Goal: Task Accomplishment & Management: Manage account settings

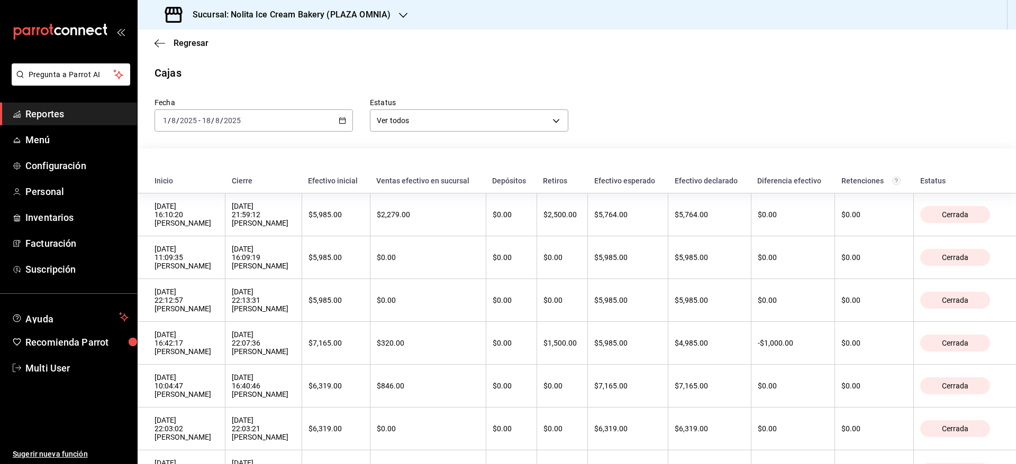
scroll to position [347, 0]
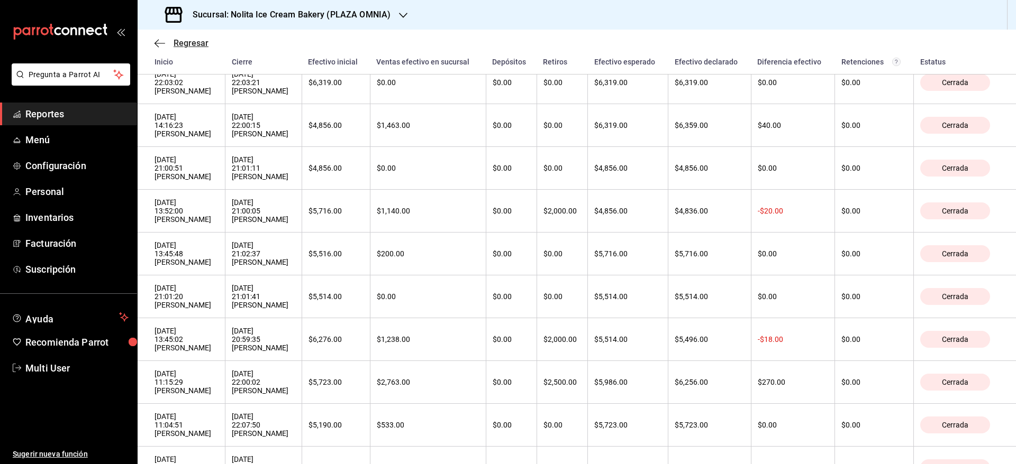
click at [179, 47] on span "Regresar" at bounding box center [191, 43] width 35 height 10
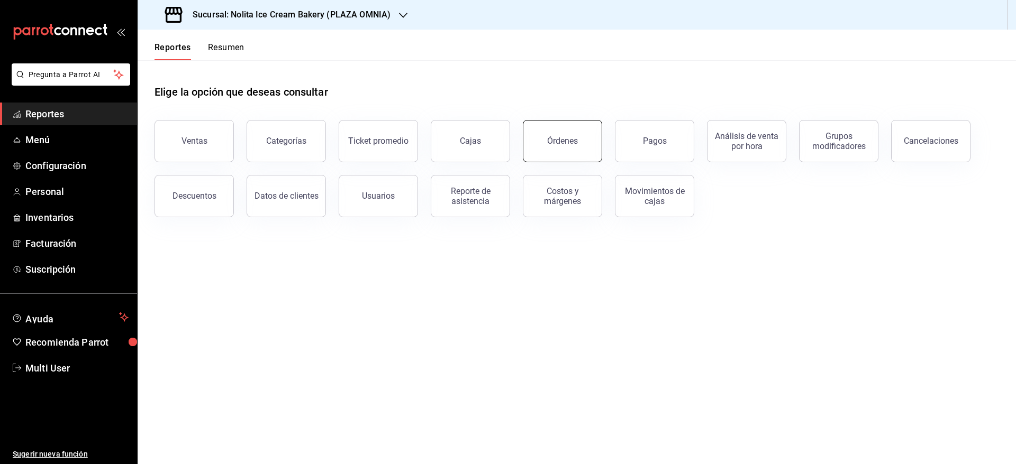
click at [542, 138] on button "Órdenes" at bounding box center [562, 141] width 79 height 42
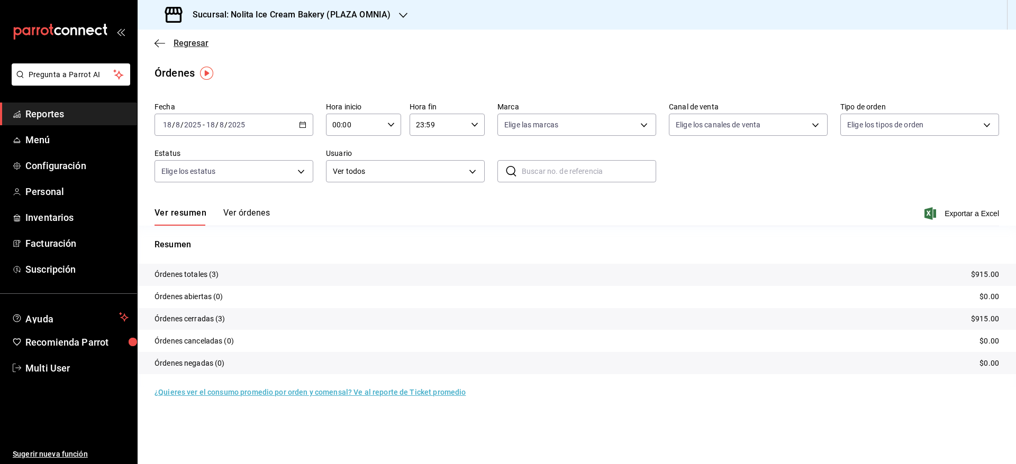
click at [192, 40] on span "Regresar" at bounding box center [191, 43] width 35 height 10
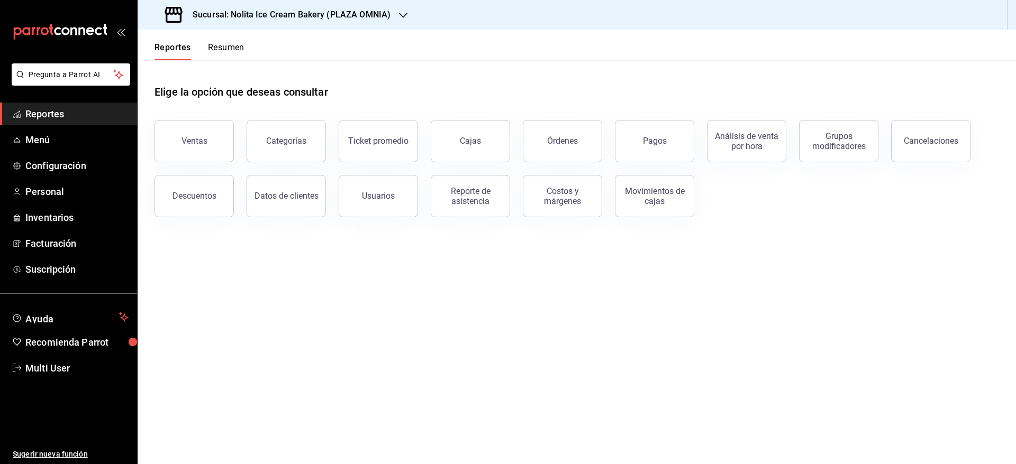
click at [232, 44] on button "Resumen" at bounding box center [226, 51] width 37 height 18
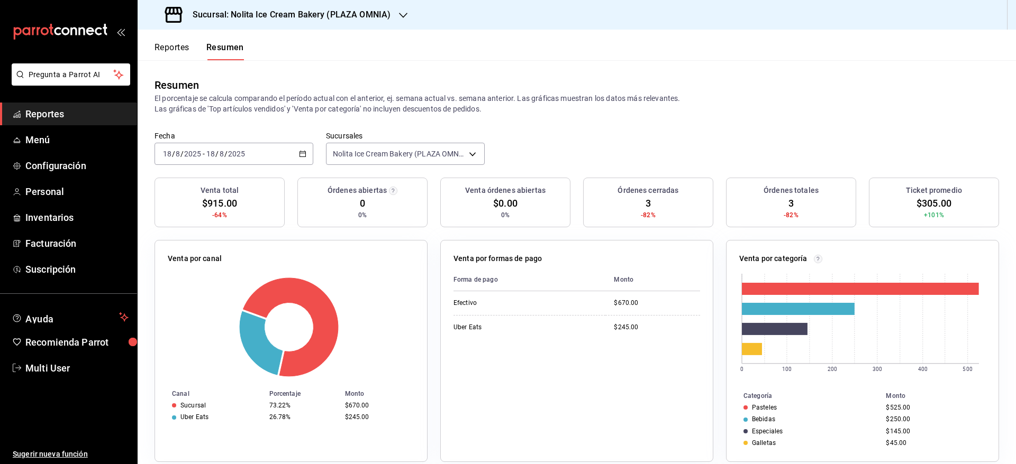
click at [275, 149] on div "[DATE] [DATE] - [DATE] [DATE]" at bounding box center [233, 154] width 159 height 22
click at [525, 124] on div "Resumen El porcentaje se calcula comparando el período actual con el anterior, …" at bounding box center [577, 95] width 878 height 71
click at [293, 162] on div "[DATE] [DATE] - [DATE] [DATE]" at bounding box center [233, 154] width 159 height 22
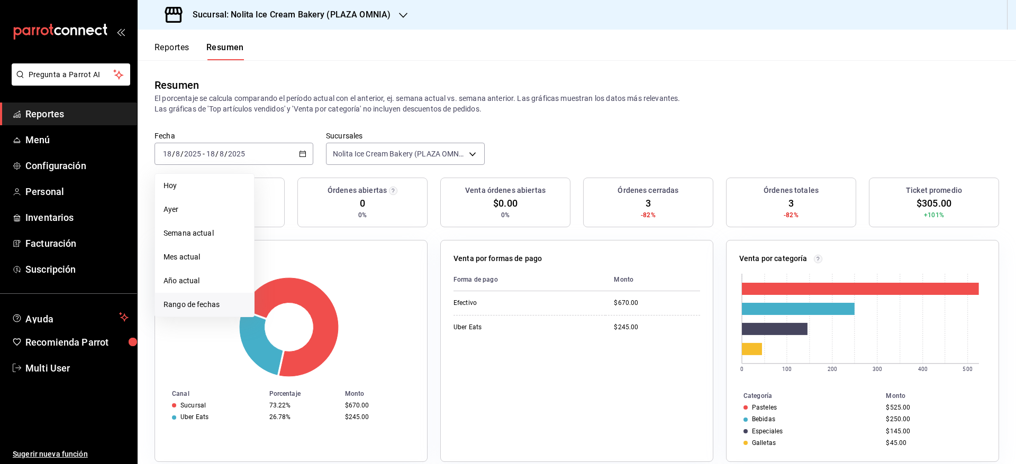
click at [231, 302] on span "Rango de fechas" at bounding box center [204, 304] width 82 height 11
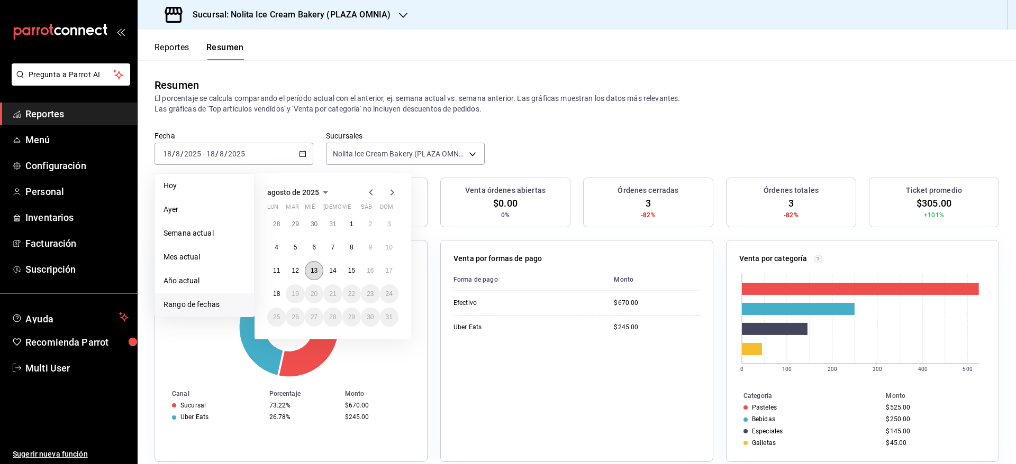
click at [314, 271] on abbr "13" at bounding box center [314, 270] width 7 height 7
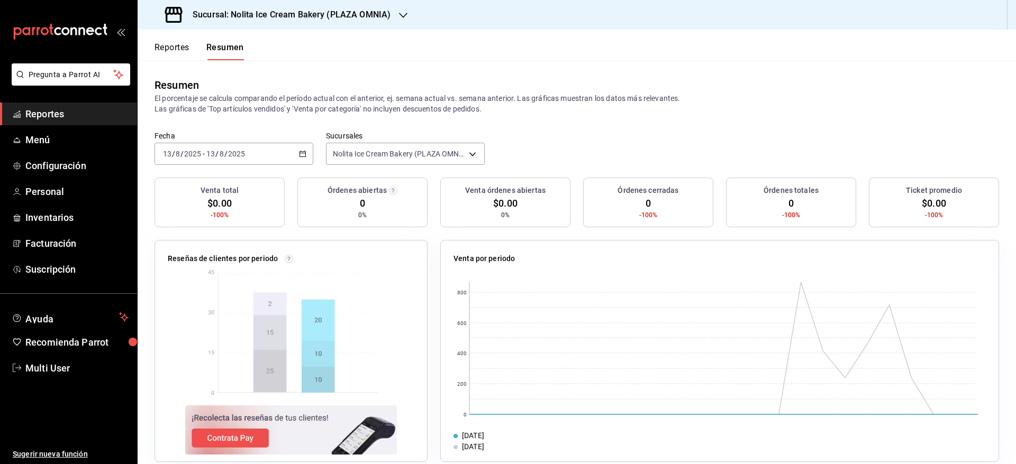
click at [355, 15] on h3 "Sucursal: Nolita Ice Cream Bakery (PLAZA OMNIA)" at bounding box center [287, 14] width 206 height 13
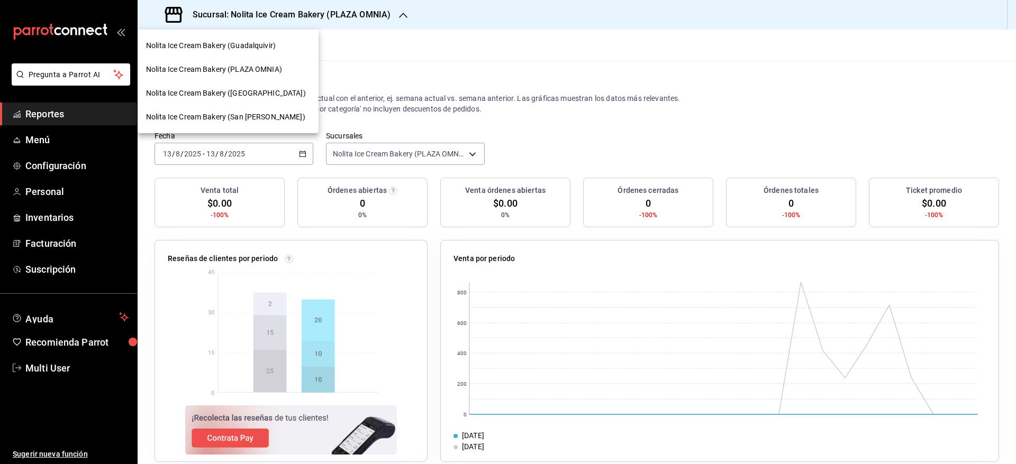
click at [278, 88] on span "Nolita Ice Cream Bakery ([GEOGRAPHIC_DATA])" at bounding box center [226, 93] width 160 height 11
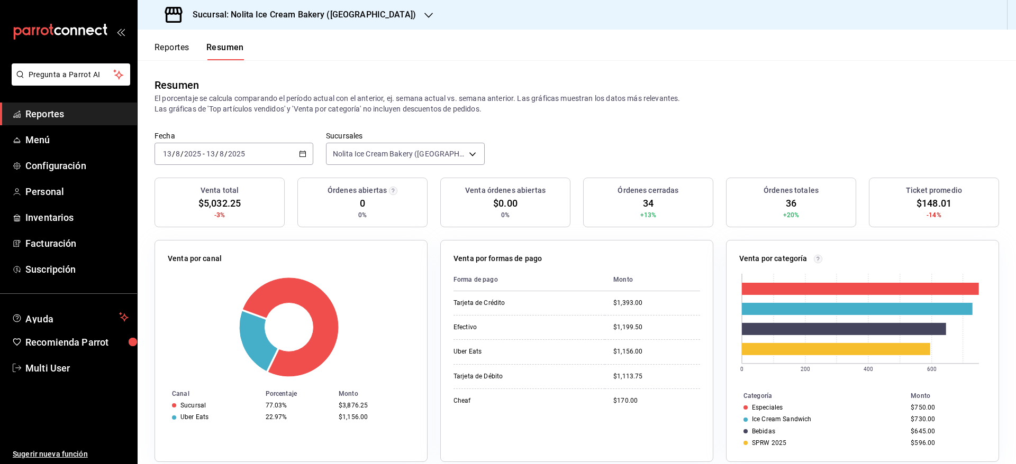
click at [230, 145] on div "2025-08-13 13 / 8 / 2025 - 2025-08-13 13 / 8 / 2025" at bounding box center [233, 154] width 159 height 22
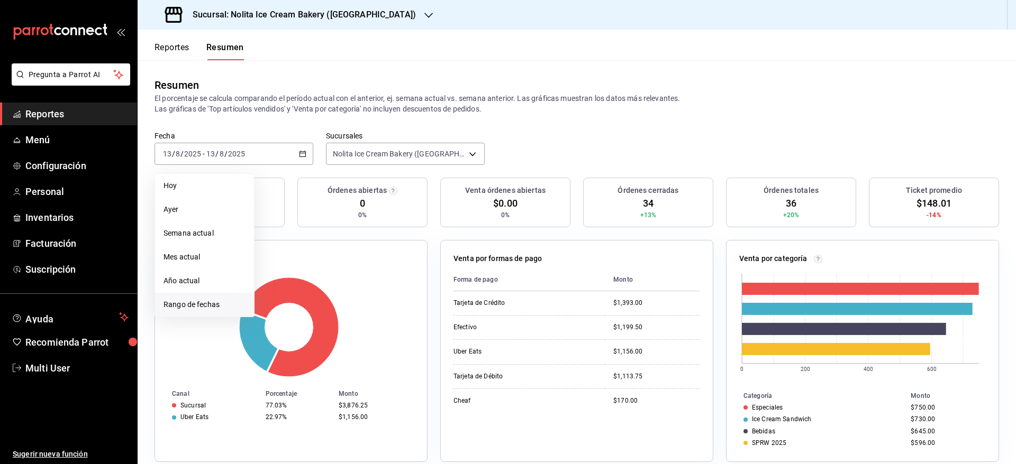
click at [192, 308] on span "Rango de fechas" at bounding box center [204, 304] width 82 height 11
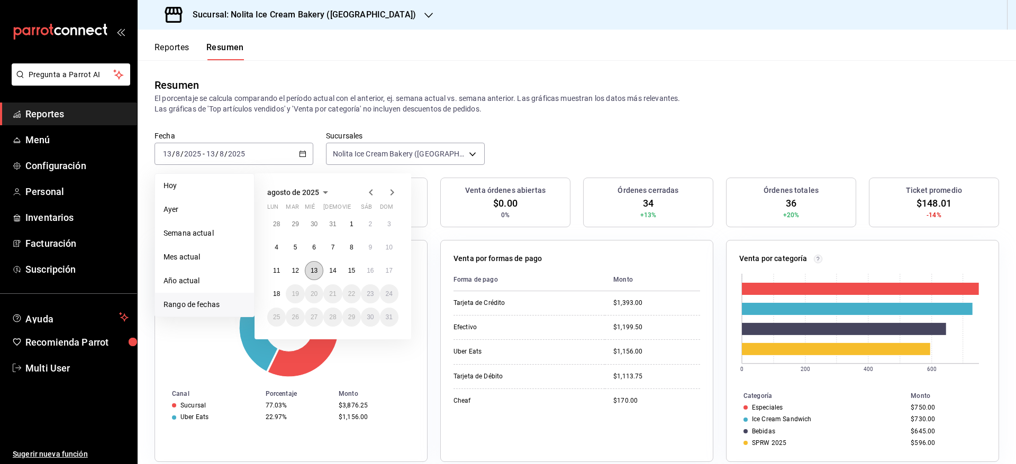
click at [315, 264] on button "13" at bounding box center [314, 270] width 19 height 19
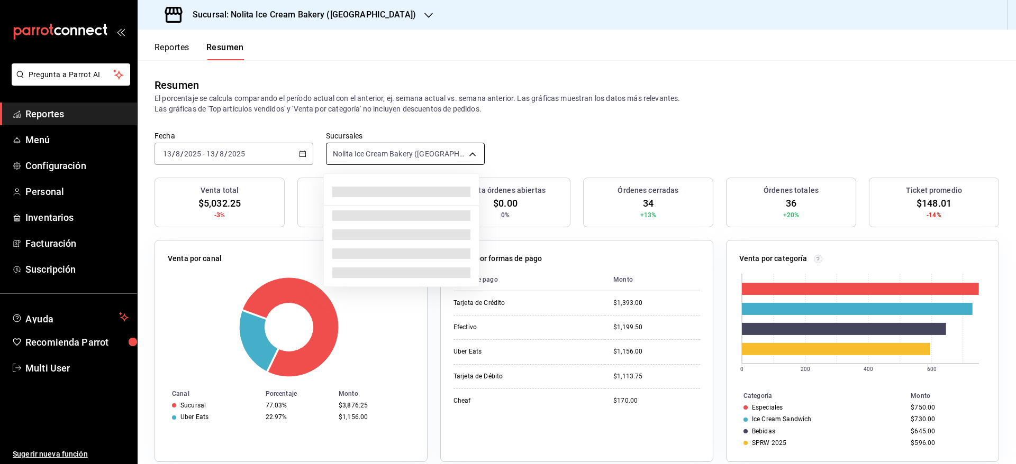
click at [468, 161] on body "Pregunta a Parrot AI Reportes Menú Configuración Personal Inventarios Facturaci…" at bounding box center [508, 232] width 1016 height 464
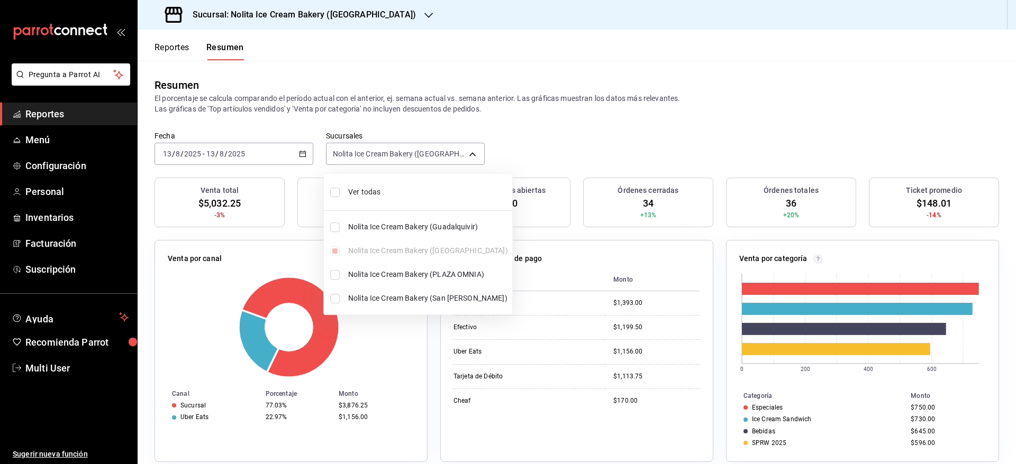
click at [445, 190] on span "Ver todas" at bounding box center [428, 192] width 160 height 11
type input "[object Object],[object Object],[object Object],[object Object]"
checkbox input "true"
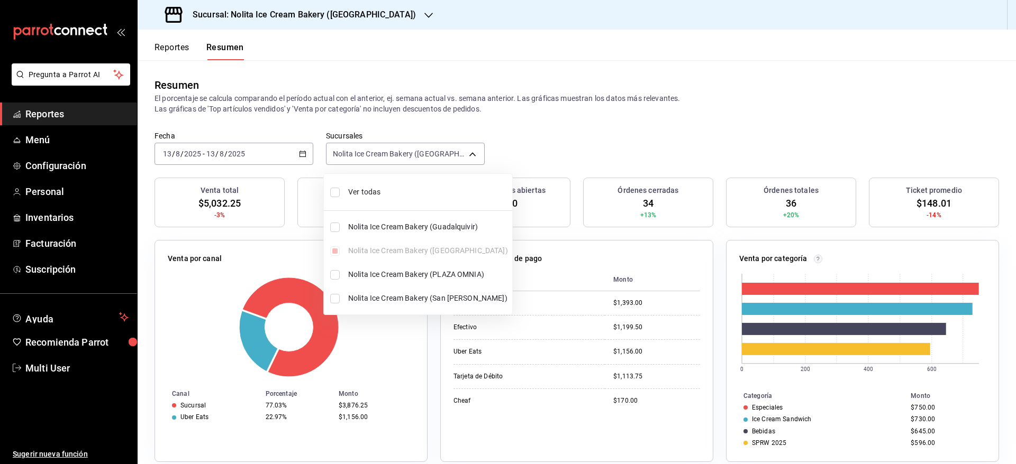
checkbox input "true"
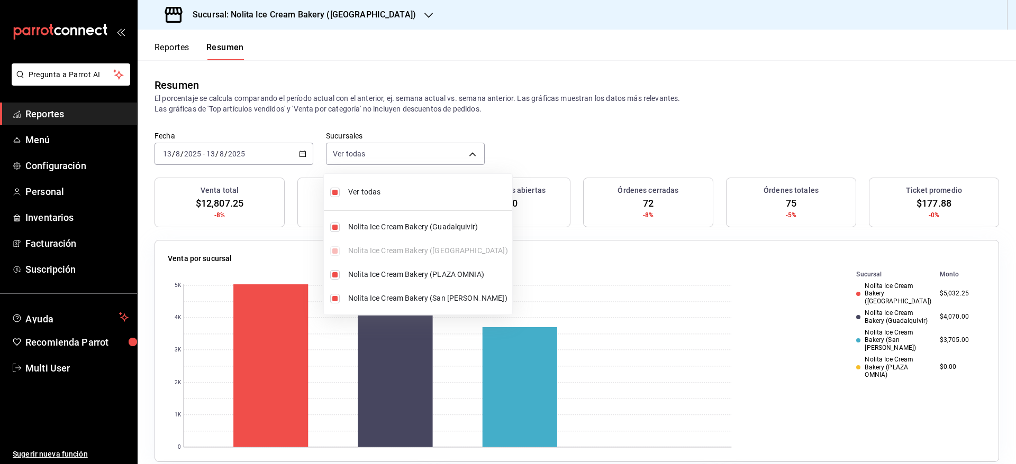
click at [629, 168] on div at bounding box center [508, 232] width 1016 height 464
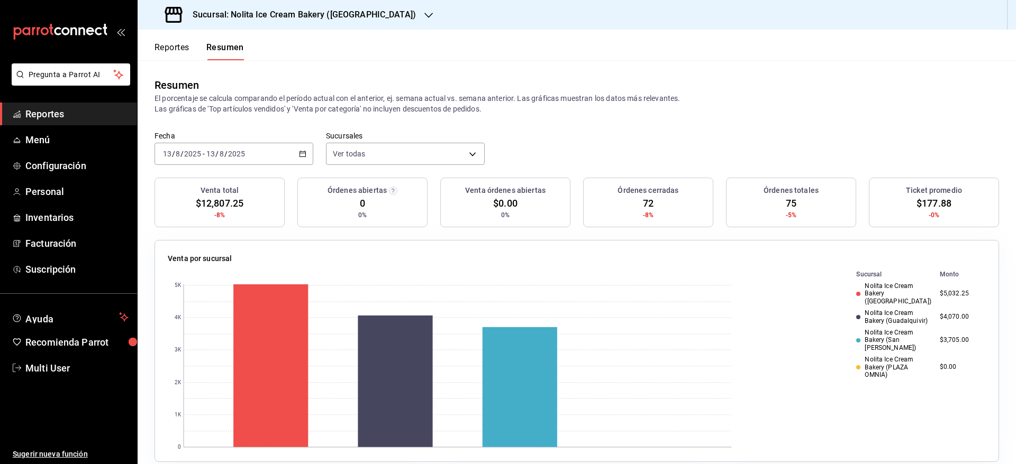
click at [284, 154] on div "2025-08-13 13 / 8 / 2025 - 2025-08-13 13 / 8 / 2025" at bounding box center [233, 154] width 159 height 22
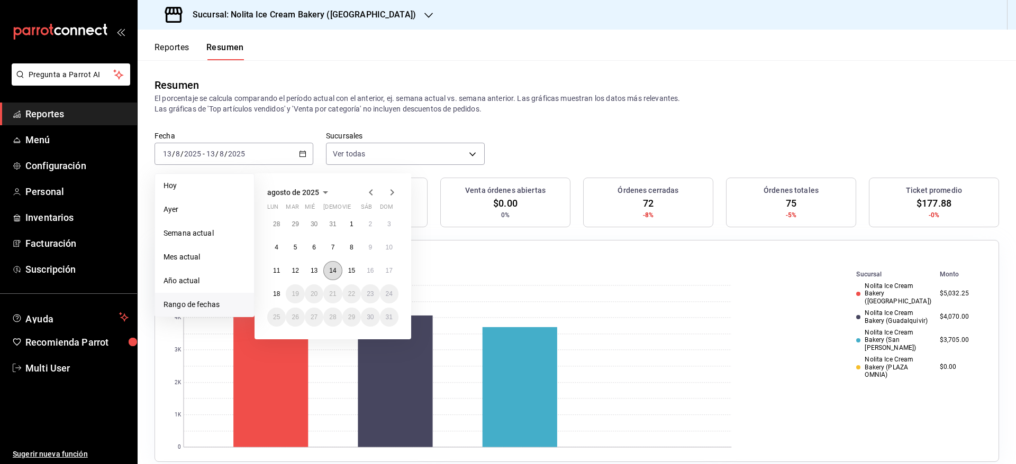
click at [336, 272] on abbr "14" at bounding box center [332, 270] width 7 height 7
click at [333, 271] on abbr "14" at bounding box center [332, 270] width 7 height 7
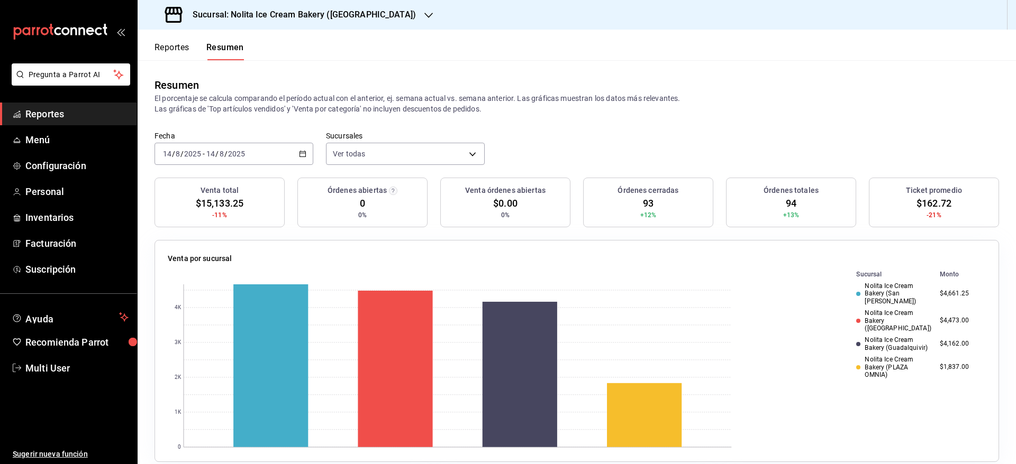
click at [300, 151] on \(Stroke\) "button" at bounding box center [300, 151] width 1 height 1
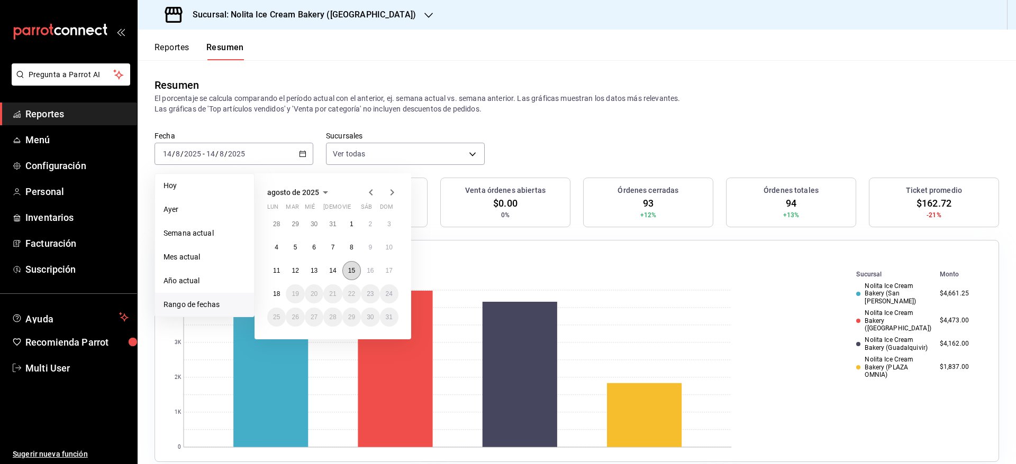
click at [351, 271] on abbr "15" at bounding box center [351, 270] width 7 height 7
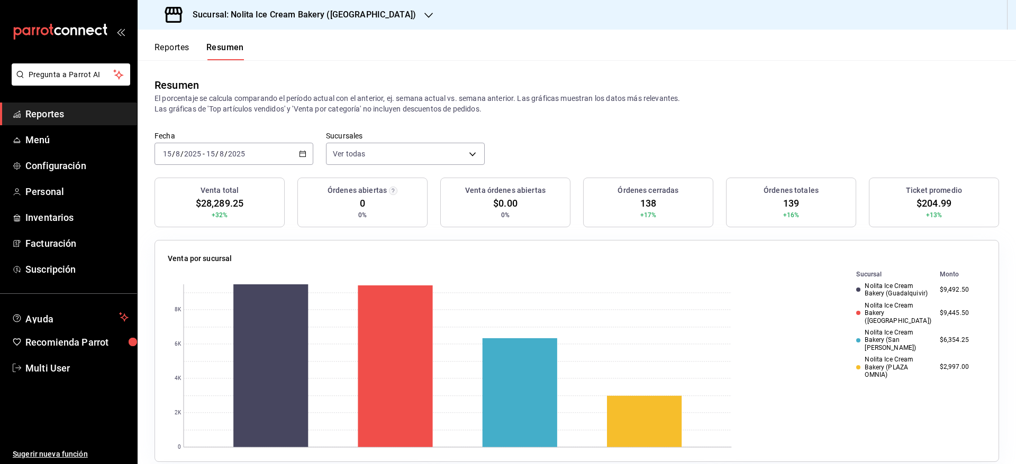
click at [276, 144] on div "2025-08-15 15 / 8 / 2025 - 2025-08-15 15 / 8 / 2025" at bounding box center [233, 154] width 159 height 22
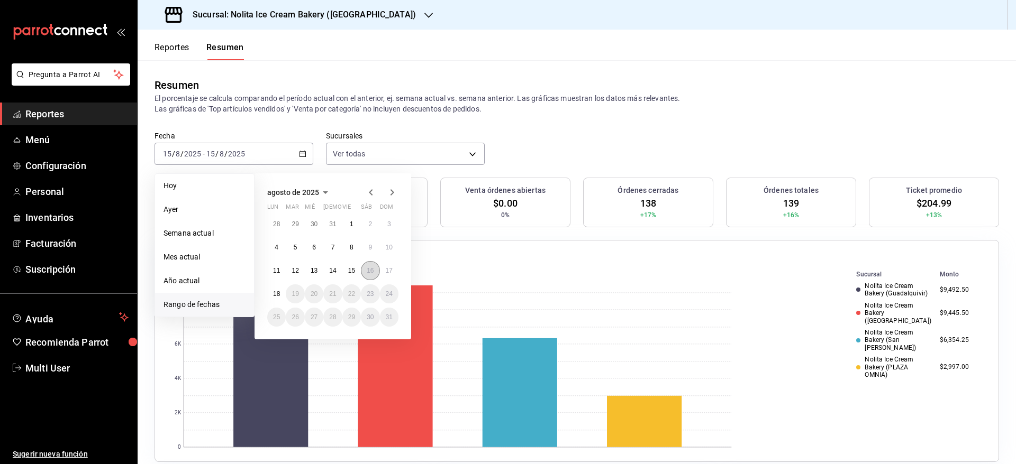
click at [370, 271] on abbr "16" at bounding box center [370, 270] width 7 height 7
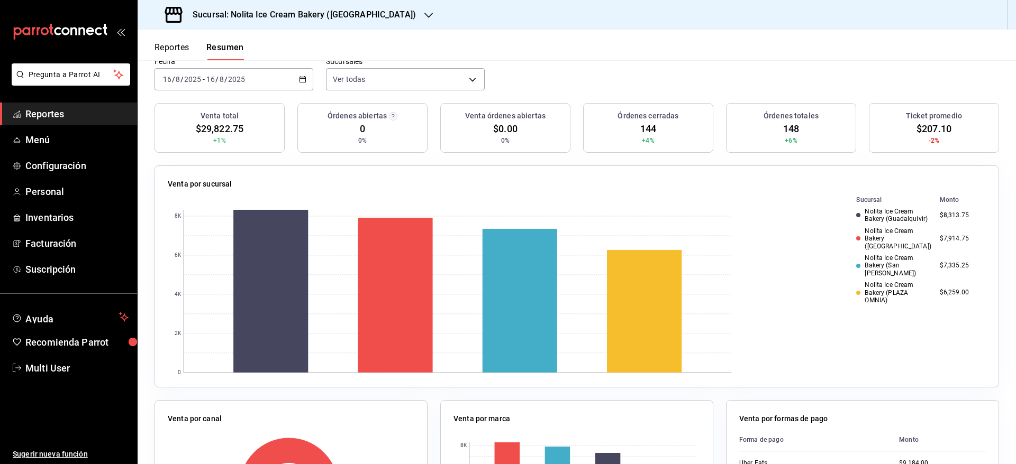
scroll to position [62, 0]
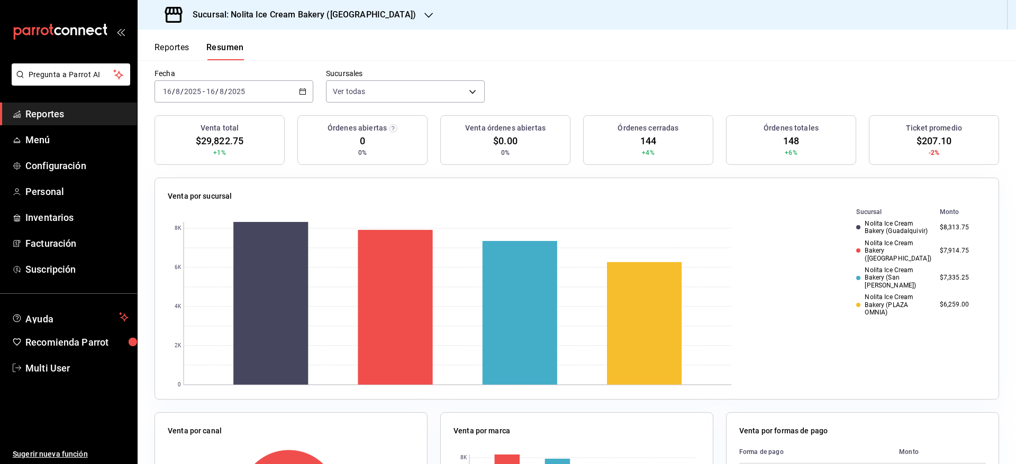
click at [382, 15] on h3 "Sucursal: Nolita Ice Cream Bakery ([GEOGRAPHIC_DATA])" at bounding box center [300, 14] width 232 height 13
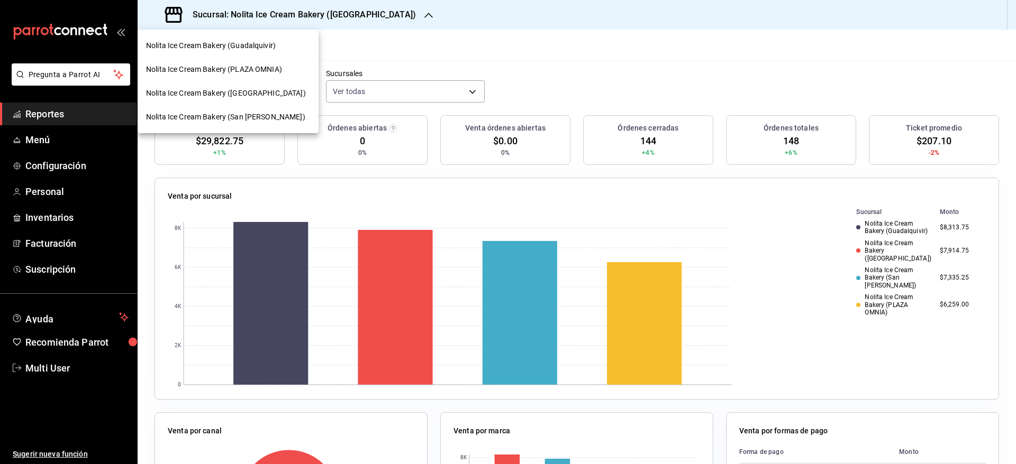
click at [285, 120] on div "Nolita Ice Cream Bakery (San [PERSON_NAME])" at bounding box center [228, 117] width 164 height 11
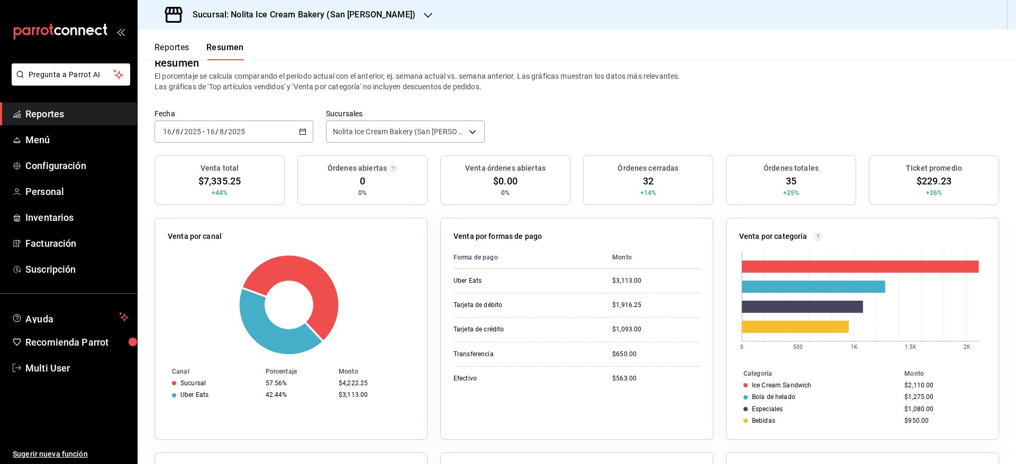
scroll to position [0, 0]
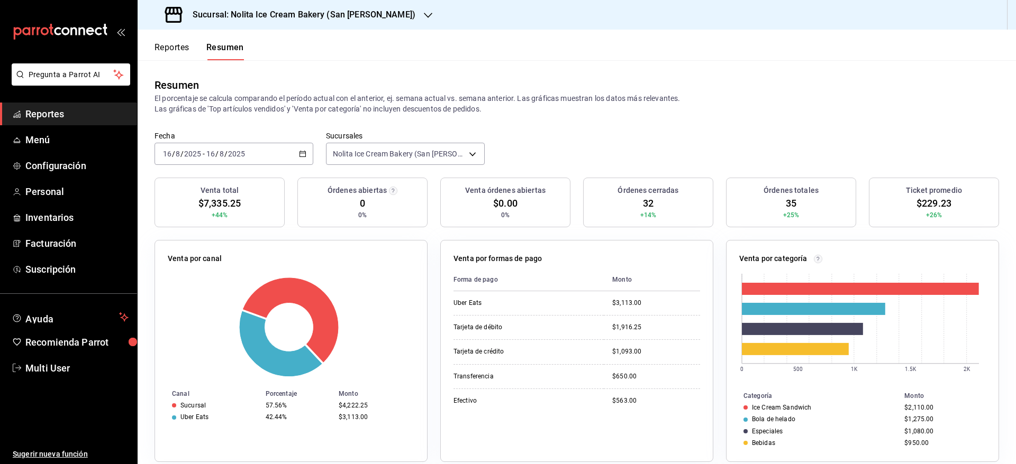
click at [281, 152] on div "2025-08-16 16 / 8 / 2025 - 2025-08-16 16 / 8 / 2025" at bounding box center [233, 154] width 159 height 22
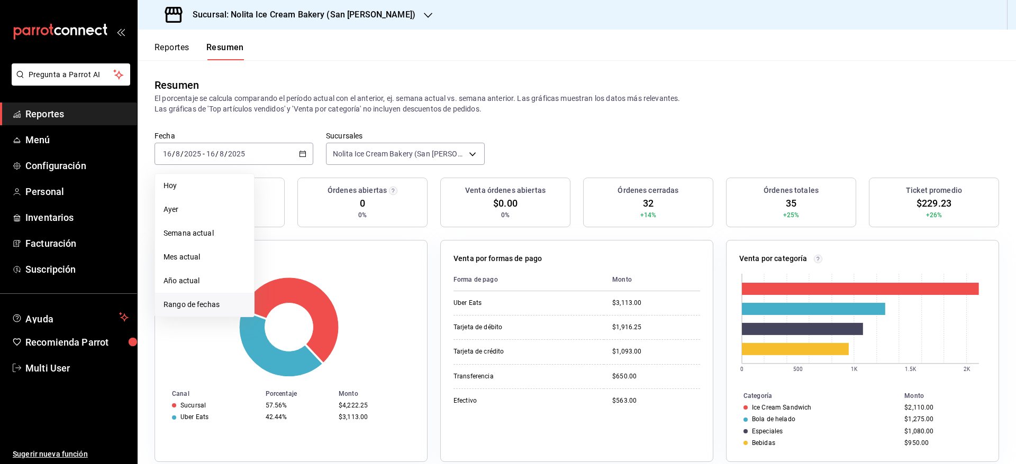
click at [226, 304] on span "Rango de fechas" at bounding box center [204, 304] width 82 height 11
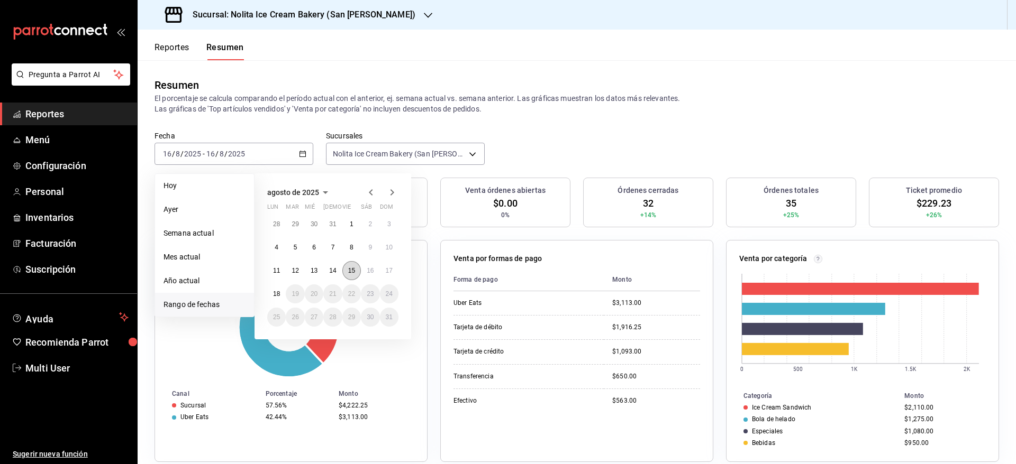
click at [353, 274] on abbr "15" at bounding box center [351, 270] width 7 height 7
click at [351, 271] on abbr "15" at bounding box center [351, 270] width 7 height 7
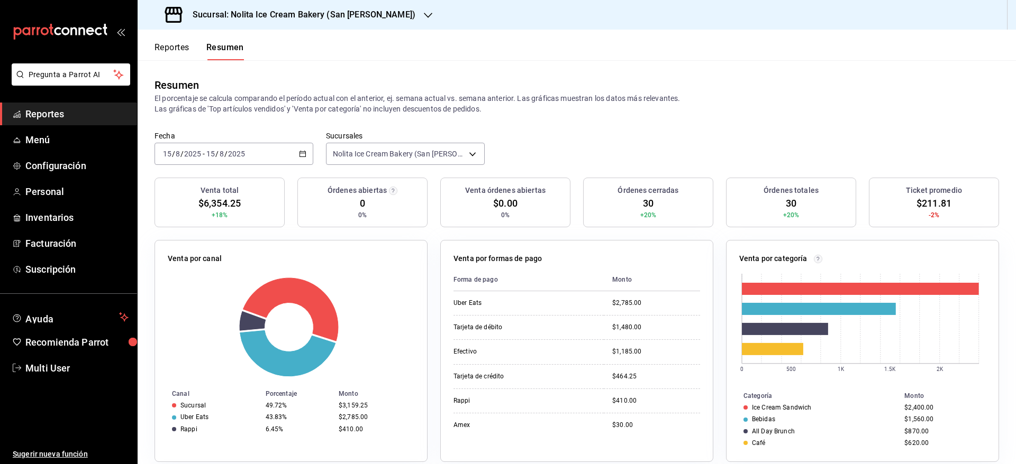
click at [300, 154] on icon "button" at bounding box center [302, 153] width 7 height 7
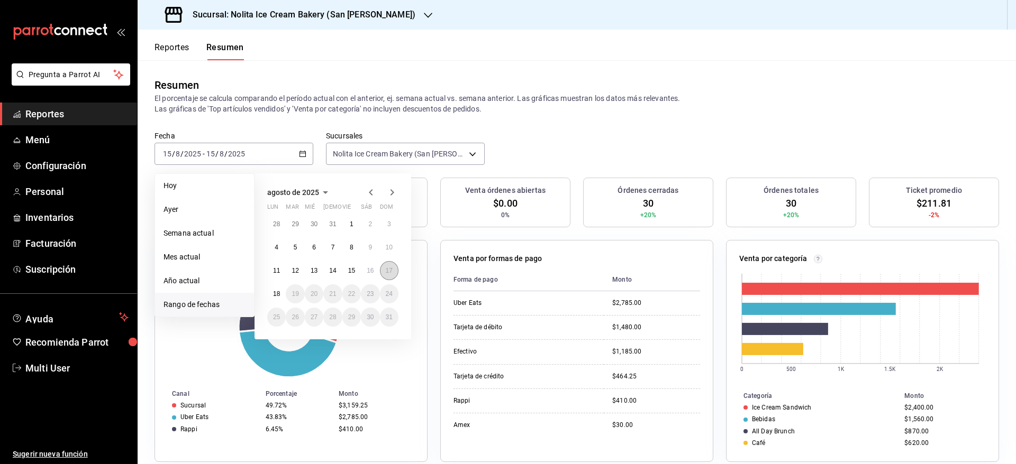
click at [389, 271] on abbr "17" at bounding box center [389, 270] width 7 height 7
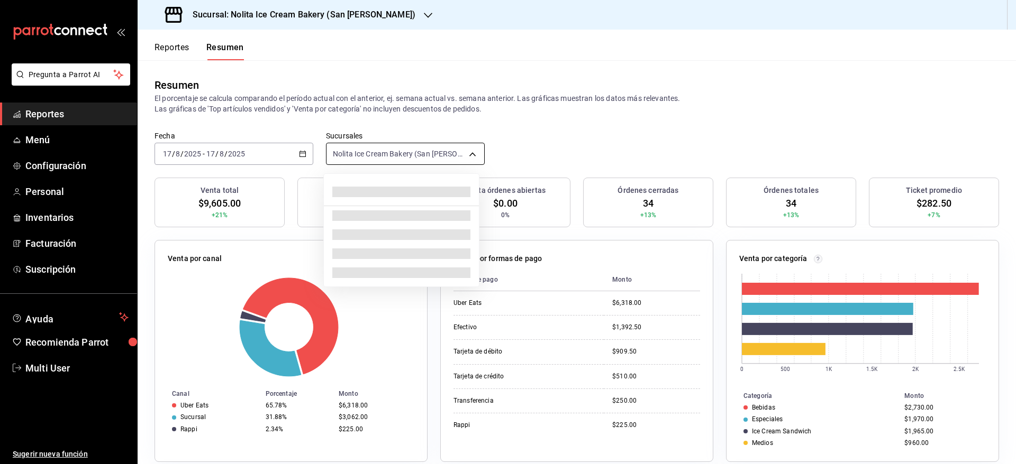
click at [413, 156] on body "Pregunta a Parrot AI Reportes Menú Configuración Personal Inventarios Facturaci…" at bounding box center [508, 232] width 1016 height 464
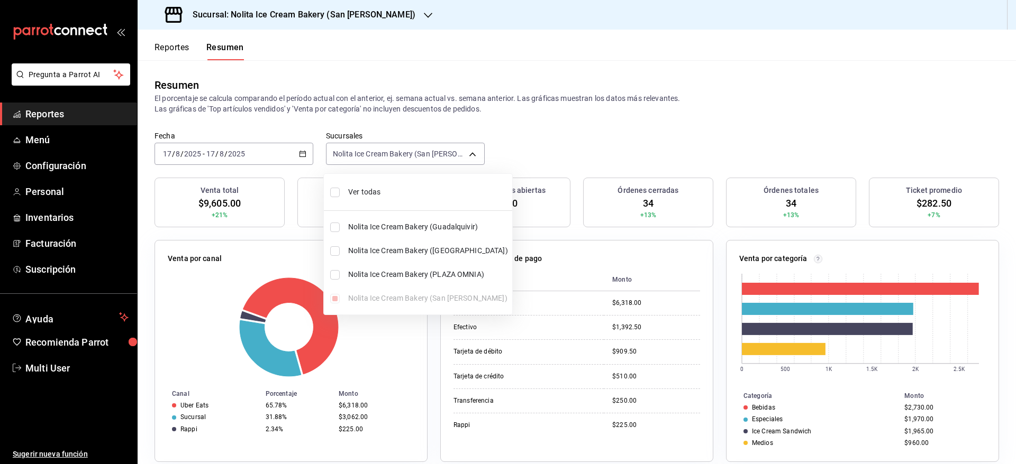
click at [381, 191] on span "Ver todas" at bounding box center [428, 192] width 160 height 11
type input "[object Object],[object Object],[object Object],[object Object]"
checkbox input "true"
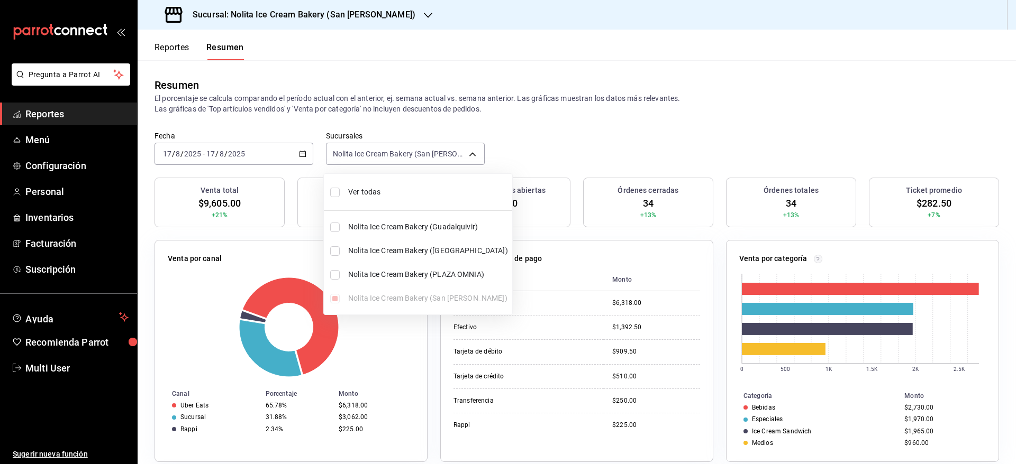
checkbox input "true"
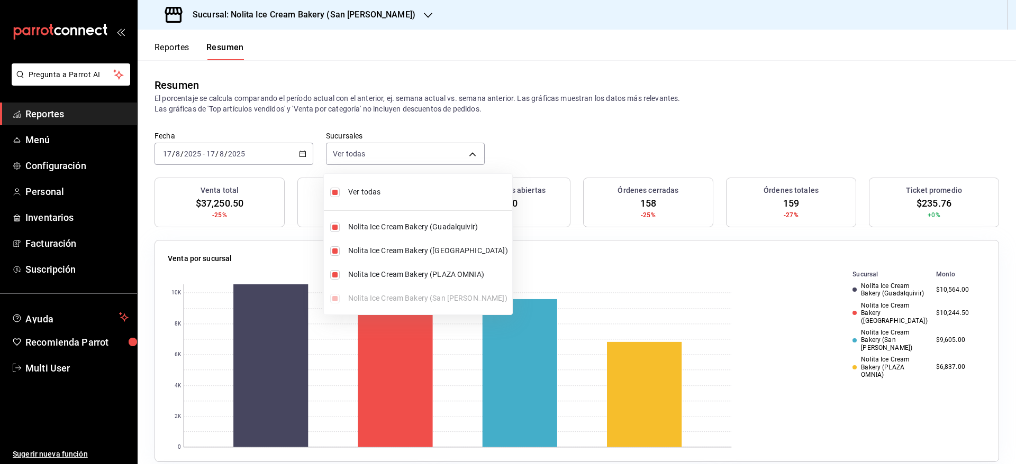
click at [791, 96] on div at bounding box center [508, 232] width 1016 height 464
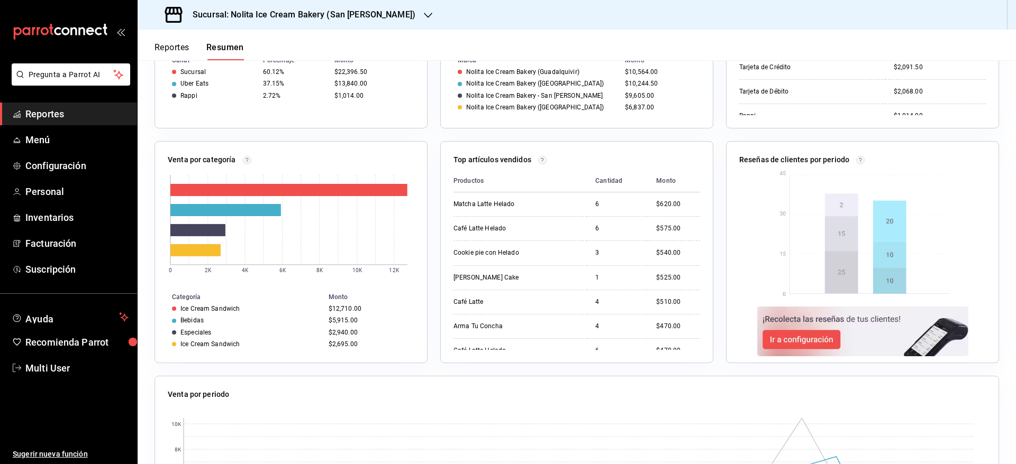
scroll to position [330, 0]
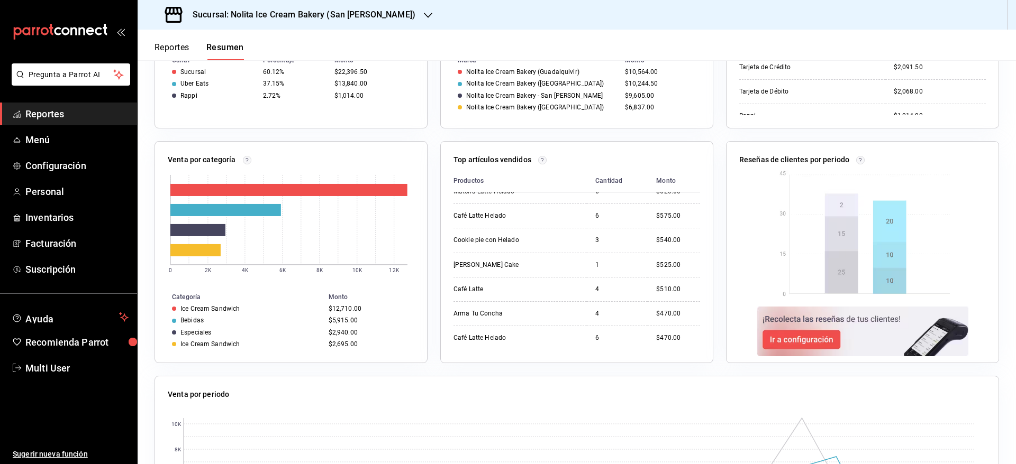
click at [362, 16] on h3 "Sucursal: Nolita Ice Cream Bakery (San [PERSON_NAME])" at bounding box center [299, 14] width 231 height 13
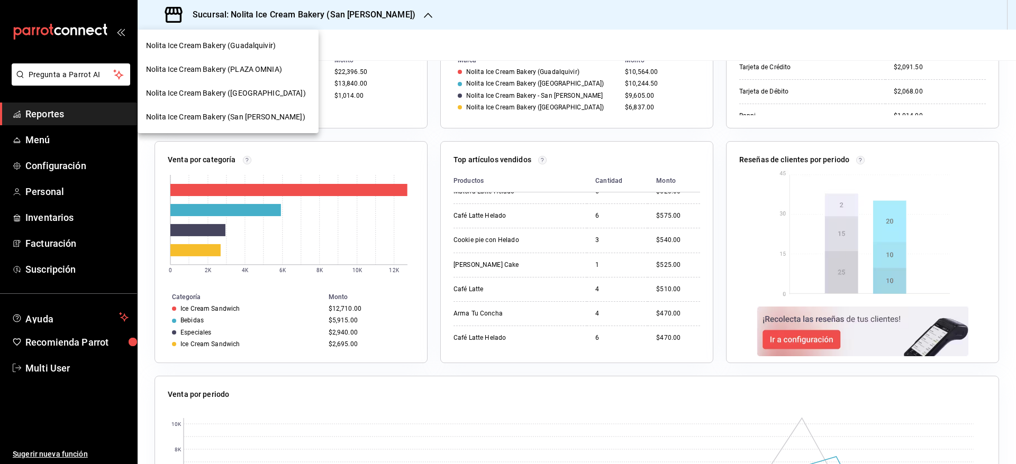
click at [263, 70] on span "Nolita Ice Cream Bakery (PLAZA OMNIA)" at bounding box center [214, 69] width 136 height 11
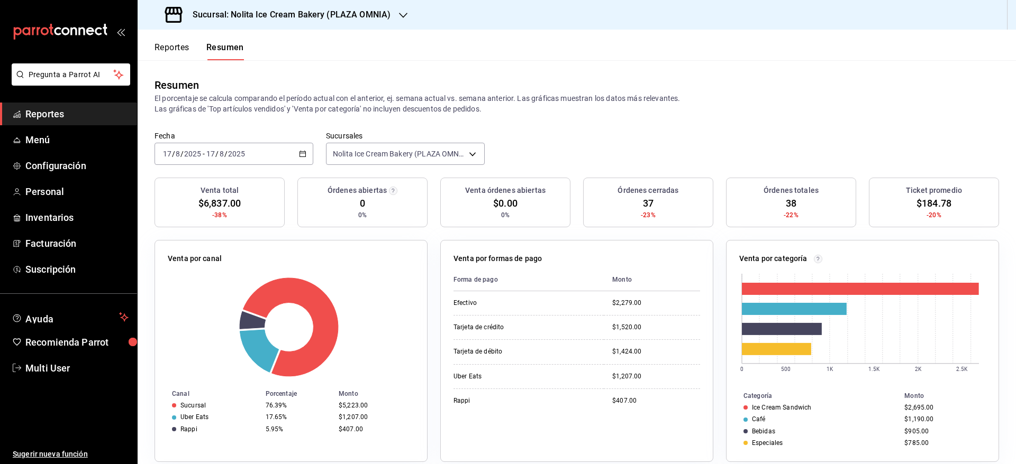
click at [994, 303] on div "Venta total $6,837.00 -38% Órdenes abiertas 0 0% Venta órdenes abiertas $0.00 0…" at bounding box center [577, 446] width 878 height 536
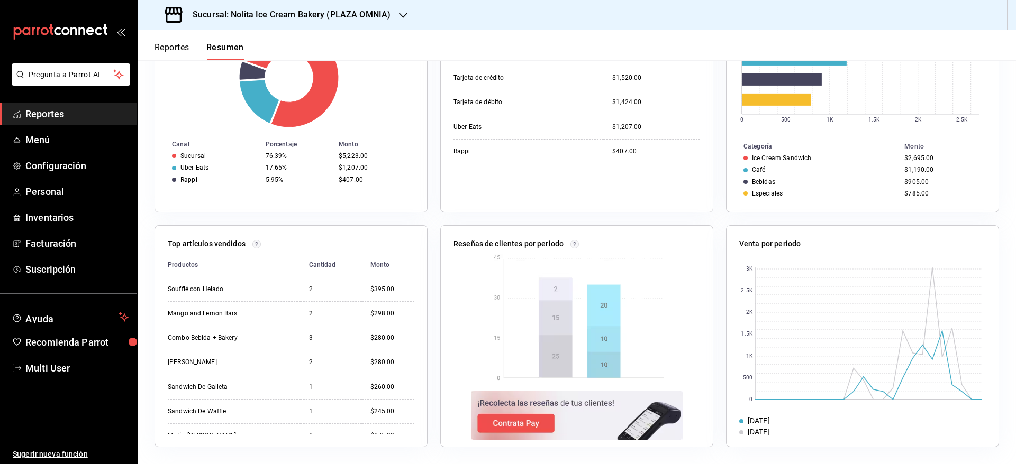
scroll to position [0, 0]
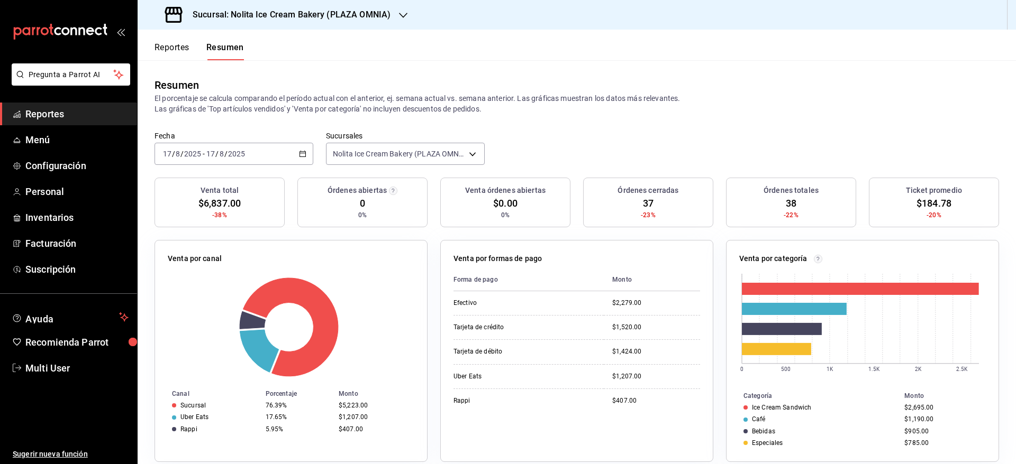
click at [364, 17] on h3 "Sucursal: Nolita Ice Cream Bakery (PLAZA OMNIA)" at bounding box center [287, 14] width 206 height 13
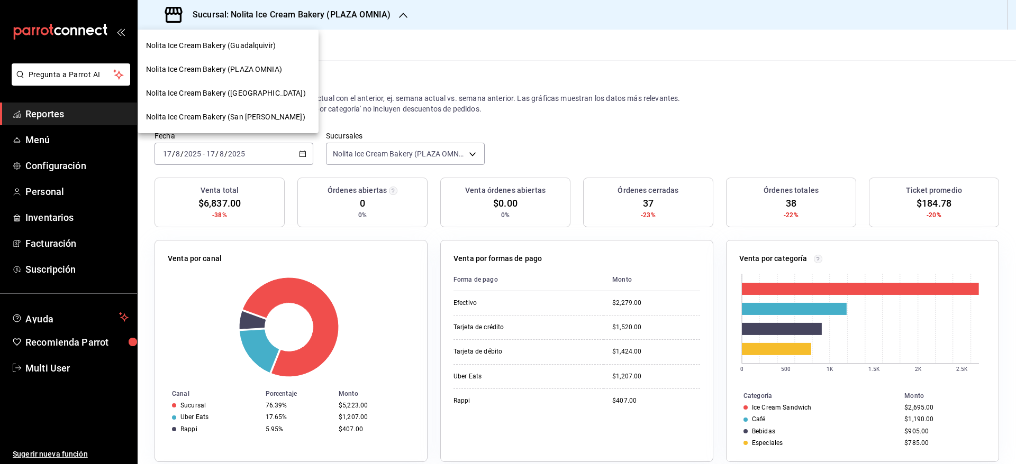
click at [278, 90] on span "Nolita Ice Cream Bakery ([GEOGRAPHIC_DATA])" at bounding box center [226, 93] width 160 height 11
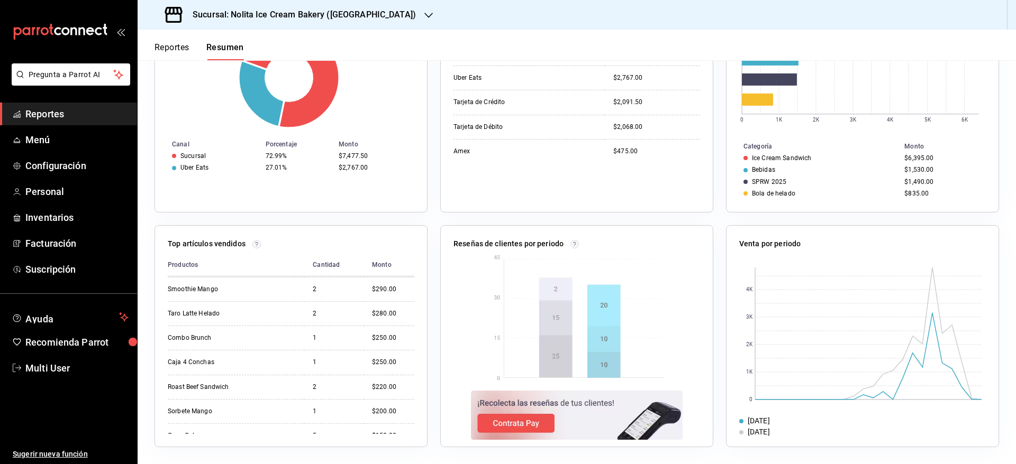
scroll to position [158, 0]
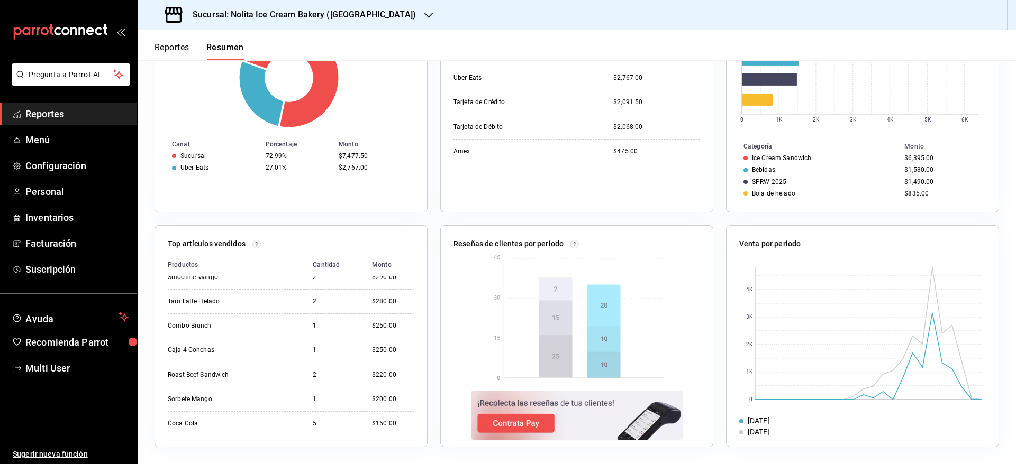
click at [417, 306] on div "Top artículos vendidos Productos Cantidad Monto Sandwich de Concha 22 $3,790.00…" at bounding box center [290, 336] width 273 height 222
click at [411, 281] on div "Top artículos vendidos Productos Cantidad Monto Sandwich de Concha 22 $3,790.00…" at bounding box center [290, 336] width 273 height 222
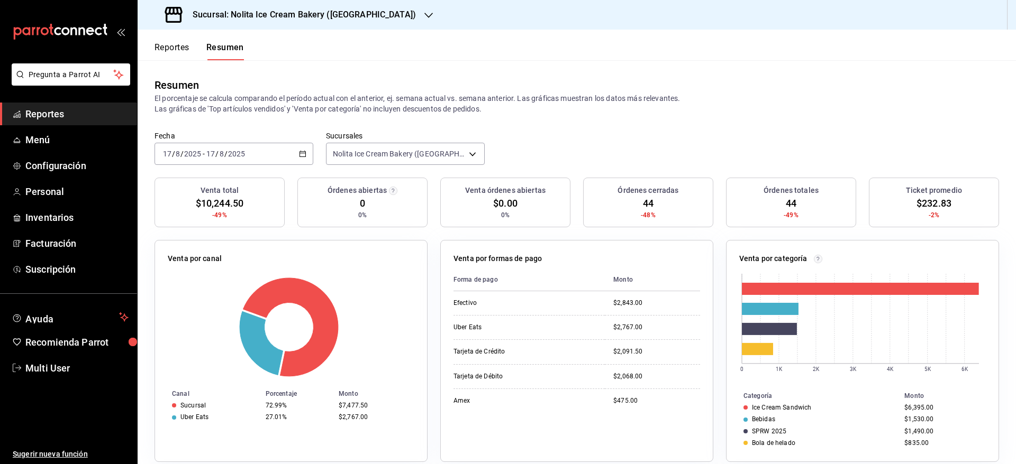
click at [244, 153] on input "2025" at bounding box center [236, 154] width 18 height 8
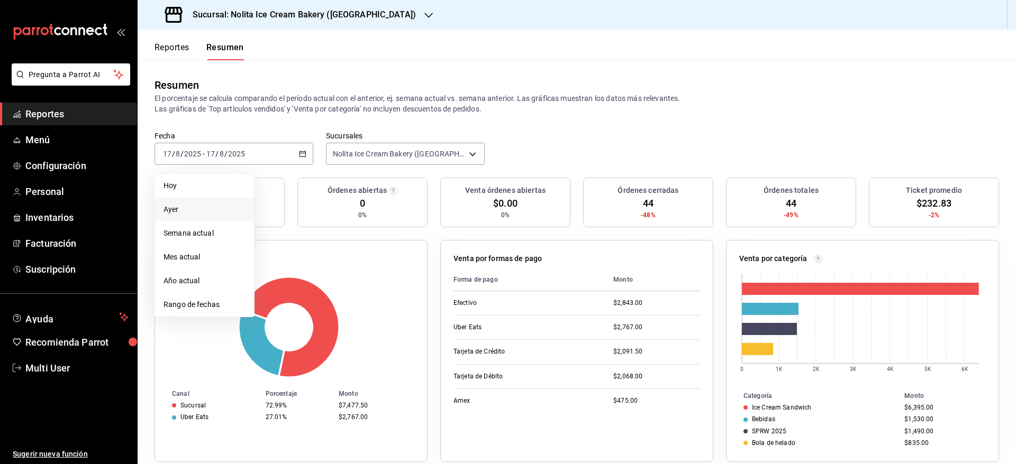
click at [226, 209] on span "Ayer" at bounding box center [204, 209] width 82 height 11
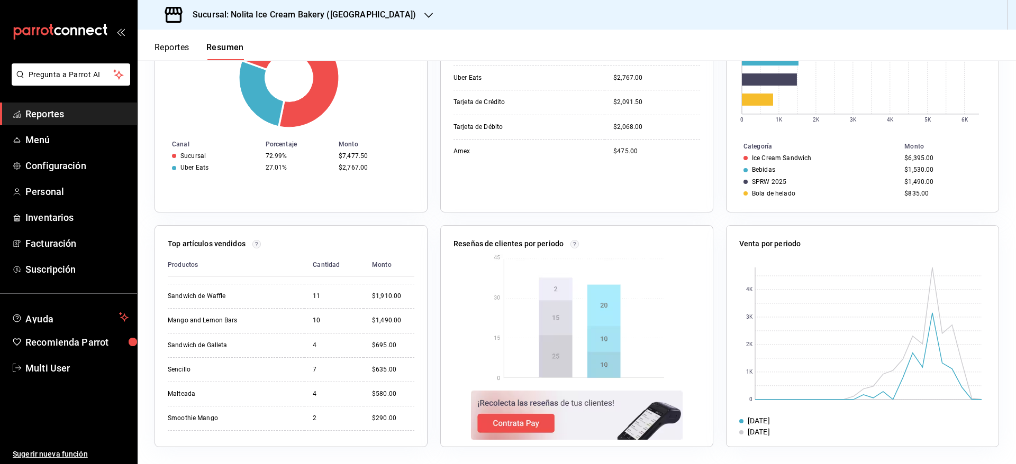
scroll to position [19, 0]
click at [388, 10] on h3 "Sucursal: Nolita Ice Cream Bakery ([GEOGRAPHIC_DATA])" at bounding box center [300, 14] width 232 height 13
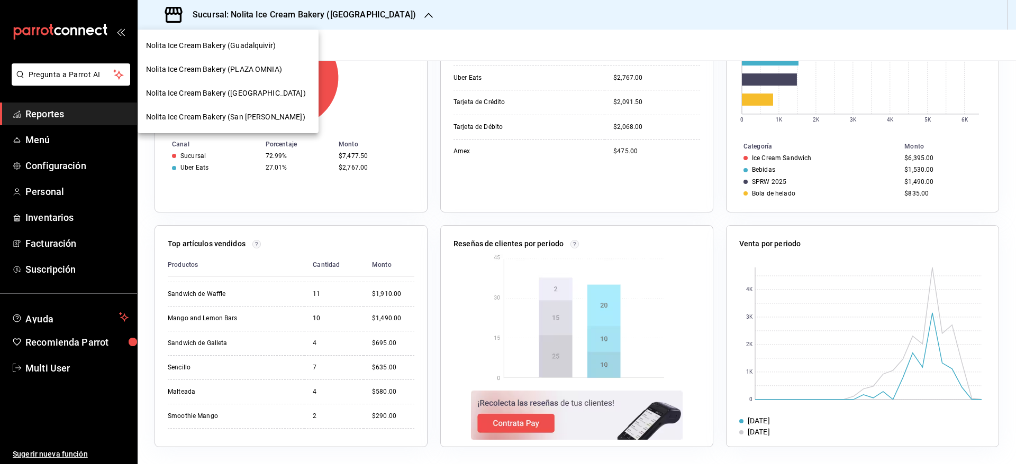
click at [273, 50] on span "Nolita Ice Cream Bakery (Guadalquivir)" at bounding box center [211, 45] width 130 height 11
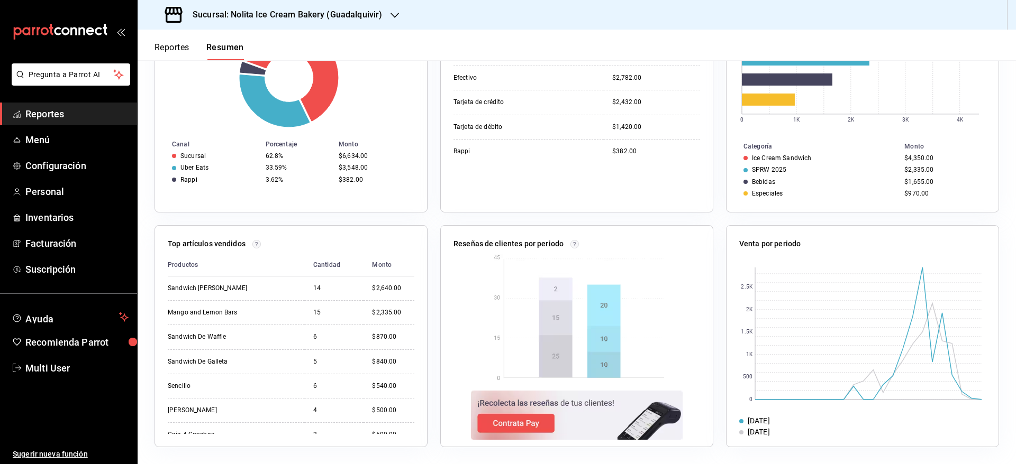
scroll to position [0, 0]
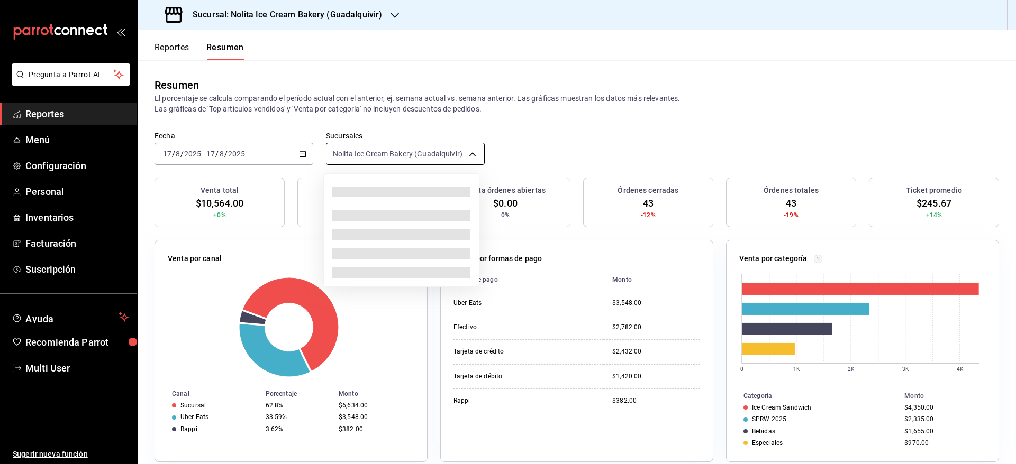
click at [418, 152] on body "Pregunta a Parrot AI Reportes Menú Configuración Personal Inventarios Facturaci…" at bounding box center [508, 232] width 1016 height 464
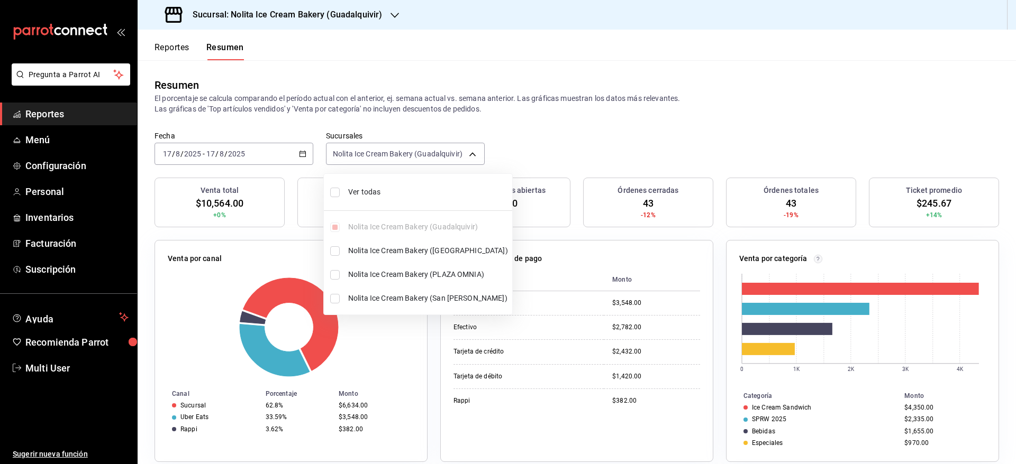
click at [394, 183] on li "Ver todas" at bounding box center [418, 192] width 188 height 28
type input "[object Object],[object Object],[object Object],[object Object]"
checkbox input "true"
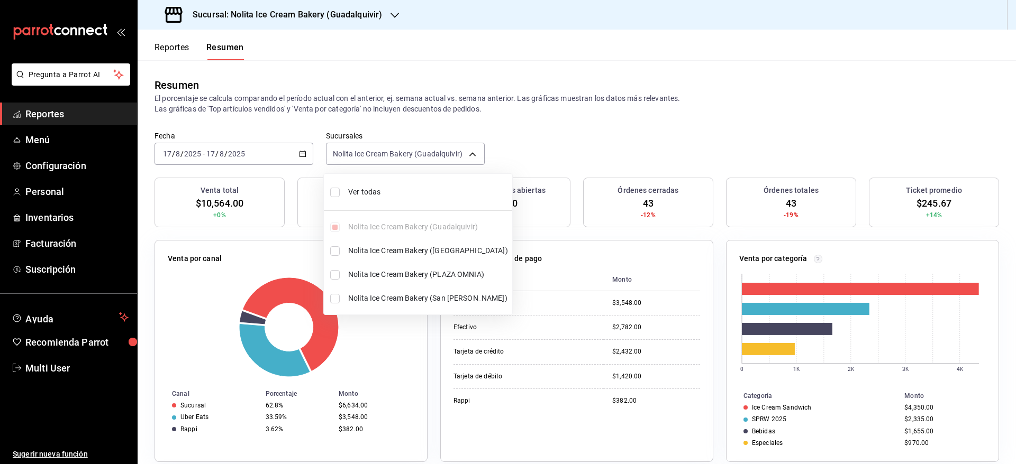
checkbox input "true"
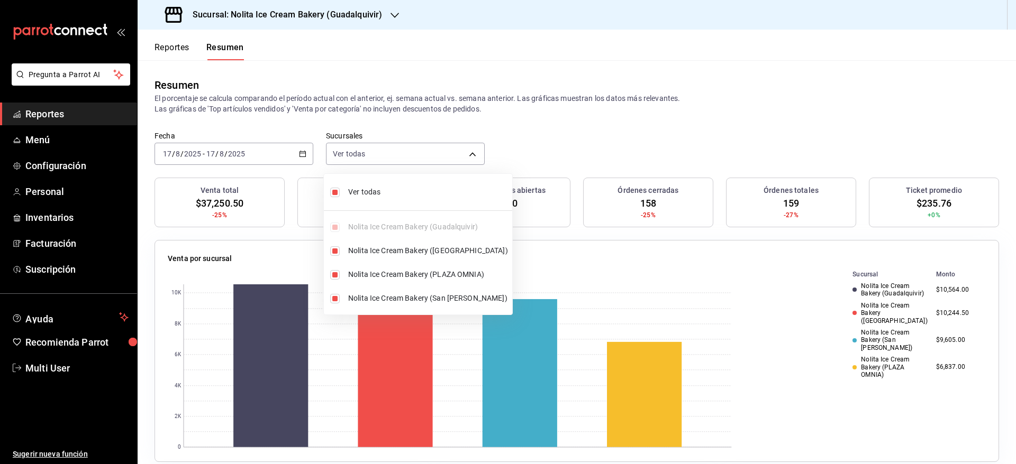
click at [177, 52] on div at bounding box center [508, 232] width 1016 height 464
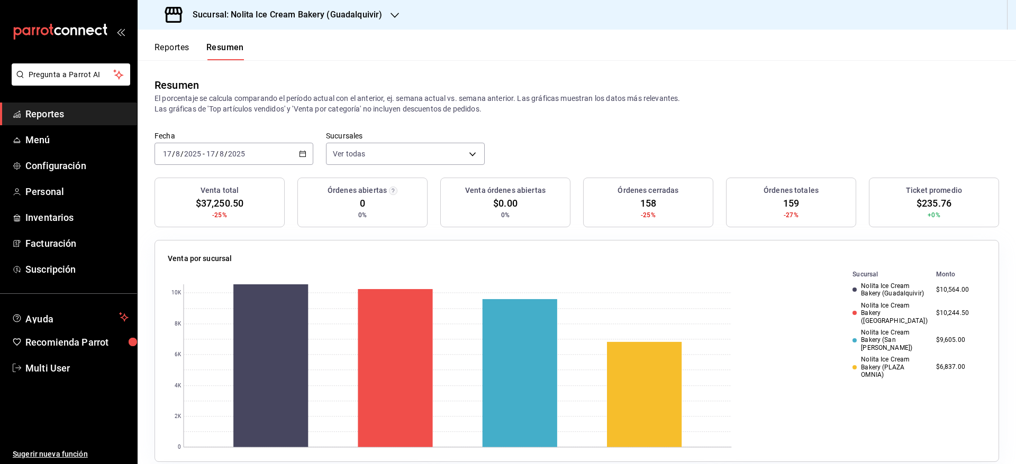
click at [180, 50] on button "Reportes" at bounding box center [171, 51] width 35 height 18
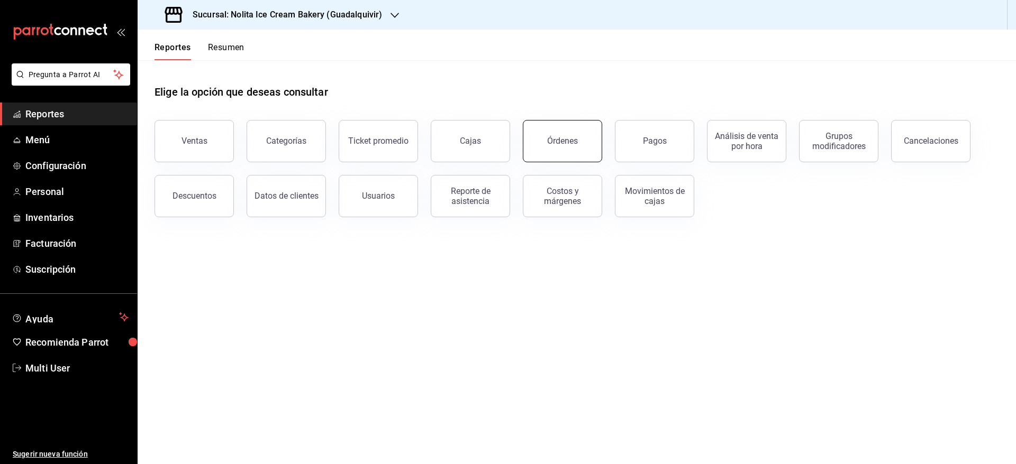
click at [555, 153] on button "Órdenes" at bounding box center [562, 141] width 79 height 42
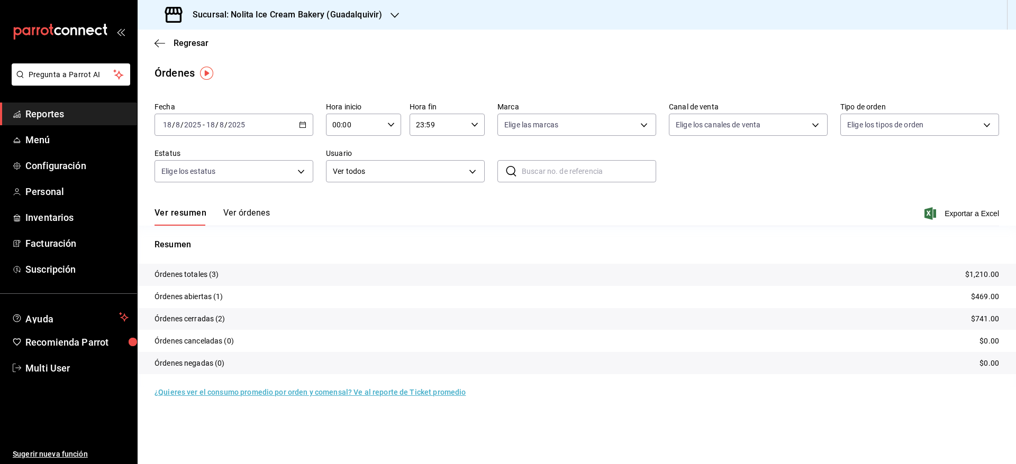
click at [247, 211] on button "Ver órdenes" at bounding box center [246, 217] width 47 height 18
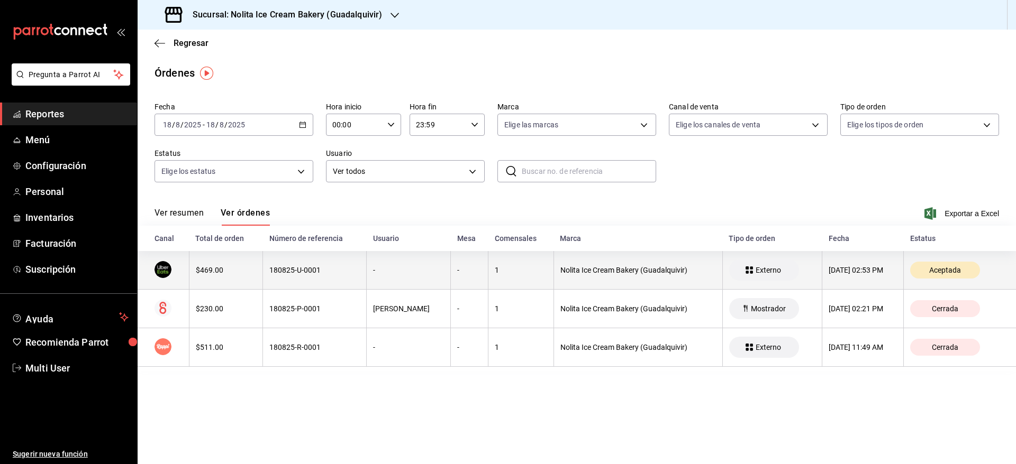
click at [249, 270] on div "$469.00" at bounding box center [226, 270] width 60 height 8
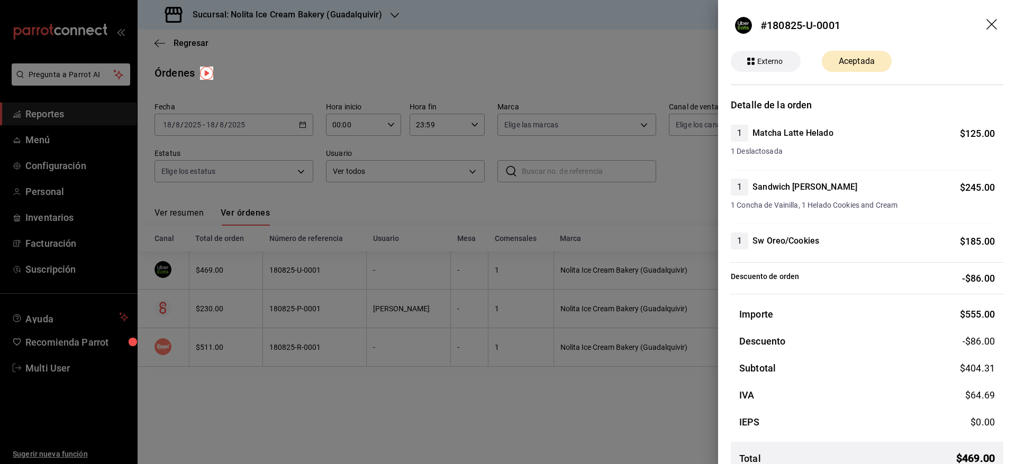
click at [300, 390] on div at bounding box center [508, 232] width 1016 height 464
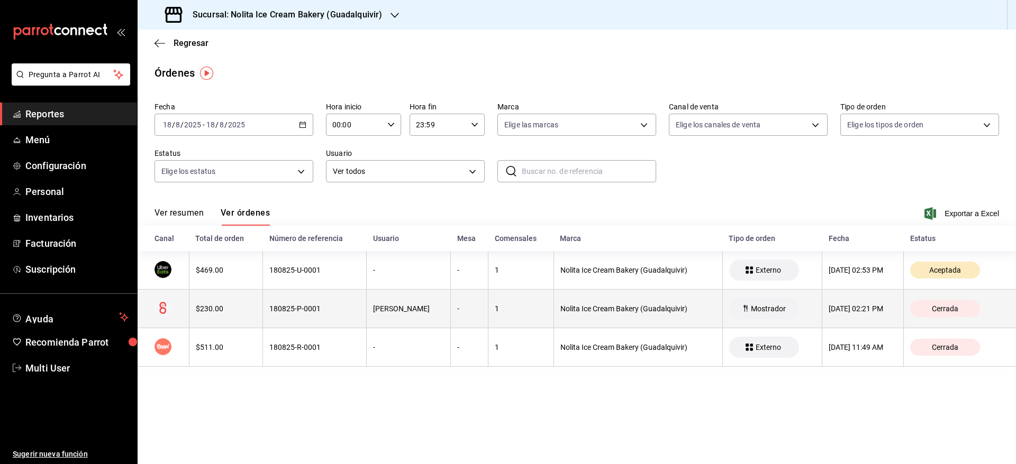
click at [336, 311] on div "180825-P-0001" at bounding box center [314, 309] width 90 height 8
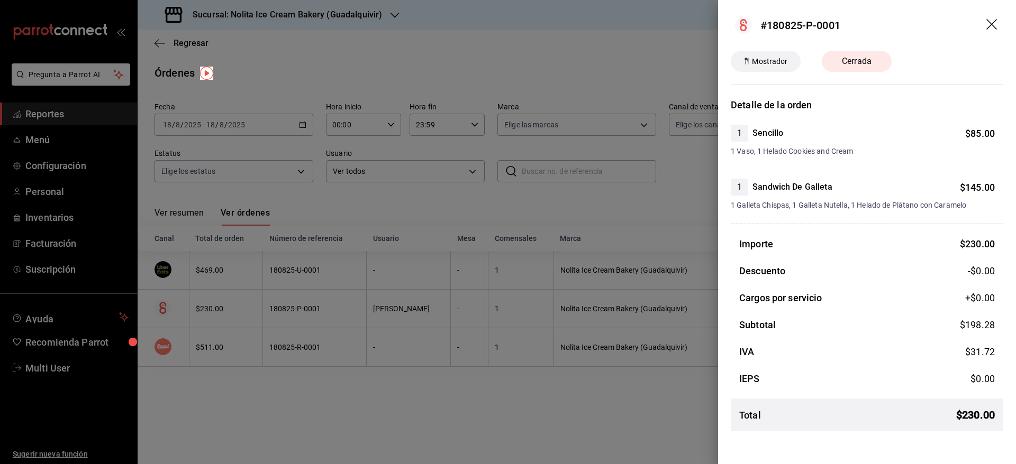
click at [336, 408] on div at bounding box center [508, 232] width 1016 height 464
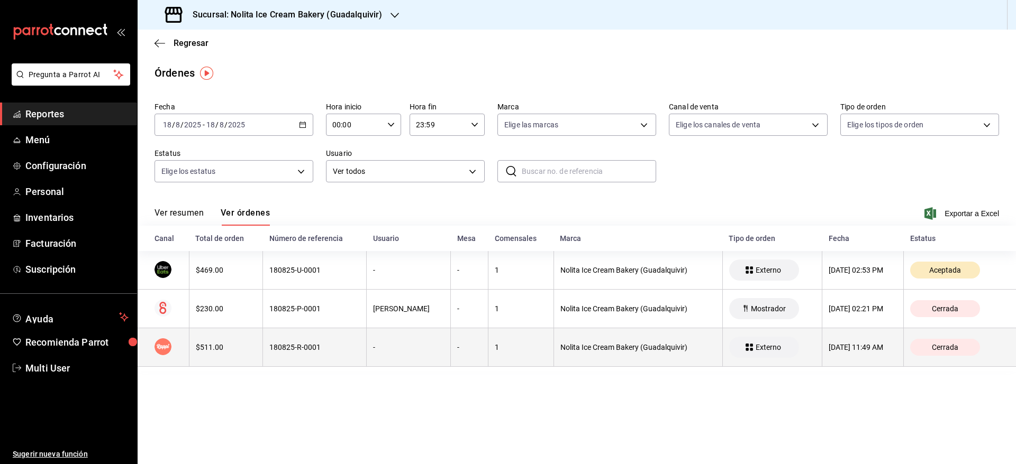
click at [326, 353] on th "180825-R-0001" at bounding box center [315, 348] width 104 height 39
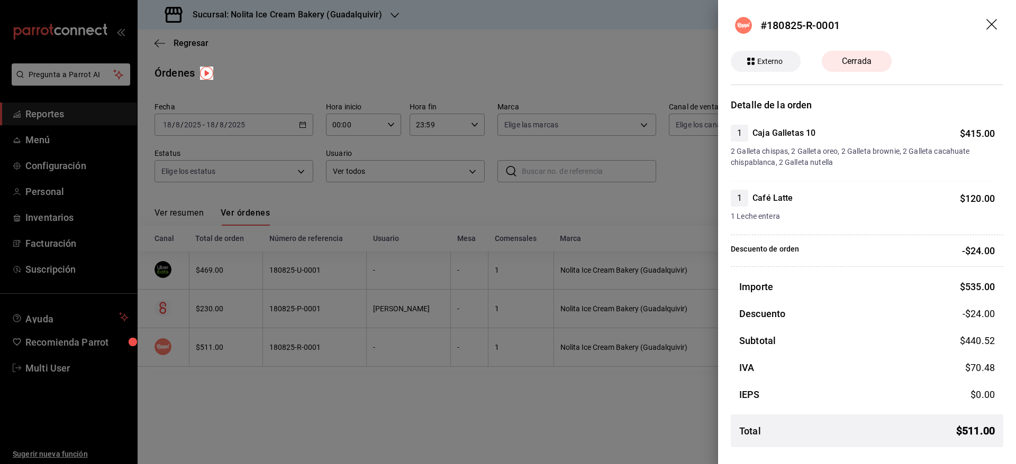
click at [362, 234] on div at bounding box center [508, 232] width 1016 height 464
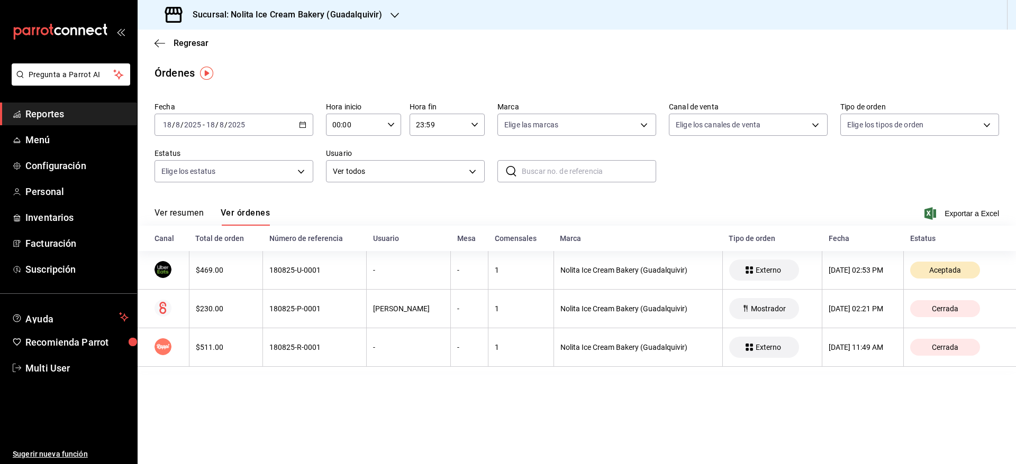
click at [344, 16] on h3 "Sucursal: Nolita Ice Cream Bakery (Guadalquivir)" at bounding box center [283, 14] width 198 height 13
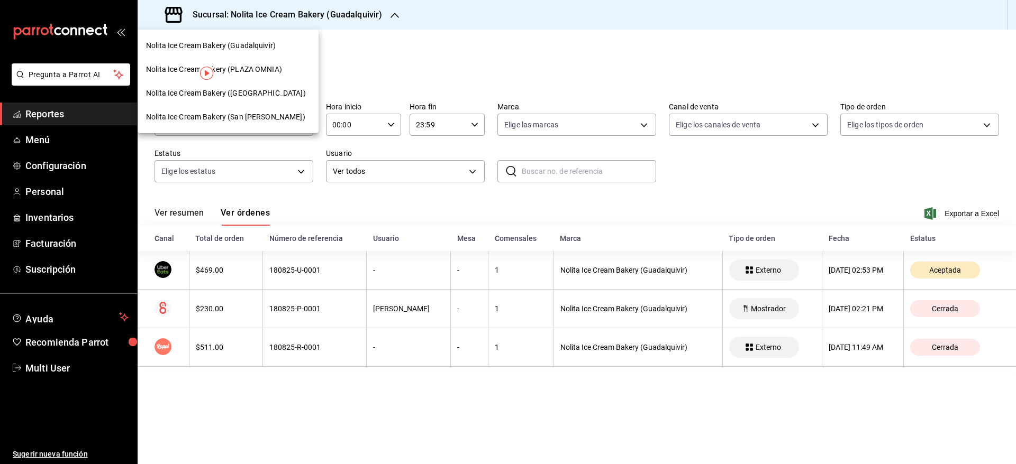
click at [273, 70] on span "Nolita Ice Cream Bakery (PLAZA OMNIA)" at bounding box center [214, 69] width 136 height 11
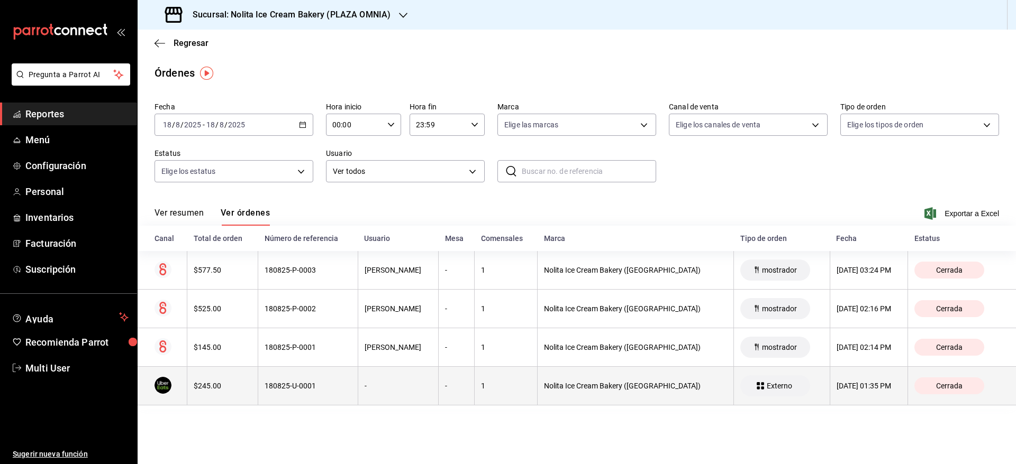
click at [294, 384] on div "180825-U-0001" at bounding box center [308, 386] width 86 height 8
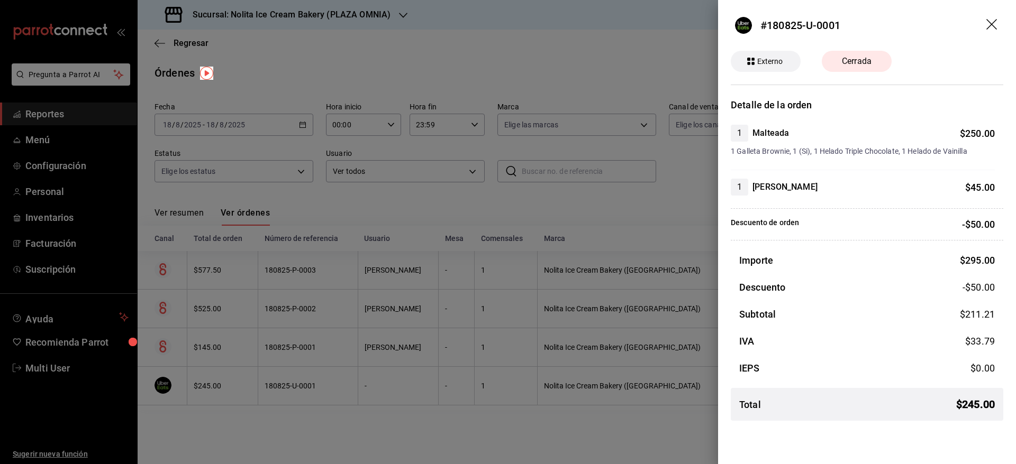
click at [313, 269] on div at bounding box center [508, 232] width 1016 height 464
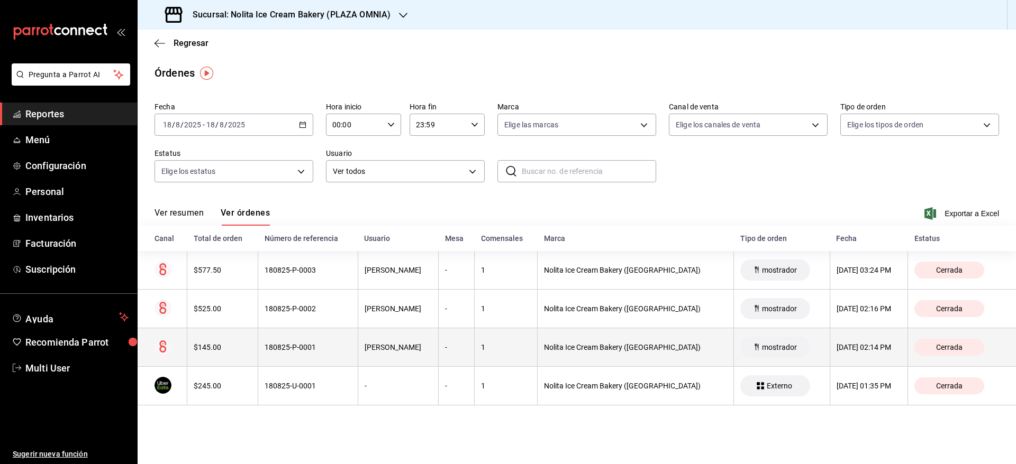
click at [309, 337] on th "180825-P-0001" at bounding box center [307, 348] width 99 height 39
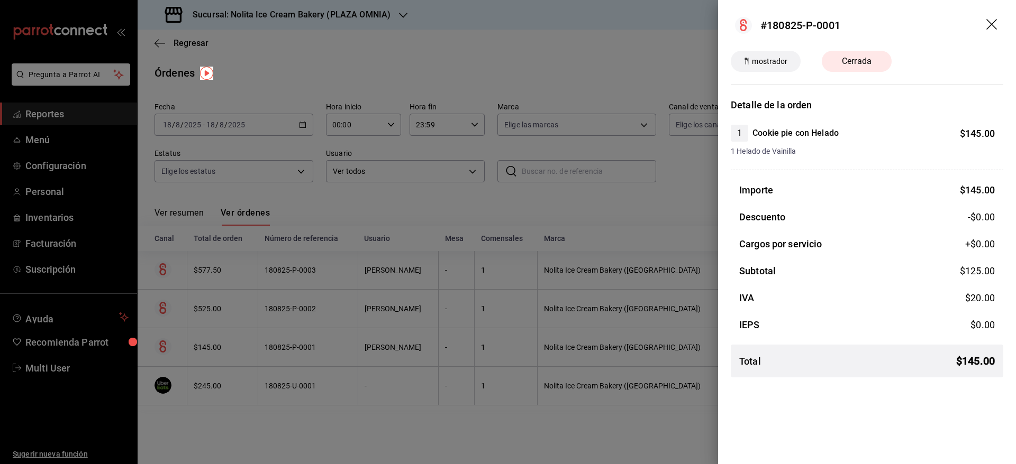
click at [309, 337] on div at bounding box center [508, 232] width 1016 height 464
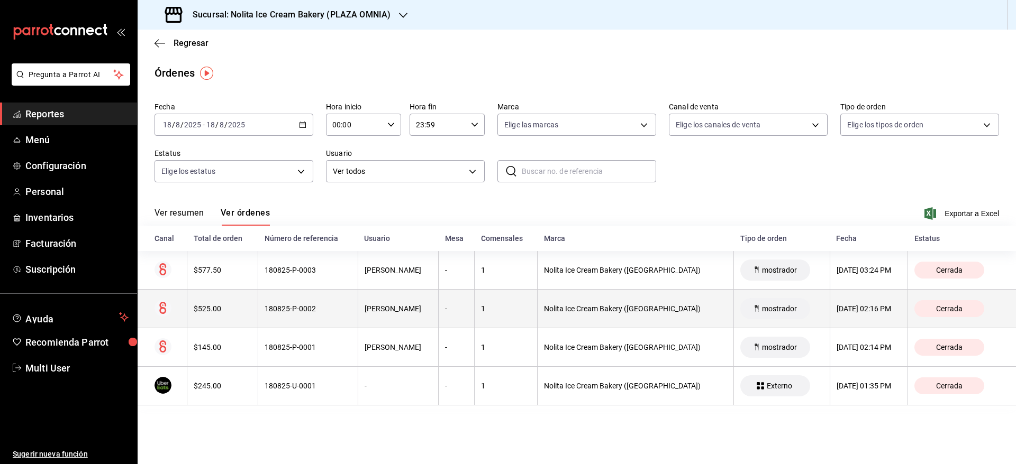
click at [312, 313] on div "180825-P-0002" at bounding box center [308, 309] width 86 height 8
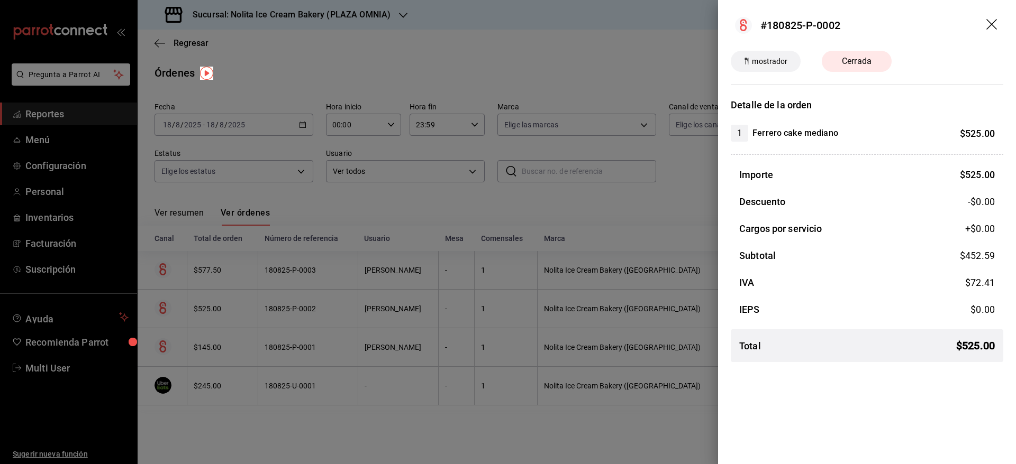
click at [312, 313] on div at bounding box center [508, 232] width 1016 height 464
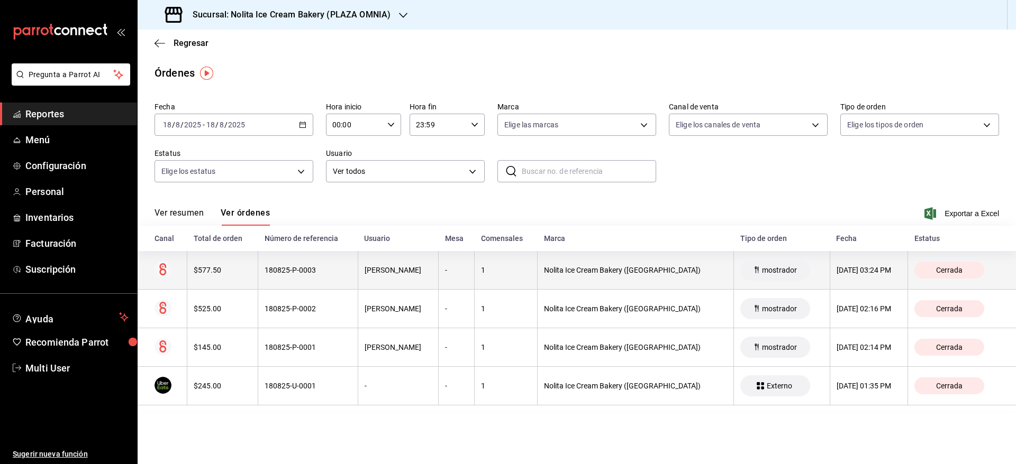
click at [309, 281] on th "180825-P-0003" at bounding box center [307, 270] width 99 height 39
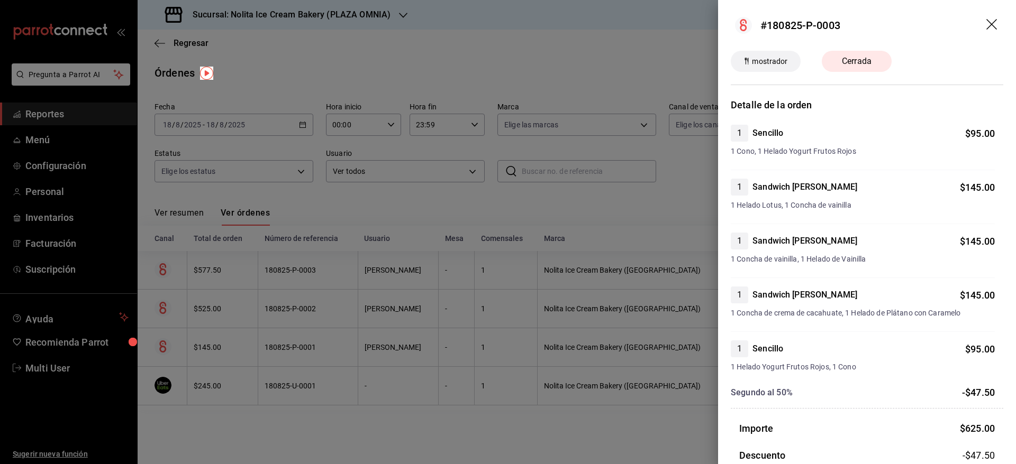
click at [309, 281] on div at bounding box center [508, 232] width 1016 height 464
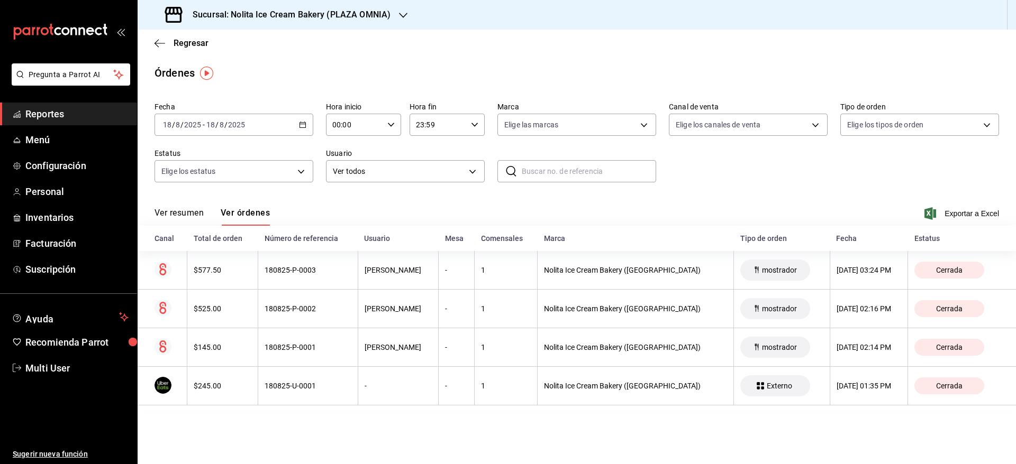
click at [309, 281] on th "180825-P-0003" at bounding box center [307, 270] width 99 height 39
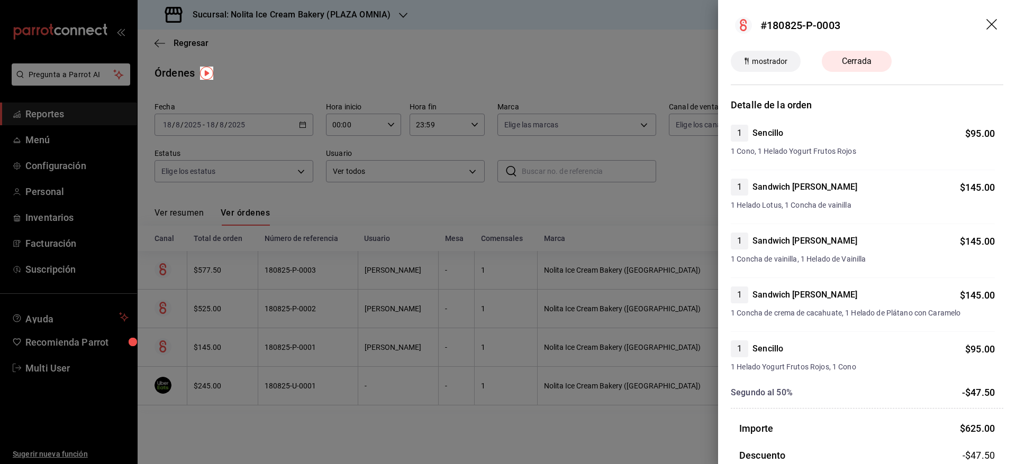
click at [309, 281] on div at bounding box center [508, 232] width 1016 height 464
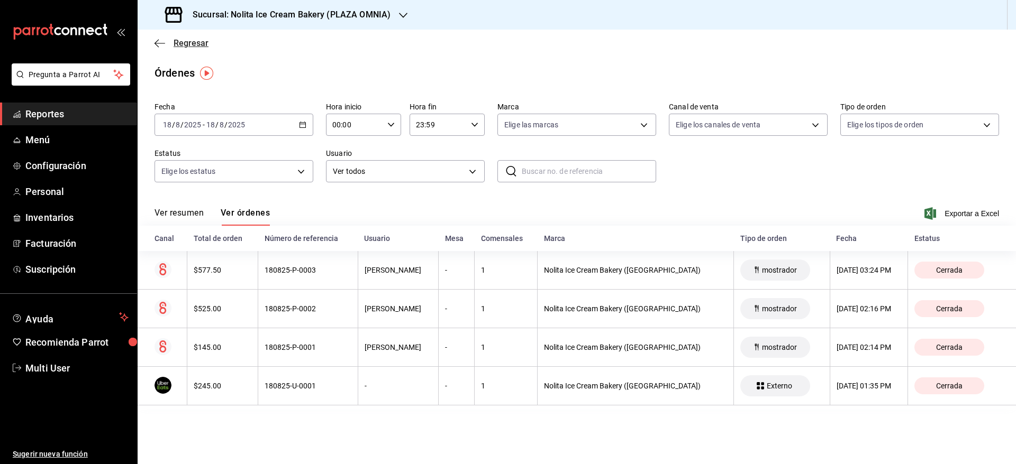
click at [197, 45] on span "Regresar" at bounding box center [191, 43] width 35 height 10
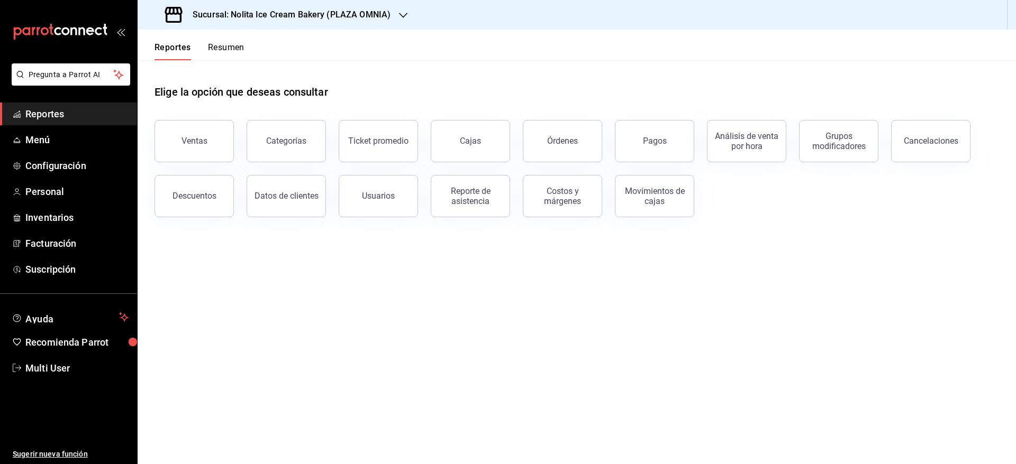
click at [298, 13] on h3 "Sucursal: Nolita Ice Cream Bakery (PLAZA OMNIA)" at bounding box center [287, 14] width 206 height 13
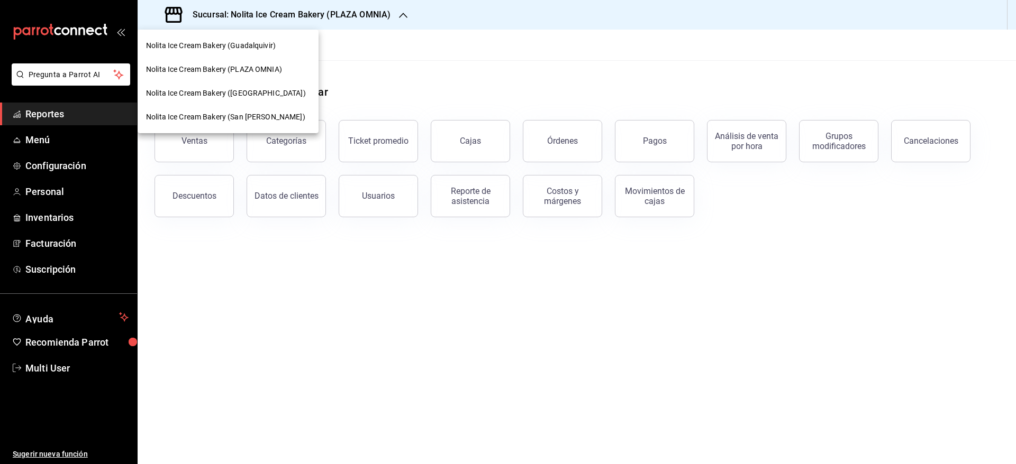
click at [256, 111] on div "Nolita Ice Cream Bakery (San [PERSON_NAME])" at bounding box center [228, 117] width 181 height 24
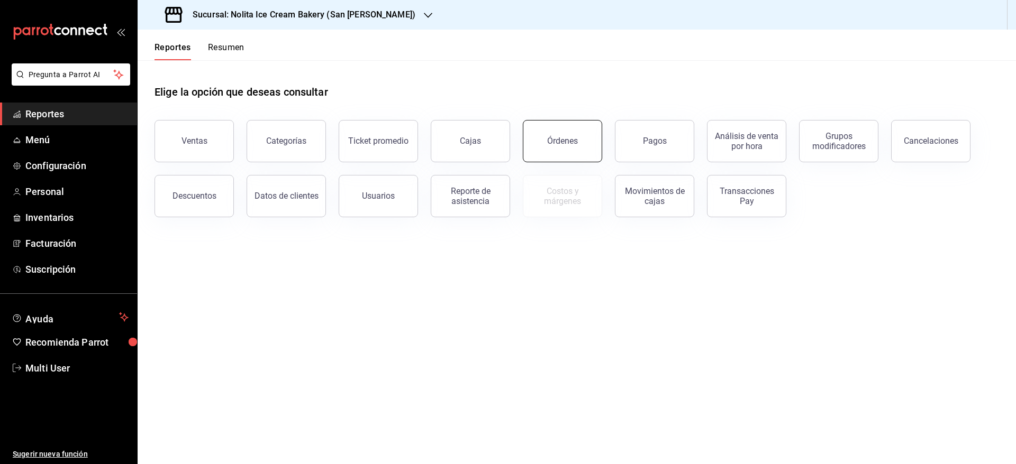
click at [591, 142] on button "Órdenes" at bounding box center [562, 141] width 79 height 42
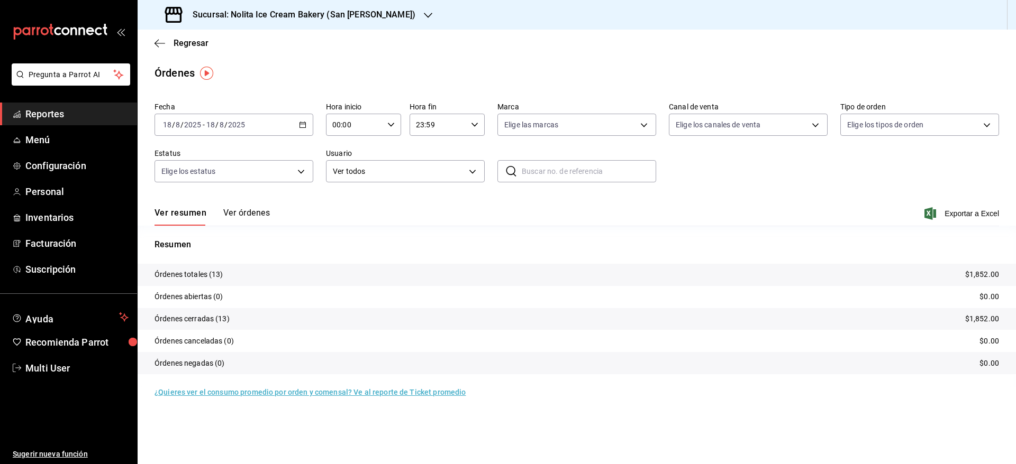
click at [248, 214] on button "Ver órdenes" at bounding box center [246, 217] width 47 height 18
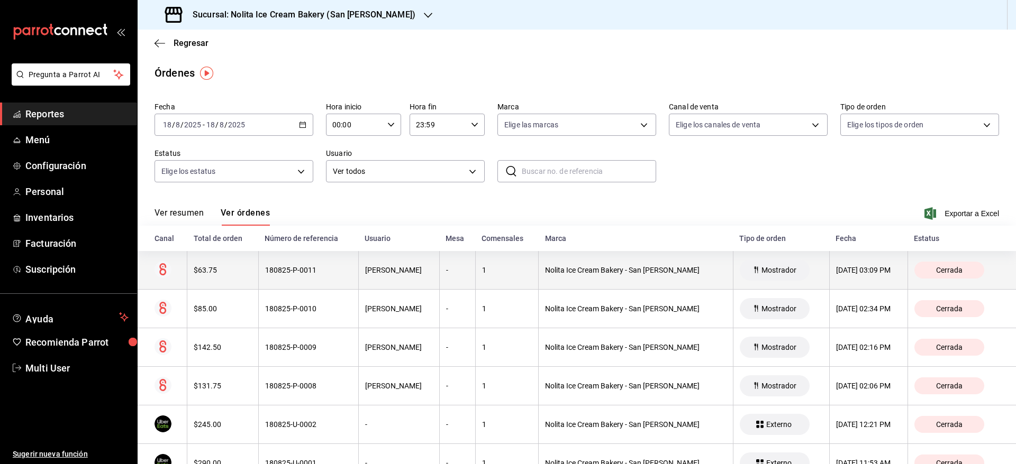
click at [248, 259] on th "$63.75" at bounding box center [222, 270] width 71 height 39
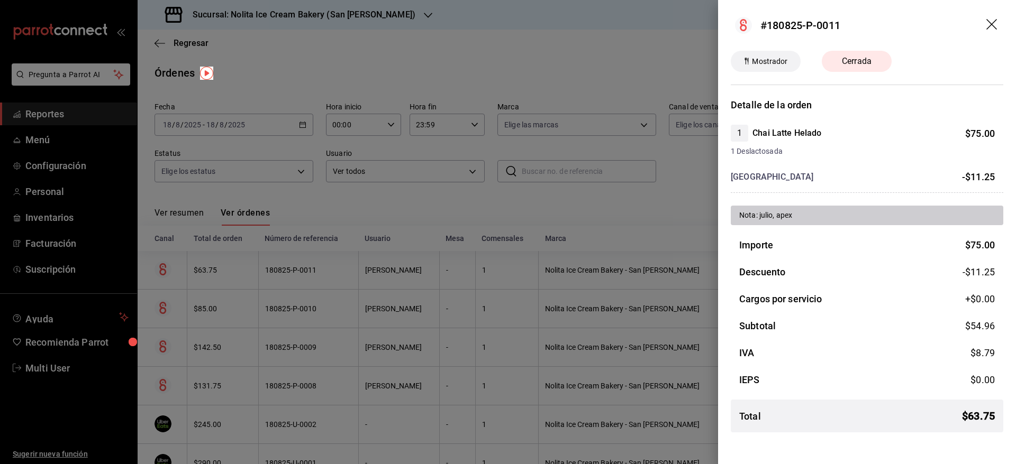
click at [293, 224] on div at bounding box center [508, 232] width 1016 height 464
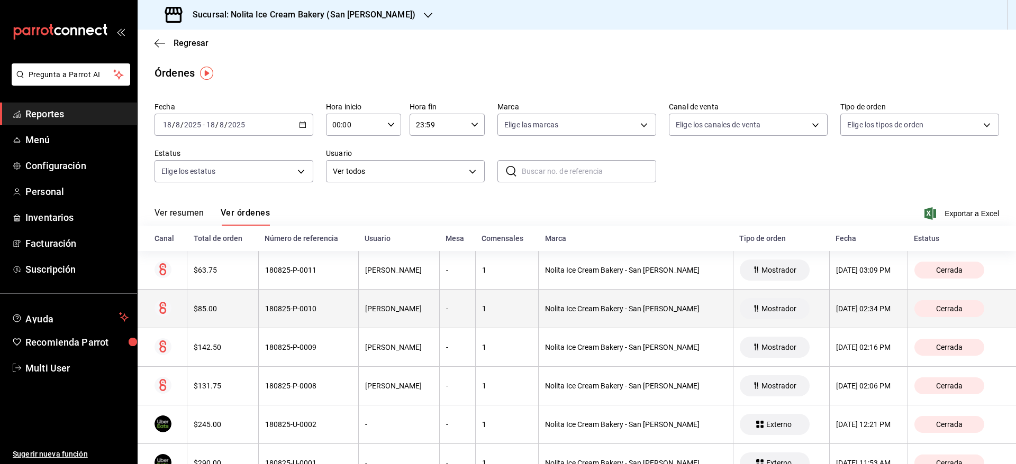
click at [275, 295] on th "180825-P-0010" at bounding box center [308, 309] width 100 height 39
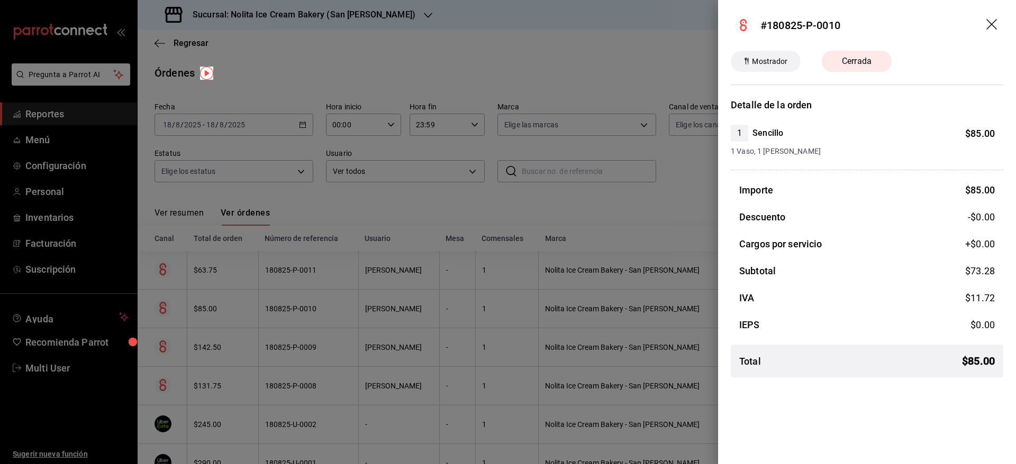
click at [358, 203] on div at bounding box center [508, 232] width 1016 height 464
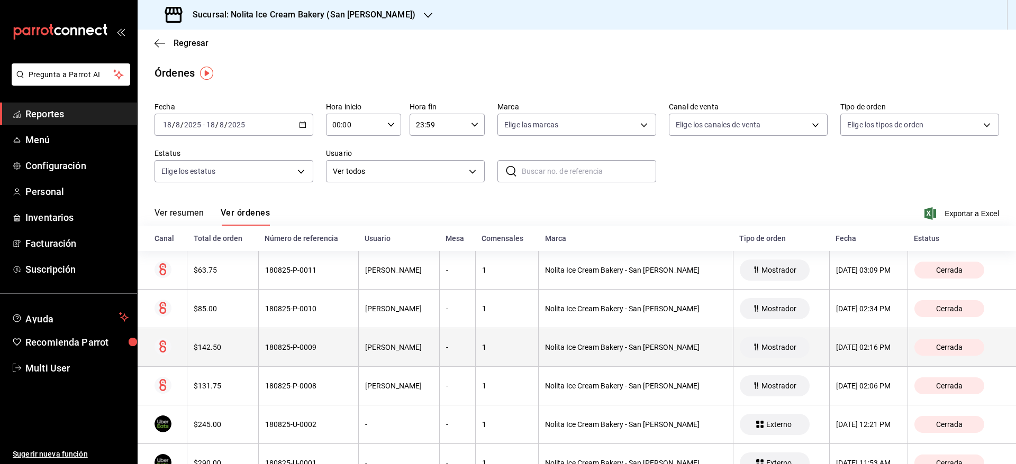
click at [302, 348] on div "180825-P-0009" at bounding box center [308, 347] width 87 height 8
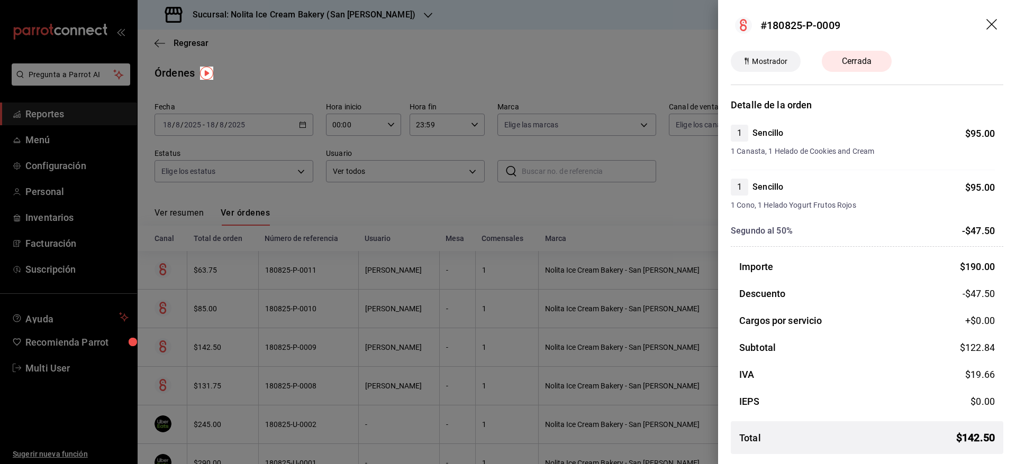
click at [381, 248] on div at bounding box center [508, 232] width 1016 height 464
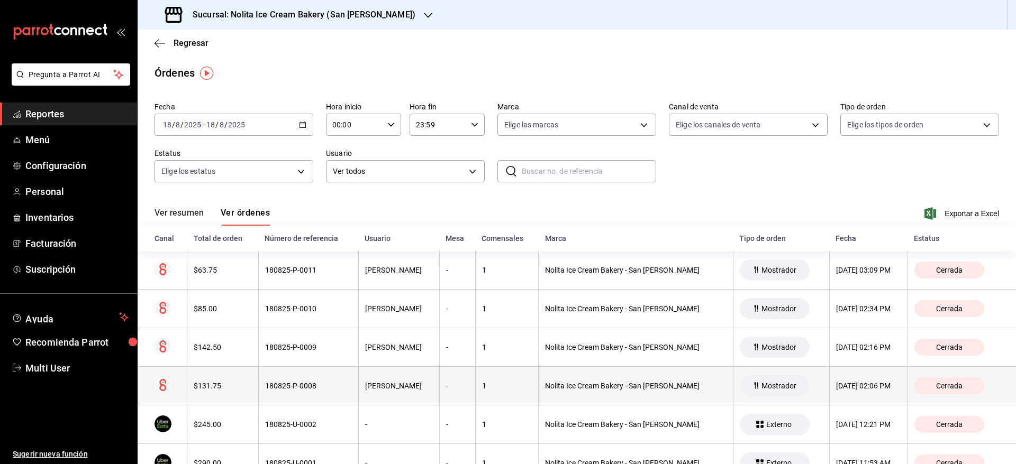
click at [356, 379] on th "180825-P-0008" at bounding box center [308, 386] width 100 height 39
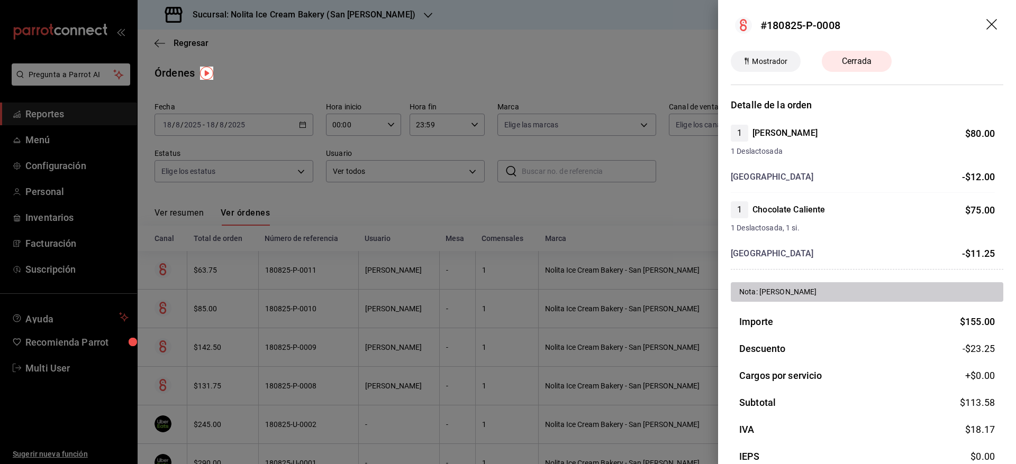
click at [399, 334] on div at bounding box center [508, 232] width 1016 height 464
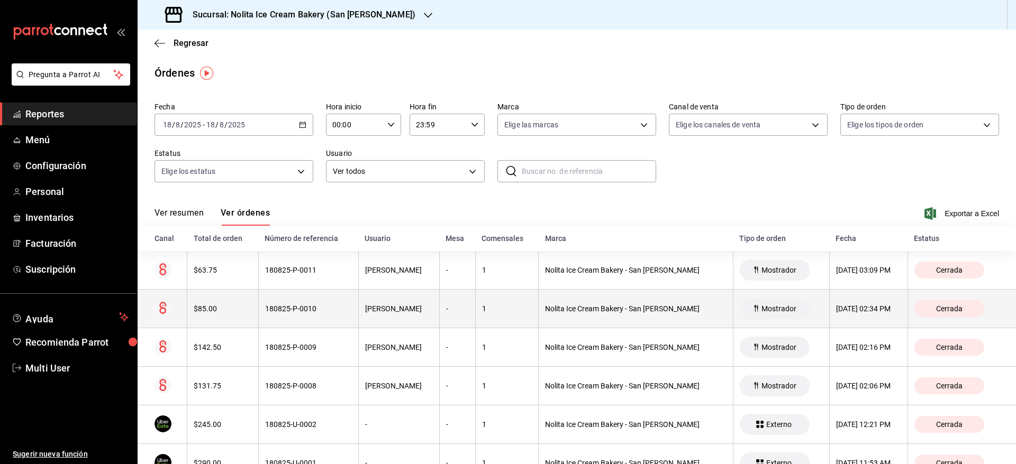
click at [395, 325] on th "[PERSON_NAME]" at bounding box center [398, 309] width 81 height 39
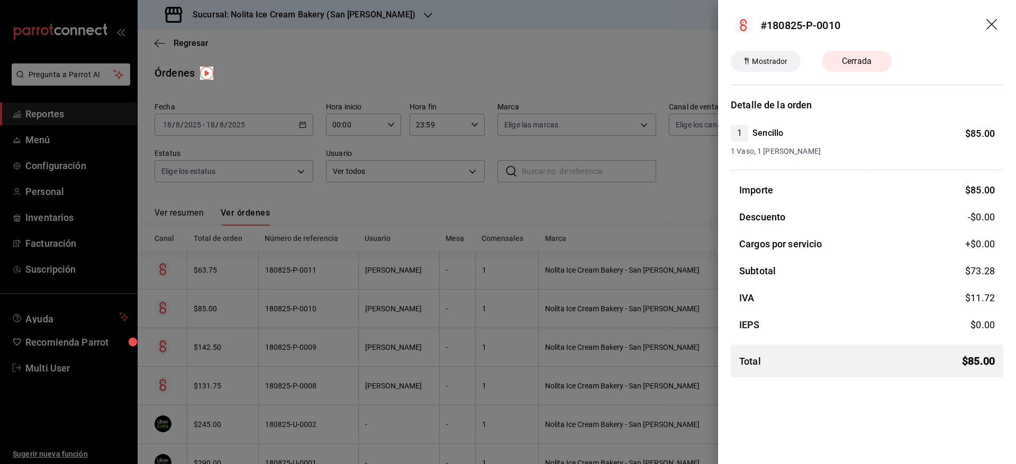
click at [395, 325] on div at bounding box center [508, 232] width 1016 height 464
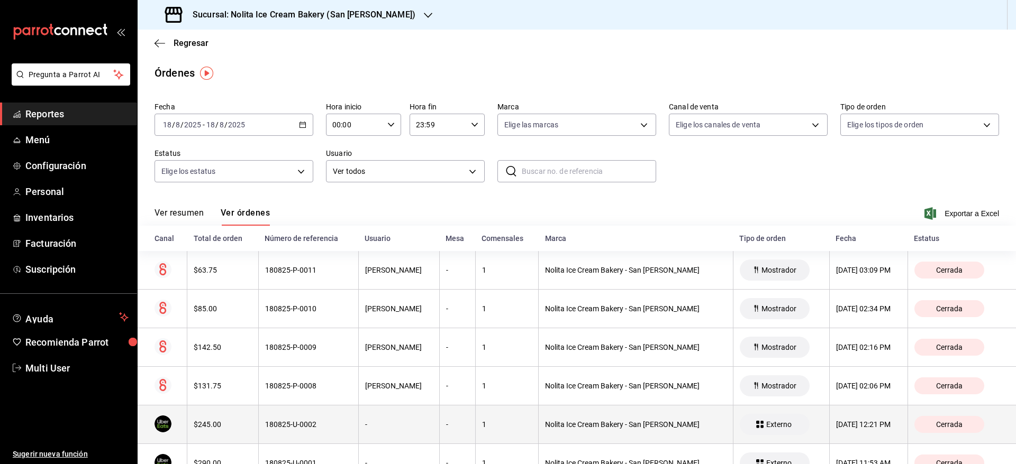
click at [384, 427] on div "-" at bounding box center [399, 425] width 68 height 8
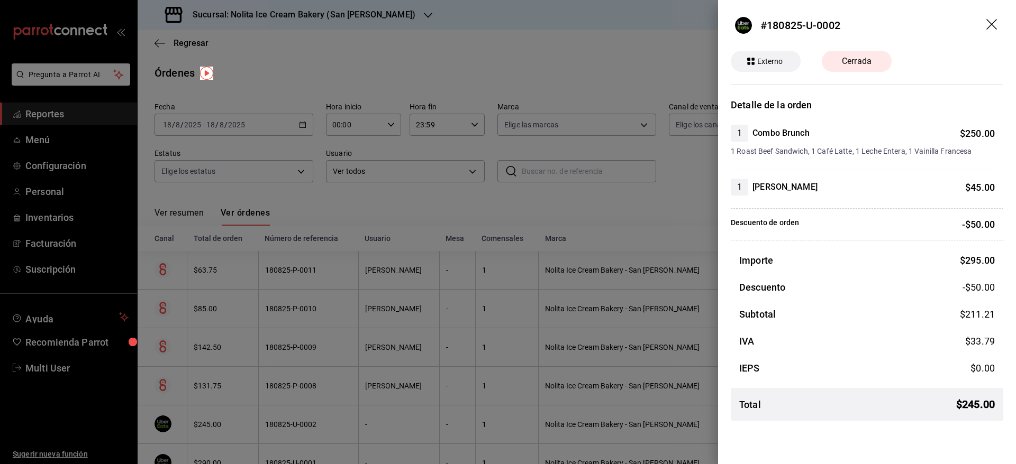
click at [373, 338] on div at bounding box center [508, 232] width 1016 height 464
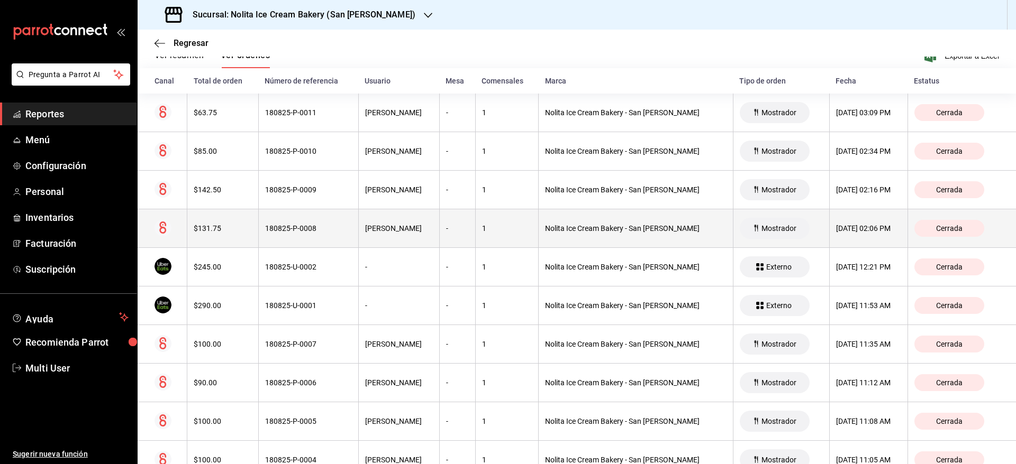
scroll to position [160, 0]
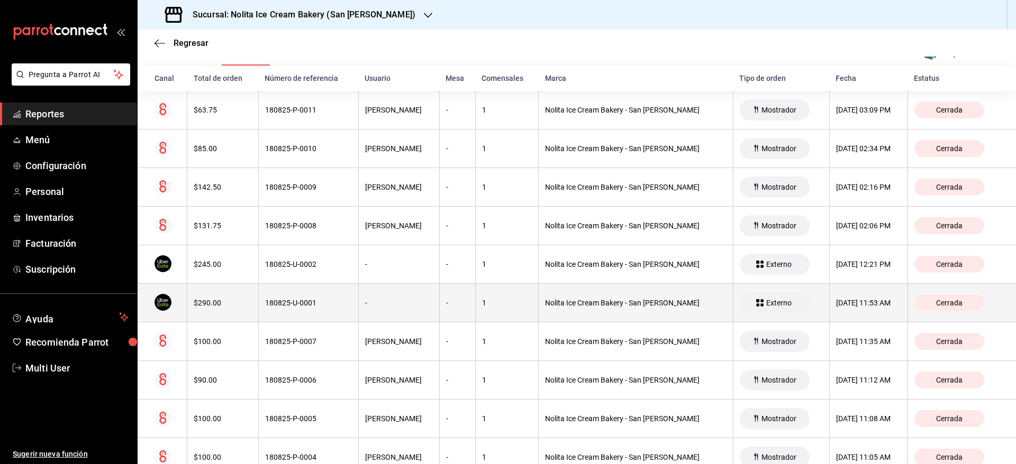
click at [375, 308] on th "-" at bounding box center [398, 303] width 81 height 39
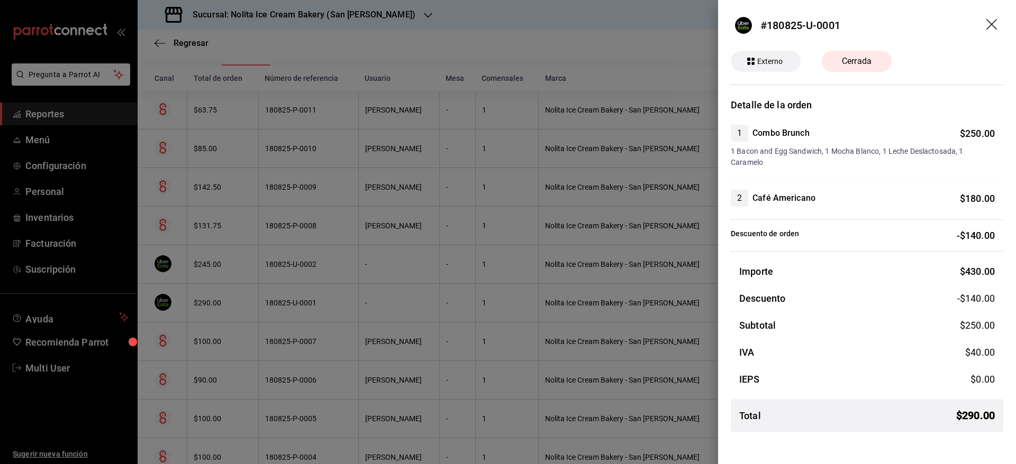
click at [375, 308] on div at bounding box center [508, 232] width 1016 height 464
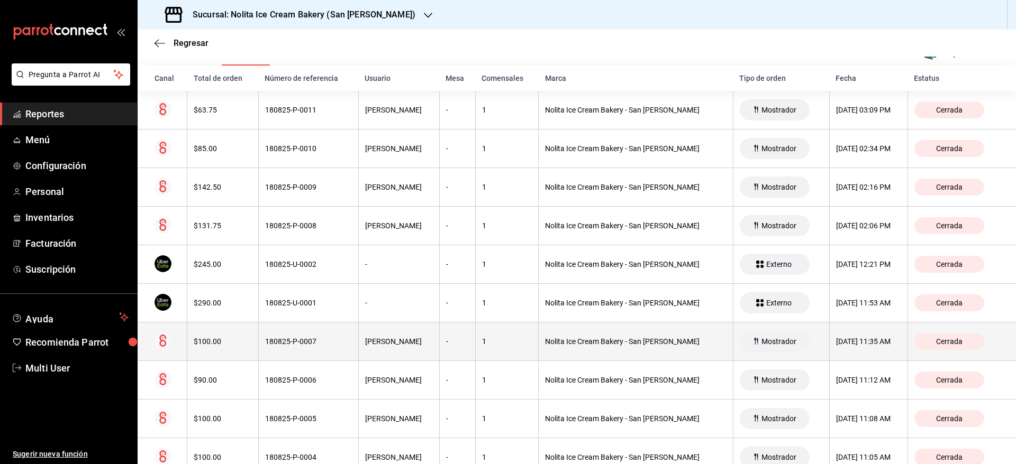
click at [371, 341] on div "[PERSON_NAME]" at bounding box center [399, 342] width 68 height 8
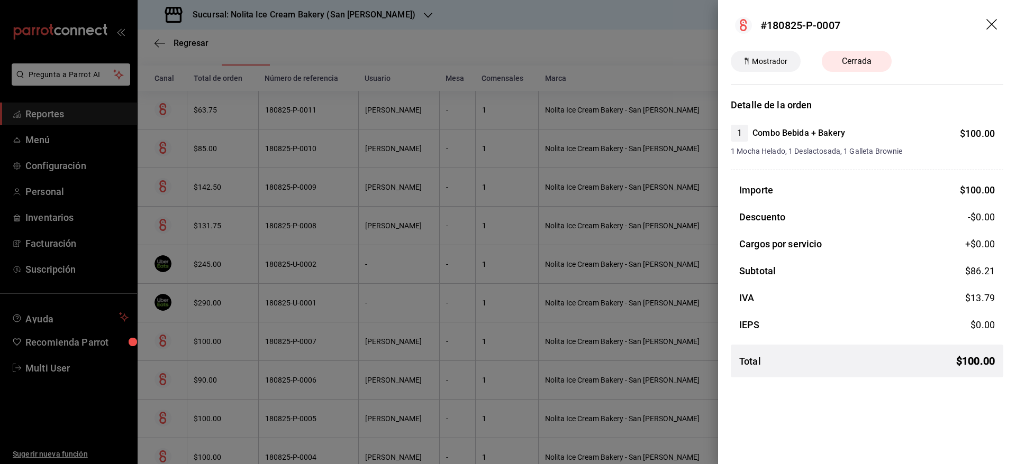
click at [371, 341] on div at bounding box center [508, 232] width 1016 height 464
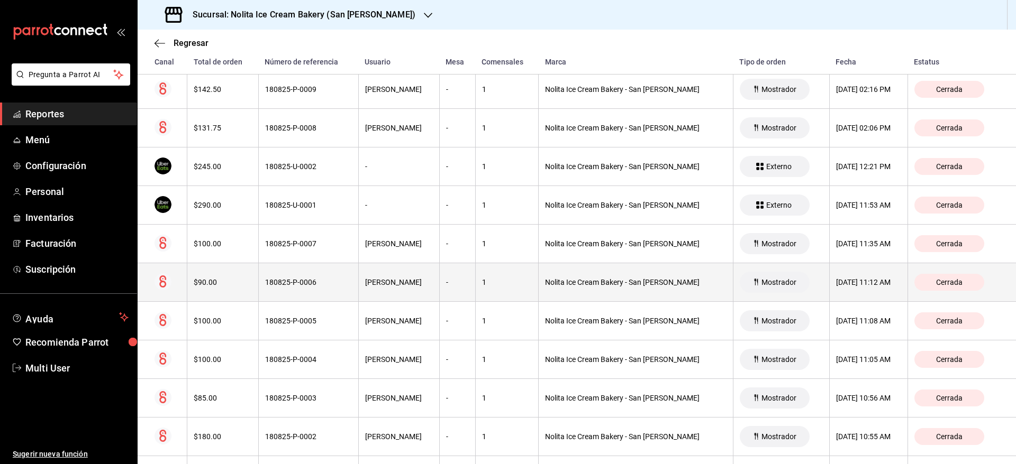
scroll to position [330, 0]
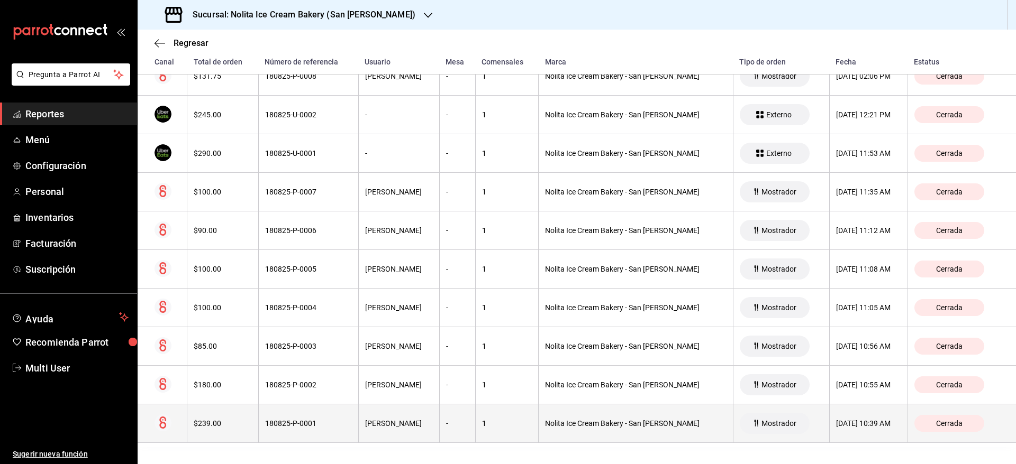
click at [314, 430] on th "180825-P-0001" at bounding box center [308, 424] width 100 height 39
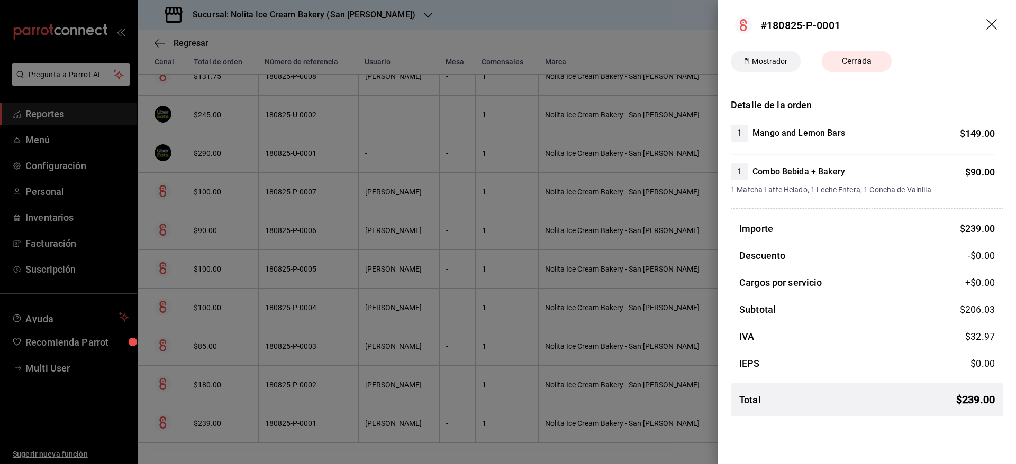
click at [322, 324] on div at bounding box center [508, 232] width 1016 height 464
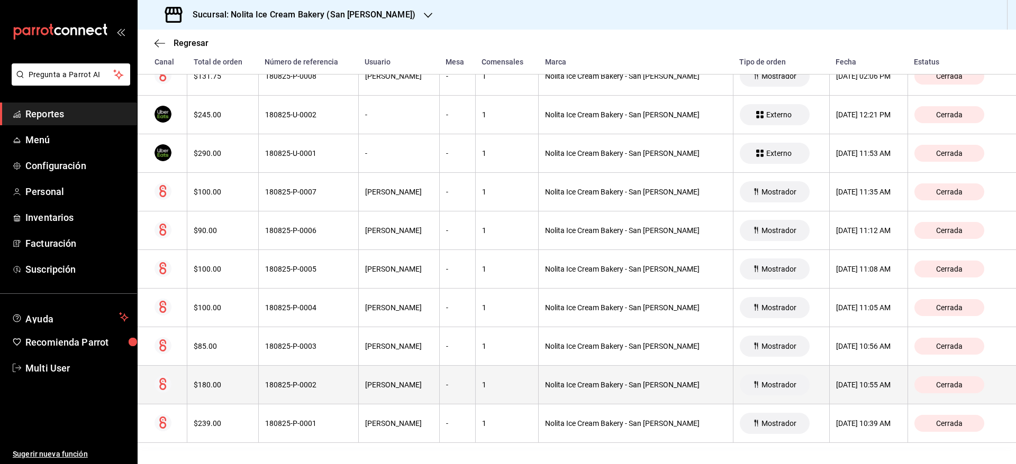
click at [316, 381] on div "180825-P-0002" at bounding box center [308, 385] width 87 height 8
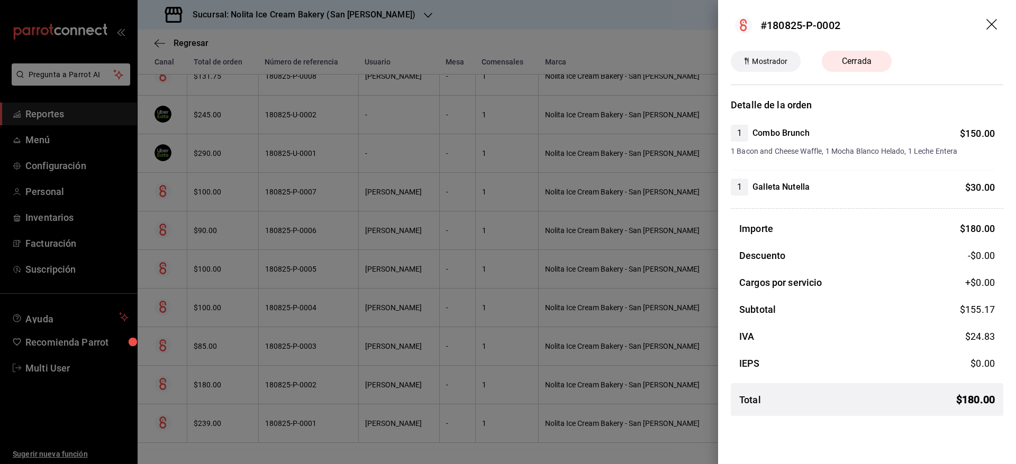
click at [316, 381] on div at bounding box center [508, 232] width 1016 height 464
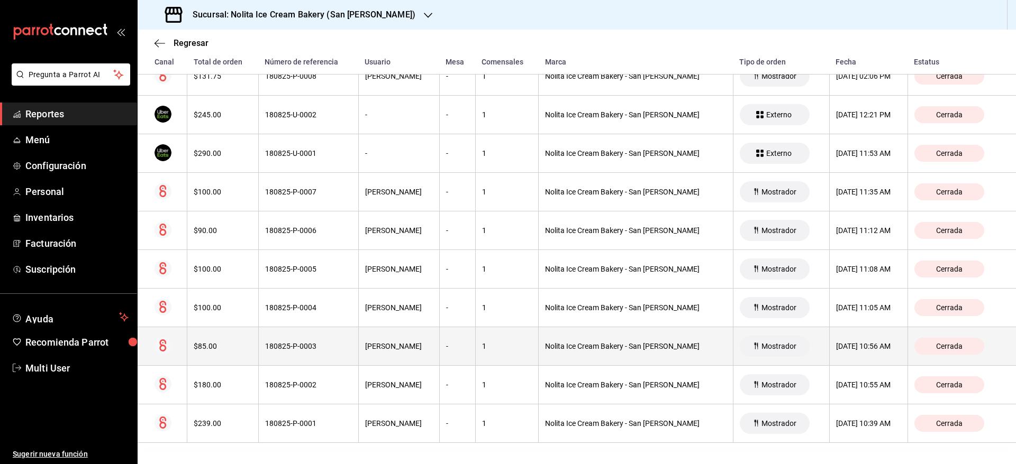
click at [327, 351] on th "180825-P-0003" at bounding box center [308, 346] width 100 height 39
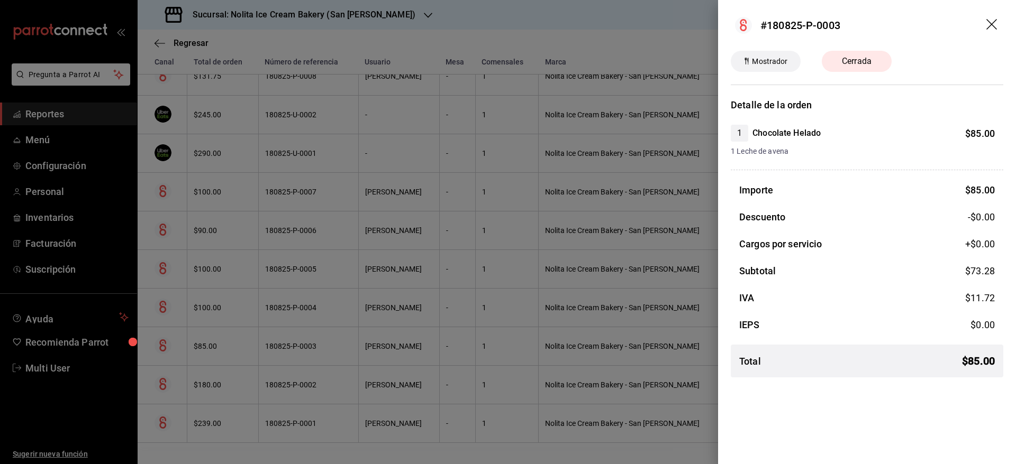
click at [327, 351] on div at bounding box center [508, 232] width 1016 height 464
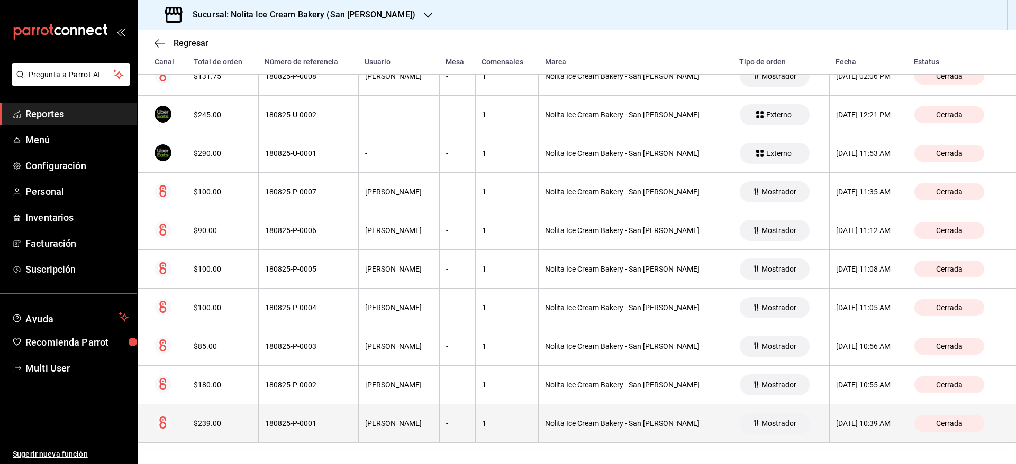
click at [371, 429] on th "[PERSON_NAME]" at bounding box center [398, 424] width 81 height 39
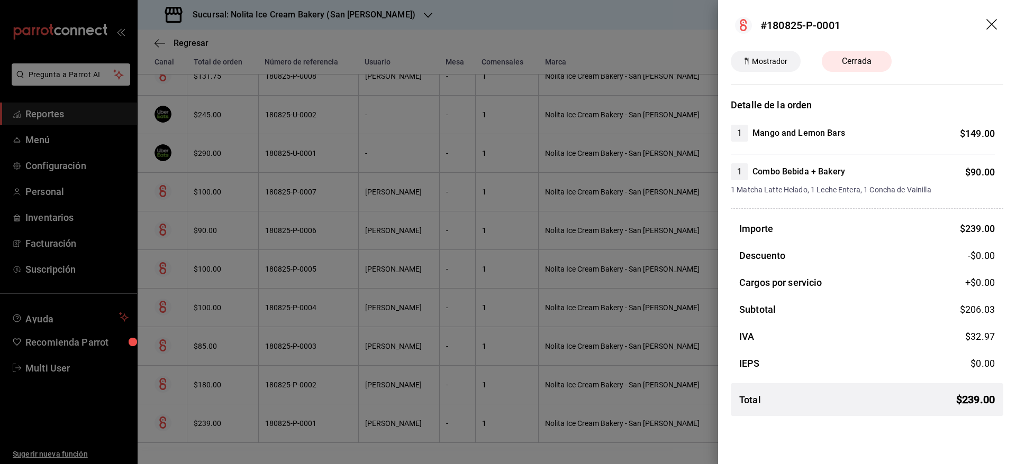
click at [423, 335] on div at bounding box center [508, 232] width 1016 height 464
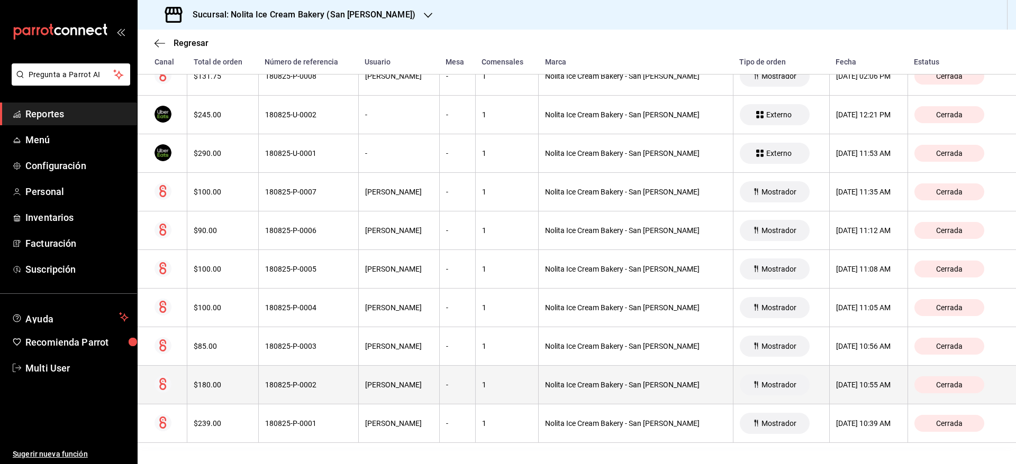
click at [417, 388] on div "[PERSON_NAME]" at bounding box center [399, 385] width 68 height 8
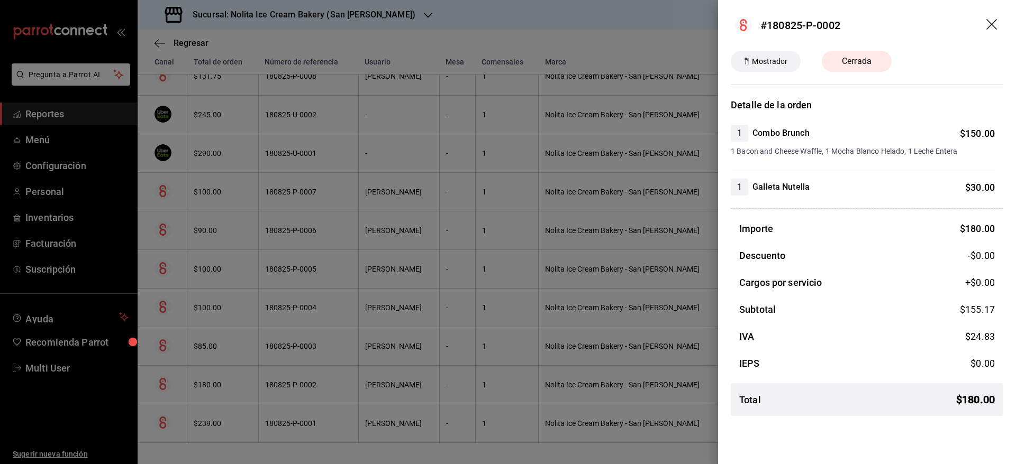
click at [434, 364] on div at bounding box center [508, 232] width 1016 height 464
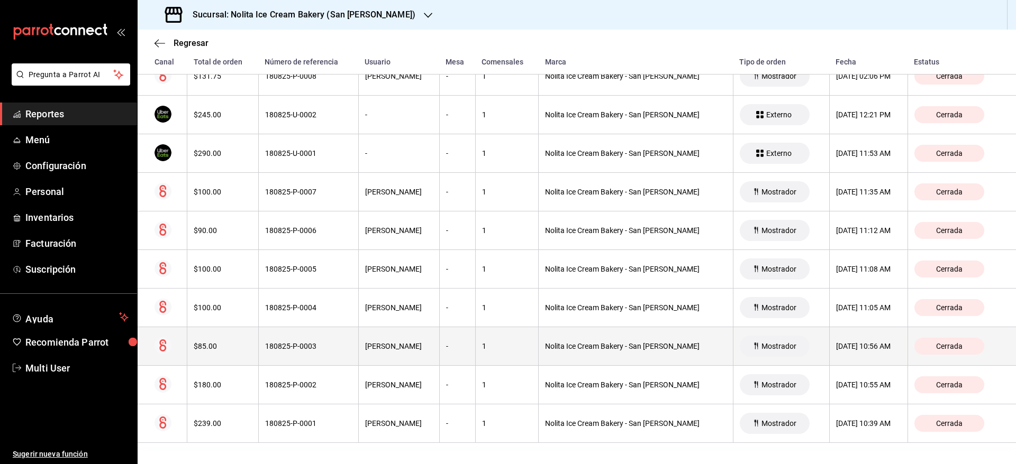
click at [439, 351] on th "-" at bounding box center [457, 346] width 36 height 39
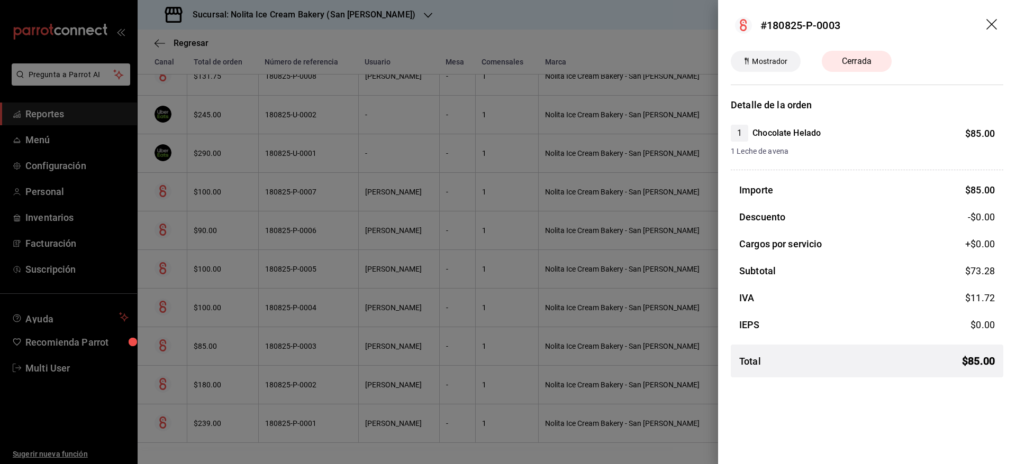
click at [438, 351] on div at bounding box center [508, 232] width 1016 height 464
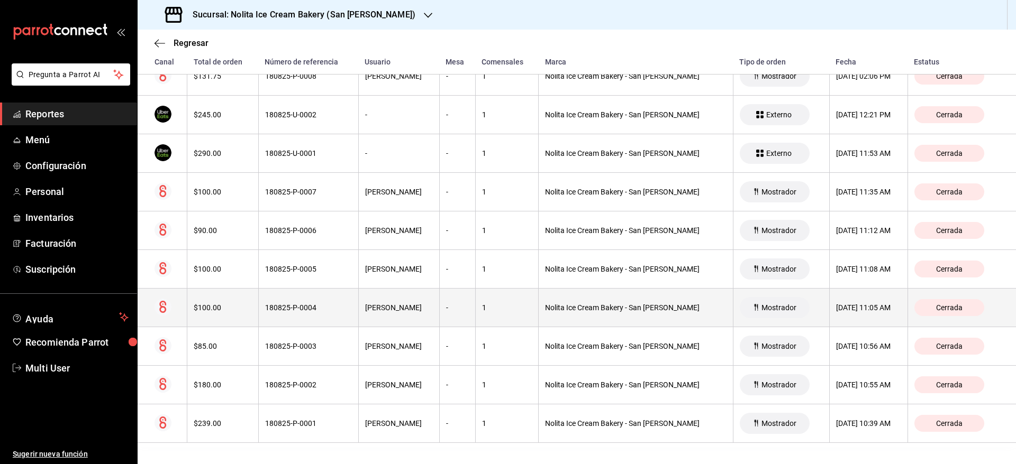
click at [445, 321] on th "-" at bounding box center [457, 308] width 36 height 39
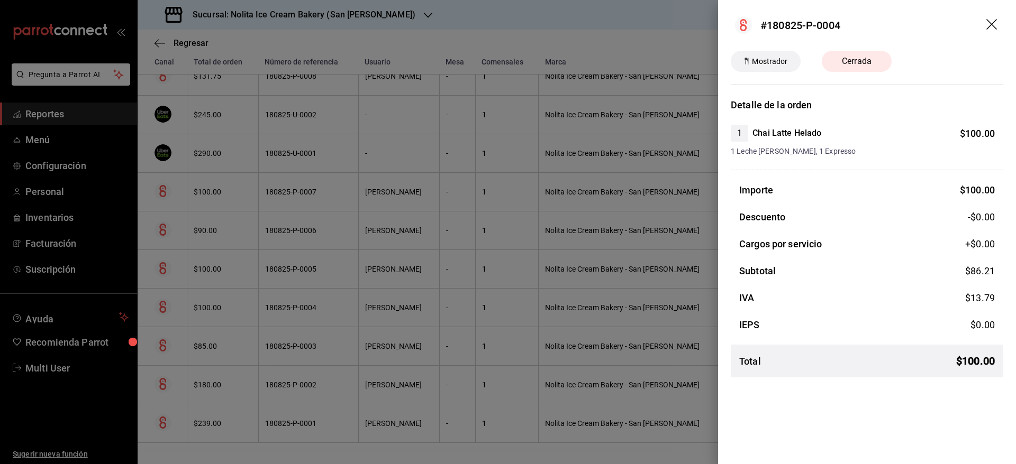
click at [445, 321] on div at bounding box center [508, 232] width 1016 height 464
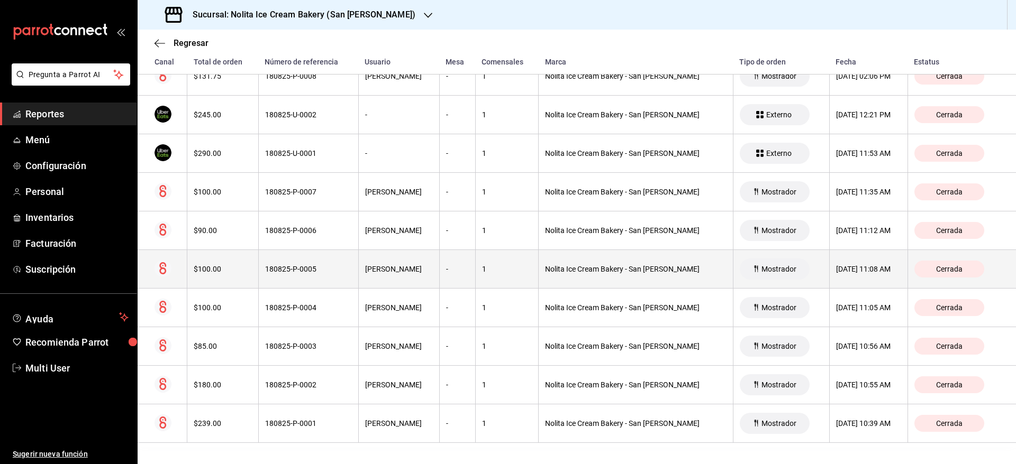
click at [443, 280] on th "-" at bounding box center [457, 269] width 36 height 39
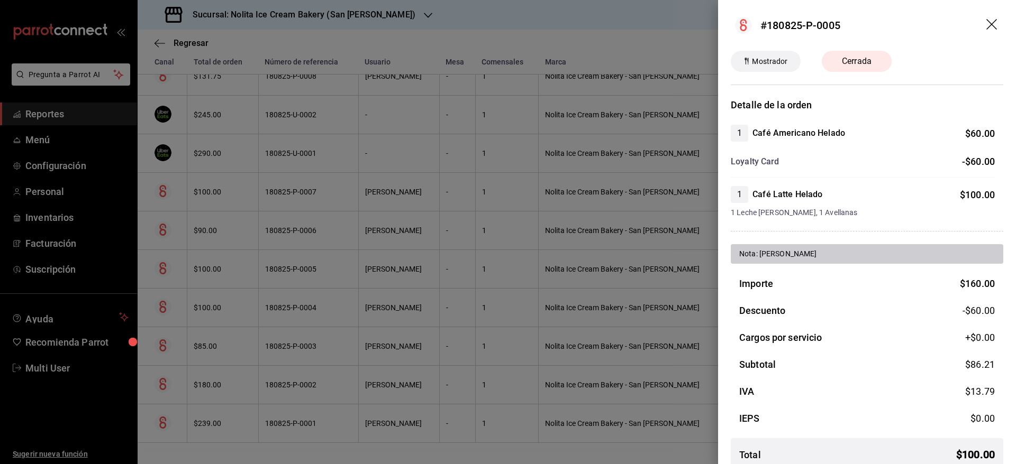
click at [443, 280] on div at bounding box center [508, 232] width 1016 height 464
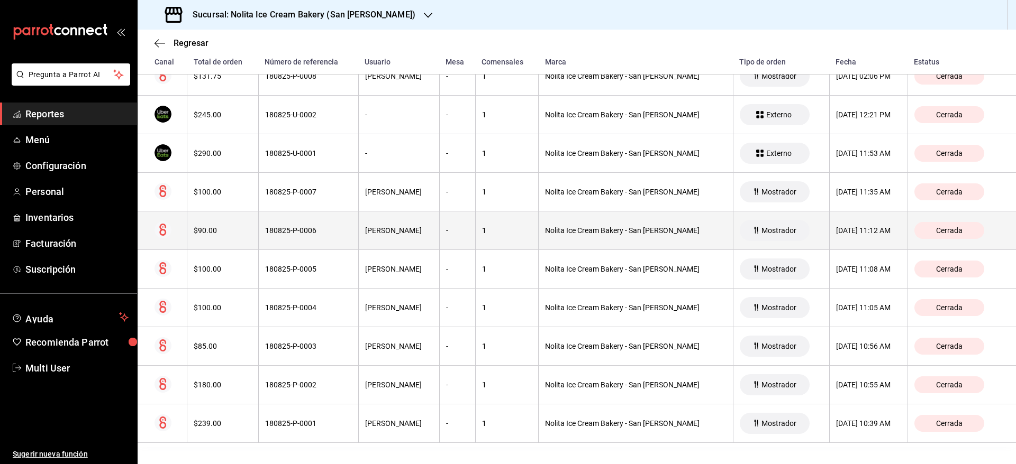
click at [448, 241] on th "-" at bounding box center [457, 231] width 36 height 39
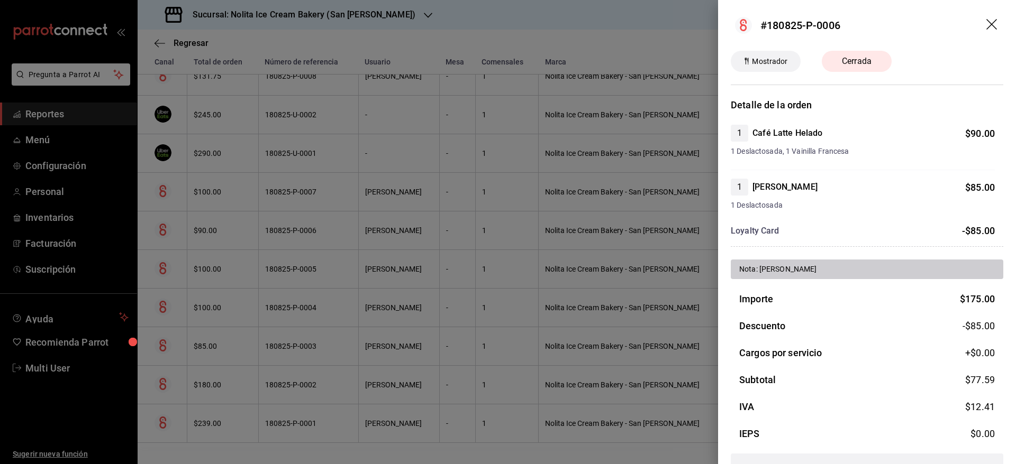
click at [448, 241] on div at bounding box center [508, 232] width 1016 height 464
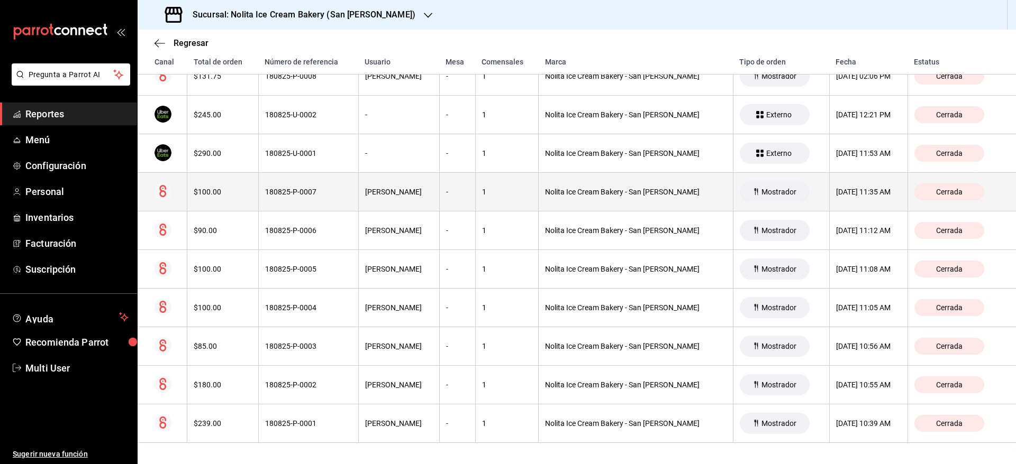
click at [455, 206] on th "-" at bounding box center [457, 192] width 36 height 39
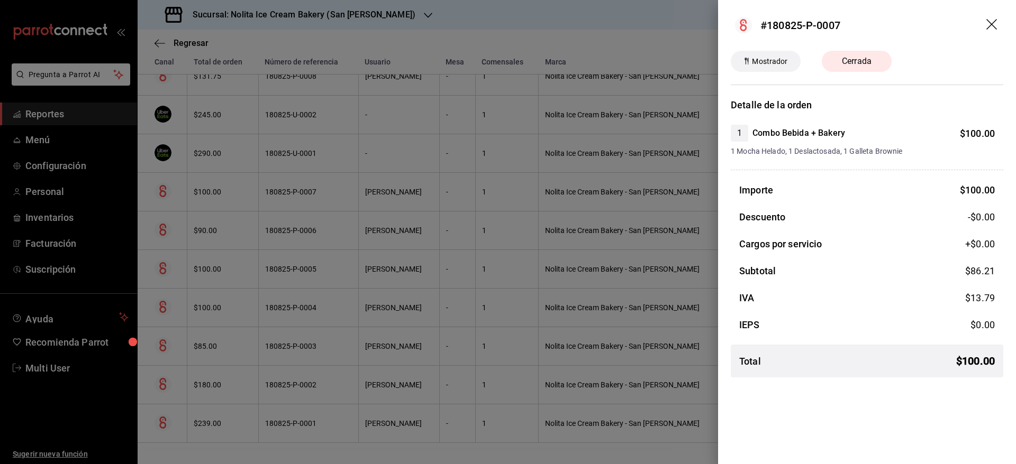
click at [455, 206] on div at bounding box center [508, 232] width 1016 height 464
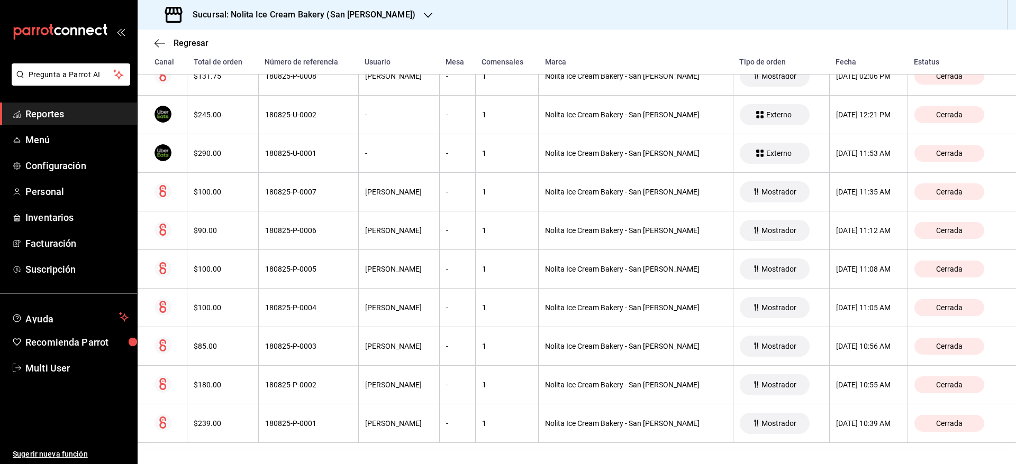
scroll to position [0, 0]
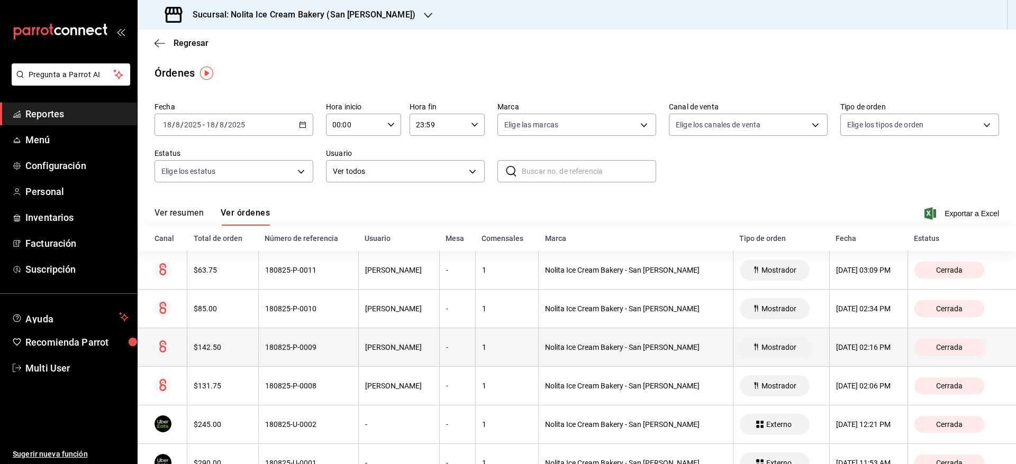
click at [844, 351] on div "[DATE] 02:16 PM" at bounding box center [868, 347] width 65 height 8
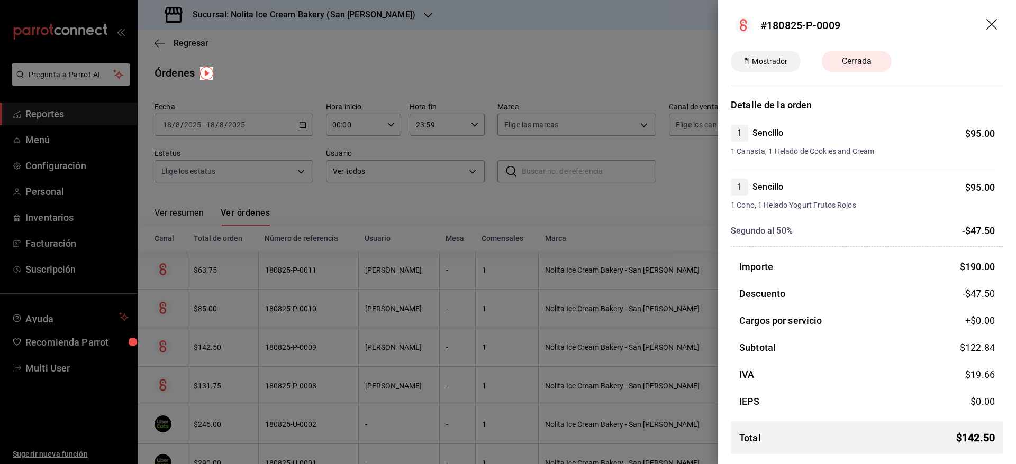
click at [546, 282] on div at bounding box center [508, 232] width 1016 height 464
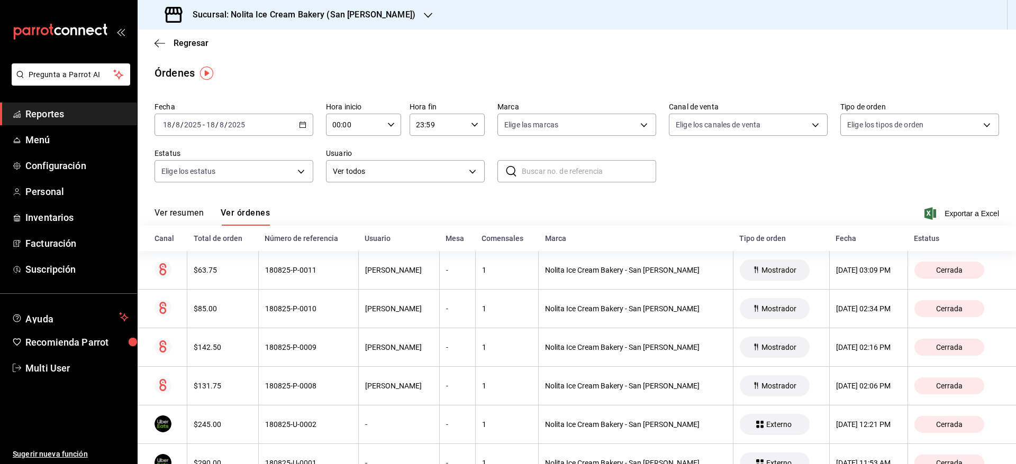
click at [546, 282] on th "Nolita Ice Cream Bakery - San [PERSON_NAME]" at bounding box center [636, 270] width 194 height 39
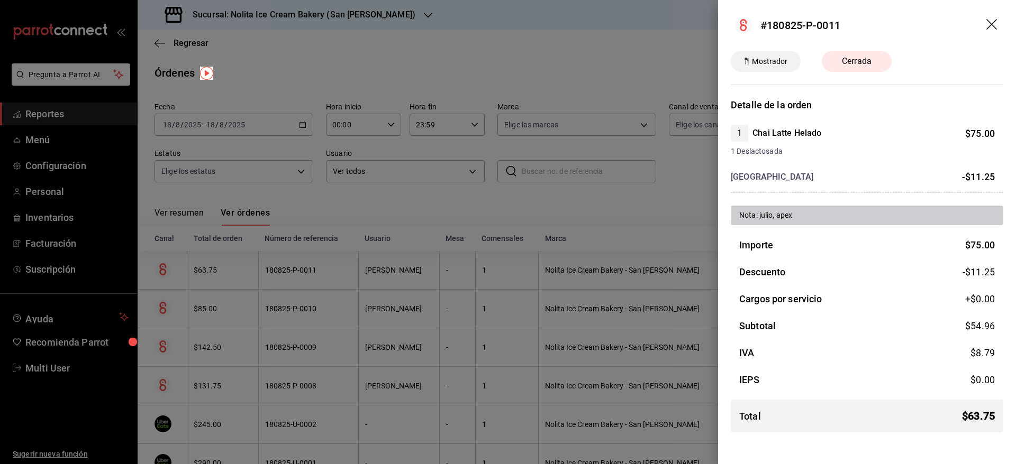
click at [546, 282] on div at bounding box center [508, 232] width 1016 height 464
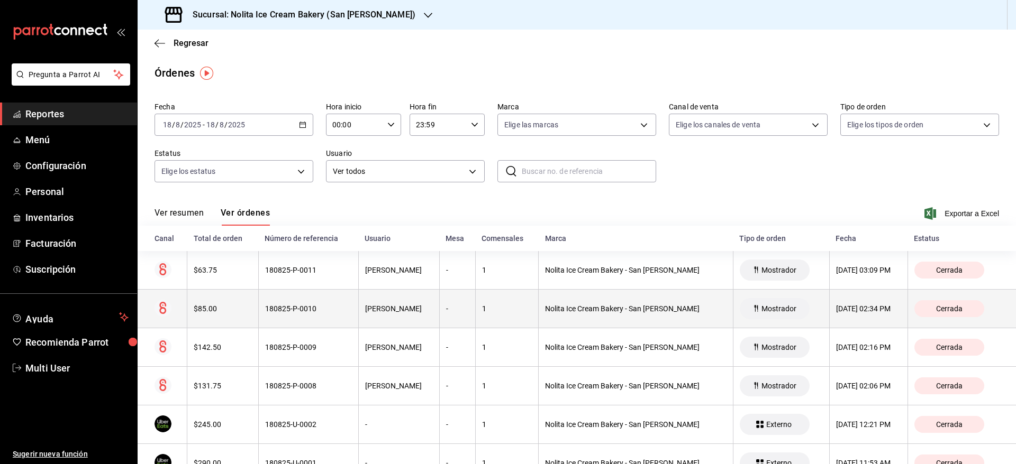
click at [519, 311] on div "1" at bounding box center [507, 309] width 50 height 8
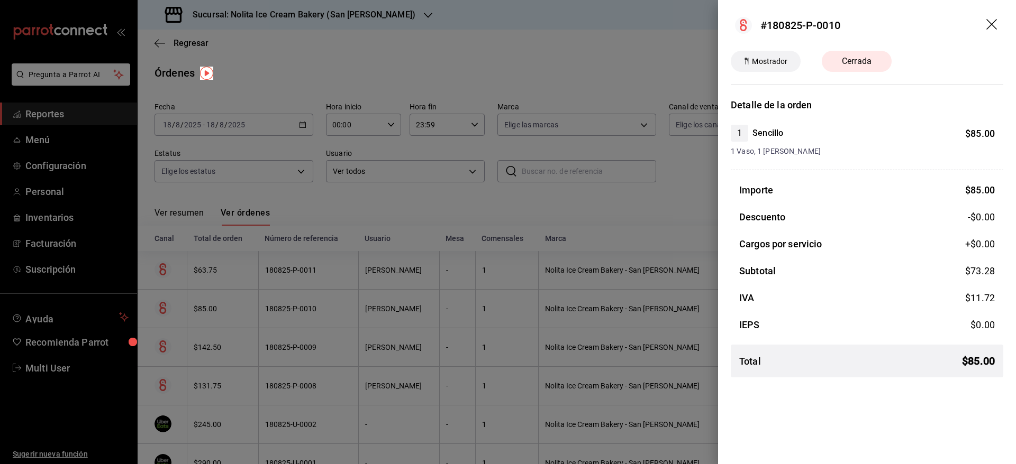
click at [519, 311] on div at bounding box center [508, 232] width 1016 height 464
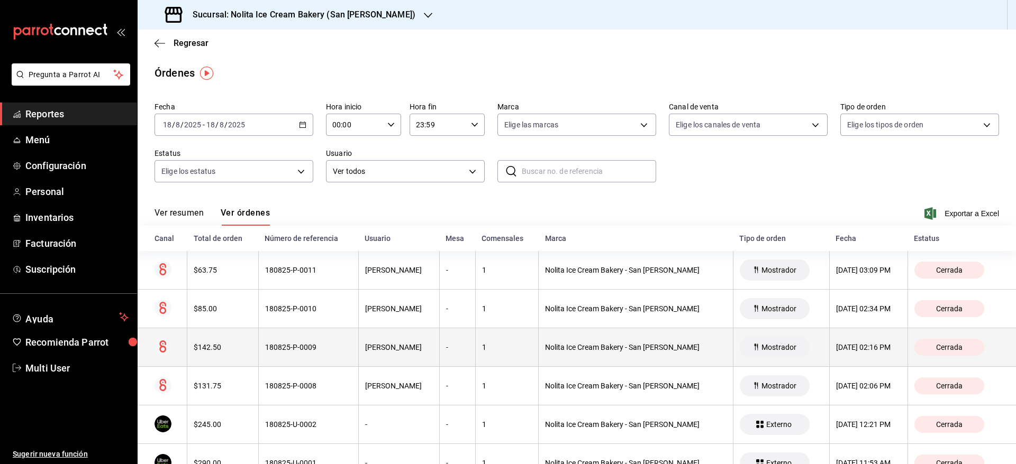
click at [504, 348] on div "1" at bounding box center [507, 347] width 50 height 8
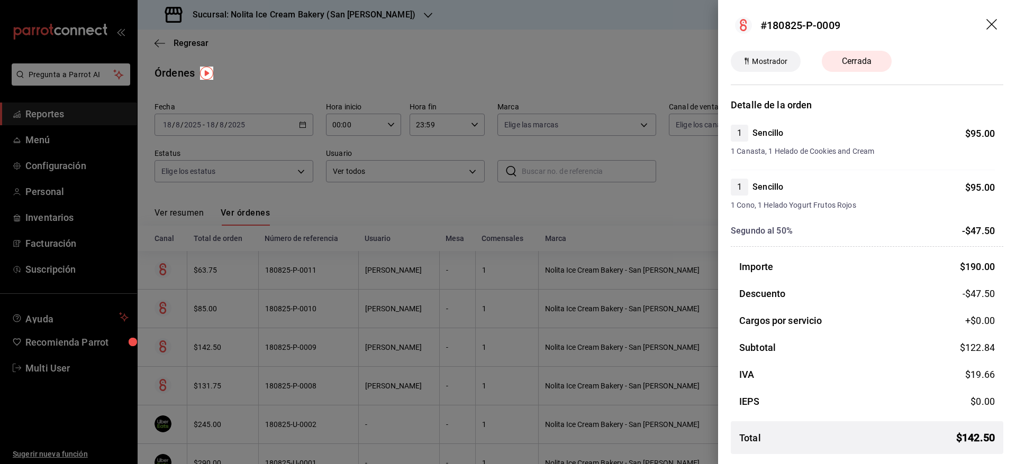
click at [504, 348] on div at bounding box center [508, 232] width 1016 height 464
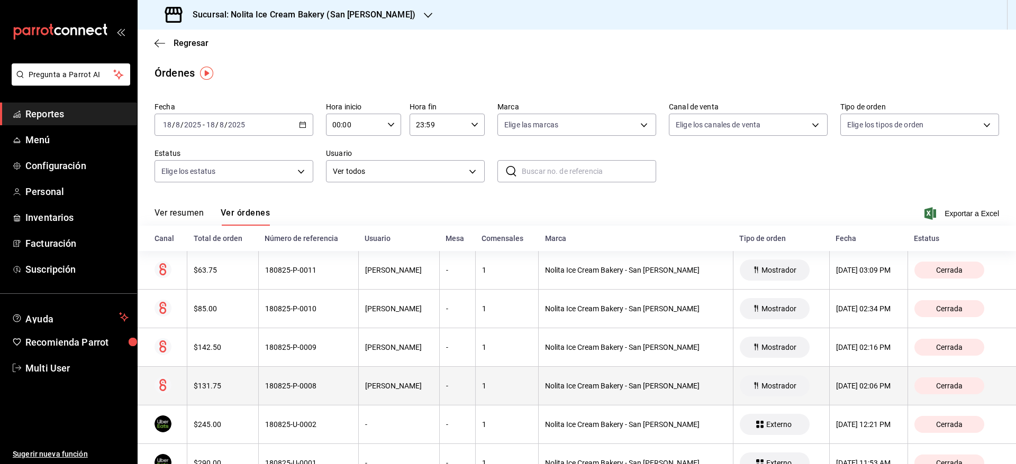
click at [500, 382] on div "1" at bounding box center [507, 386] width 50 height 8
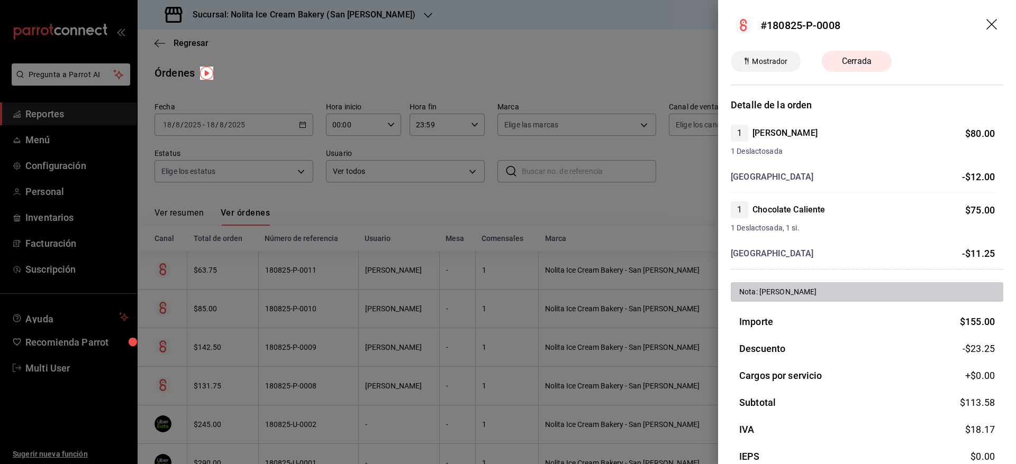
click at [500, 382] on div at bounding box center [508, 232] width 1016 height 464
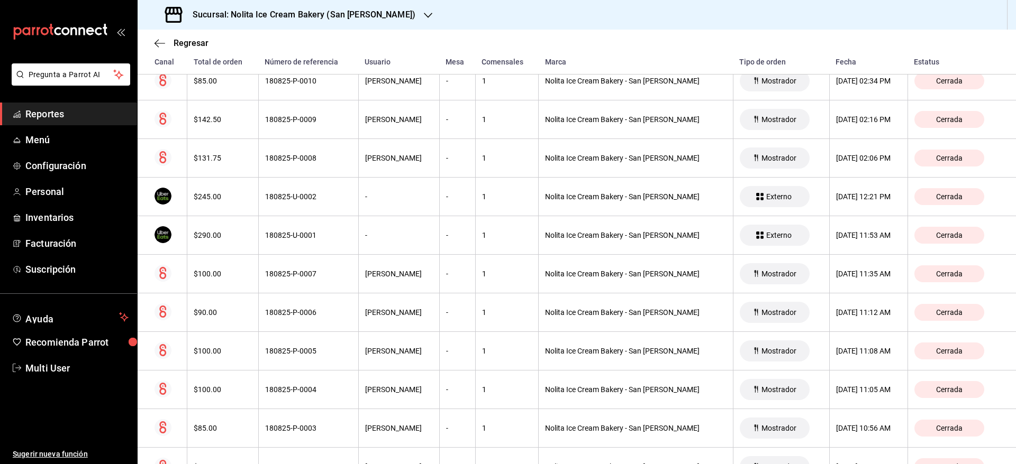
scroll to position [263, 0]
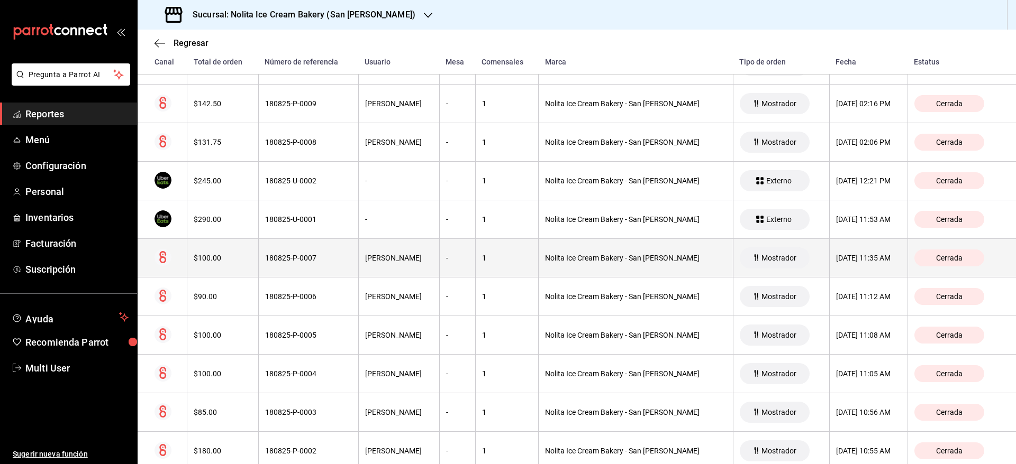
click at [271, 254] on div "180825-P-0007" at bounding box center [308, 258] width 87 height 8
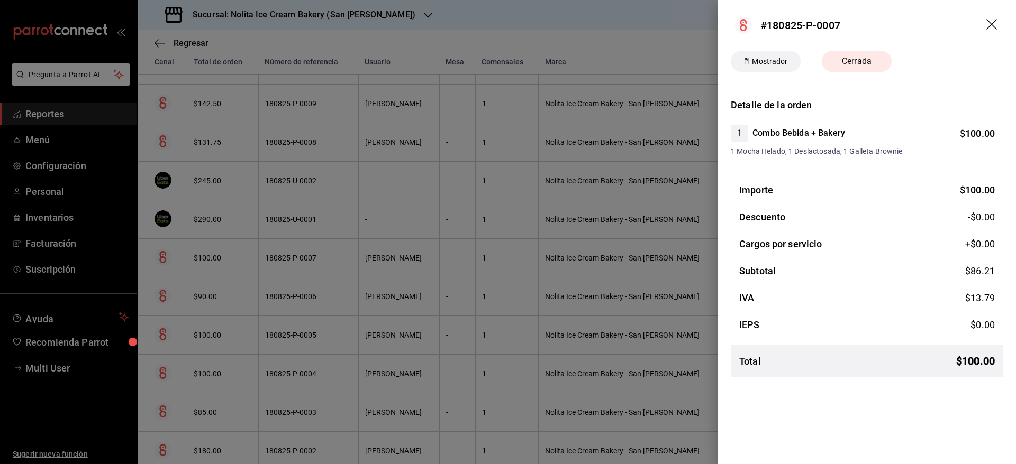
click at [271, 254] on div at bounding box center [508, 232] width 1016 height 464
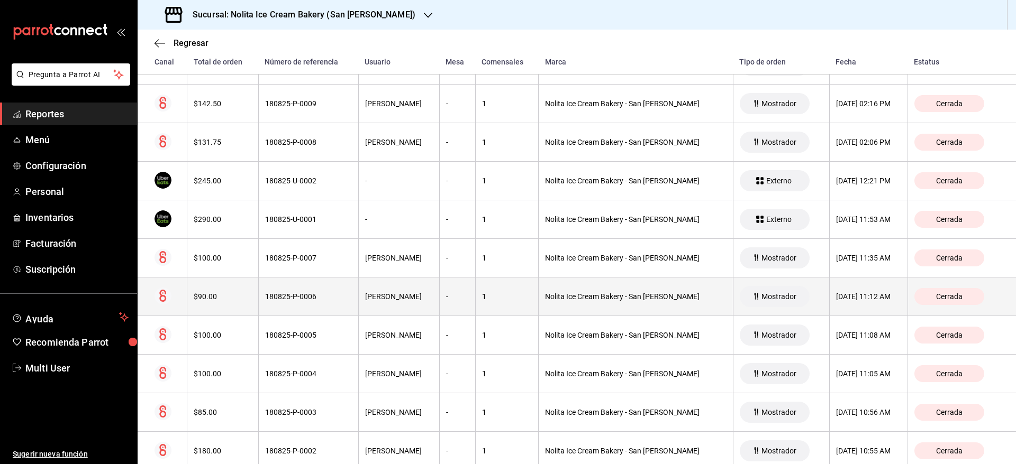
click at [268, 293] on div "180825-P-0006" at bounding box center [308, 297] width 87 height 8
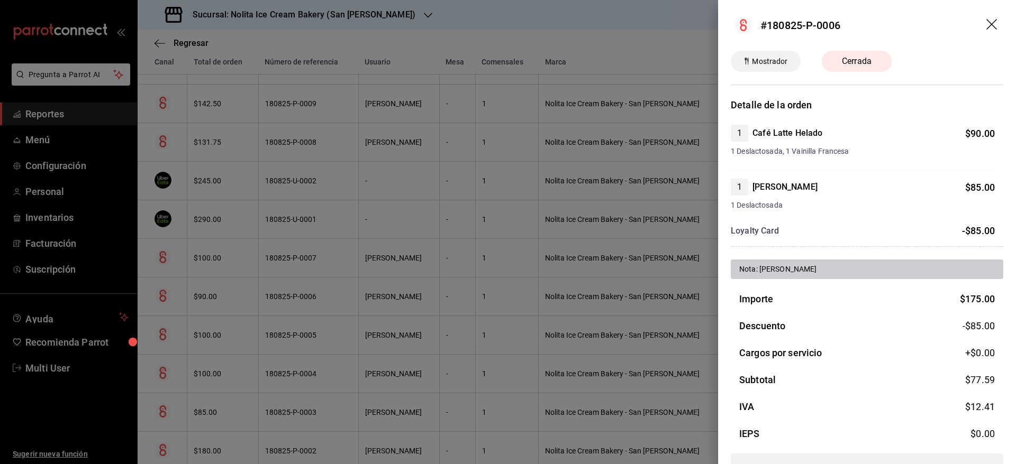
click at [332, 230] on div at bounding box center [508, 232] width 1016 height 464
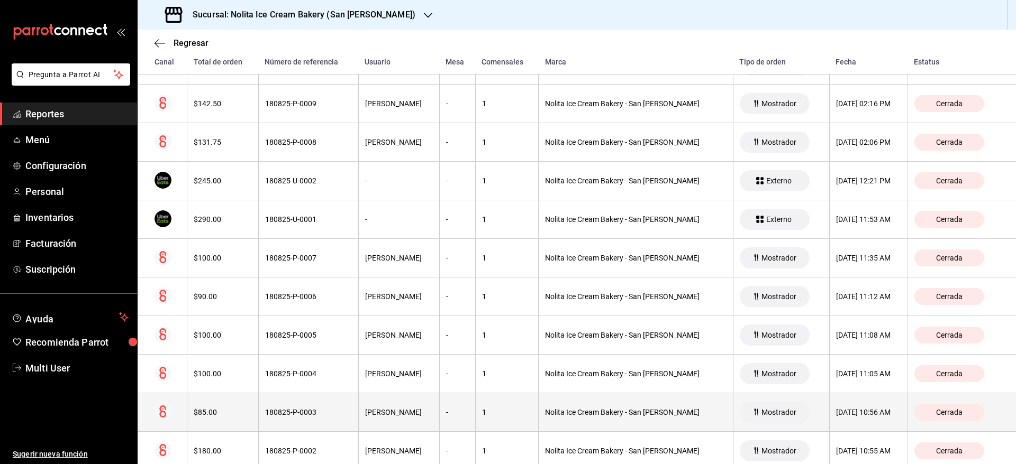
click at [317, 394] on th "180825-P-0003" at bounding box center [308, 413] width 100 height 39
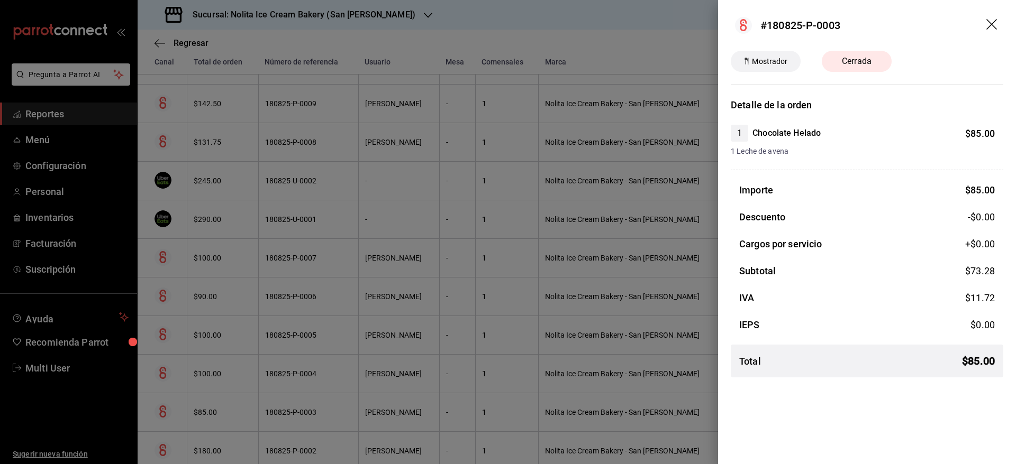
click at [343, 255] on div at bounding box center [508, 232] width 1016 height 464
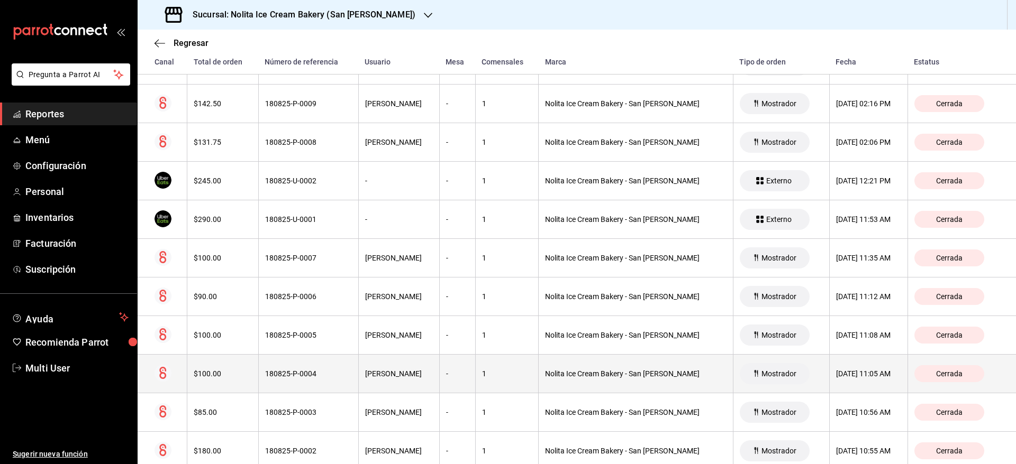
click at [297, 364] on th "180825-P-0004" at bounding box center [308, 374] width 100 height 39
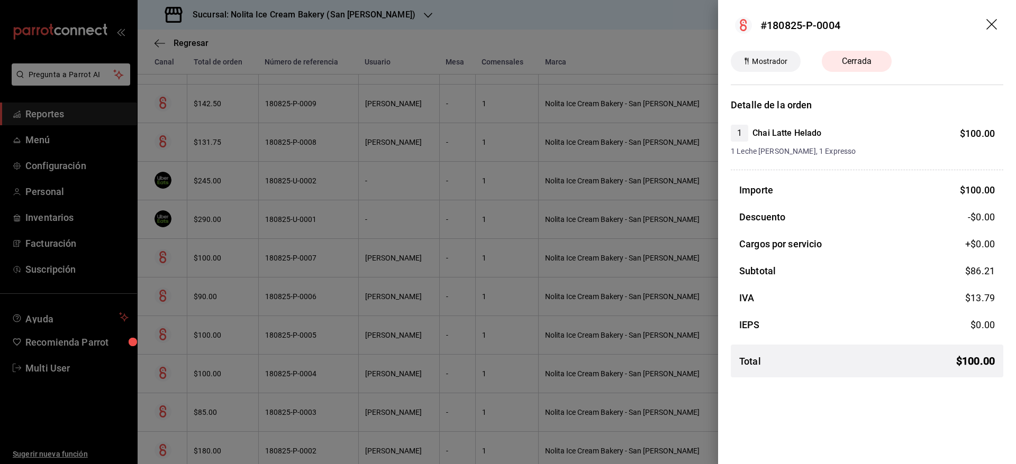
click at [297, 364] on div at bounding box center [508, 232] width 1016 height 464
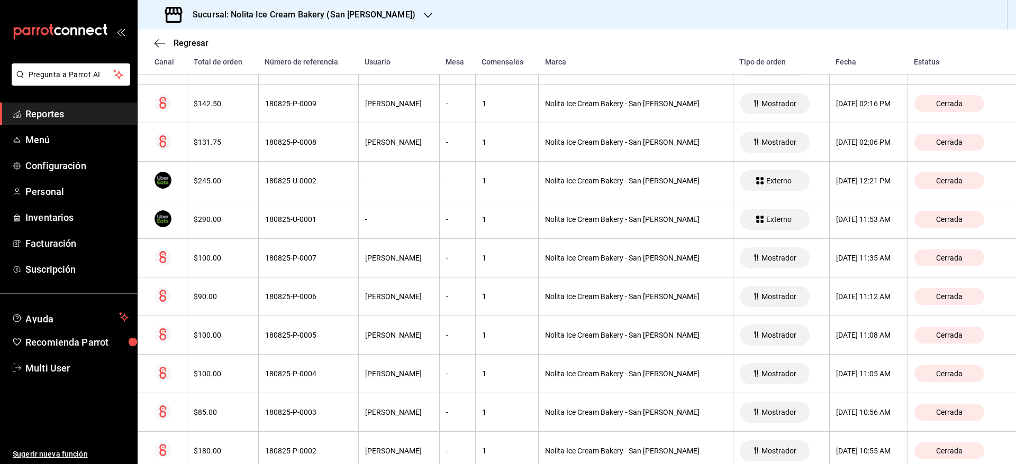
scroll to position [330, 0]
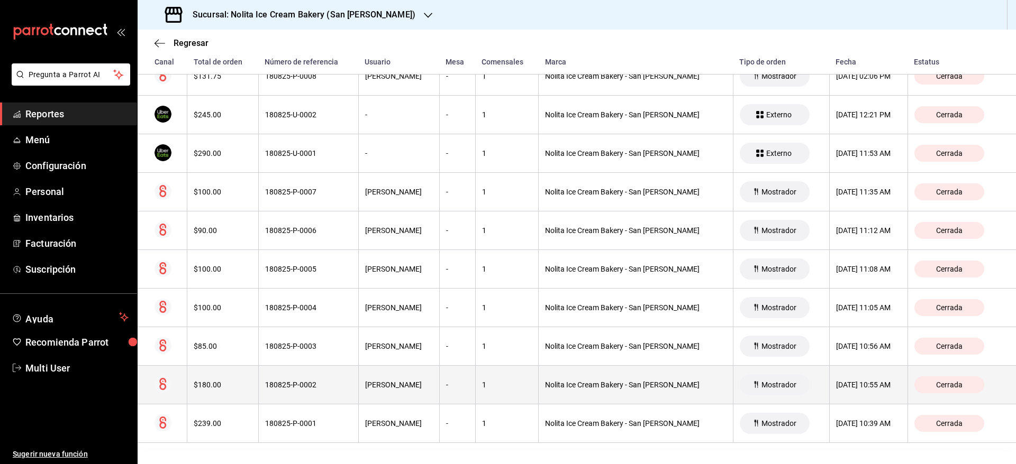
click at [299, 388] on div "180825-P-0002" at bounding box center [308, 385] width 87 height 8
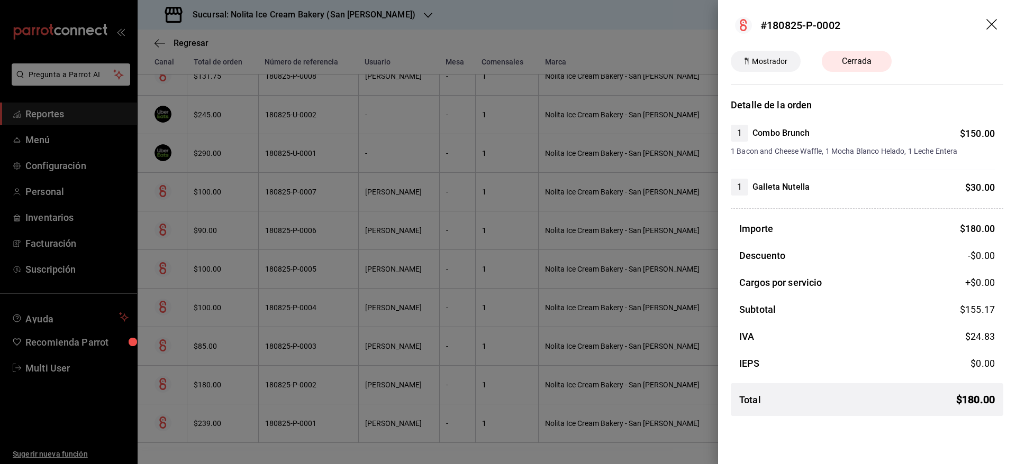
click at [298, 410] on div at bounding box center [508, 232] width 1016 height 464
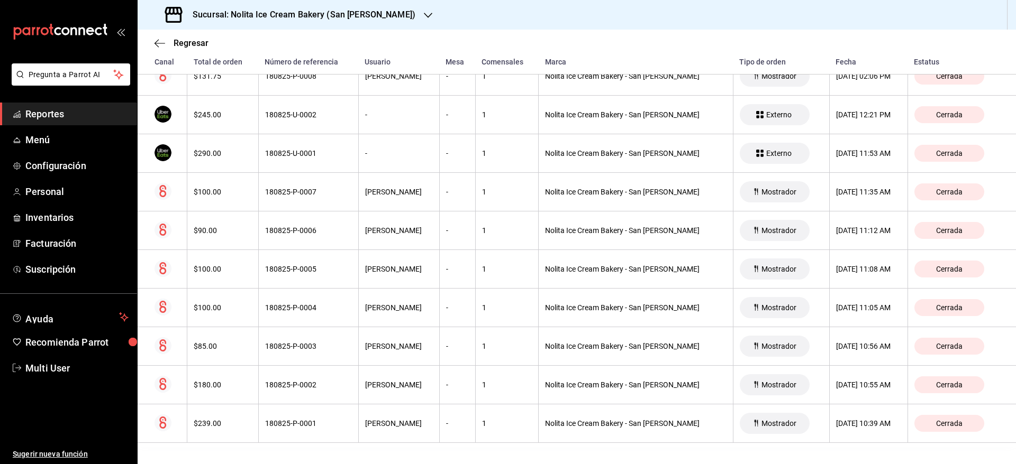
click at [298, 410] on th "180825-P-0001" at bounding box center [308, 424] width 100 height 39
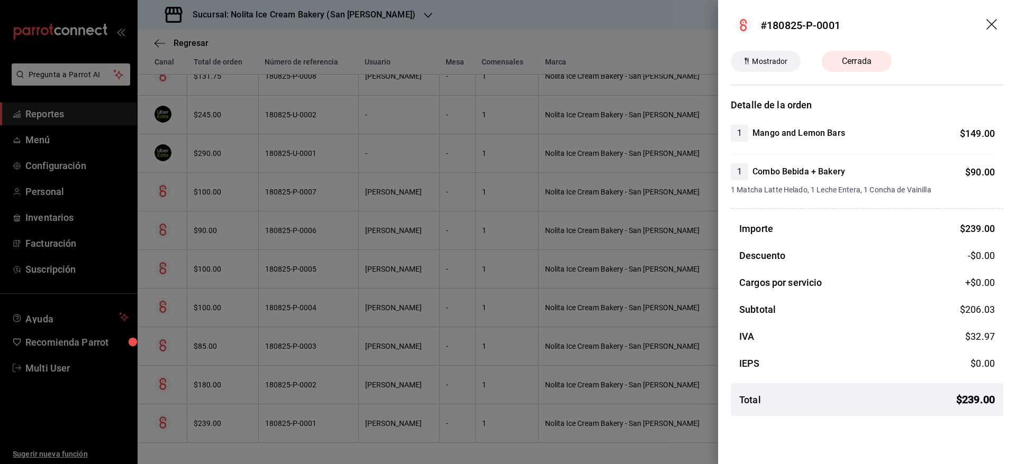
click at [345, 365] on div at bounding box center [508, 232] width 1016 height 464
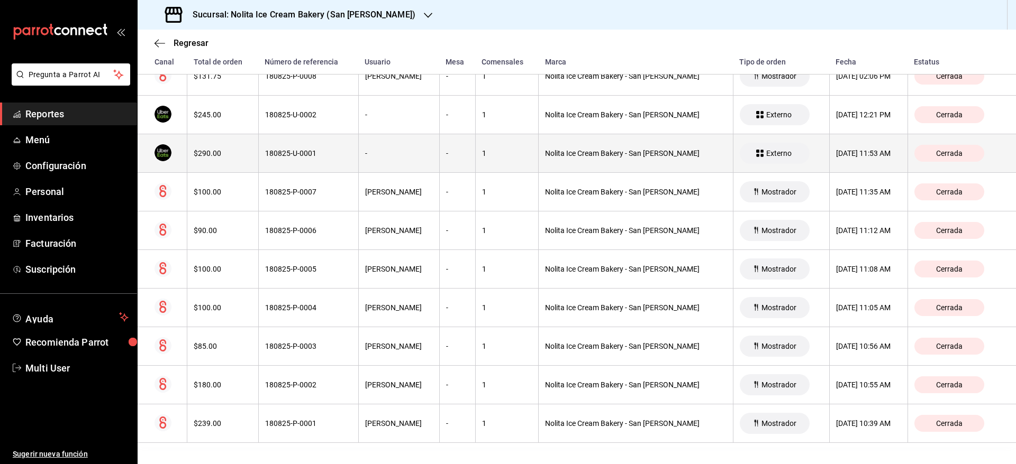
click at [342, 164] on th "180825-U-0001" at bounding box center [308, 153] width 100 height 39
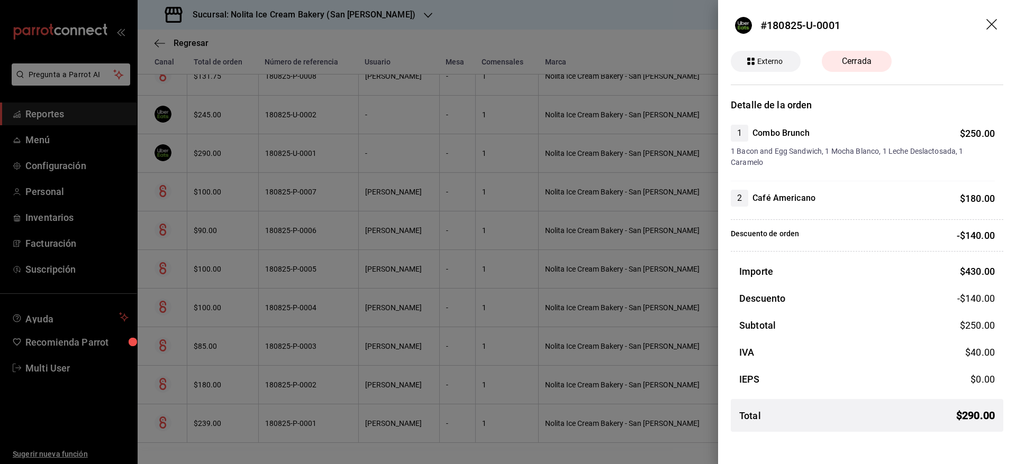
click at [347, 117] on div at bounding box center [508, 232] width 1016 height 464
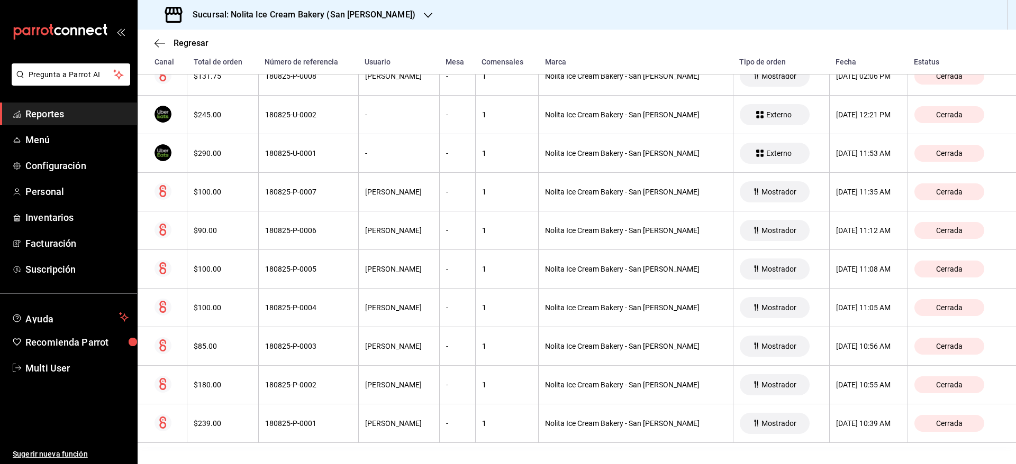
click at [347, 117] on div "180825-U-0002" at bounding box center [308, 115] width 87 height 8
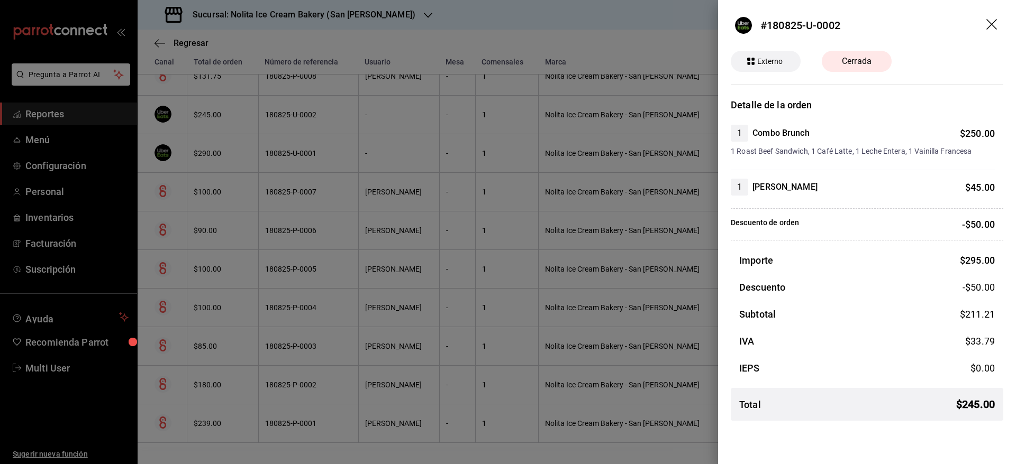
click at [347, 117] on div at bounding box center [508, 232] width 1016 height 464
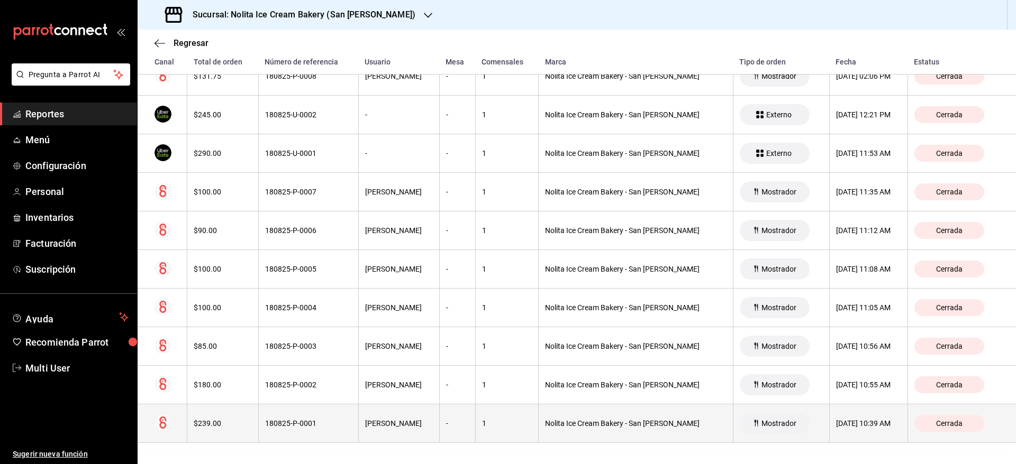
click at [249, 429] on th "$239.00" at bounding box center [222, 424] width 71 height 39
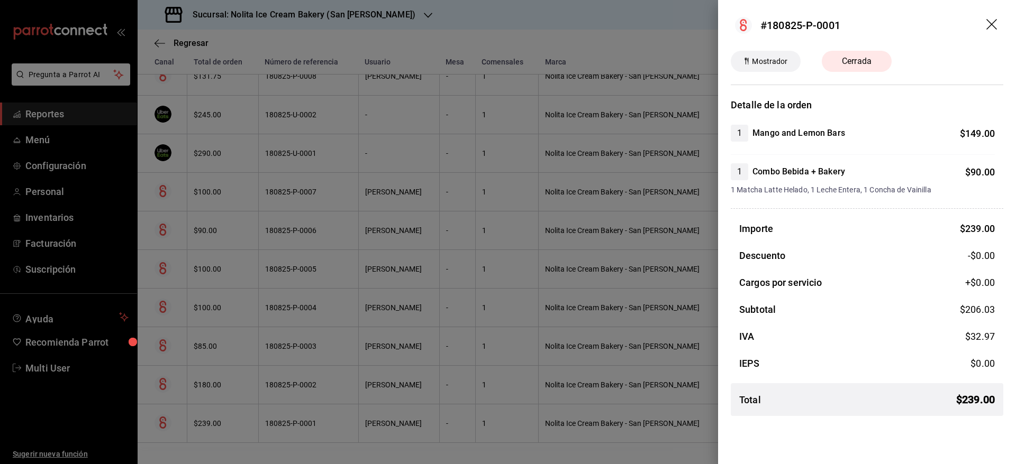
click at [282, 373] on div at bounding box center [508, 232] width 1016 height 464
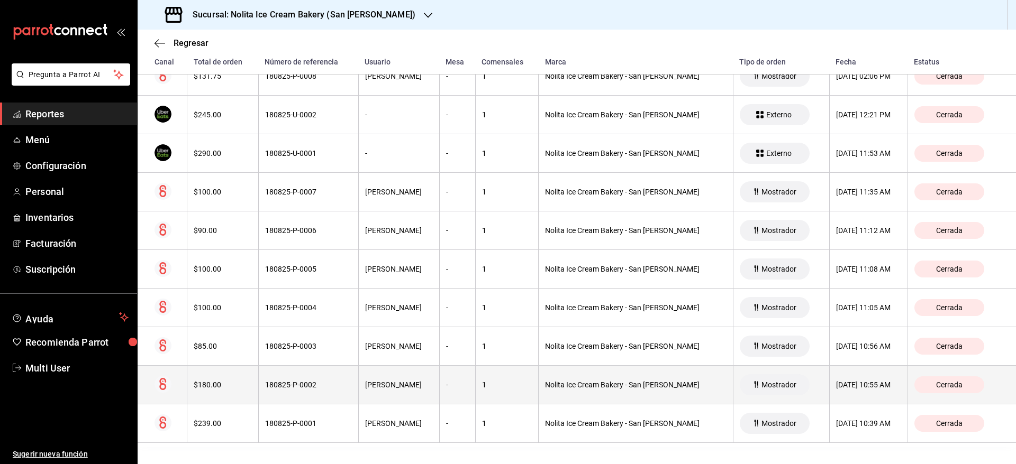
click at [278, 385] on div "180825-P-0002" at bounding box center [308, 385] width 87 height 8
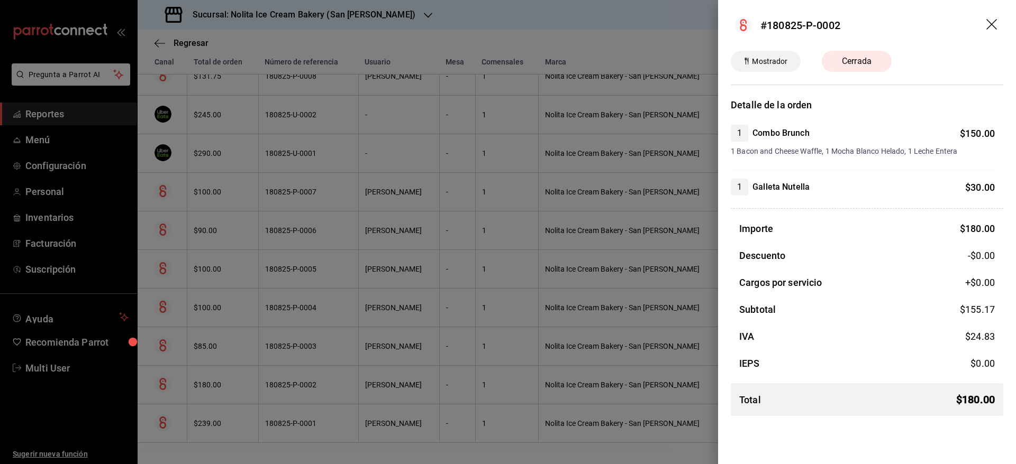
click at [278, 385] on div at bounding box center [508, 232] width 1016 height 464
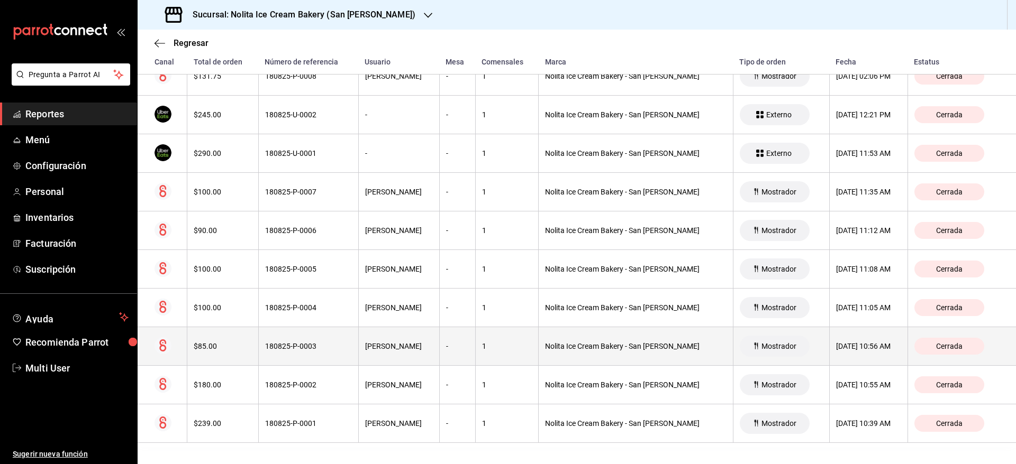
click at [280, 353] on th "180825-P-0003" at bounding box center [308, 346] width 100 height 39
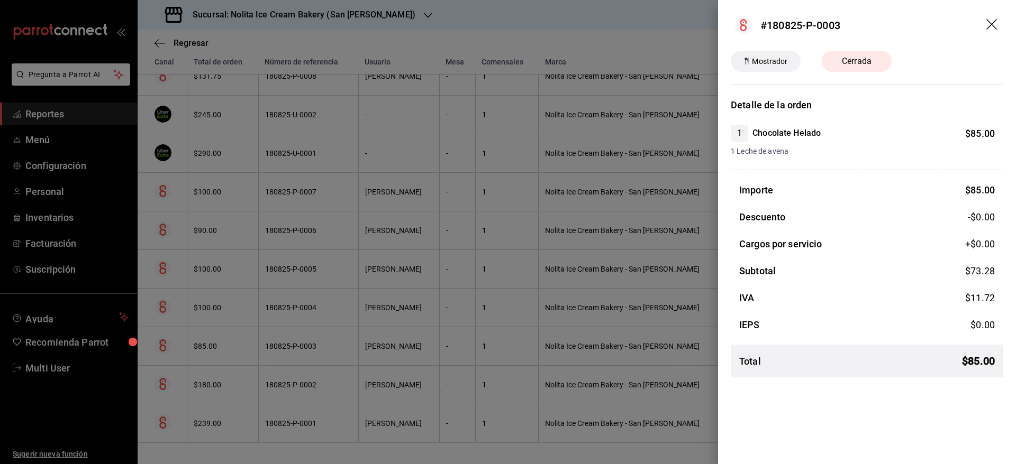
click at [280, 353] on div at bounding box center [508, 232] width 1016 height 464
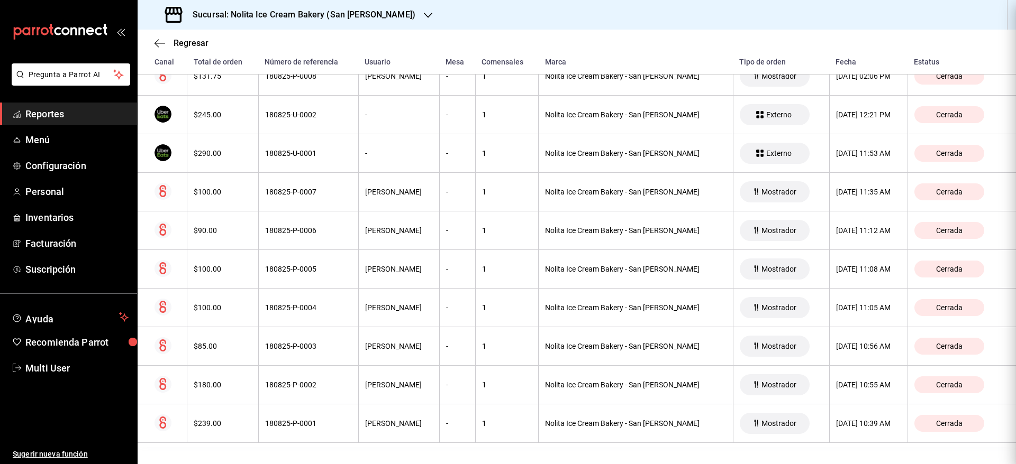
click at [280, 353] on div at bounding box center [508, 232] width 1016 height 464
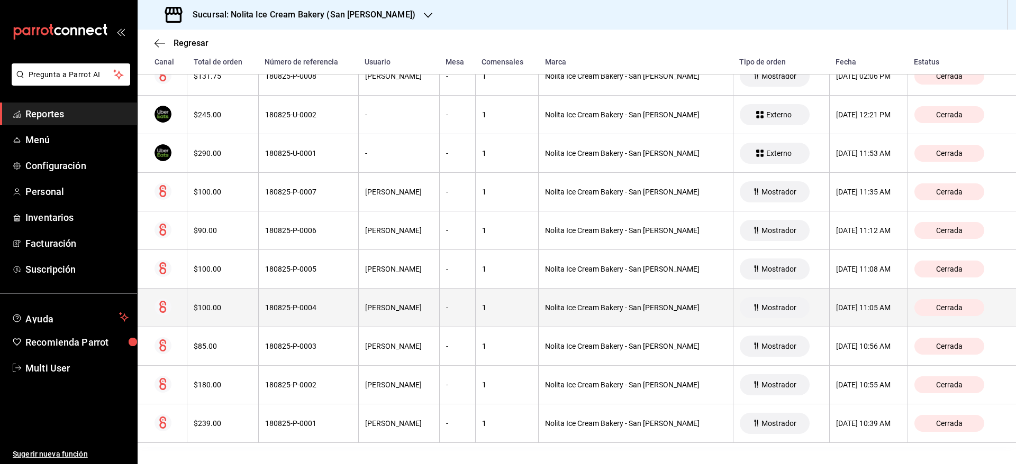
click at [293, 309] on div "180825-P-0004" at bounding box center [308, 308] width 87 height 8
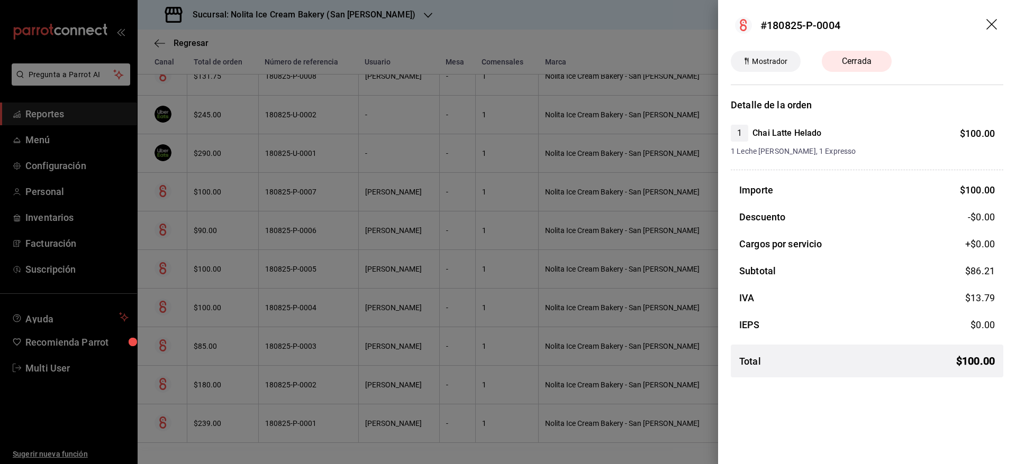
click at [293, 309] on div at bounding box center [508, 232] width 1016 height 464
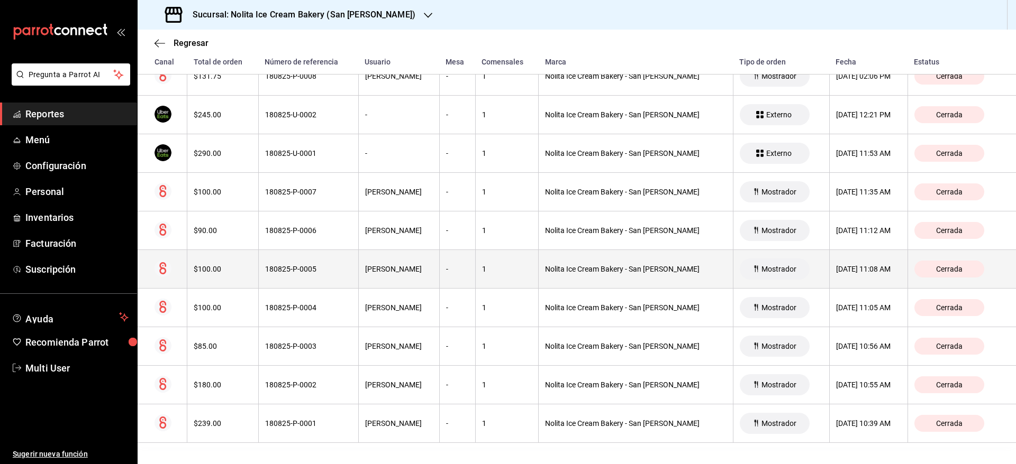
click at [299, 268] on div "180825-P-0005" at bounding box center [308, 269] width 87 height 8
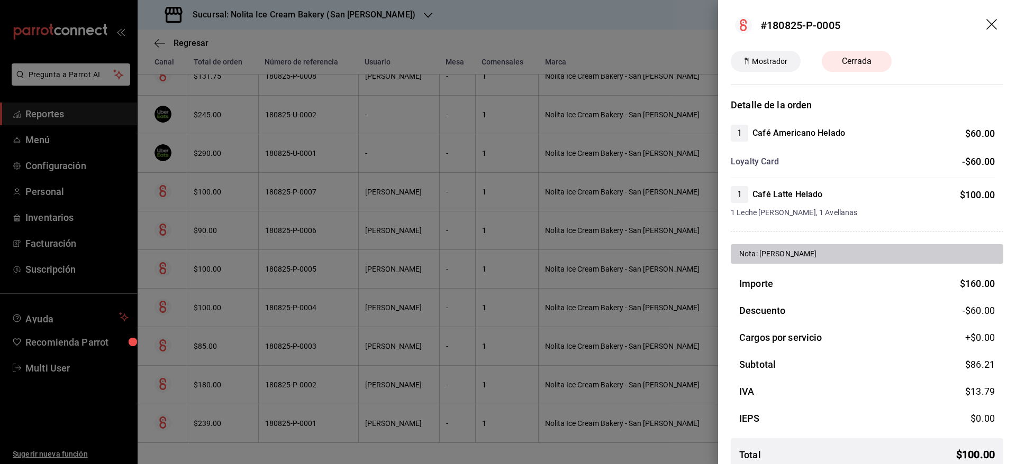
click at [299, 268] on div at bounding box center [508, 232] width 1016 height 464
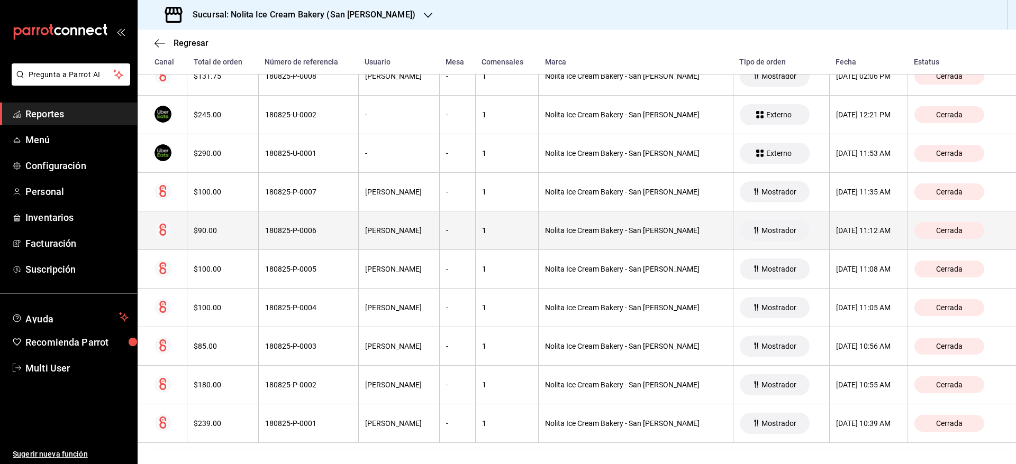
click at [299, 239] on th "180825-P-0006" at bounding box center [308, 231] width 100 height 39
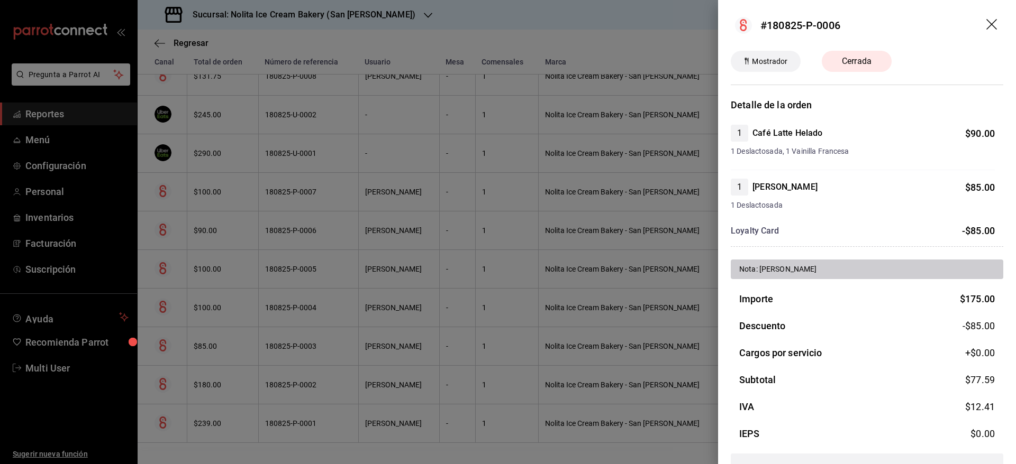
click at [299, 239] on div at bounding box center [508, 232] width 1016 height 464
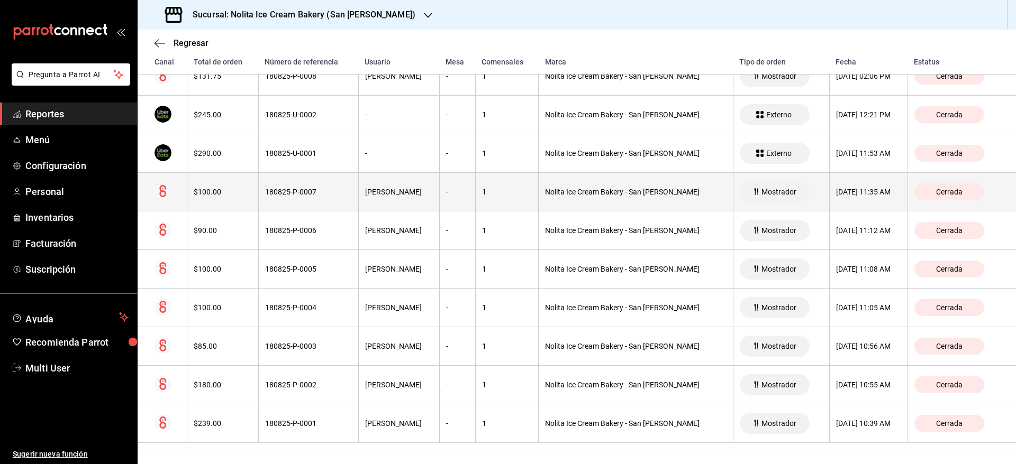
click at [308, 211] on th "180825-P-0007" at bounding box center [308, 192] width 100 height 39
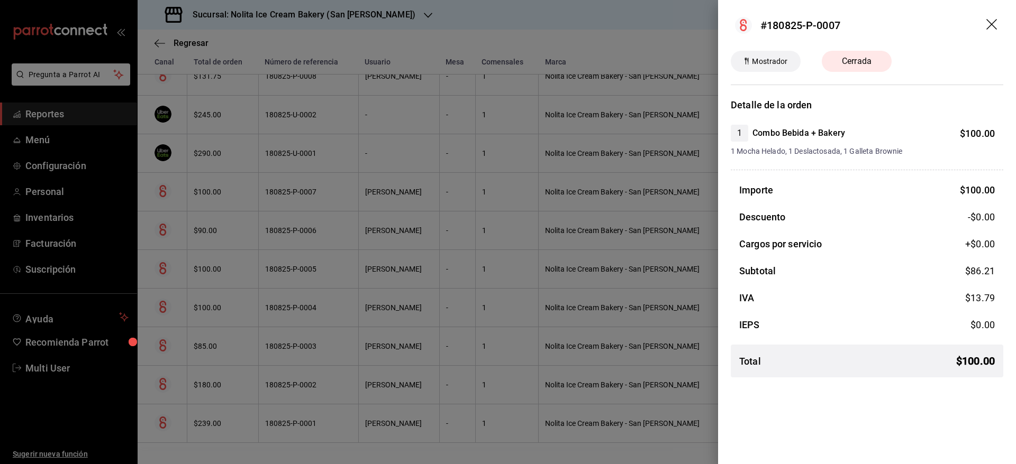
click at [308, 211] on div at bounding box center [508, 232] width 1016 height 464
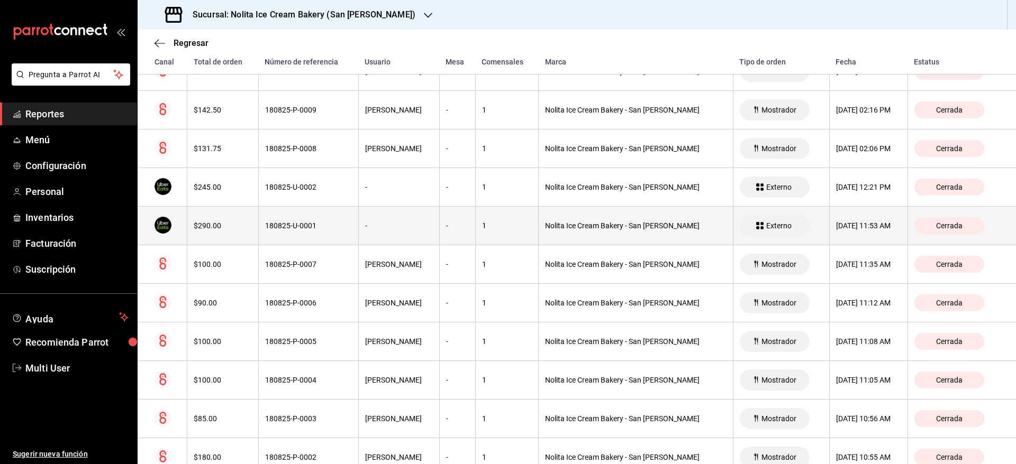
scroll to position [253, 0]
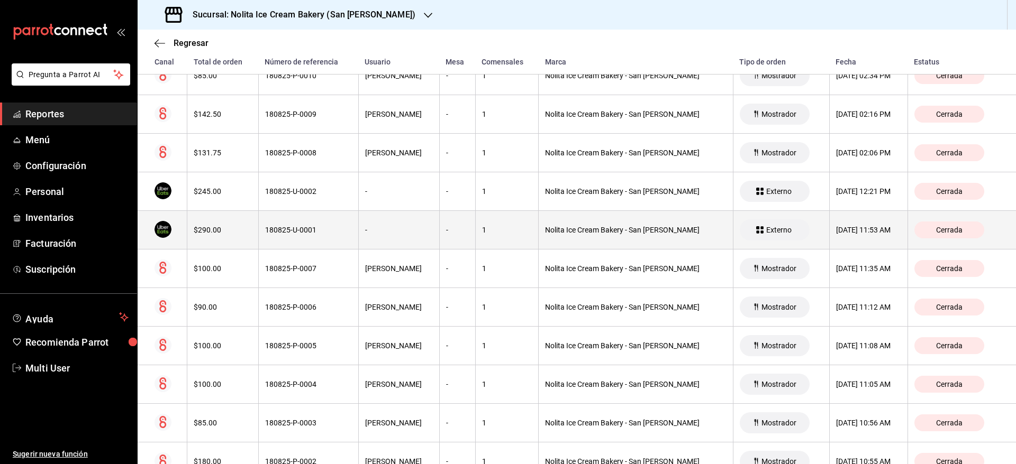
click at [485, 240] on th "1" at bounding box center [506, 230] width 63 height 39
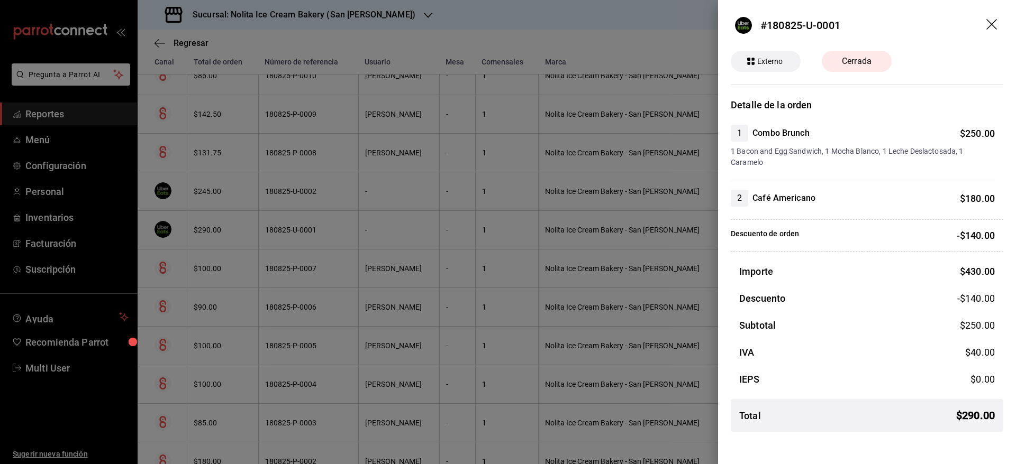
click at [473, 303] on div at bounding box center [508, 232] width 1016 height 464
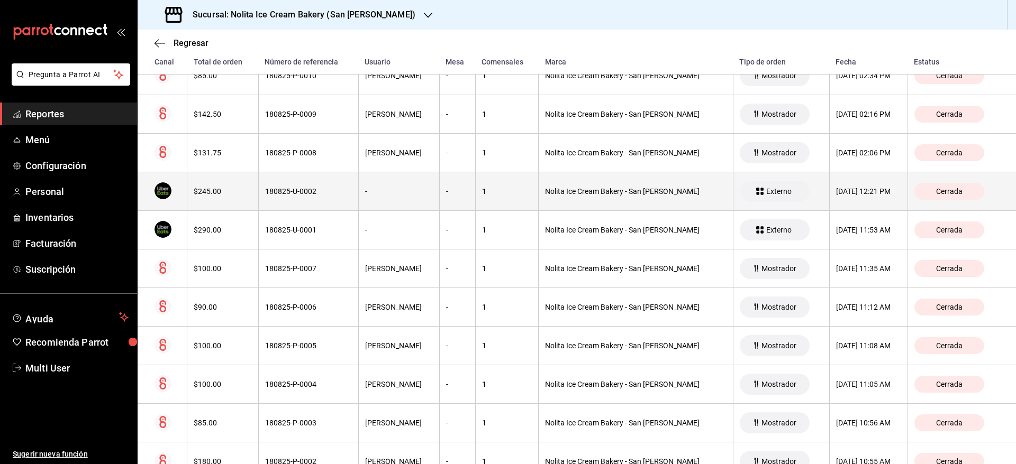
click at [457, 192] on div "-" at bounding box center [457, 191] width 23 height 8
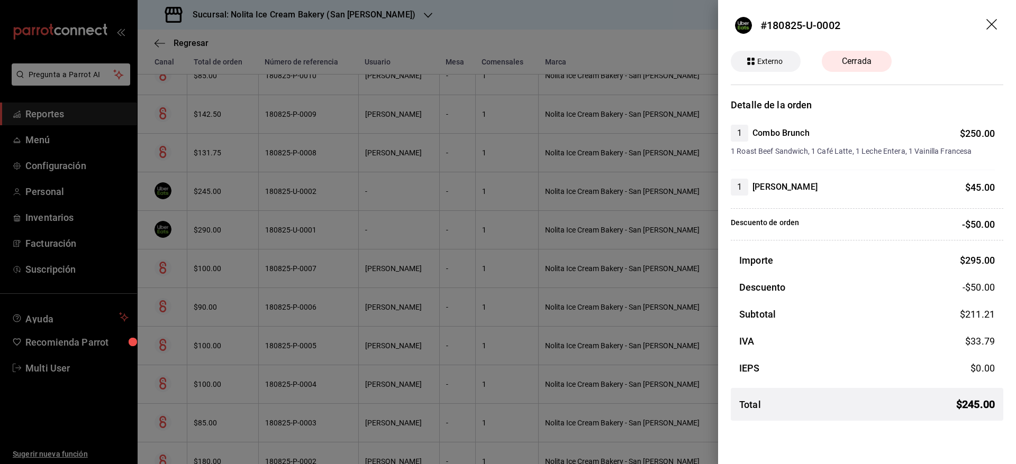
click at [420, 299] on div at bounding box center [508, 232] width 1016 height 464
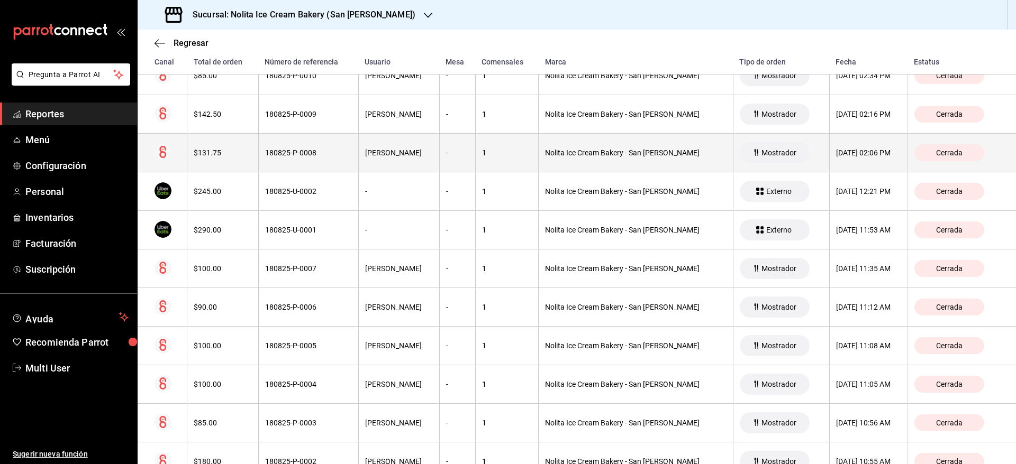
click at [502, 148] on th "1" at bounding box center [506, 153] width 63 height 39
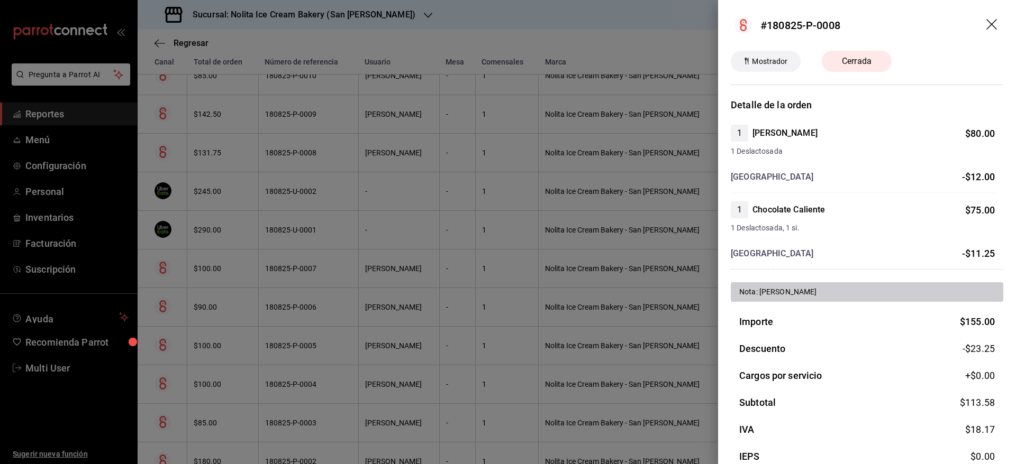
click at [418, 309] on div at bounding box center [508, 232] width 1016 height 464
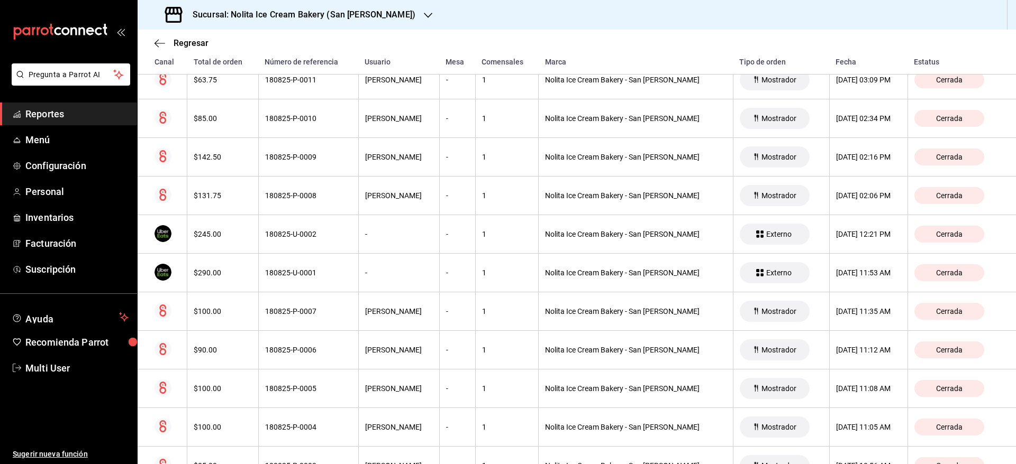
scroll to position [184, 0]
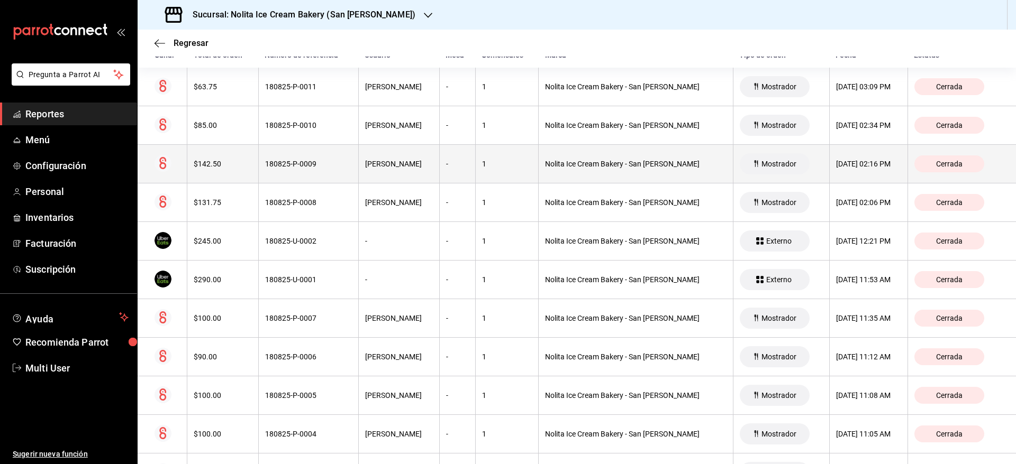
click at [477, 171] on th "1" at bounding box center [506, 164] width 63 height 39
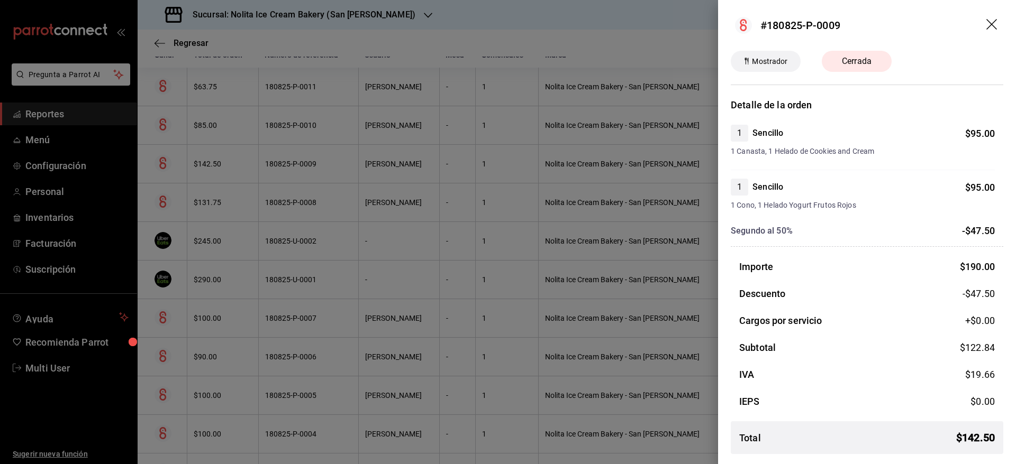
click at [428, 312] on div at bounding box center [508, 232] width 1016 height 464
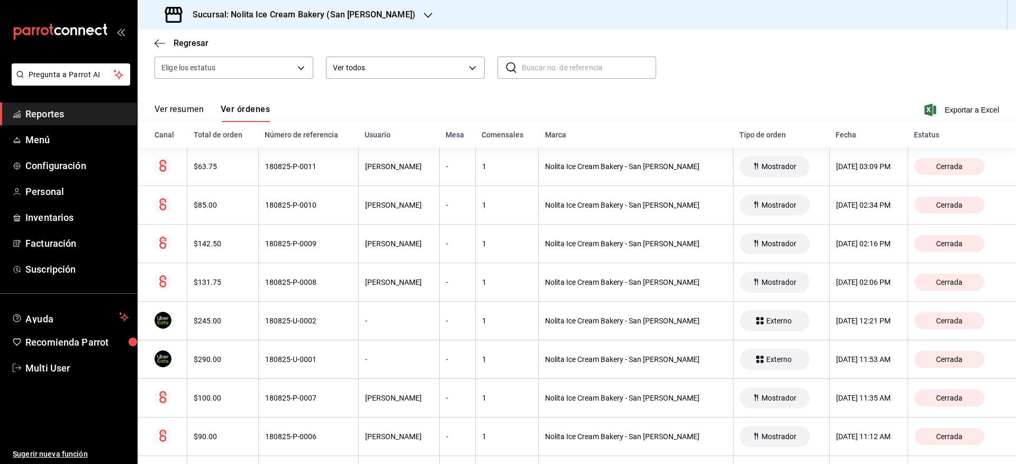
scroll to position [0, 0]
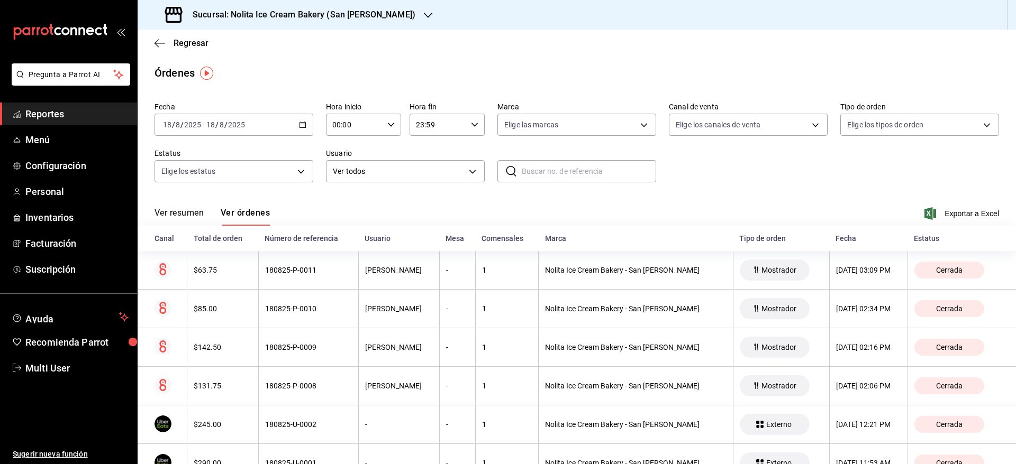
click at [278, 124] on div "[DATE] [DATE] - [DATE] [DATE]" at bounding box center [233, 125] width 159 height 22
click at [217, 154] on span "Hoy" at bounding box center [204, 156] width 82 height 11
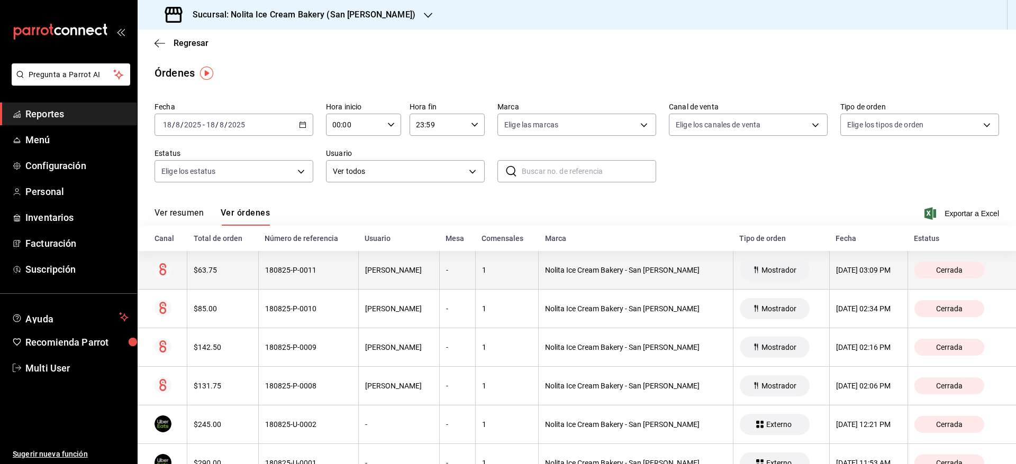
click at [508, 269] on div "1" at bounding box center [507, 270] width 50 height 8
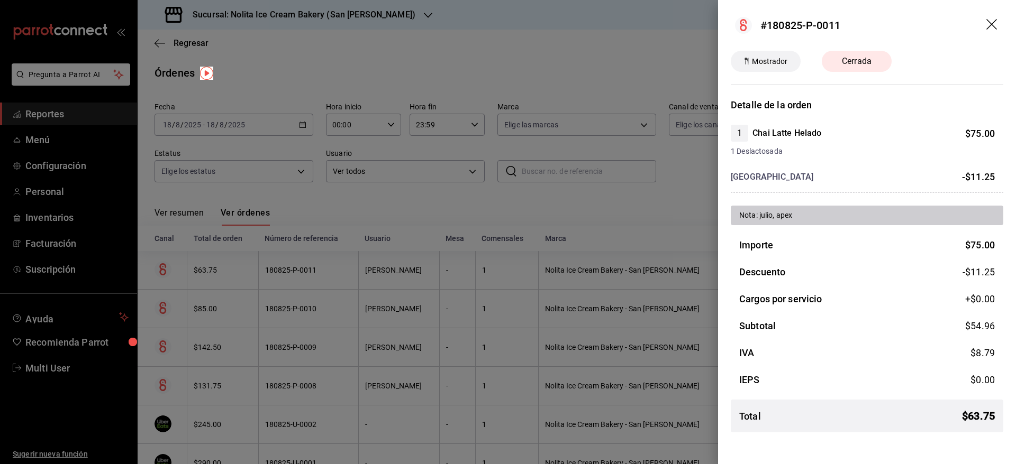
click at [479, 364] on div at bounding box center [508, 232] width 1016 height 464
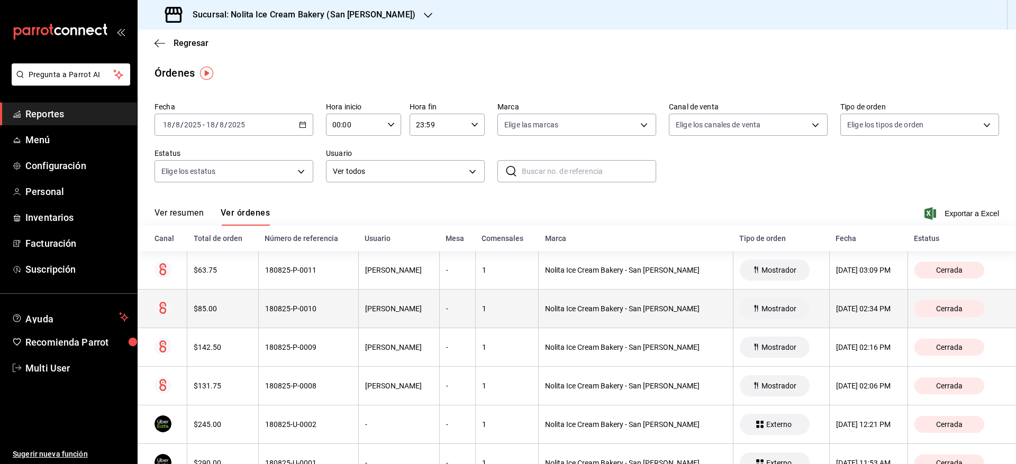
click at [482, 312] on div "1" at bounding box center [507, 309] width 50 height 8
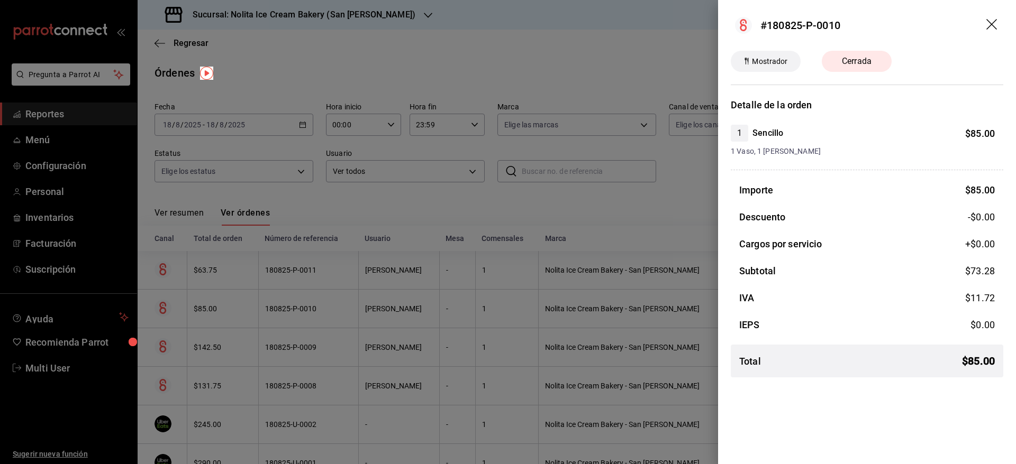
click at [461, 393] on div at bounding box center [508, 232] width 1016 height 464
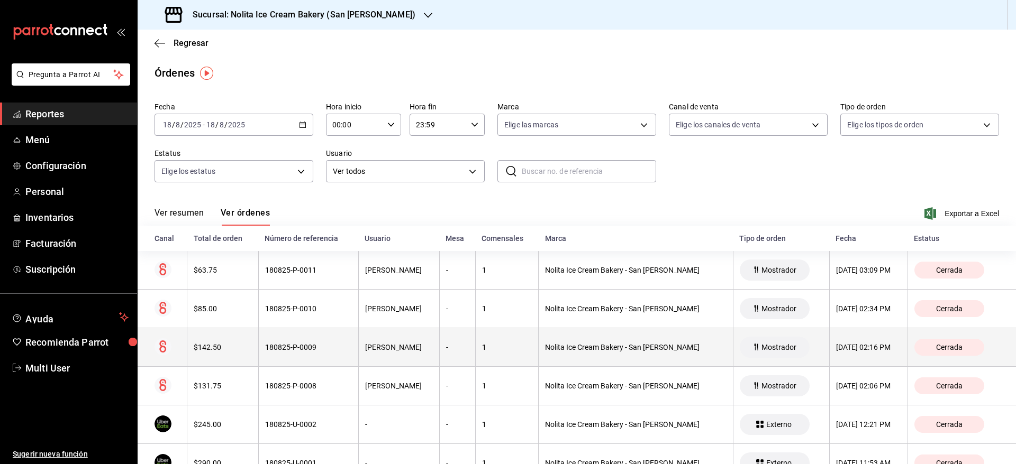
click at [452, 357] on th "-" at bounding box center [457, 348] width 36 height 39
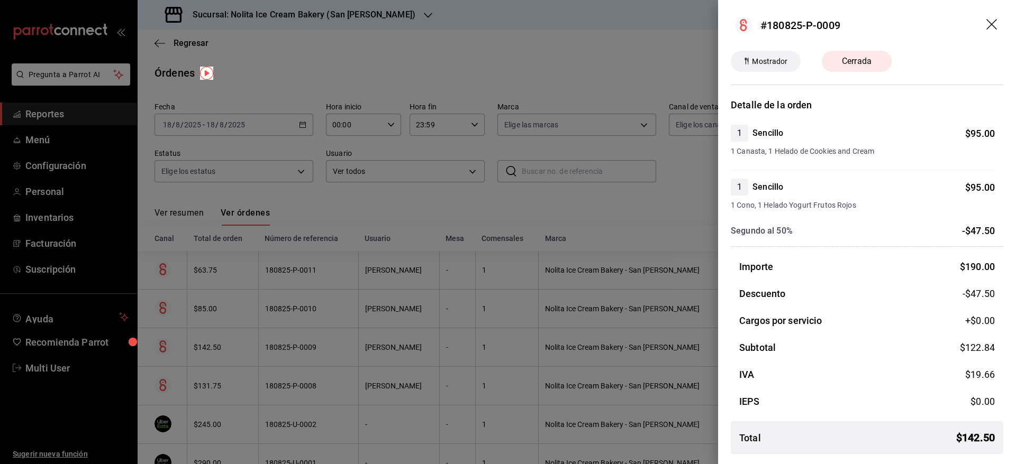
click at [464, 399] on div at bounding box center [508, 232] width 1016 height 464
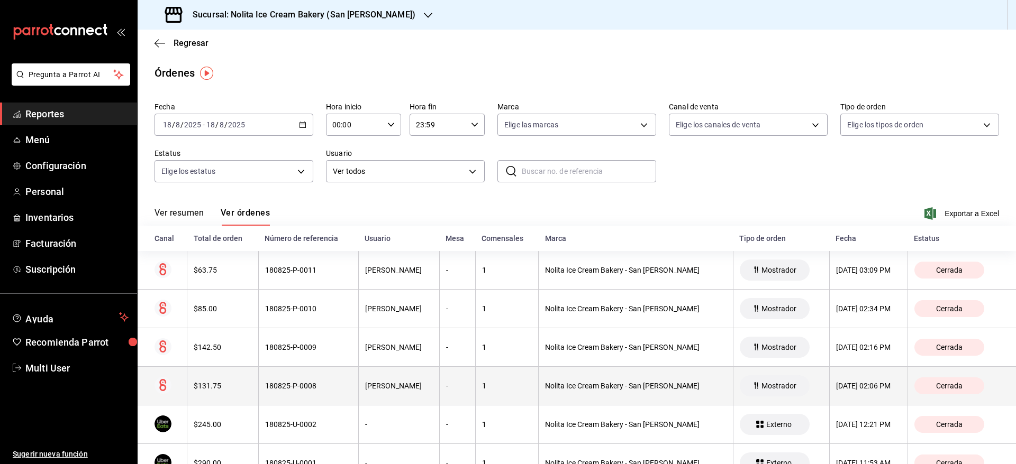
click at [449, 393] on th "-" at bounding box center [457, 386] width 36 height 39
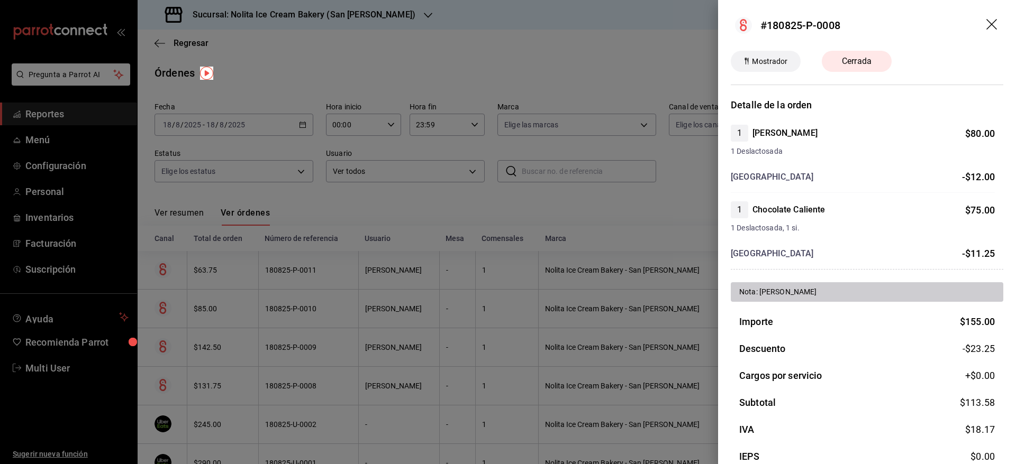
click at [503, 290] on div at bounding box center [508, 232] width 1016 height 464
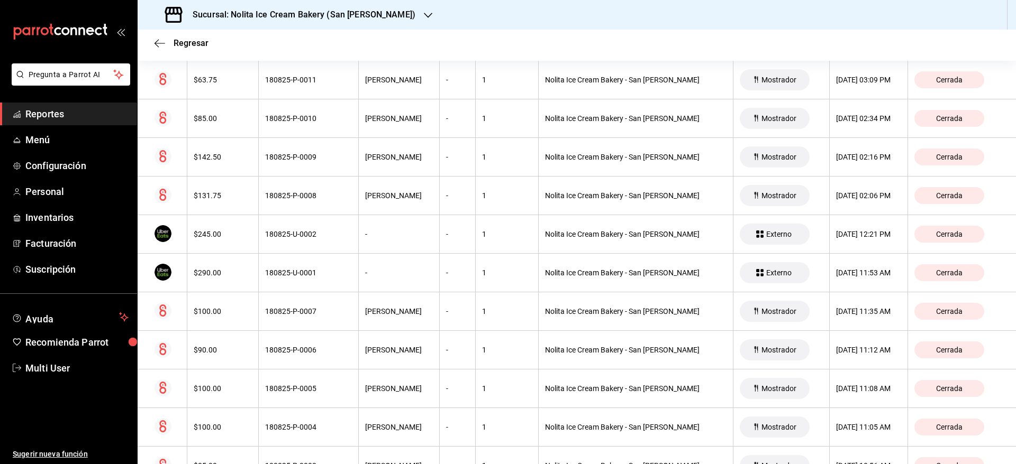
scroll to position [191, 0]
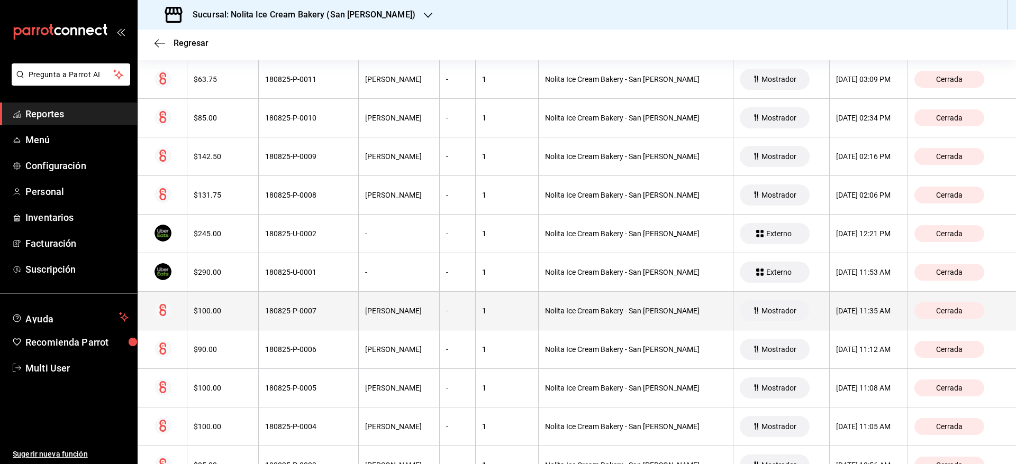
click at [487, 321] on th "1" at bounding box center [506, 311] width 63 height 39
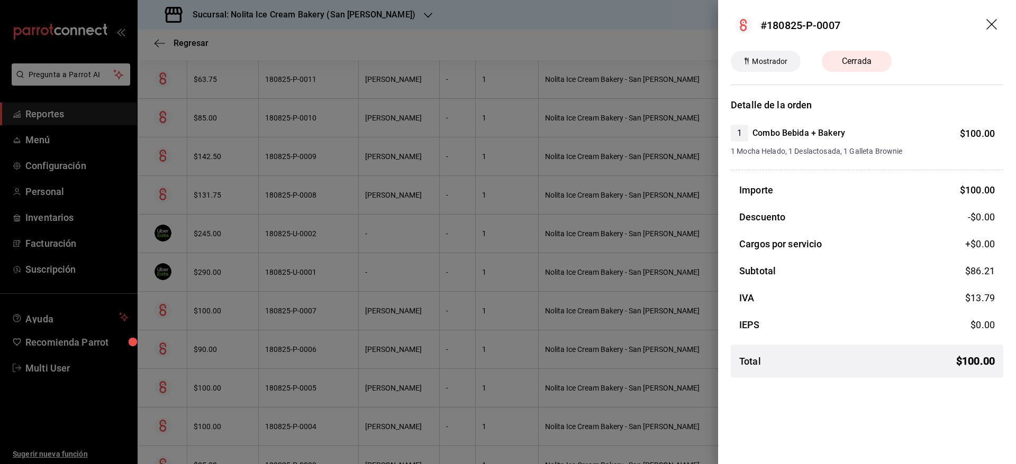
click at [493, 354] on div at bounding box center [508, 232] width 1016 height 464
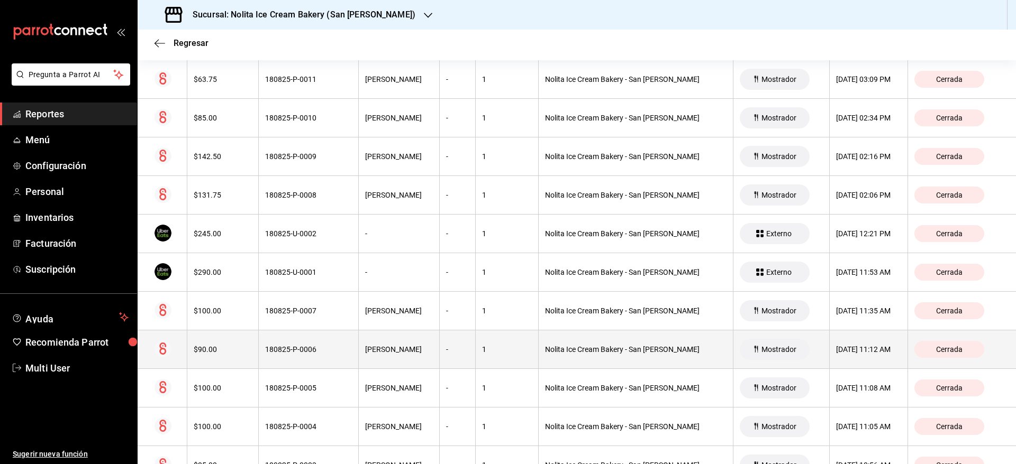
click at [481, 367] on th "1" at bounding box center [506, 350] width 63 height 39
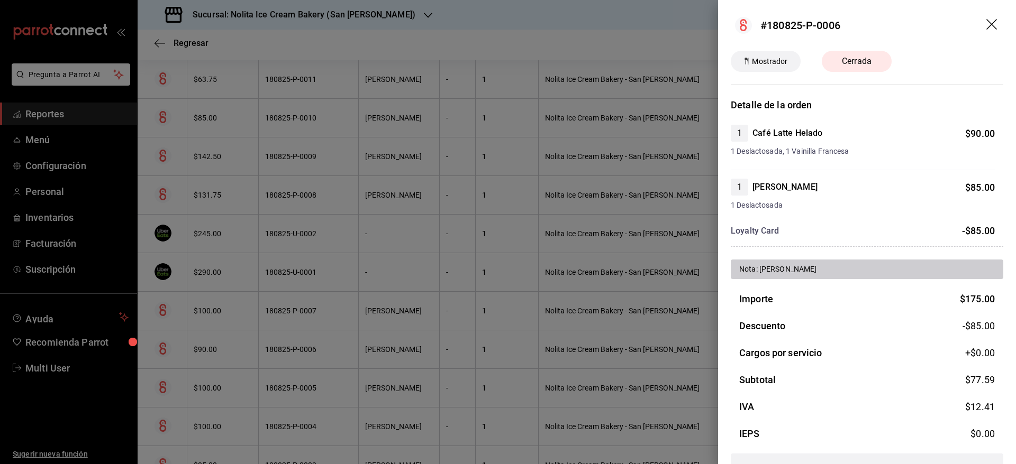
click at [532, 291] on div at bounding box center [508, 232] width 1016 height 464
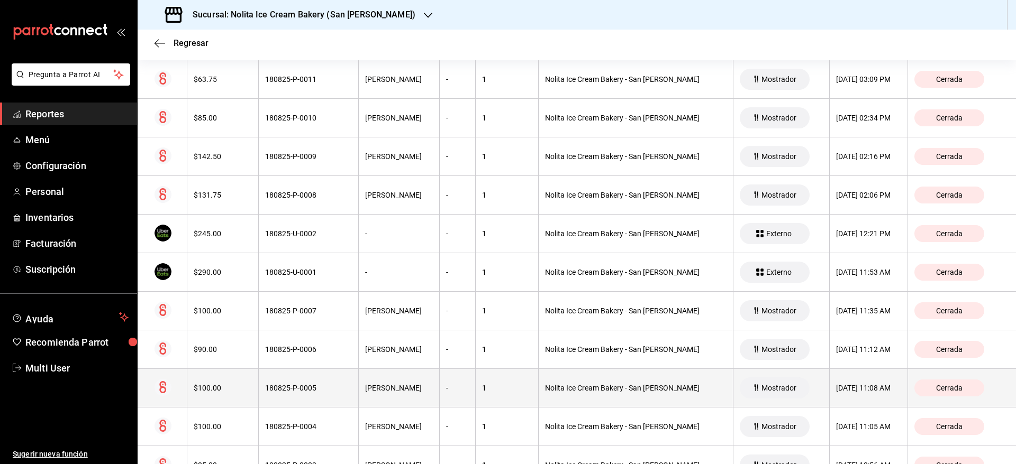
click at [482, 384] on div "1" at bounding box center [507, 388] width 50 height 8
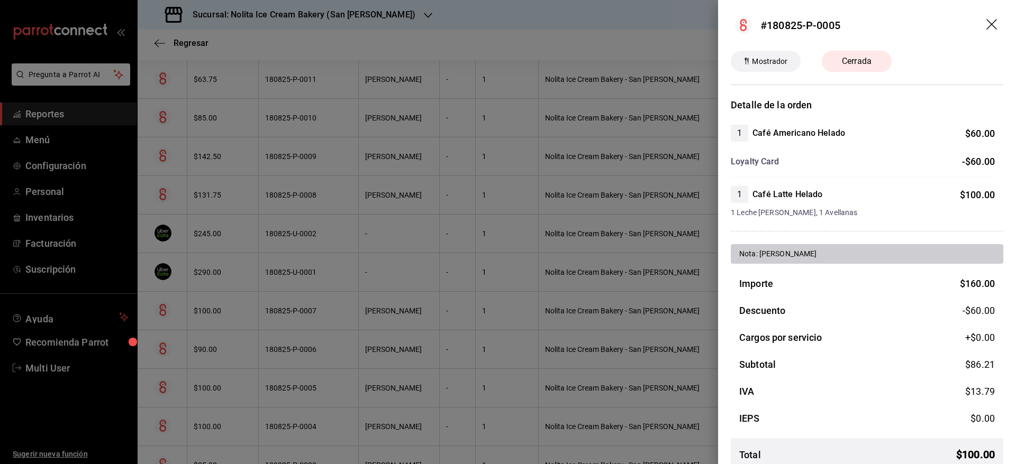
click at [521, 285] on div at bounding box center [508, 232] width 1016 height 464
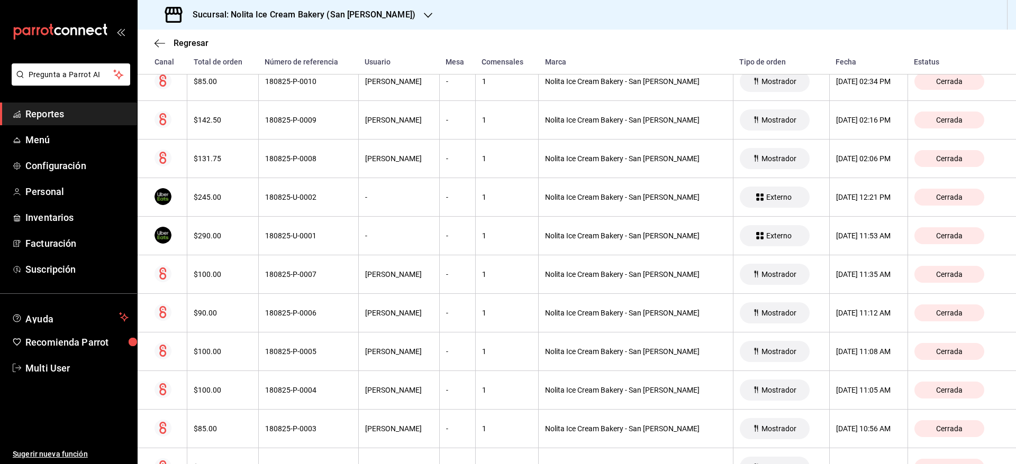
scroll to position [291, 0]
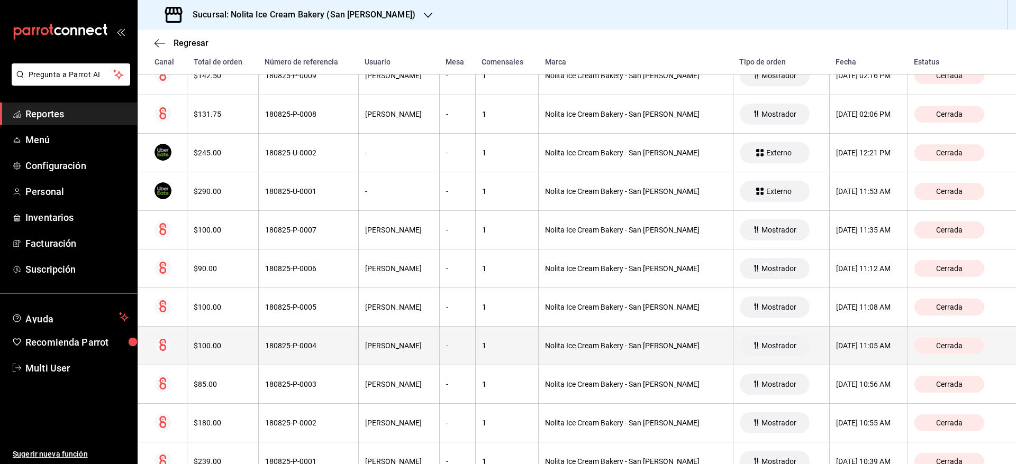
click at [498, 349] on div "1" at bounding box center [507, 346] width 50 height 8
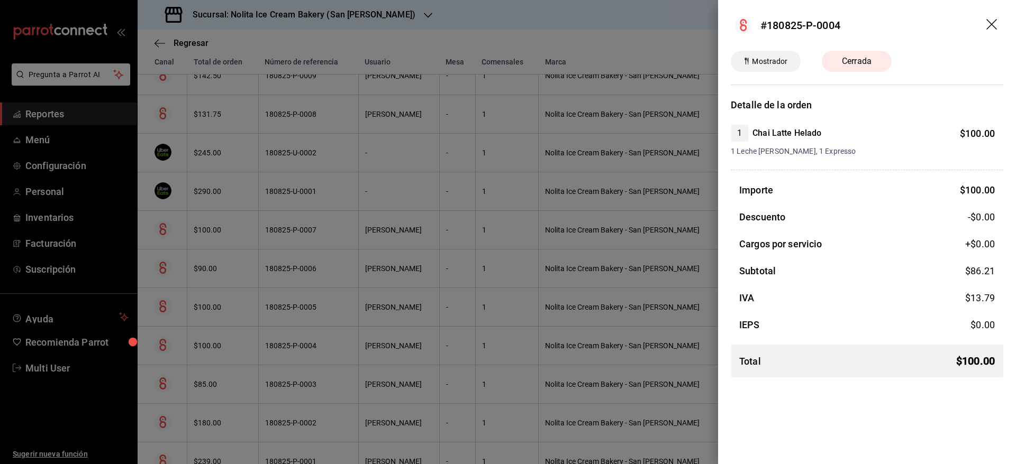
click at [553, 250] on div at bounding box center [508, 232] width 1016 height 464
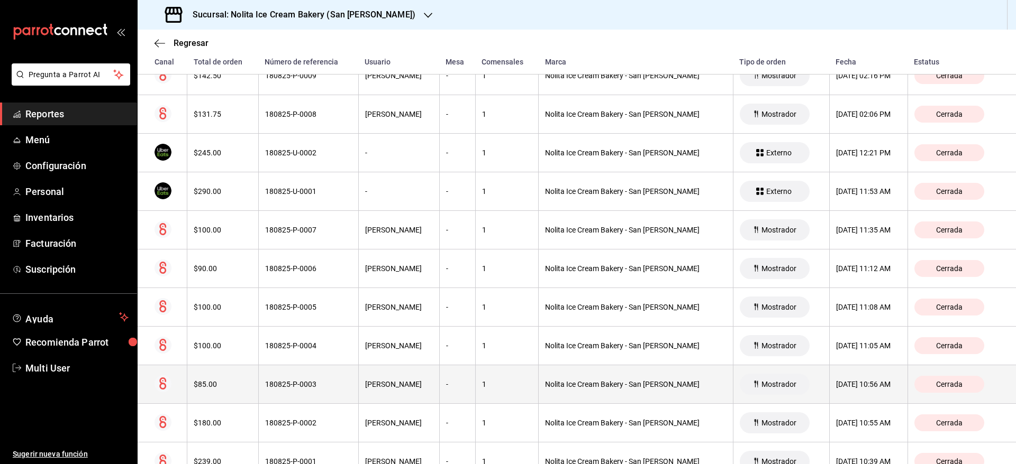
click at [462, 395] on th "-" at bounding box center [457, 385] width 36 height 39
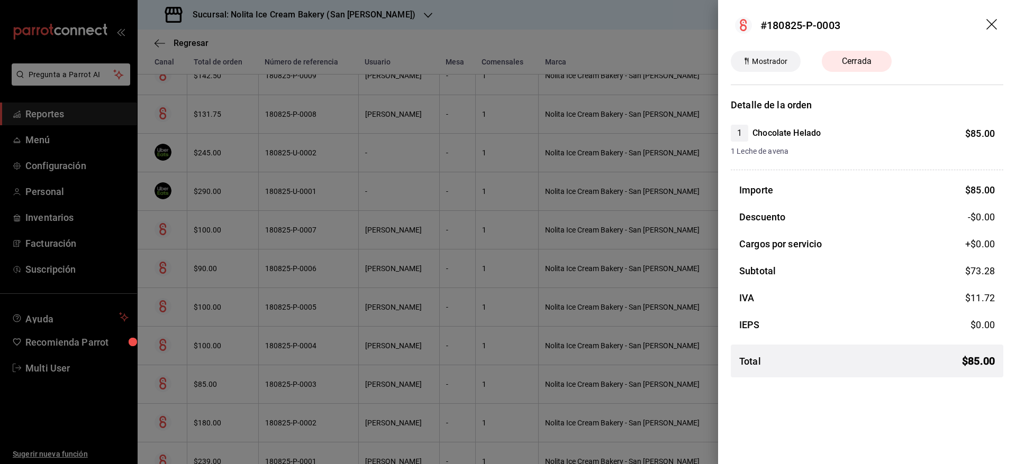
click at [528, 263] on div at bounding box center [508, 232] width 1016 height 464
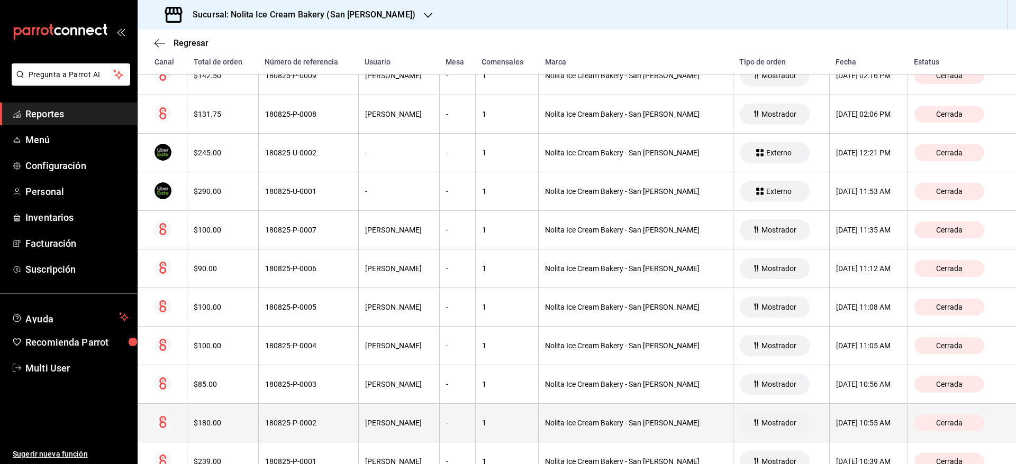
click at [461, 422] on th "-" at bounding box center [457, 423] width 36 height 39
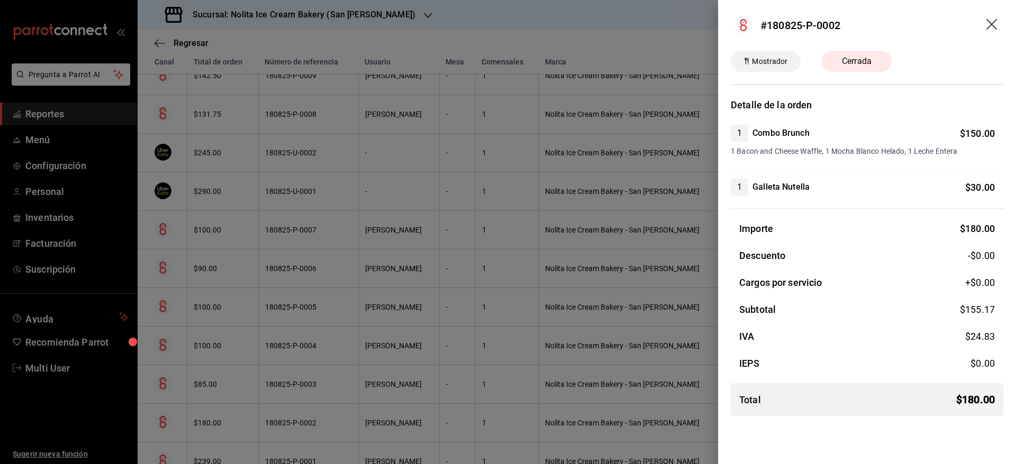
click at [540, 275] on div at bounding box center [508, 232] width 1016 height 464
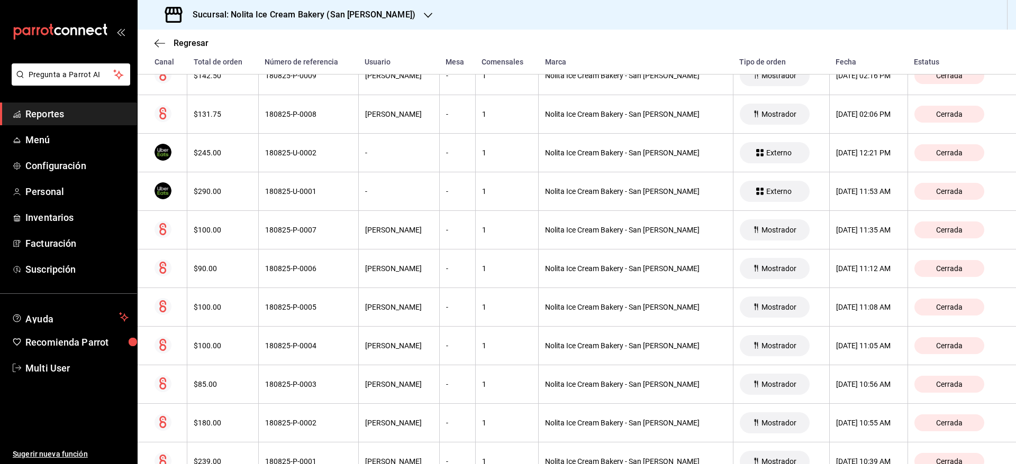
scroll to position [330, 0]
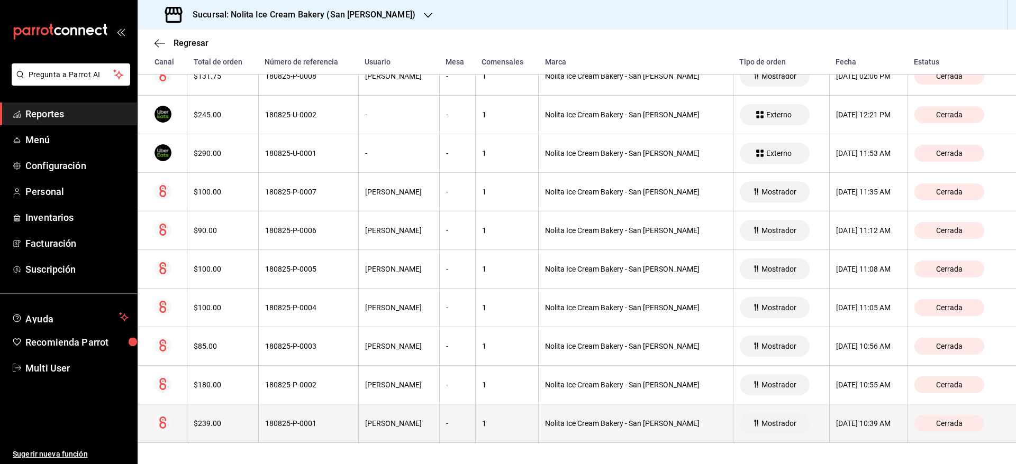
click at [457, 422] on div "-" at bounding box center [457, 424] width 23 height 8
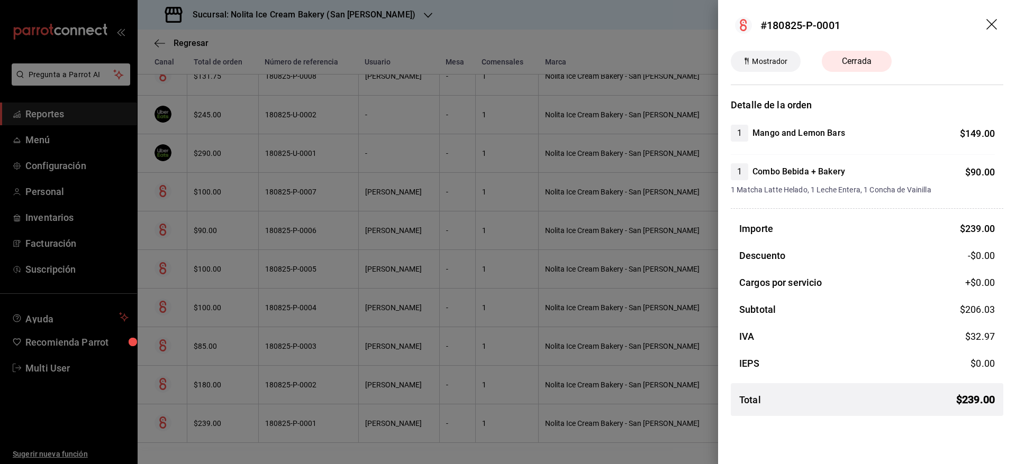
click at [470, 384] on div at bounding box center [508, 232] width 1016 height 464
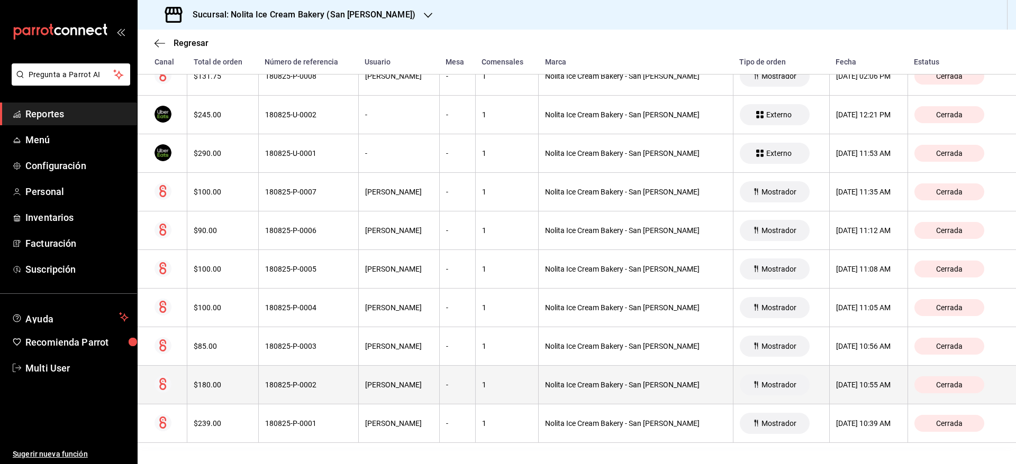
click at [482, 385] on div "1" at bounding box center [507, 385] width 50 height 8
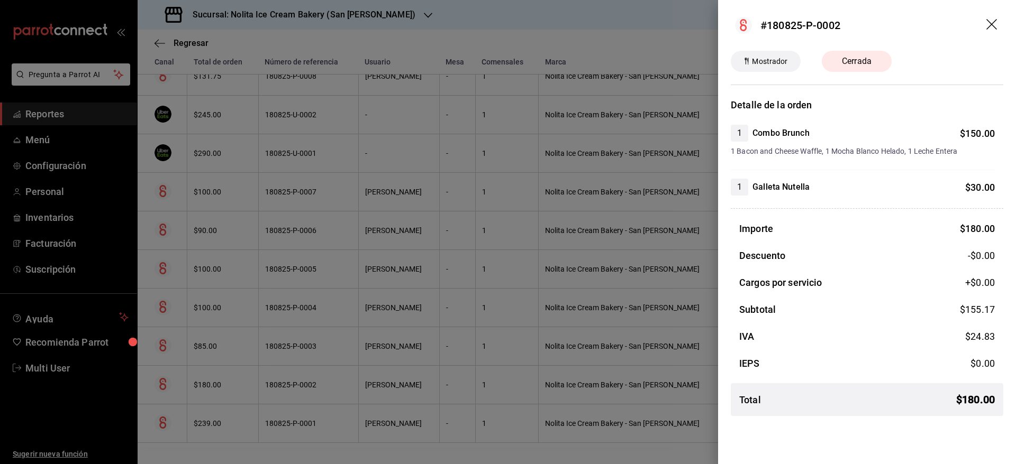
click at [491, 339] on div at bounding box center [508, 232] width 1016 height 464
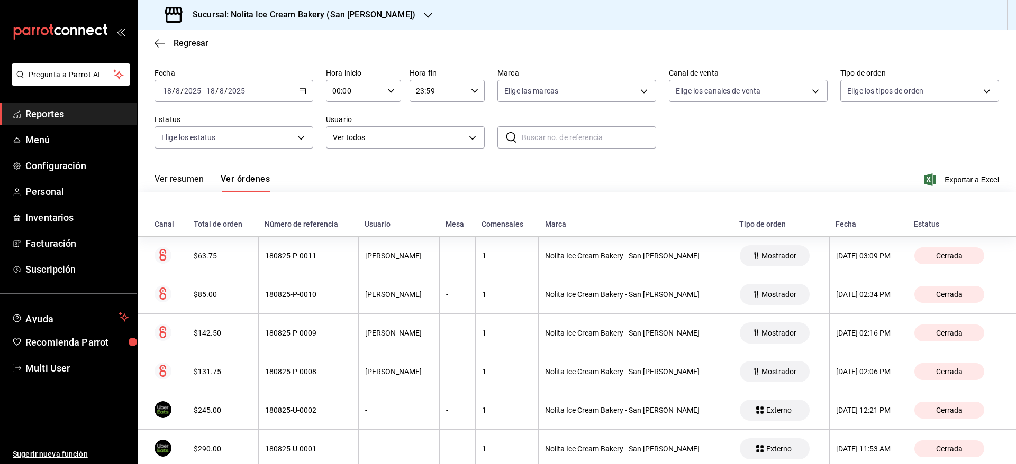
scroll to position [0, 0]
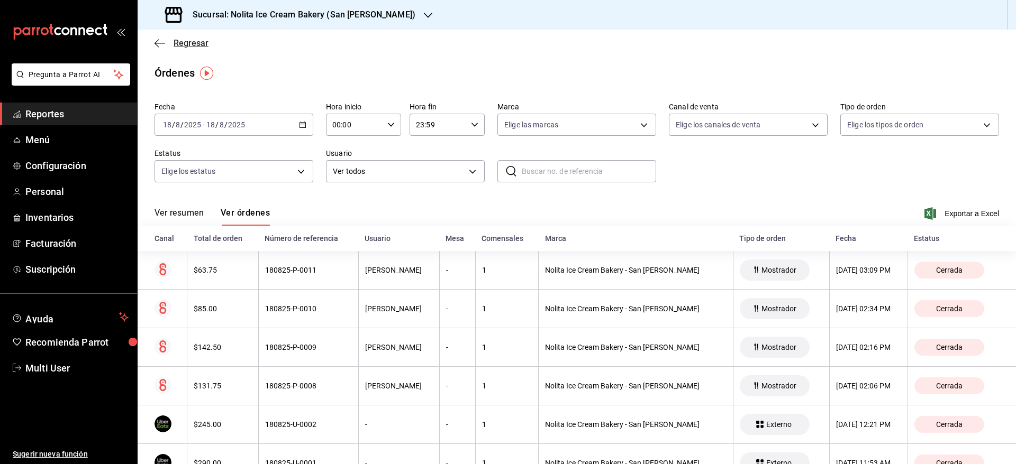
click at [193, 47] on span "Regresar" at bounding box center [191, 43] width 35 height 10
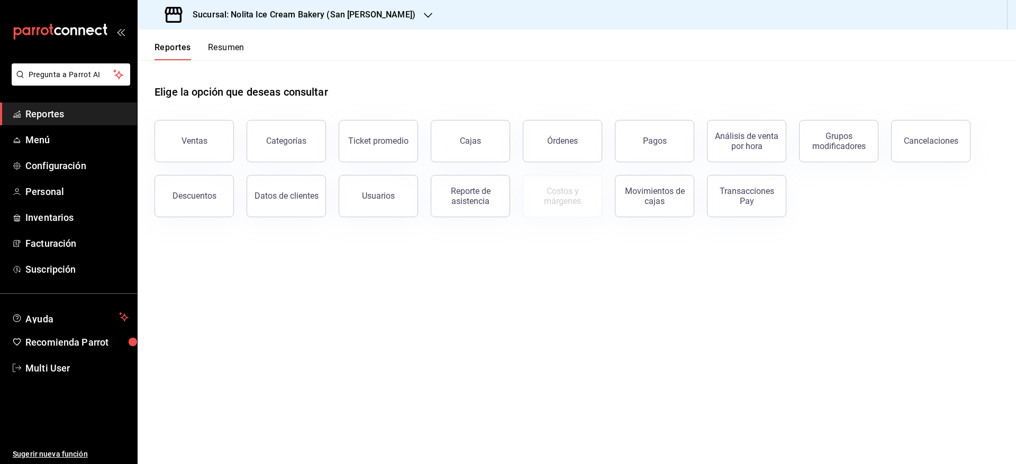
click at [47, 113] on span "Reportes" at bounding box center [76, 114] width 103 height 14
click at [51, 135] on span "Menú" at bounding box center [76, 140] width 103 height 14
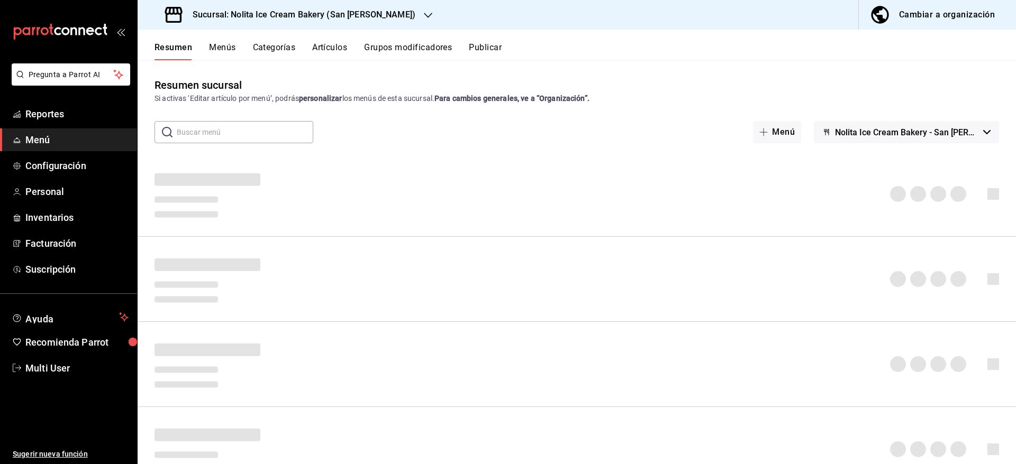
click at [340, 43] on button "Artículos" at bounding box center [329, 51] width 35 height 18
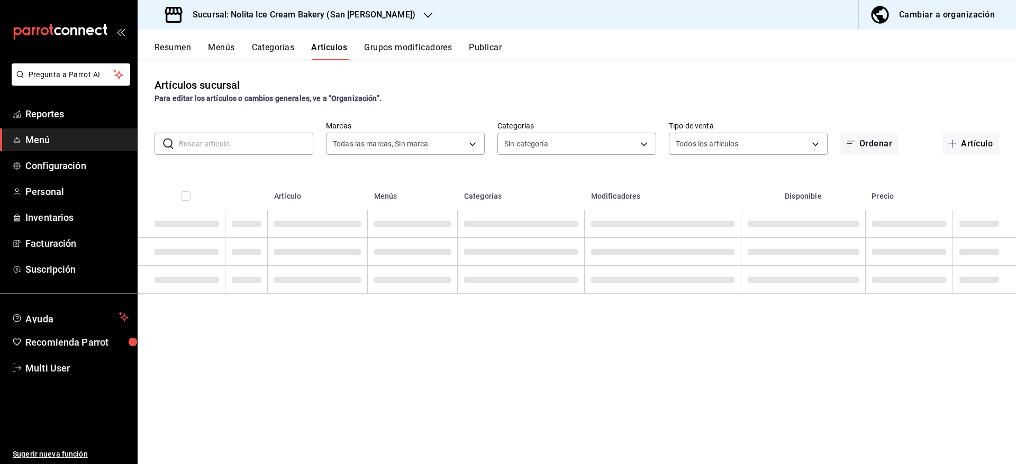
type input "067c8365-3a55-41d6-8f6c-d7fa79c304c5"
type input "80f38dfb-7d7a-496a-84dc-c9373e5485d8,cdc3b789-905d-4c8a-8581-fb31e908506e,5d8cc…"
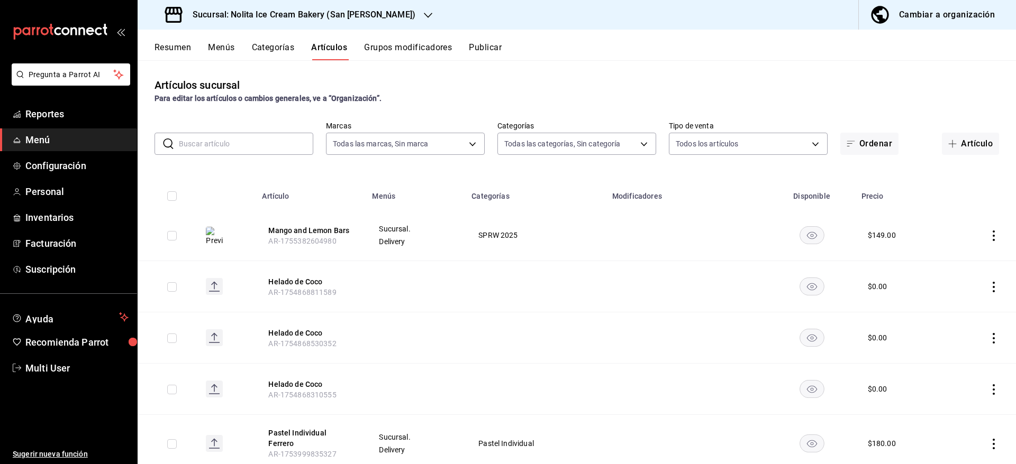
click at [223, 41] on div "Resumen Menús Categorías Artículos Grupos modificadores Publicar" at bounding box center [577, 45] width 878 height 31
click at [223, 42] on button "Menús" at bounding box center [221, 51] width 26 height 18
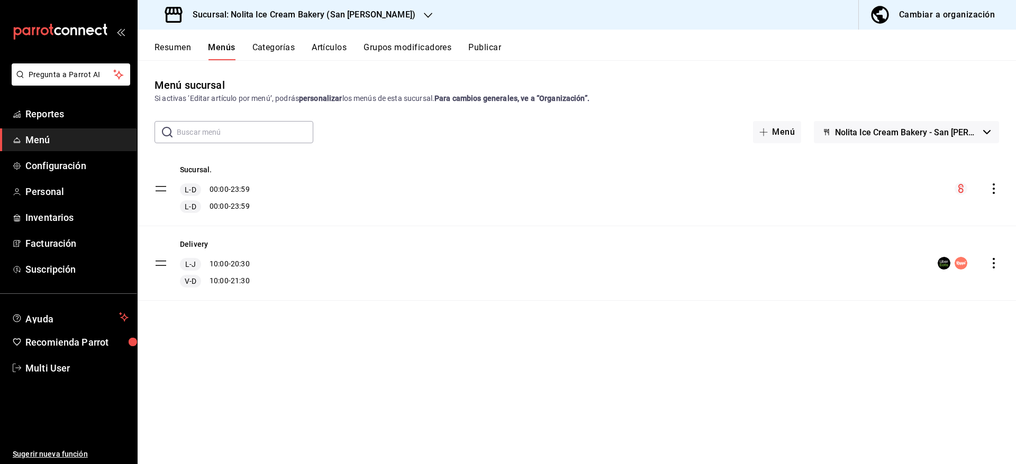
click at [65, 143] on span "Menú" at bounding box center [76, 140] width 103 height 14
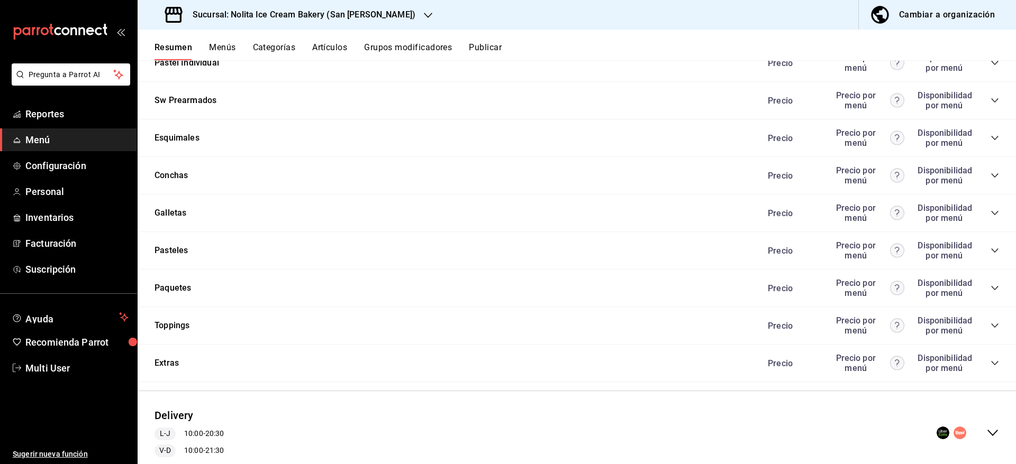
scroll to position [836, 0]
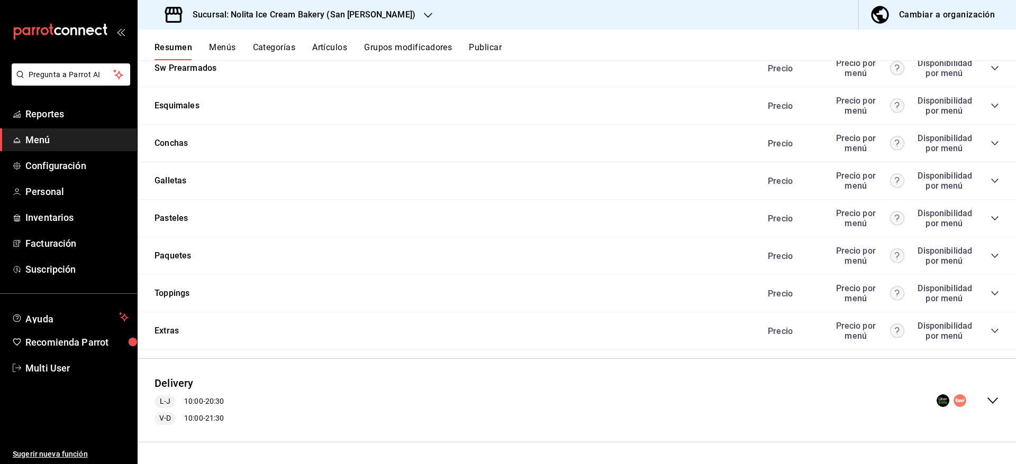
click at [987, 400] on icon "collapse-menu-row" at bounding box center [992, 401] width 11 height 6
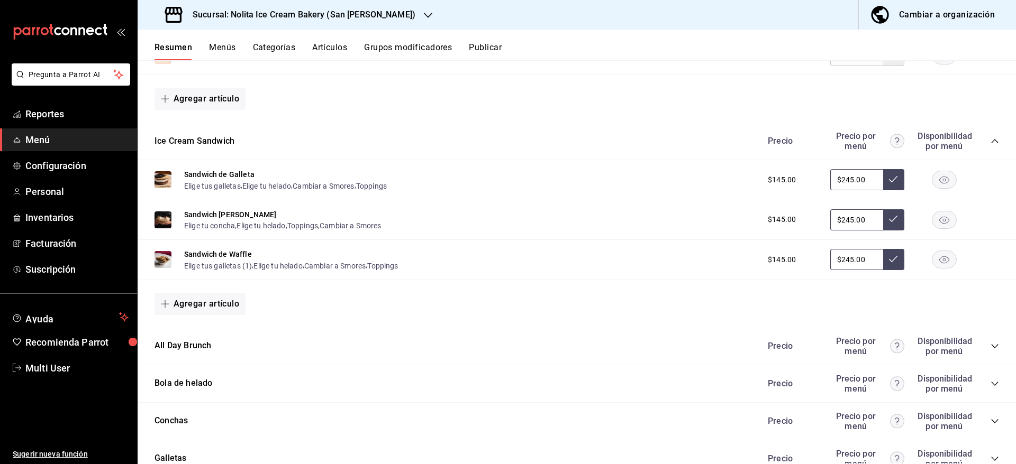
scroll to position [1204, 0]
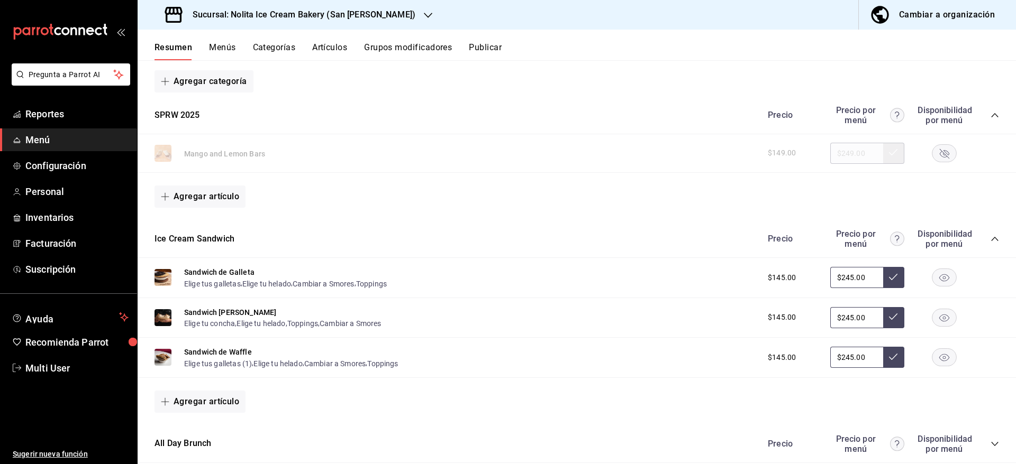
click at [940, 155] on icon "button" at bounding box center [945, 154] width 10 height 10
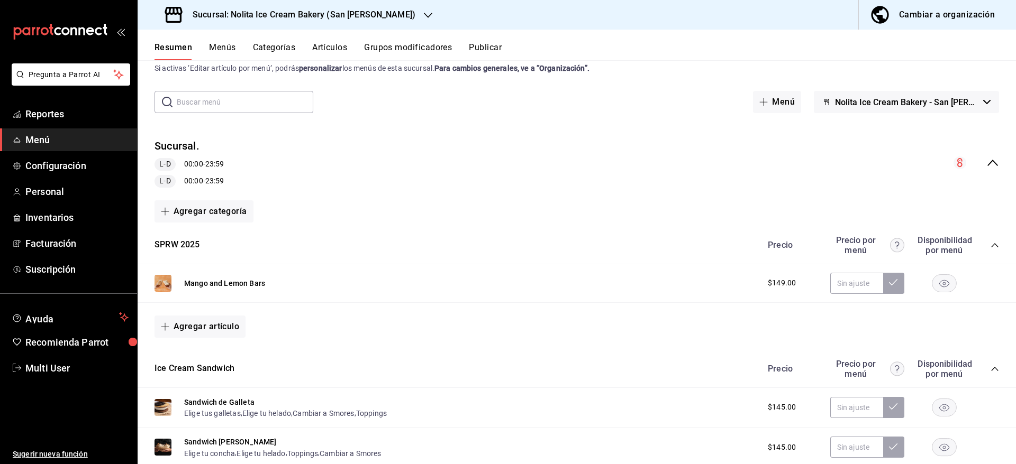
scroll to position [0, 0]
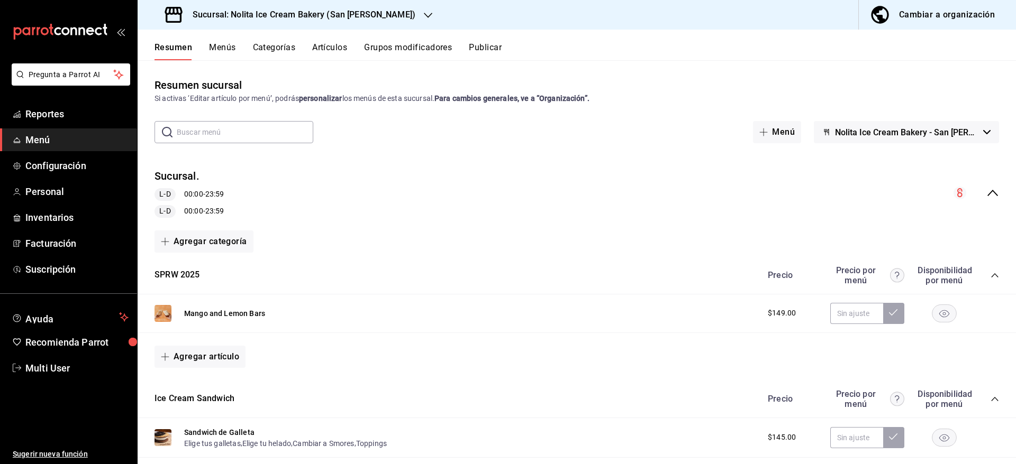
click at [1010, 53] on div "Resumen Menús Categorías Artículos Grupos modificadores Publicar" at bounding box center [584, 51] width 861 height 18
click at [846, 316] on input "text" at bounding box center [856, 313] width 53 height 21
click at [853, 180] on div "Sucursal. L-D 00:00 - 23:59 L-D 00:00 - 23:59" at bounding box center [577, 193] width 878 height 66
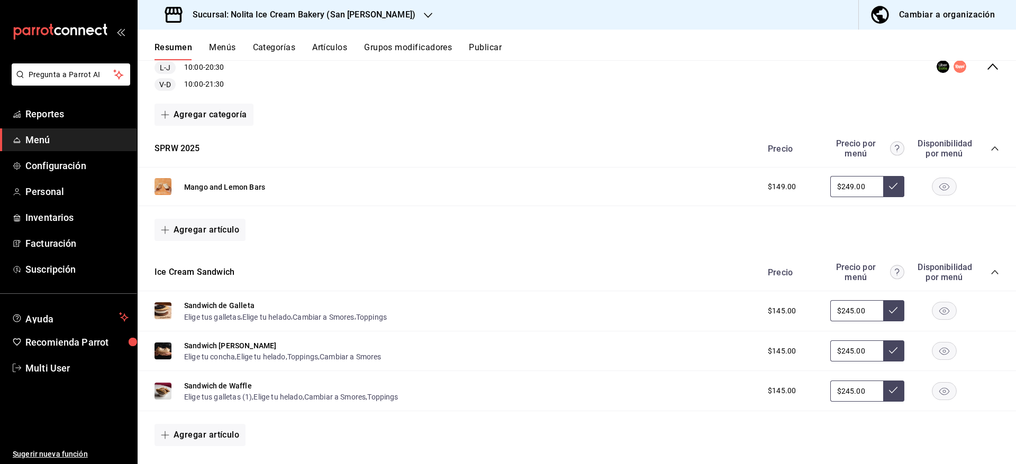
scroll to position [213, 0]
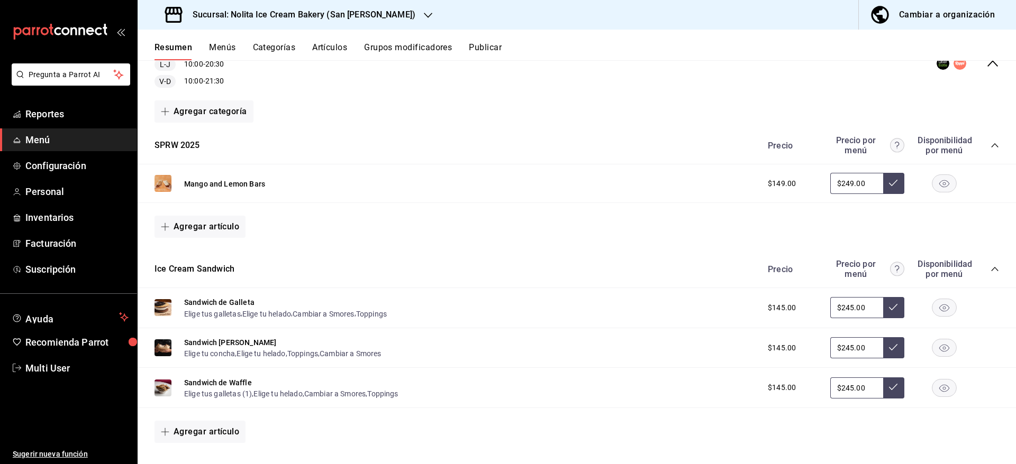
click at [489, 43] on button "Publicar" at bounding box center [485, 51] width 33 height 18
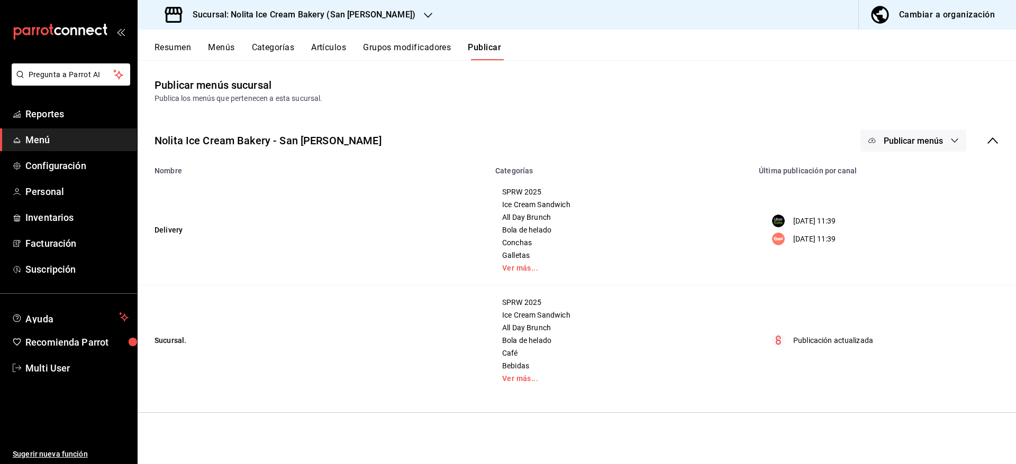
click at [900, 144] on span "Publicar menús" at bounding box center [912, 141] width 59 height 10
click at [901, 172] on div at bounding box center [888, 175] width 30 height 17
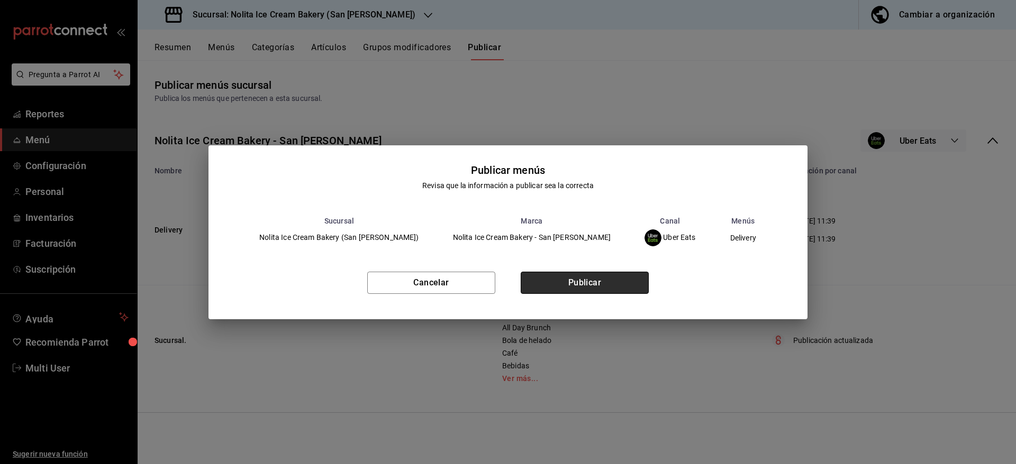
click at [595, 282] on button "Publicar" at bounding box center [585, 283] width 128 height 22
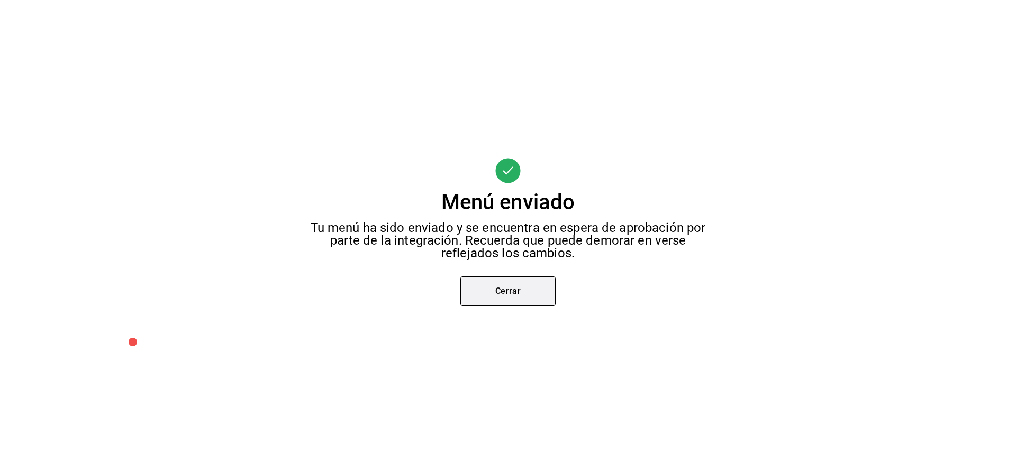
click at [511, 293] on button "Cerrar" at bounding box center [507, 292] width 95 height 30
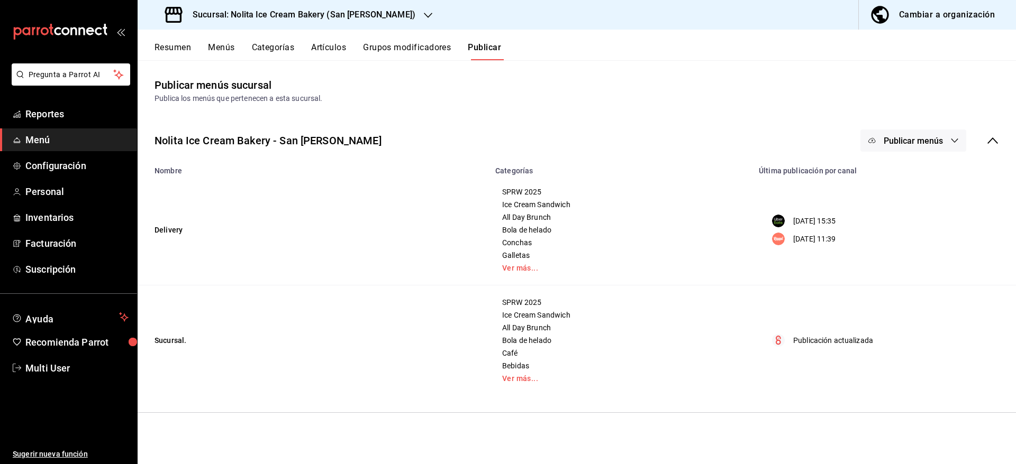
click at [907, 147] on button "Publicar menús" at bounding box center [913, 141] width 106 height 22
click at [914, 197] on li "Rappi" at bounding box center [913, 205] width 97 height 30
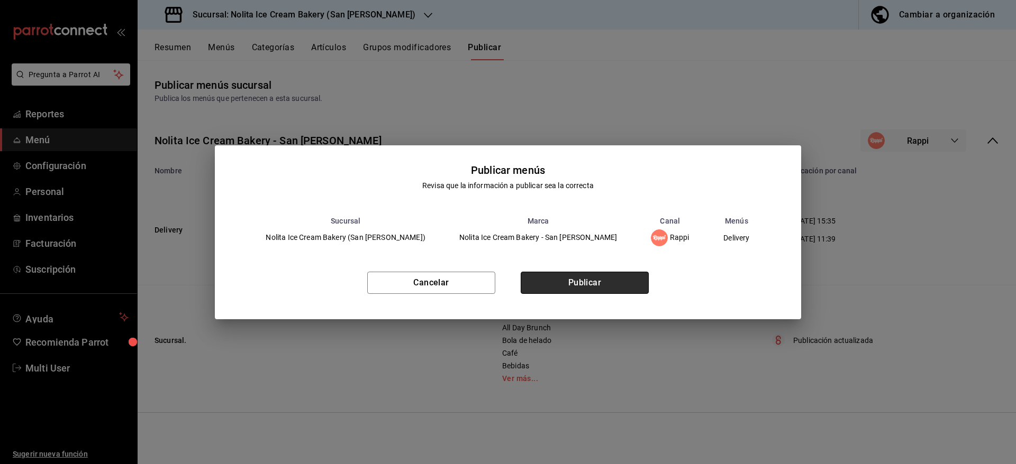
click at [618, 281] on button "Publicar" at bounding box center [585, 283] width 128 height 22
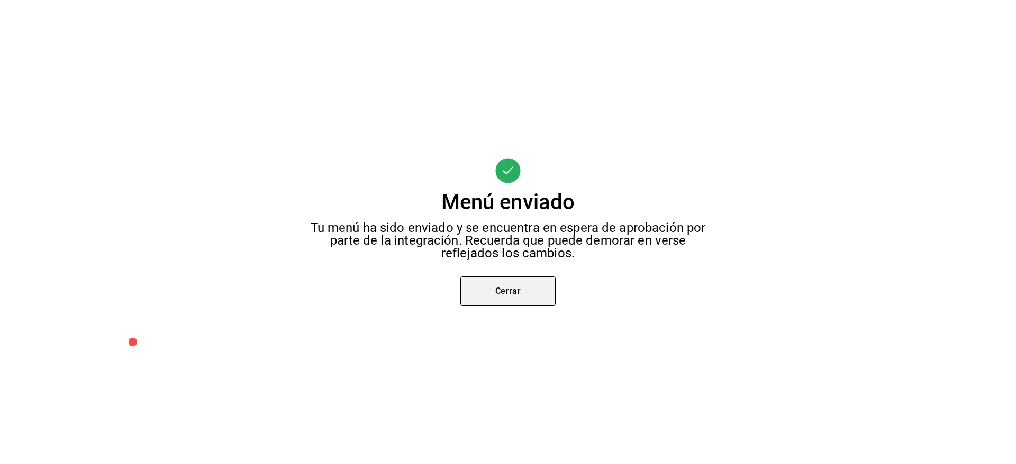
click at [531, 300] on button "Cerrar" at bounding box center [507, 292] width 95 height 30
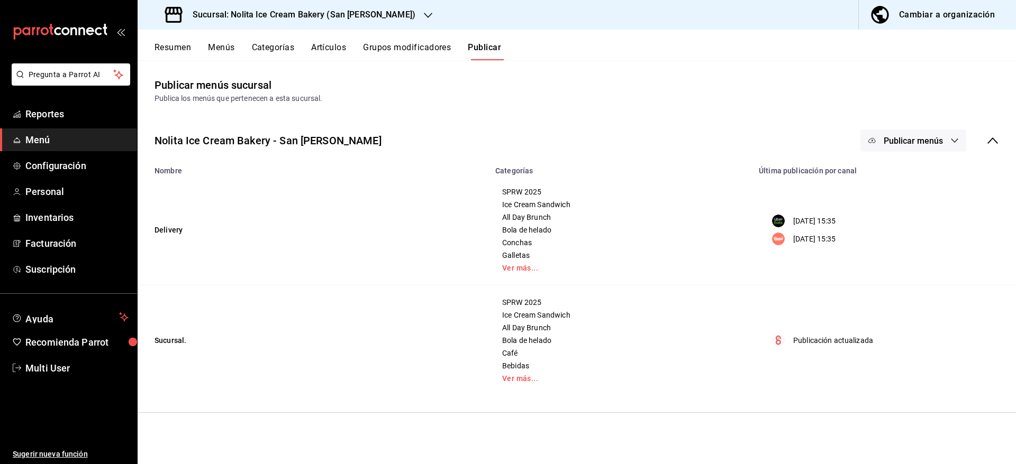
click at [384, 21] on h3 "Sucursal: Nolita Ice Cream Bakery (San [PERSON_NAME])" at bounding box center [299, 14] width 231 height 13
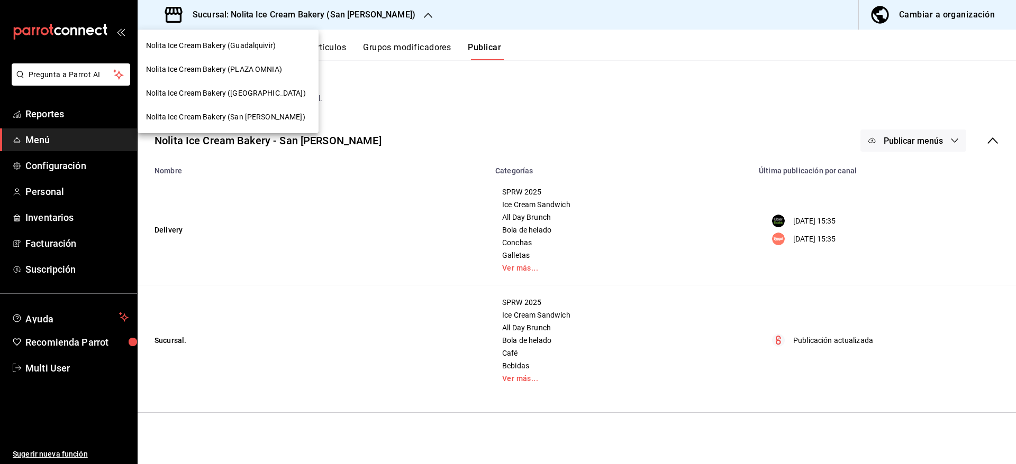
click at [257, 70] on span "Nolita Ice Cream Bakery (PLAZA OMNIA)" at bounding box center [214, 69] width 136 height 11
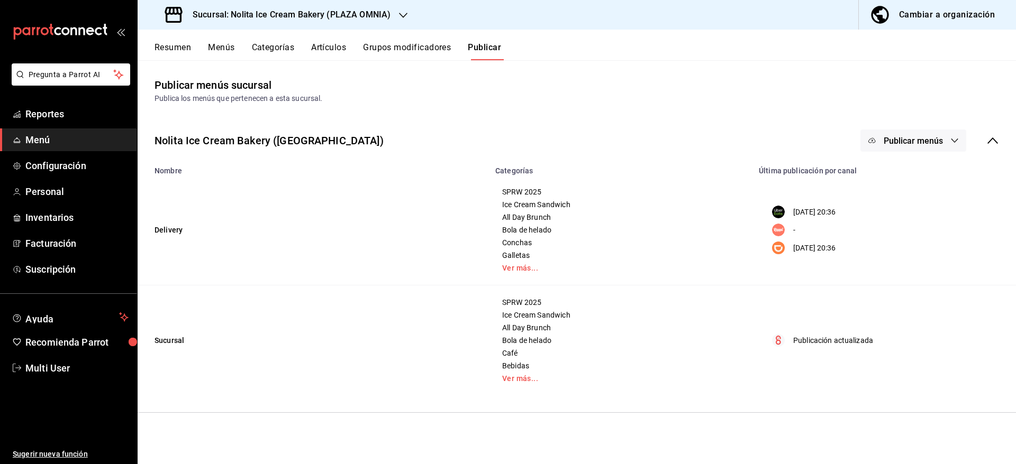
click at [230, 51] on button "Menús" at bounding box center [221, 51] width 26 height 18
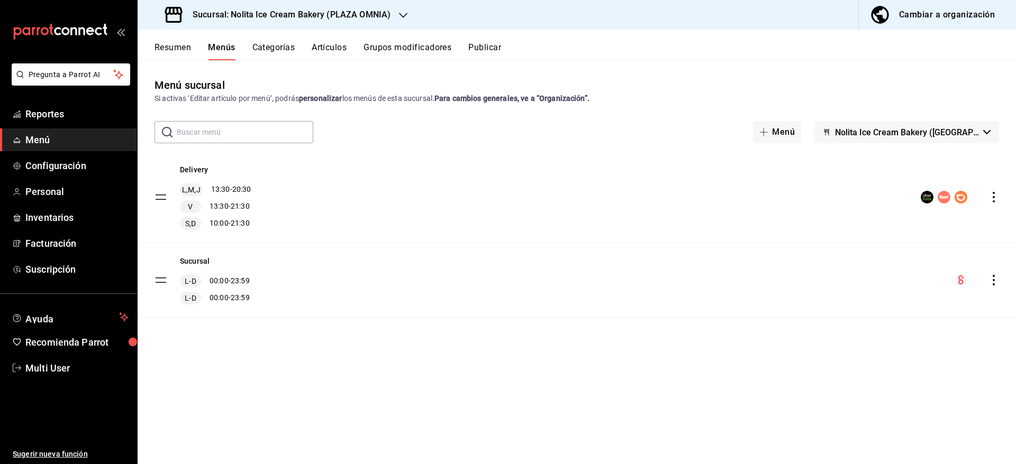
click at [40, 139] on span "Menú" at bounding box center [76, 140] width 103 height 14
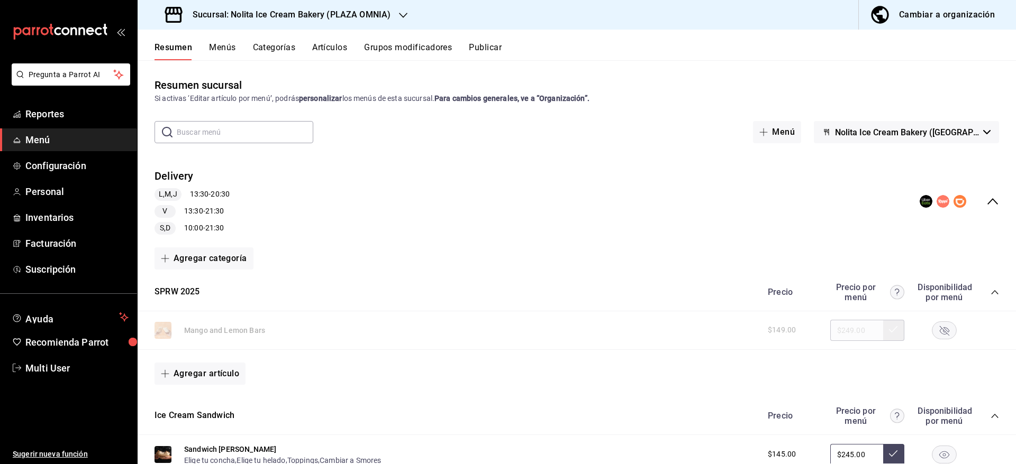
click at [932, 325] on rect "button" at bounding box center [944, 330] width 24 height 17
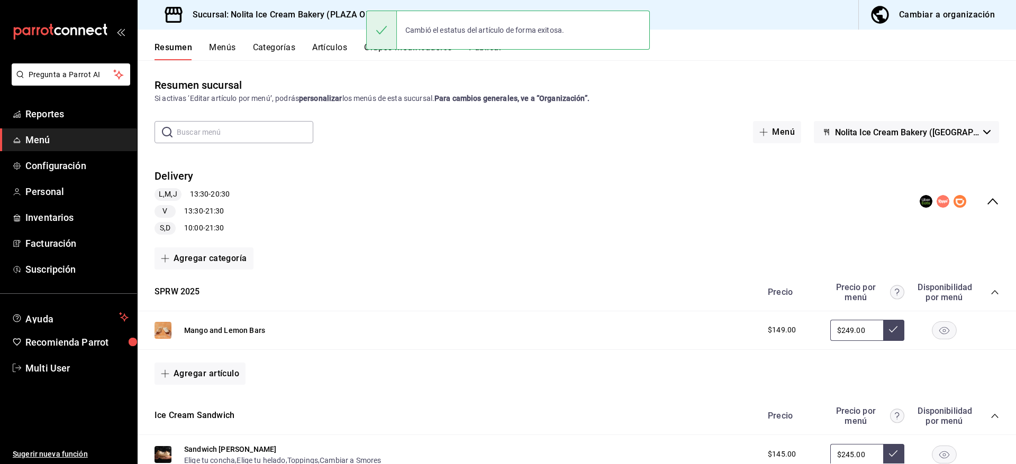
click at [637, 84] on div "Resumen sucursal Si activas ‘Editar artículo por menú’, podrás personalizar los…" at bounding box center [577, 90] width 878 height 27
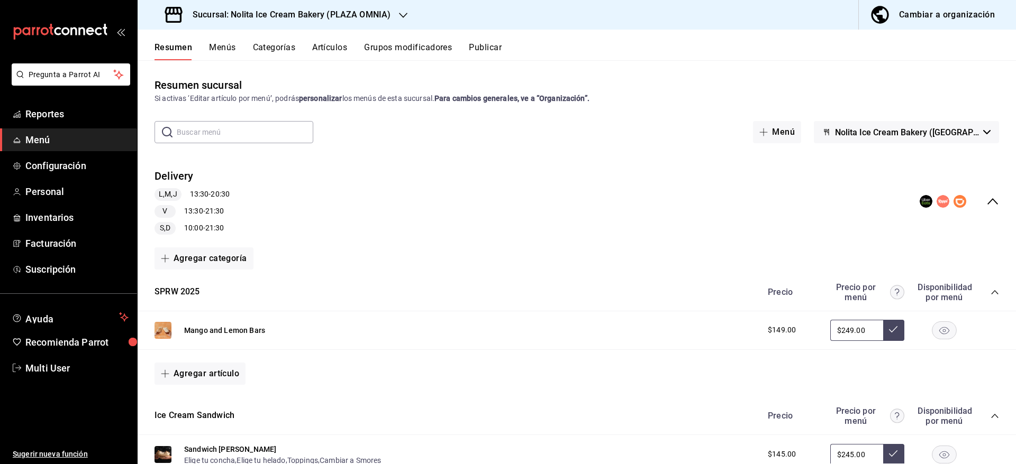
click at [485, 51] on button "Publicar" at bounding box center [485, 51] width 33 height 18
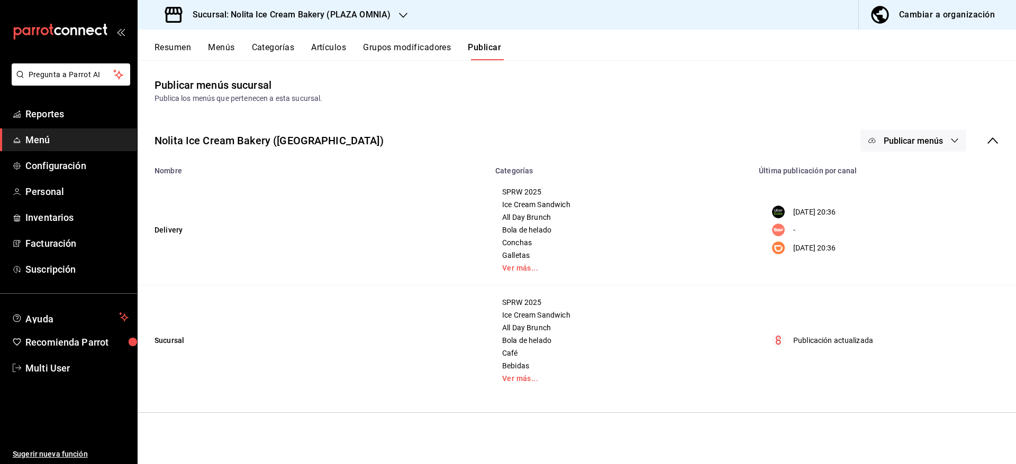
click at [889, 150] on button "Publicar menús" at bounding box center [913, 141] width 106 height 22
click at [904, 176] on span "Uber Eats" at bounding box center [928, 175] width 51 height 11
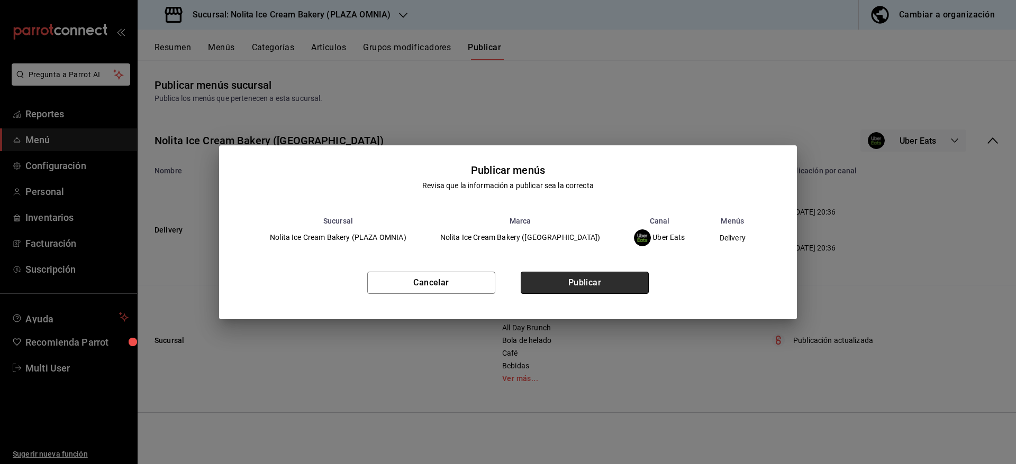
click at [618, 281] on button "Publicar" at bounding box center [585, 283] width 128 height 22
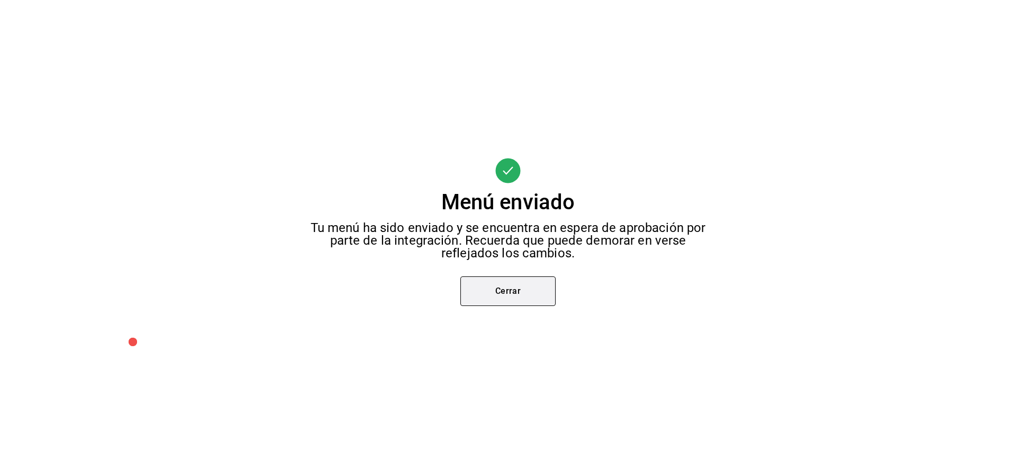
click at [525, 289] on button "Cerrar" at bounding box center [507, 292] width 95 height 30
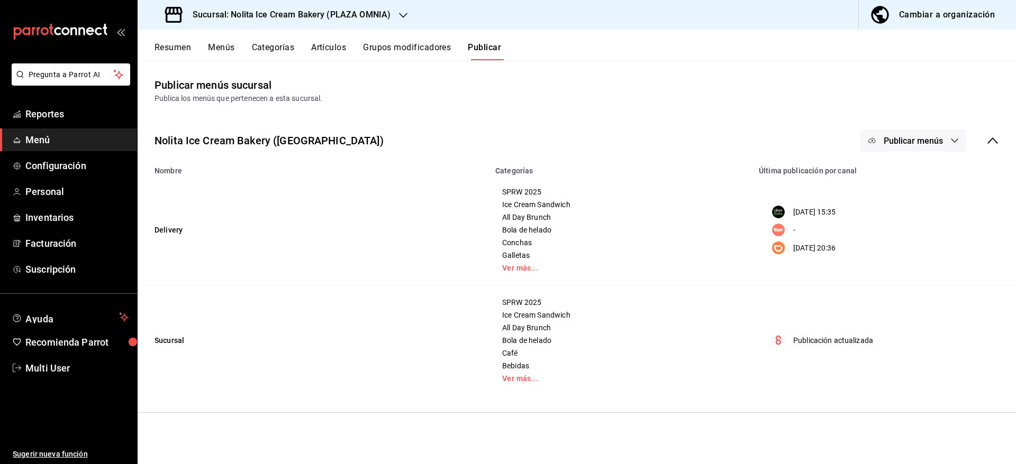
click at [940, 137] on span "Publicar menús" at bounding box center [912, 141] width 59 height 10
click at [932, 204] on span "Rappi" at bounding box center [928, 204] width 51 height 11
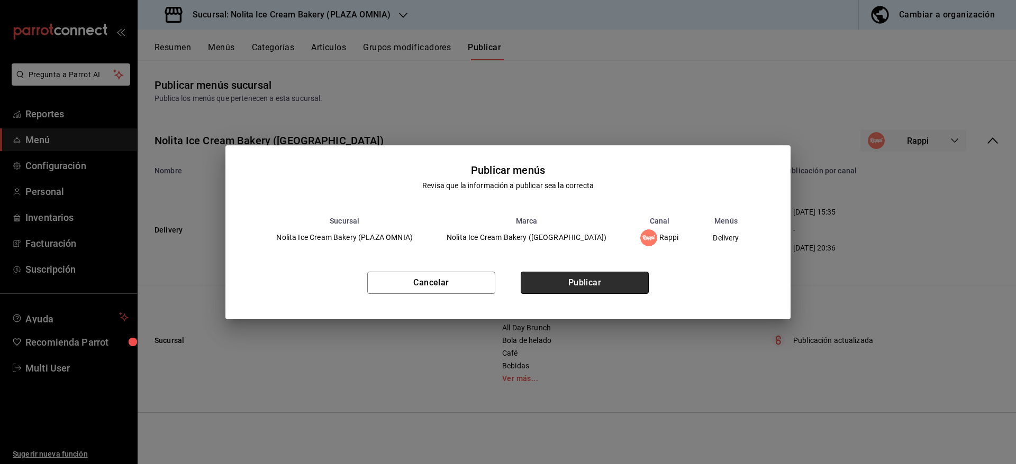
click at [611, 288] on button "Publicar" at bounding box center [585, 283] width 128 height 22
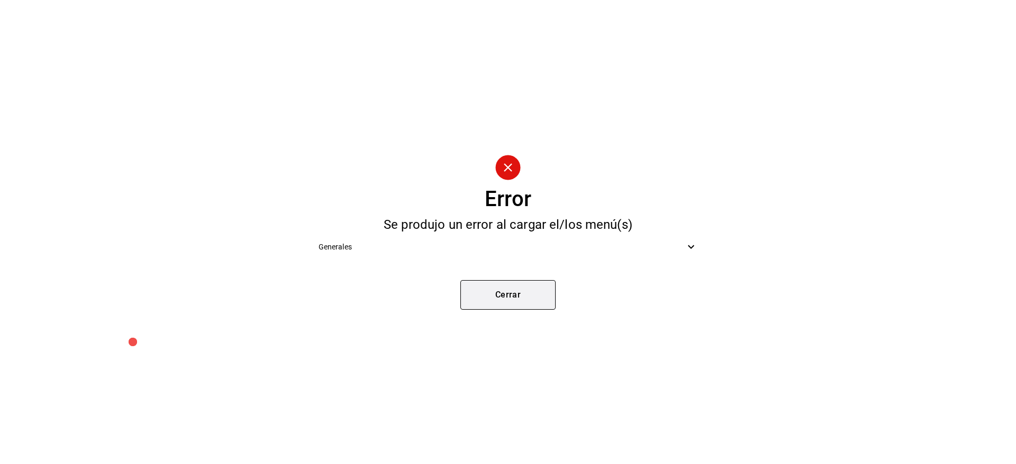
click at [519, 291] on button "Cerrar" at bounding box center [507, 295] width 95 height 30
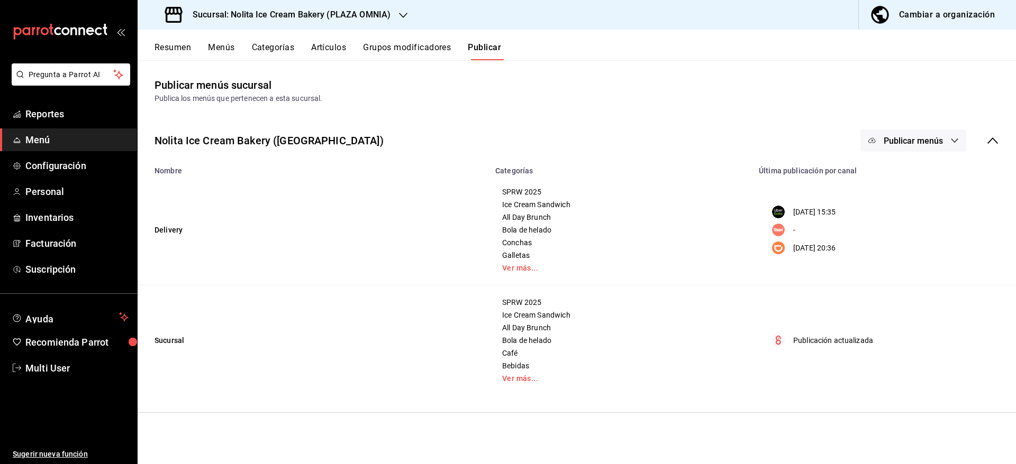
click at [931, 145] on button "Publicar menús" at bounding box center [913, 141] width 106 height 22
click at [907, 260] on span "Punto de venta" at bounding box center [928, 264] width 51 height 11
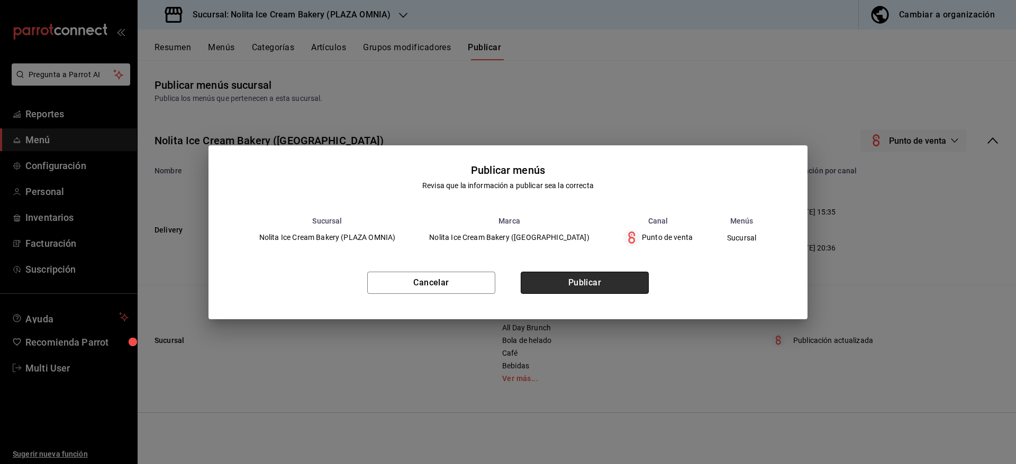
click at [624, 287] on button "Publicar" at bounding box center [585, 283] width 128 height 22
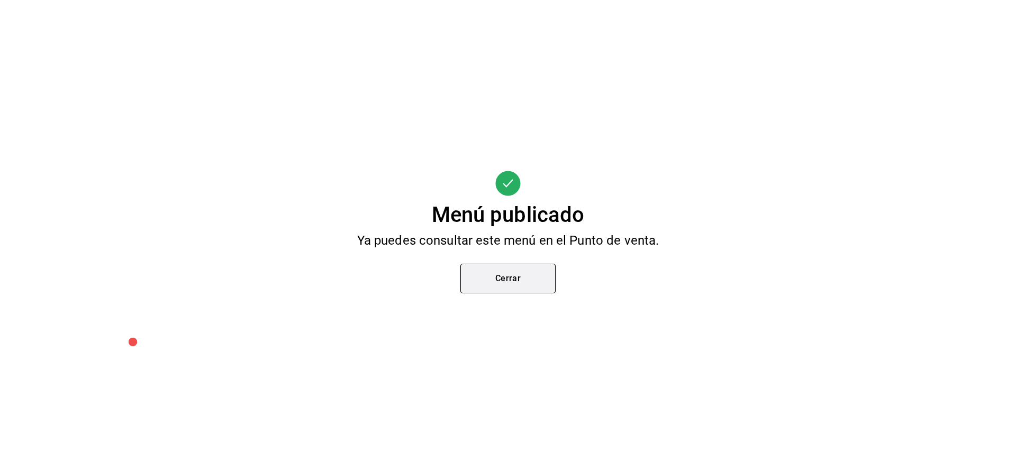
click at [532, 270] on button "Cerrar" at bounding box center [507, 279] width 95 height 30
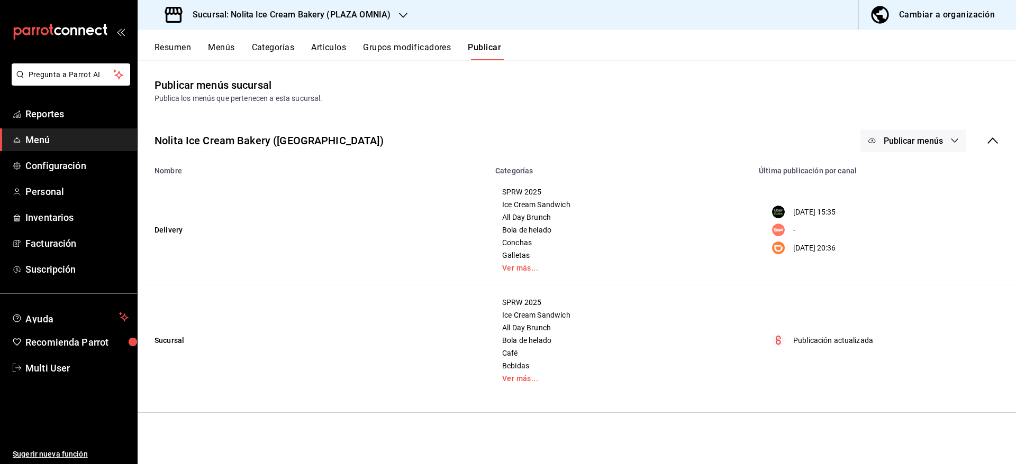
click at [899, 143] on span "Publicar menús" at bounding box center [912, 141] width 59 height 10
click at [905, 223] on li "DiDi Food" at bounding box center [913, 235] width 97 height 30
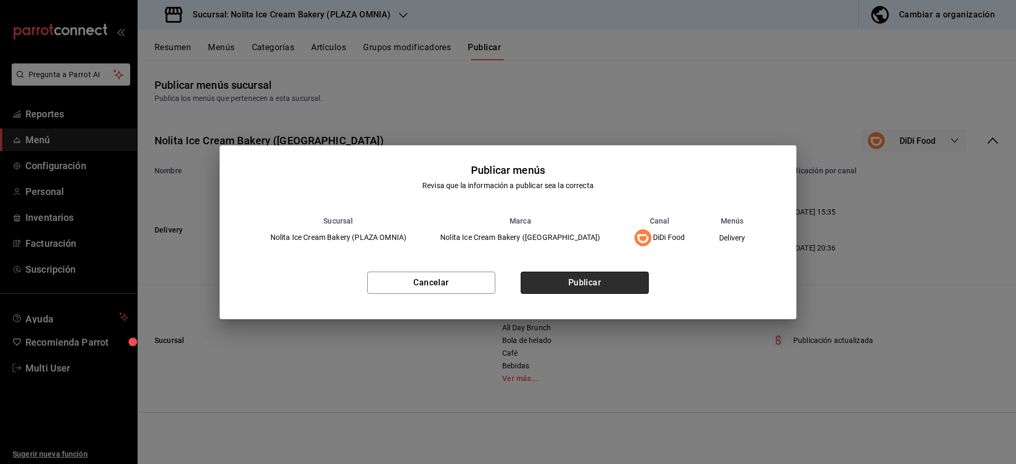
click at [606, 285] on button "Publicar" at bounding box center [585, 283] width 128 height 22
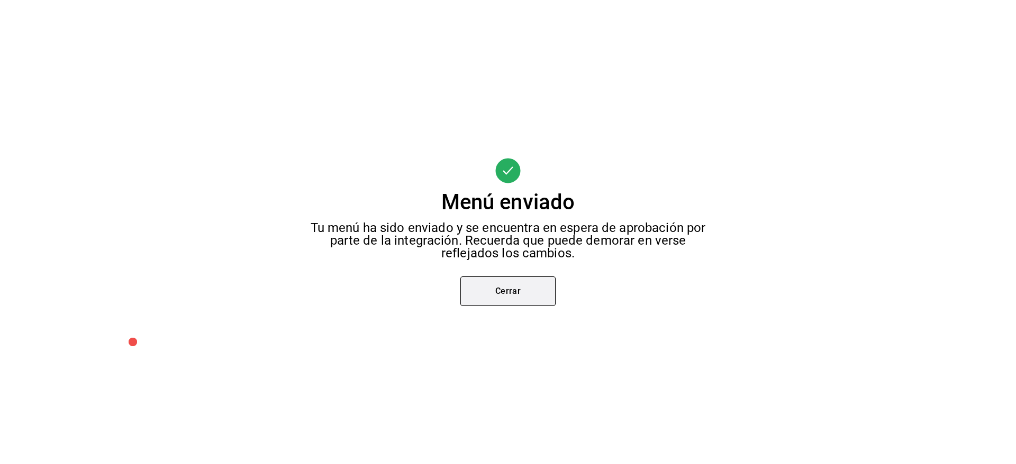
click at [517, 291] on button "Cerrar" at bounding box center [507, 292] width 95 height 30
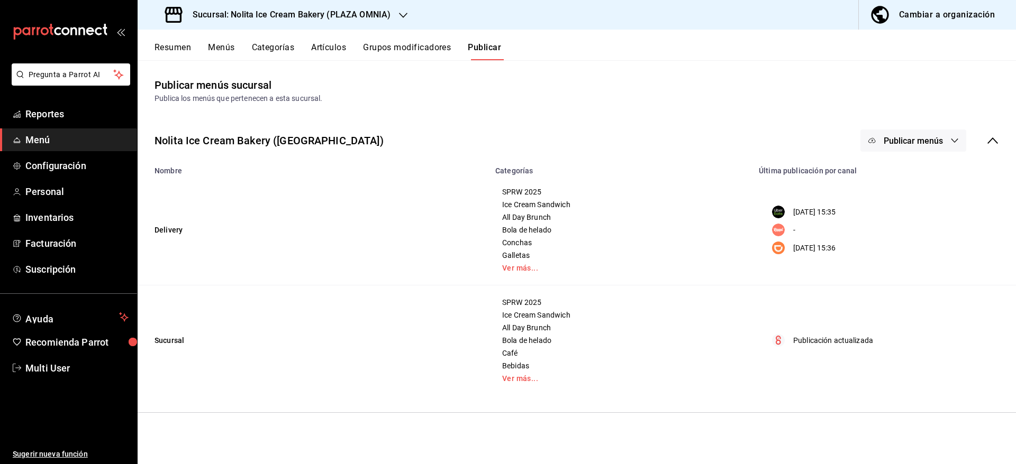
click at [176, 46] on button "Resumen" at bounding box center [172, 51] width 37 height 18
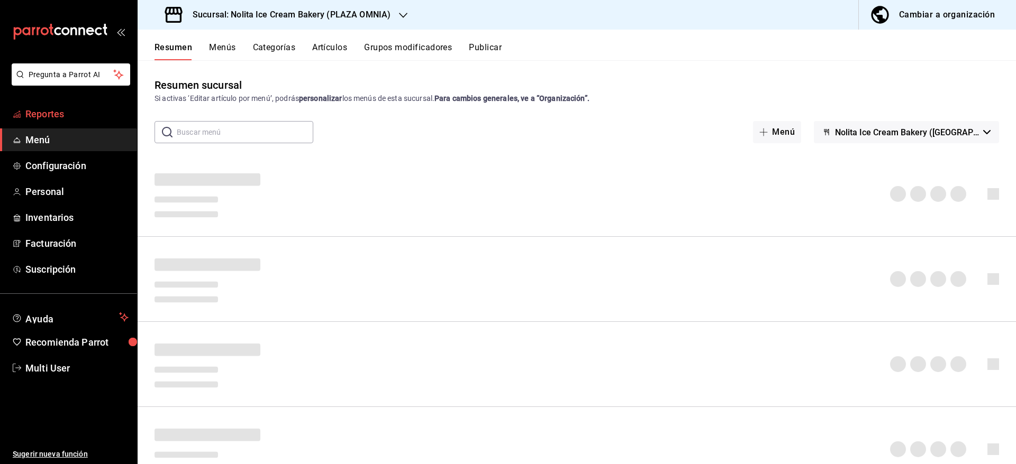
click at [42, 113] on span "Reportes" at bounding box center [76, 114] width 103 height 14
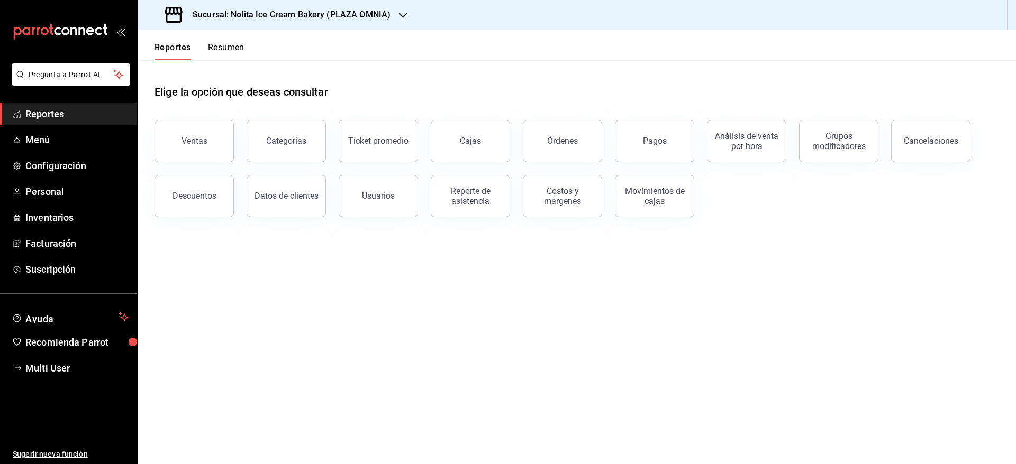
click at [232, 44] on button "Resumen" at bounding box center [226, 51] width 37 height 18
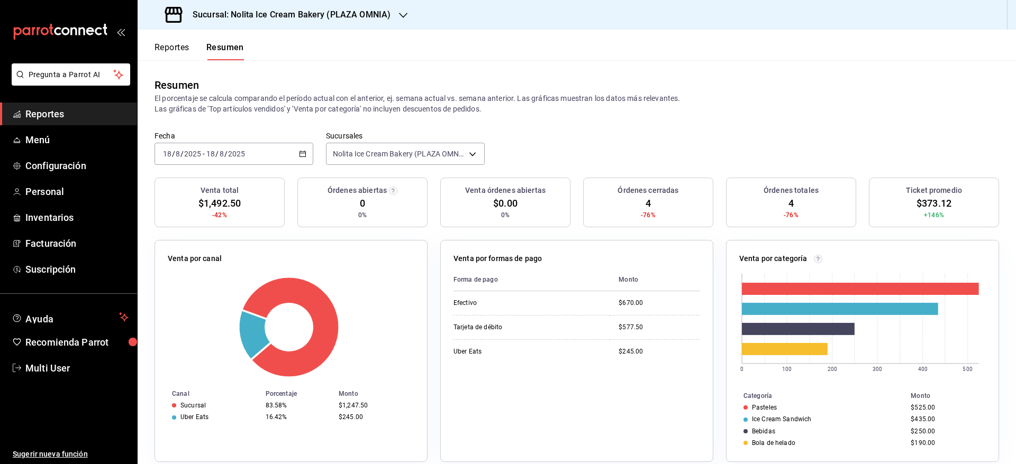
click at [253, 150] on div "[DATE] [DATE] - [DATE] [DATE]" at bounding box center [233, 154] width 159 height 22
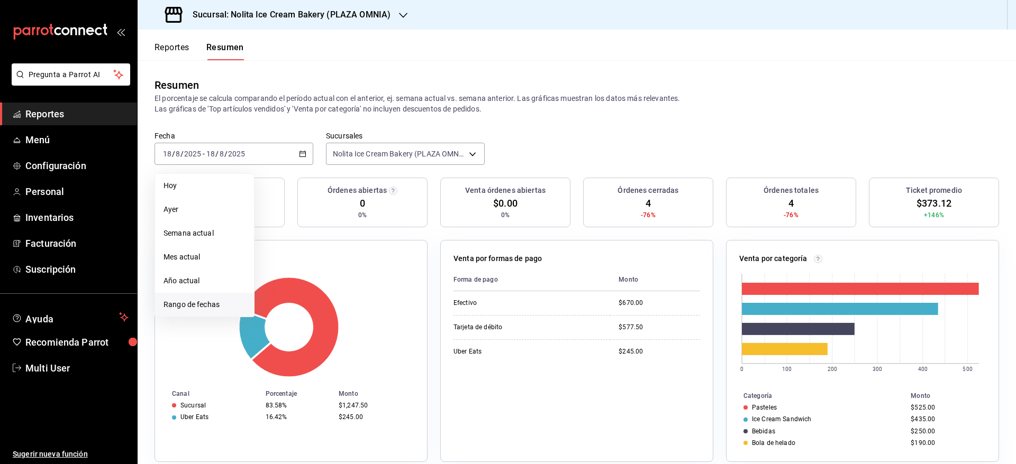
click at [228, 297] on li "Rango de fechas" at bounding box center [204, 305] width 99 height 24
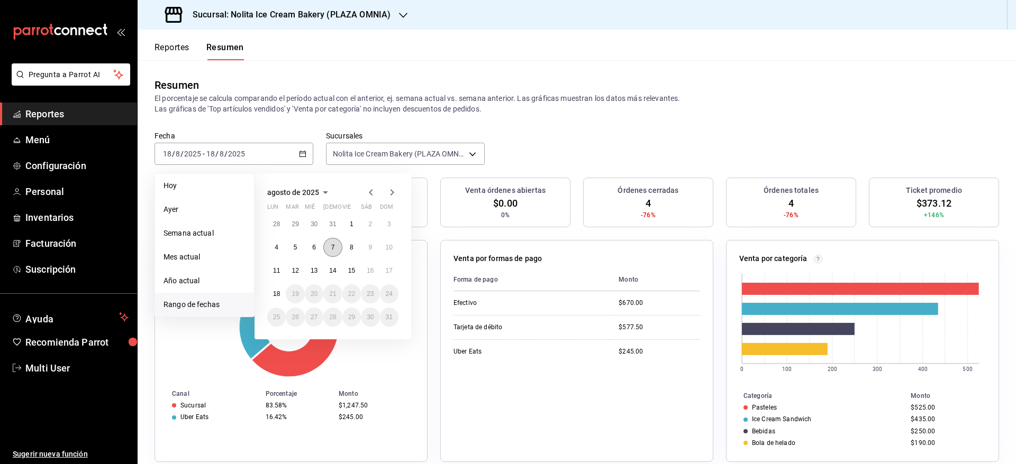
click at [335, 243] on button "7" at bounding box center [332, 247] width 19 height 19
click at [386, 272] on abbr "17" at bounding box center [389, 270] width 7 height 7
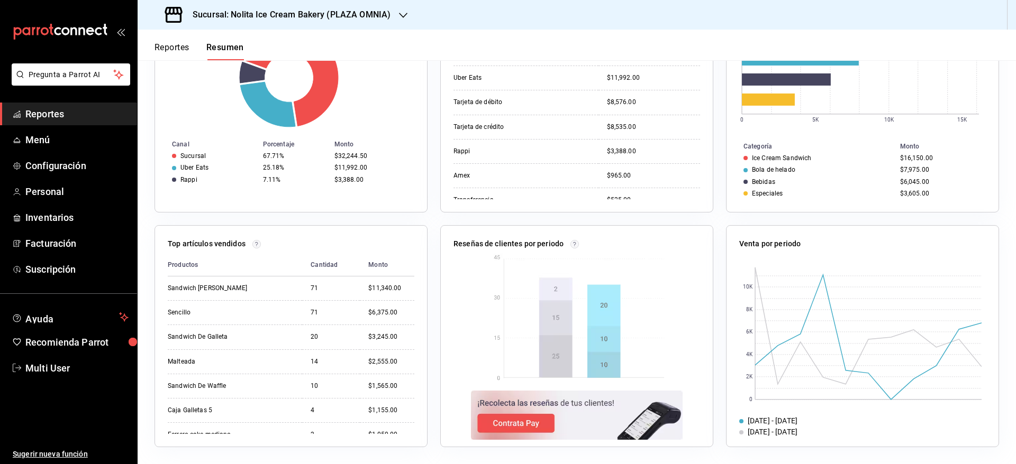
click at [387, 5] on div "Sucursal: Nolita Ice Cream Bakery (PLAZA OMNIA)" at bounding box center [279, 15] width 266 height 30
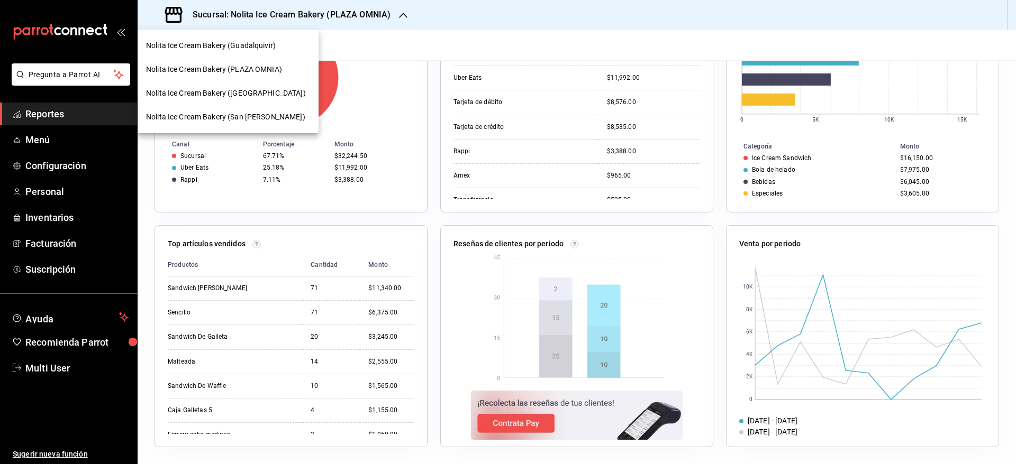
click at [272, 45] on span "Nolita Ice Cream Bakery (Guadalquivir)" at bounding box center [211, 45] width 130 height 11
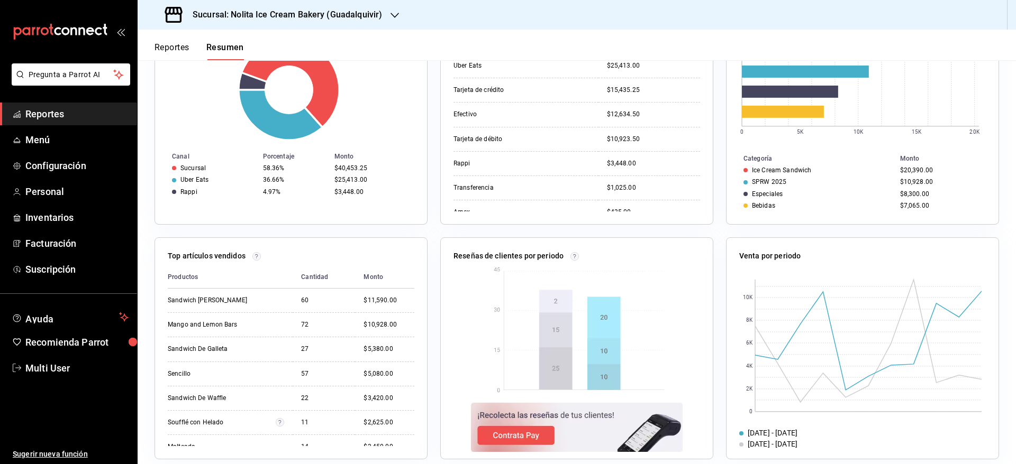
scroll to position [250, 0]
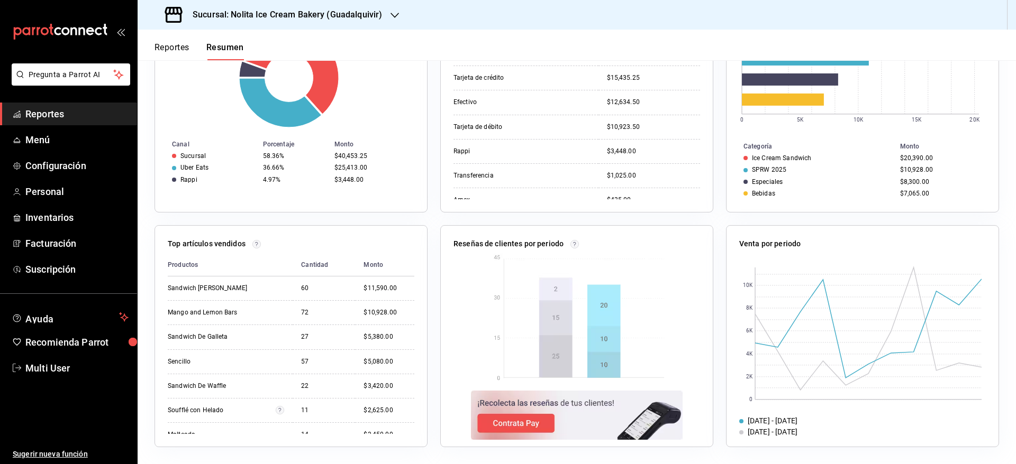
click at [381, 5] on div "Sucursal: Nolita Ice Cream Bakery (Guadalquivir)" at bounding box center [274, 15] width 257 height 30
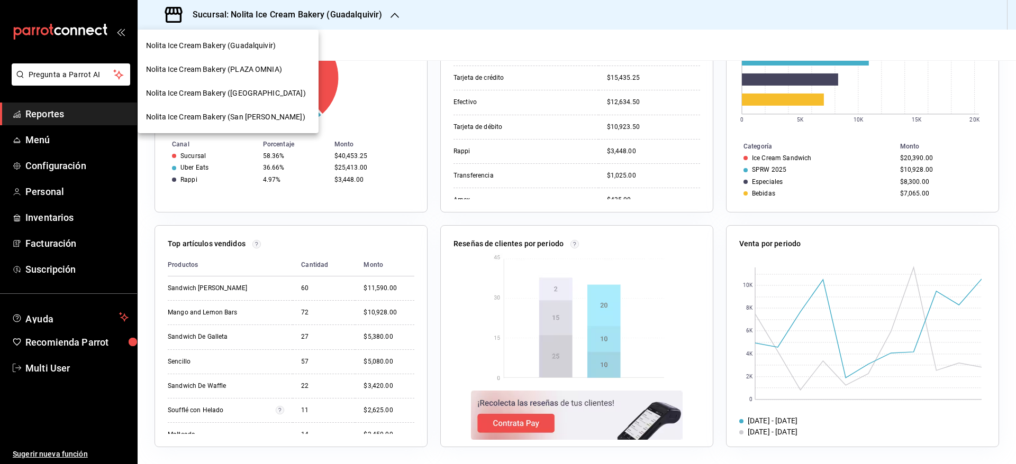
click at [285, 89] on span "Nolita Ice Cream Bakery ([GEOGRAPHIC_DATA])" at bounding box center [226, 93] width 160 height 11
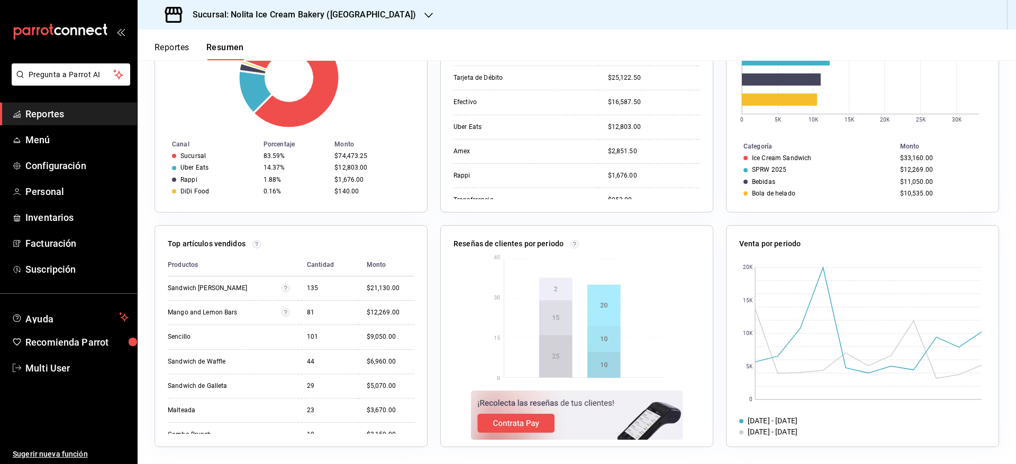
scroll to position [0, 0]
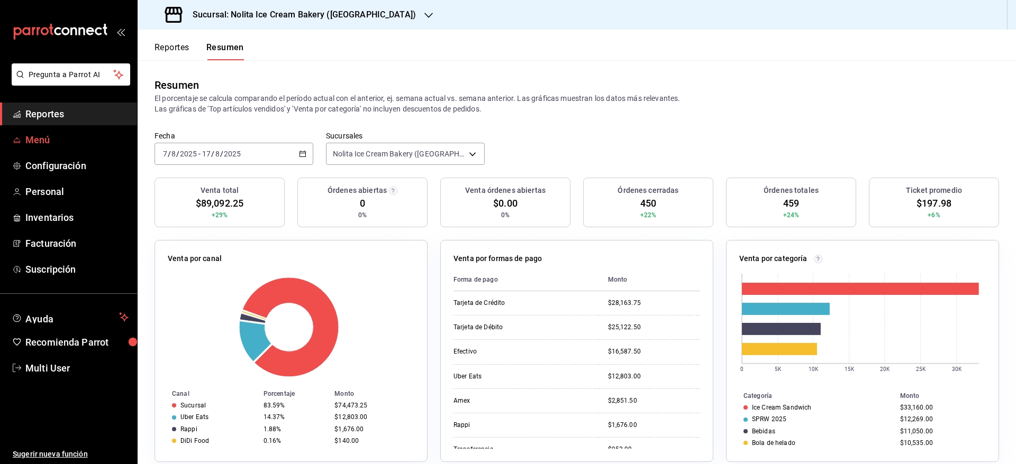
click at [41, 131] on link "Menú" at bounding box center [68, 140] width 137 height 23
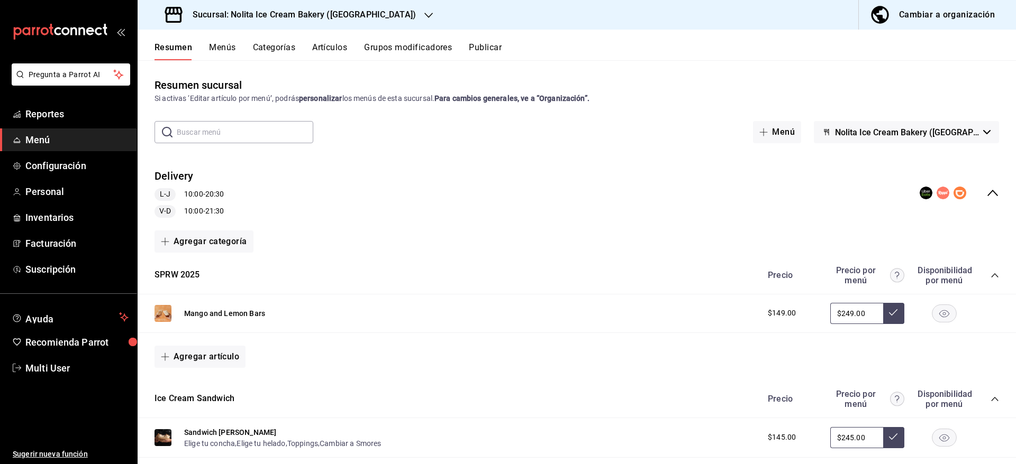
click at [183, 43] on button "Resumen" at bounding box center [173, 51] width 38 height 18
click at [80, 107] on span "Reportes" at bounding box center [76, 114] width 103 height 14
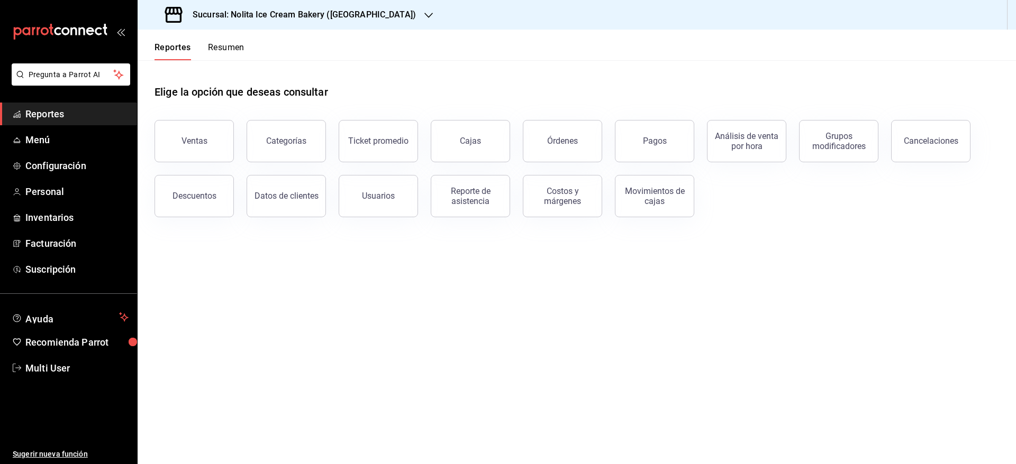
click at [225, 49] on button "Resumen" at bounding box center [226, 51] width 37 height 18
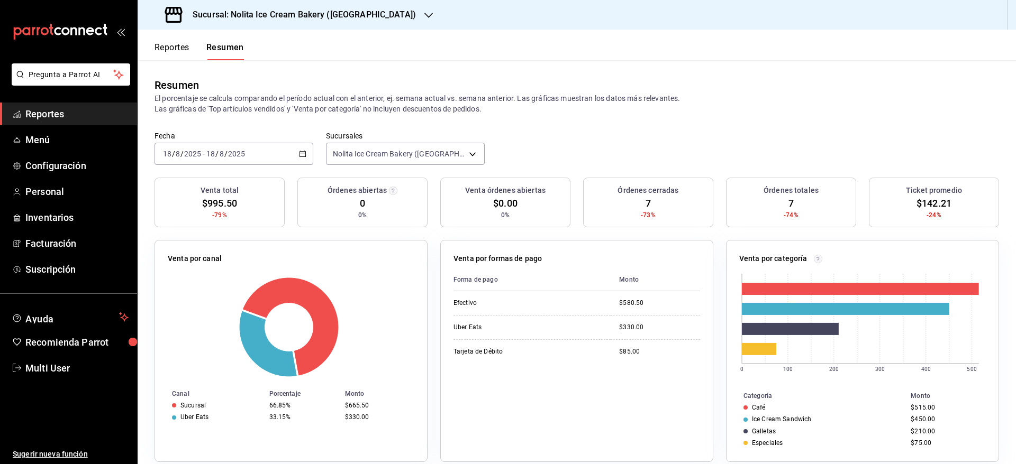
click at [223, 154] on input "8" at bounding box center [221, 154] width 5 height 8
click at [266, 158] on div "[DATE] [DATE] - [DATE] [DATE]" at bounding box center [233, 154] width 159 height 22
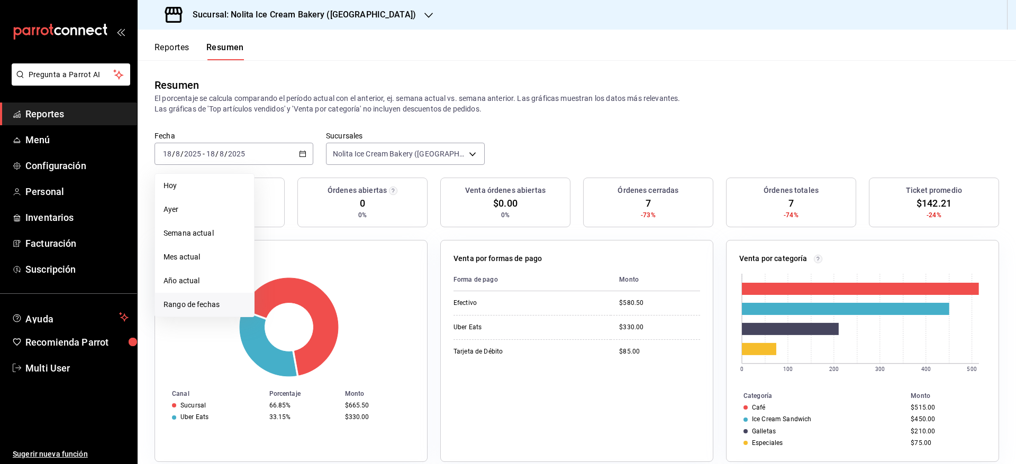
click at [218, 299] on span "Rango de fechas" at bounding box center [204, 304] width 82 height 11
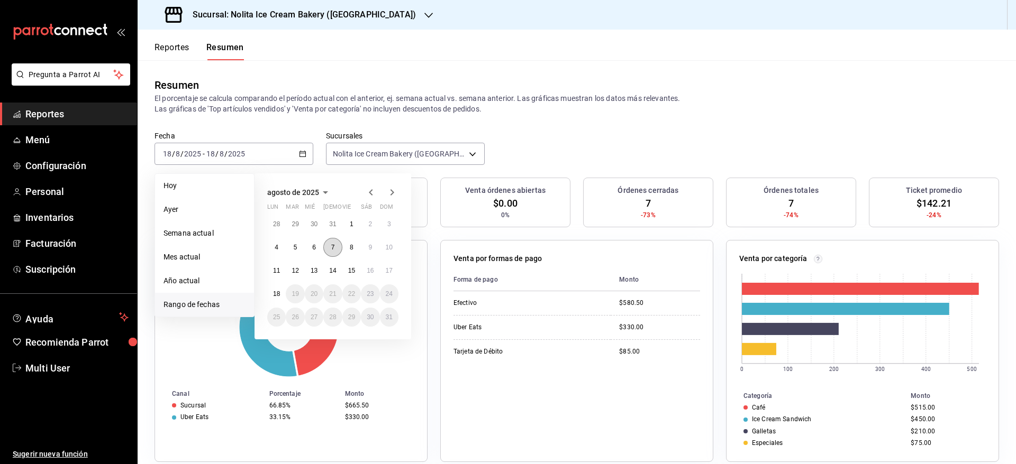
click at [330, 246] on button "7" at bounding box center [332, 247] width 19 height 19
click at [387, 274] on abbr "17" at bounding box center [389, 270] width 7 height 7
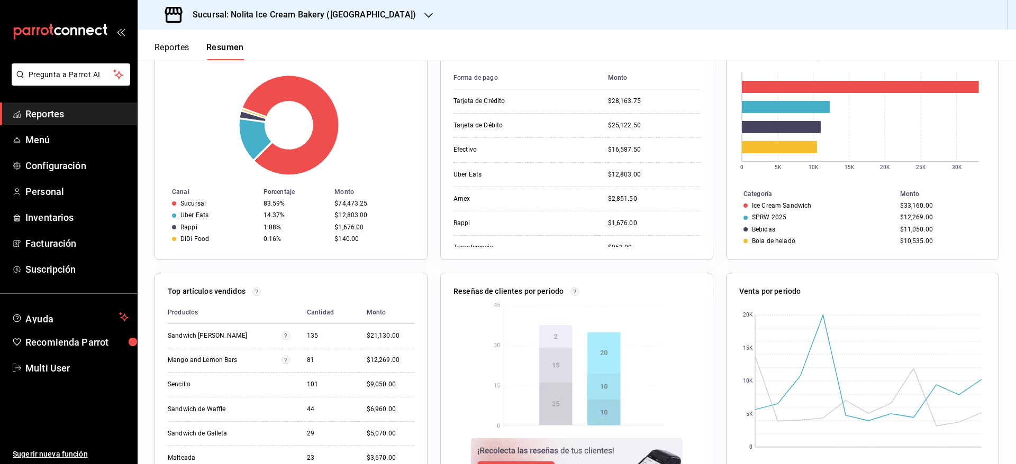
scroll to position [226, 0]
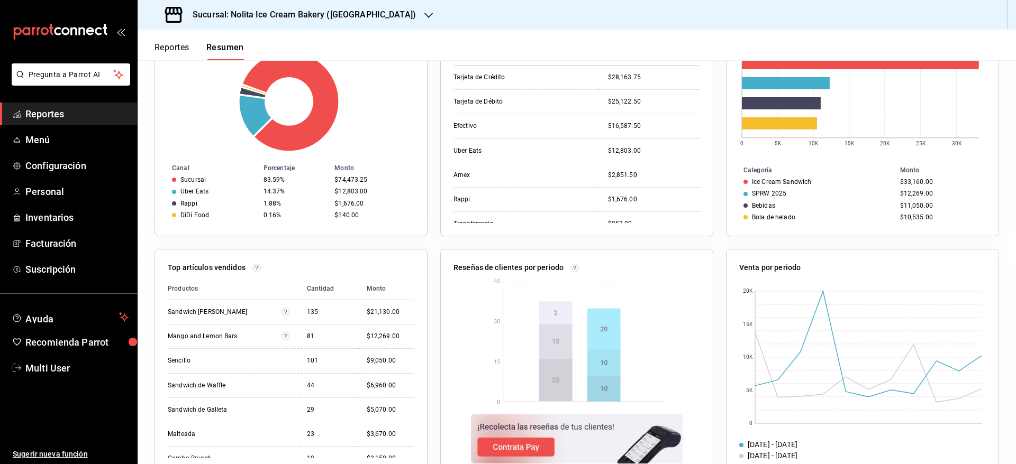
click at [997, 233] on div "Venta total $89,092.25 +29% Órdenes abiertas 0 0% Venta órdenes abiertas $0.00 …" at bounding box center [577, 220] width 878 height 536
click at [354, 8] on h3 "Sucursal: Nolita Ice Cream Bakery ([GEOGRAPHIC_DATA])" at bounding box center [300, 14] width 232 height 13
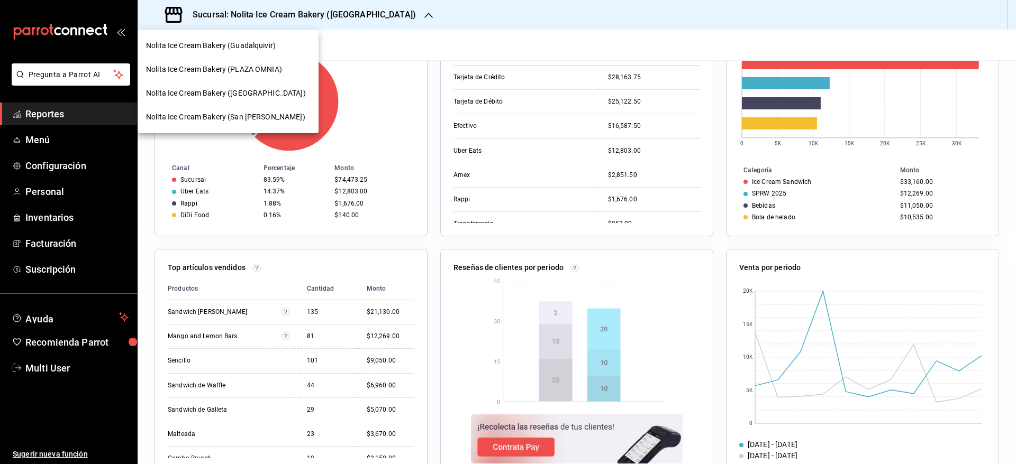
click at [275, 41] on span "Nolita Ice Cream Bakery (Guadalquivir)" at bounding box center [211, 45] width 130 height 11
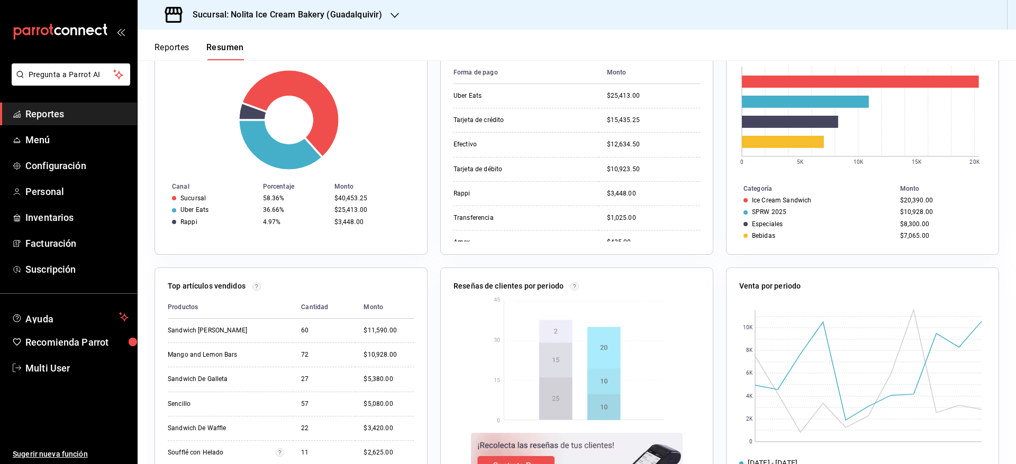
scroll to position [0, 0]
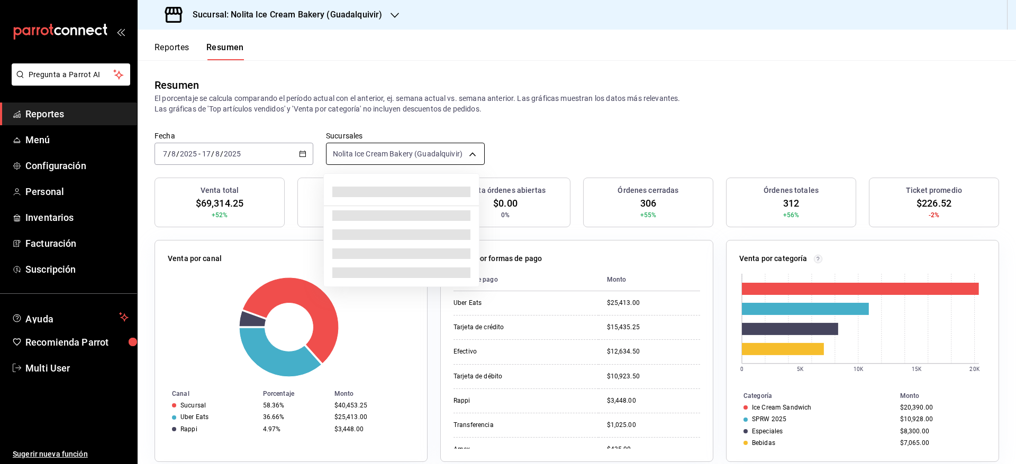
click at [412, 145] on body "Pregunta a Parrot AI Reportes Menú Configuración Personal Inventarios Facturaci…" at bounding box center [508, 232] width 1016 height 464
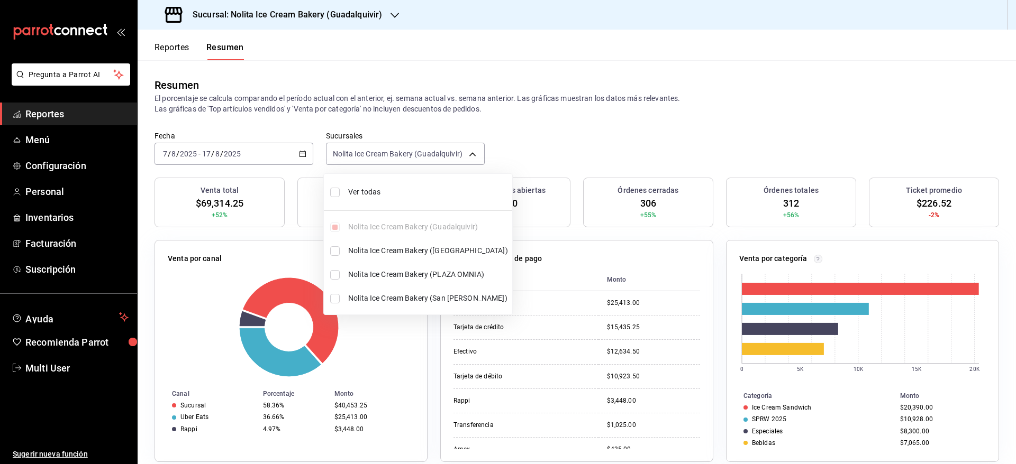
click at [340, 190] on li "Ver todas" at bounding box center [418, 192] width 188 height 28
type input "[object Object],[object Object],[object Object],[object Object]"
checkbox input "true"
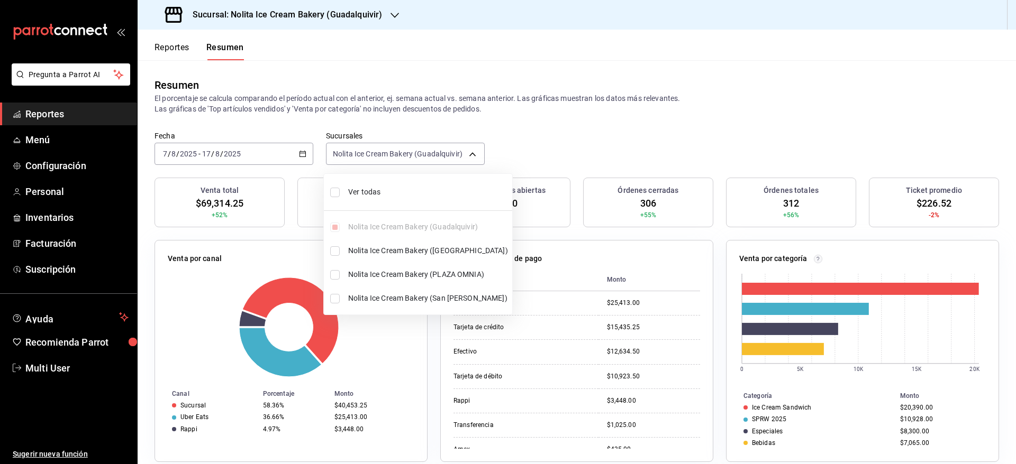
checkbox input "true"
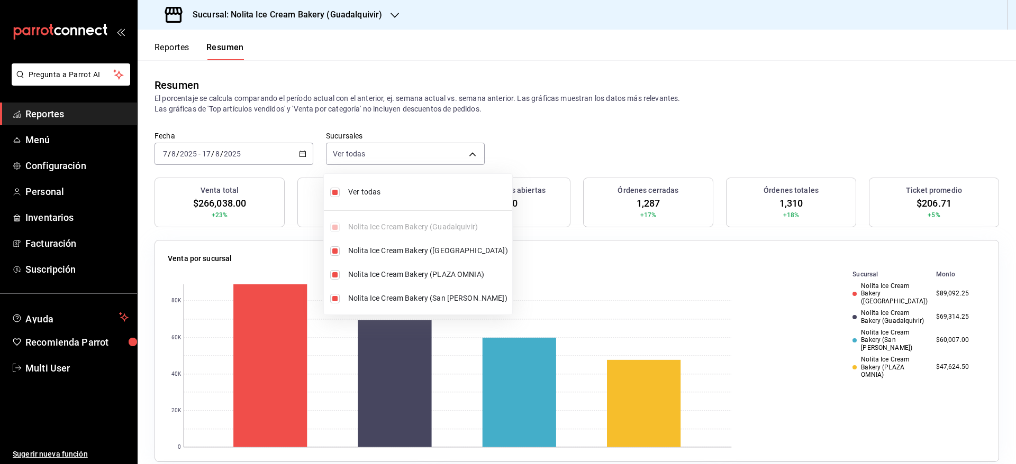
click at [335, 183] on li "Ver todas" at bounding box center [418, 192] width 188 height 28
type input "[object Object]"
checkbox input "false"
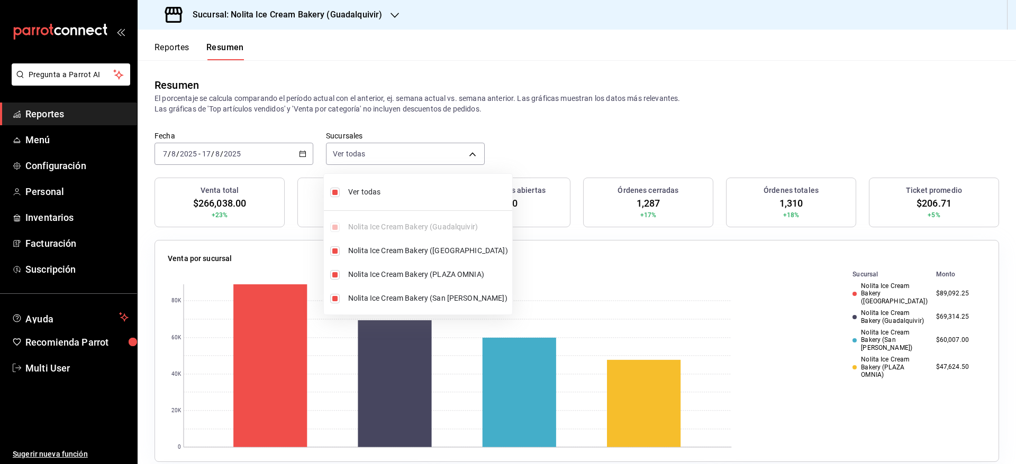
checkbox input "false"
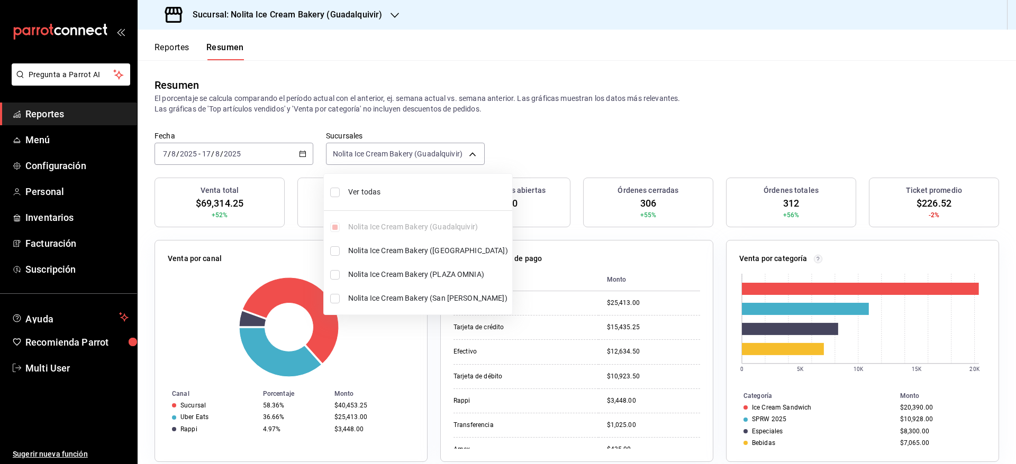
click at [335, 225] on div "Ver todas Nolita Ice Cream Bakery (Guadalquivir) Nolita Ice Cream Bakery (PLAZA…" at bounding box center [418, 244] width 188 height 132
click at [336, 247] on input "checkbox" at bounding box center [335, 252] width 10 height 10
checkbox input "true"
type input "[object Object],[object Object]"
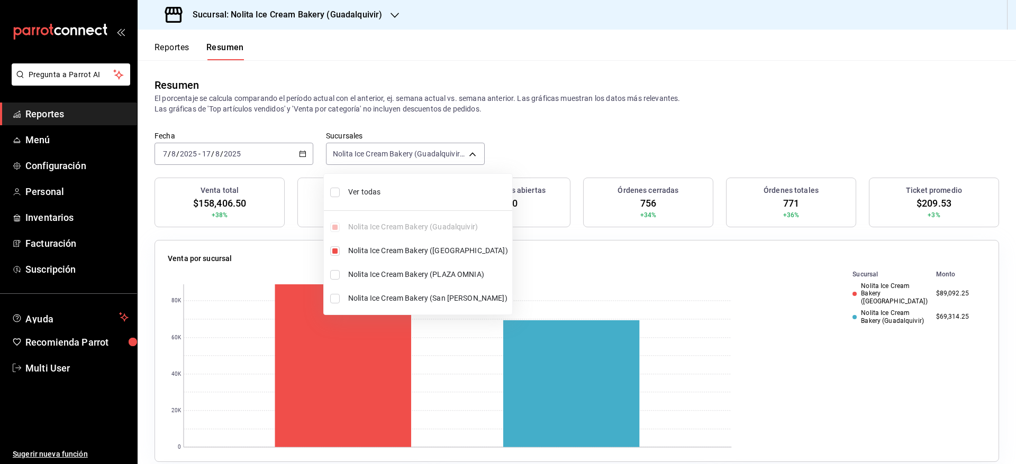
click at [645, 125] on div at bounding box center [508, 232] width 1016 height 464
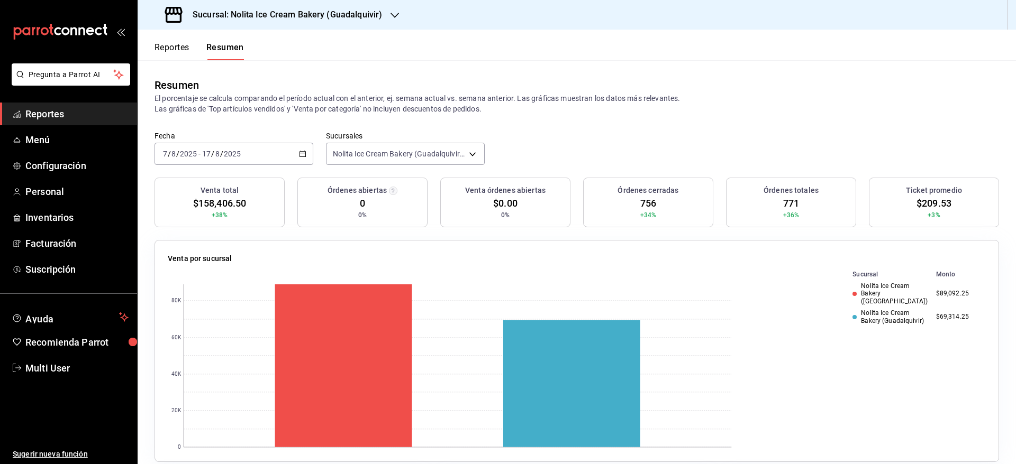
click at [994, 53] on header "Reportes Resumen" at bounding box center [577, 45] width 878 height 31
click at [253, 154] on div "[DATE] [DATE] - [DATE] [DATE]" at bounding box center [233, 154] width 159 height 22
click at [62, 117] on span "Reportes" at bounding box center [76, 114] width 103 height 14
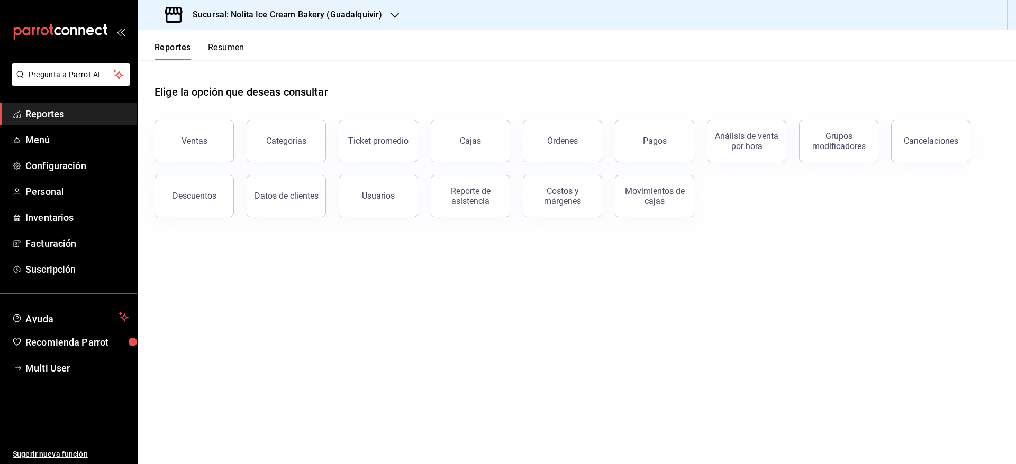
click at [230, 51] on button "Resumen" at bounding box center [226, 51] width 37 height 18
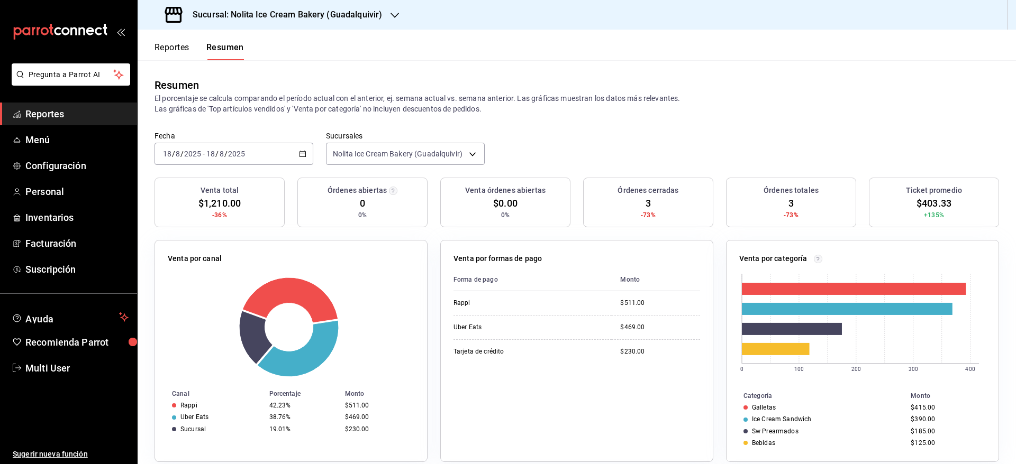
click at [256, 154] on div "[DATE] [DATE] - [DATE] [DATE]" at bounding box center [233, 154] width 159 height 22
click at [241, 157] on input "2025" at bounding box center [236, 154] width 18 height 8
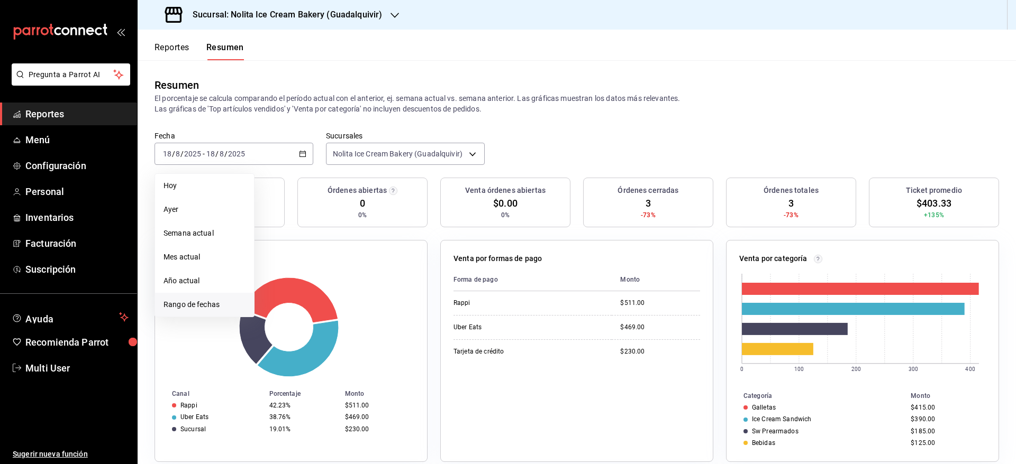
click at [206, 303] on span "Rango de fechas" at bounding box center [204, 304] width 82 height 11
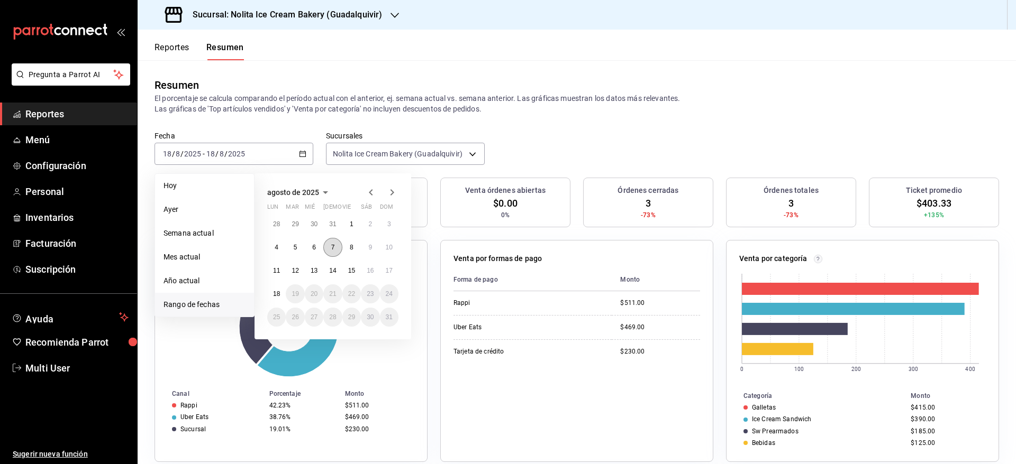
click at [332, 252] on button "7" at bounding box center [332, 247] width 19 height 19
click at [317, 267] on abbr "13" at bounding box center [314, 270] width 7 height 7
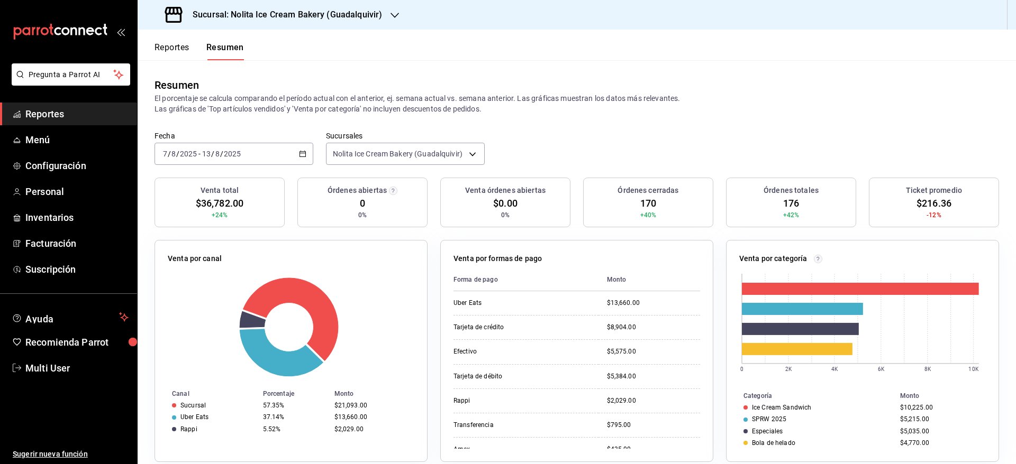
click at [357, 20] on h3 "Sucursal: Nolita Ice Cream Bakery (Guadalquivir)" at bounding box center [283, 14] width 198 height 13
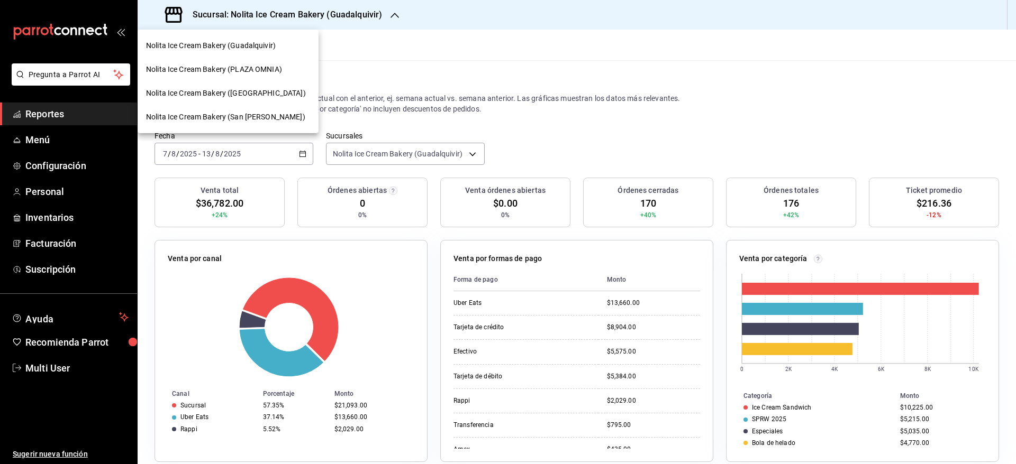
click at [273, 94] on span "Nolita Ice Cream Bakery ([GEOGRAPHIC_DATA])" at bounding box center [226, 93] width 160 height 11
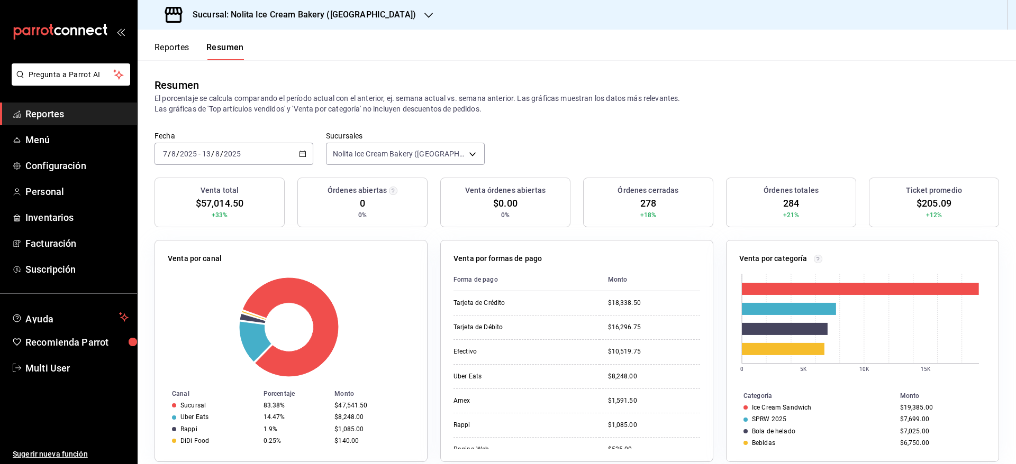
click at [258, 151] on div "[DATE] [DATE] - [DATE] [DATE]" at bounding box center [233, 154] width 159 height 22
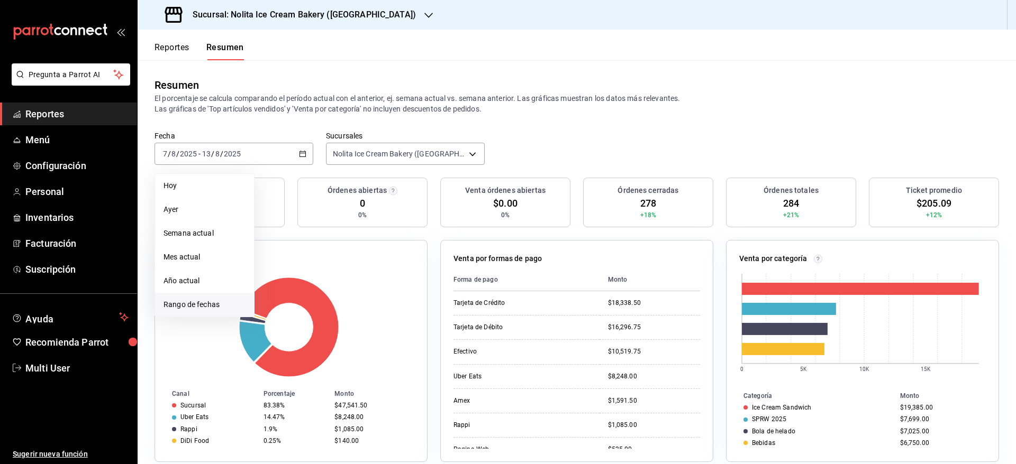
click at [185, 304] on span "Rango de fechas" at bounding box center [204, 304] width 82 height 11
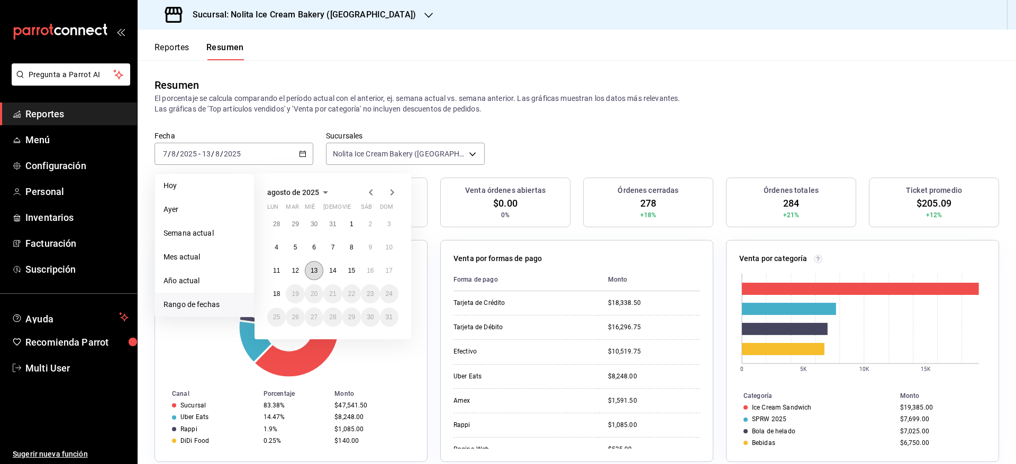
click at [313, 267] on abbr "13" at bounding box center [314, 270] width 7 height 7
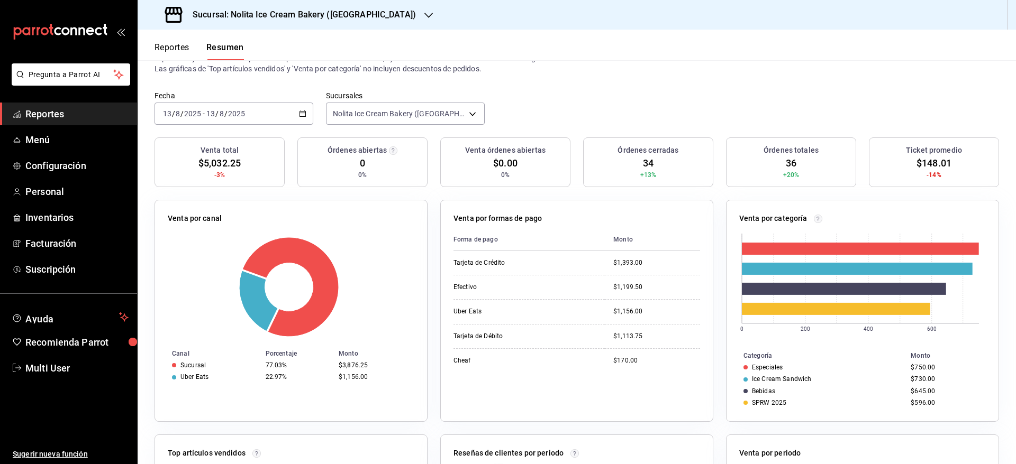
scroll to position [35, 0]
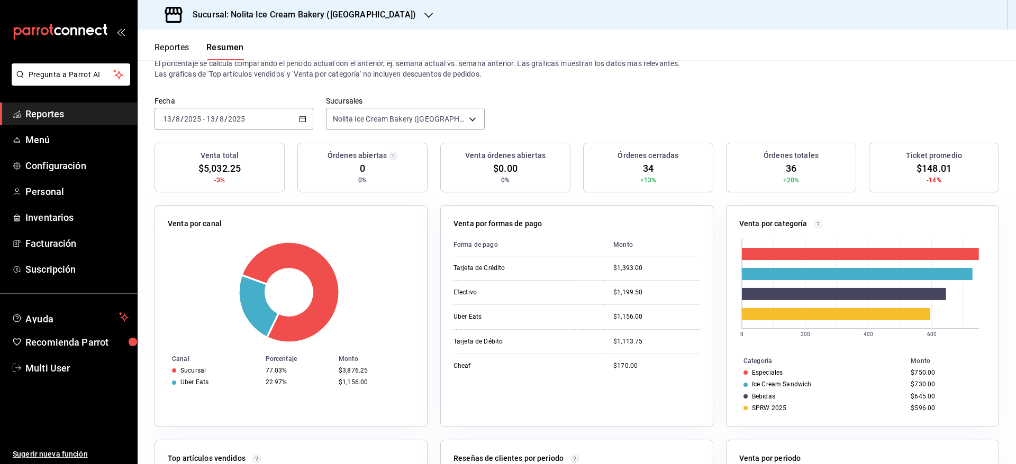
click at [994, 113] on div "Fecha [DATE] [DATE] - [DATE] [DATE] Sucursales Nolita Ice Cream Bakery ([GEOGRA…" at bounding box center [577, 119] width 878 height 47
click at [357, 21] on div "Sucursal: Nolita Ice Cream Bakery ([GEOGRAPHIC_DATA])" at bounding box center [291, 15] width 291 height 30
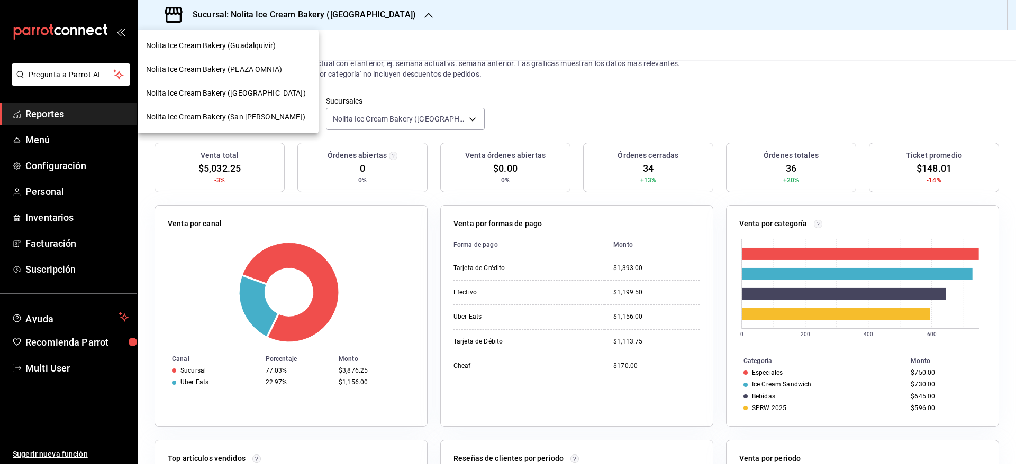
click at [271, 48] on span "Nolita Ice Cream Bakery (Guadalquivir)" at bounding box center [211, 45] width 130 height 11
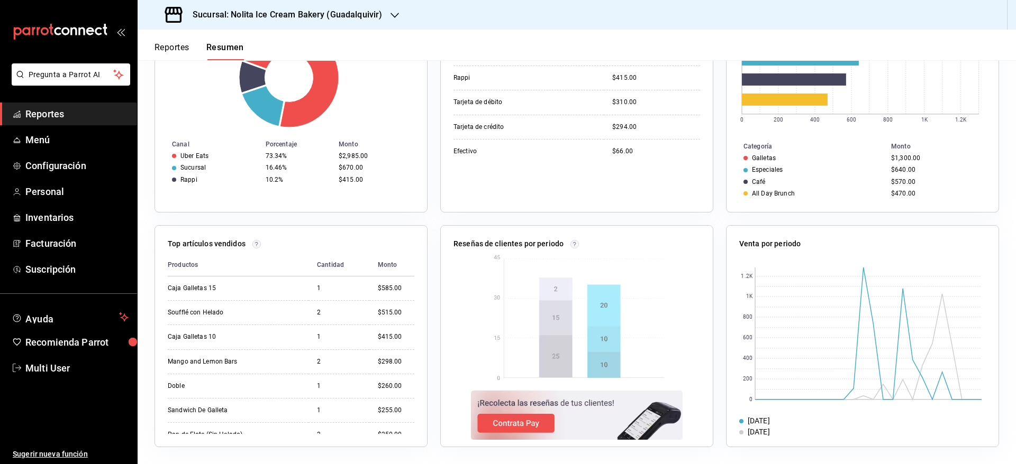
scroll to position [0, 0]
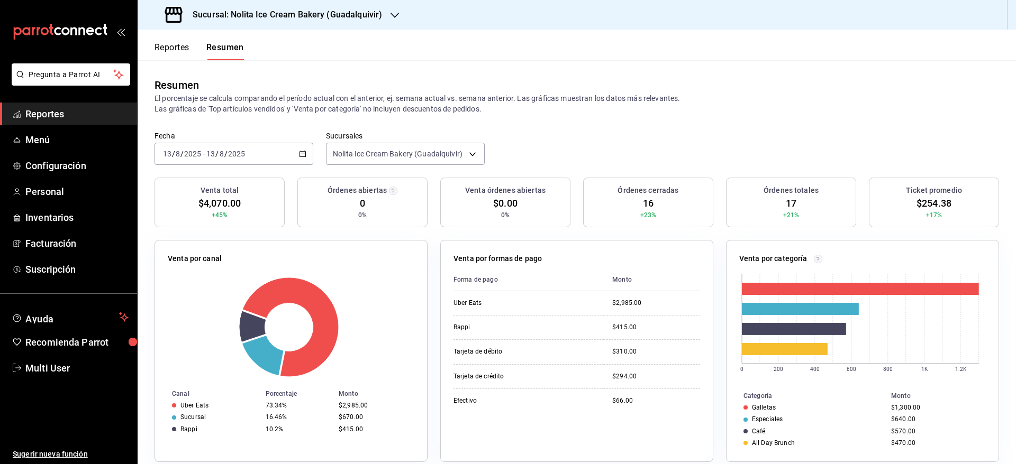
click at [39, 114] on span "Reportes" at bounding box center [76, 114] width 103 height 14
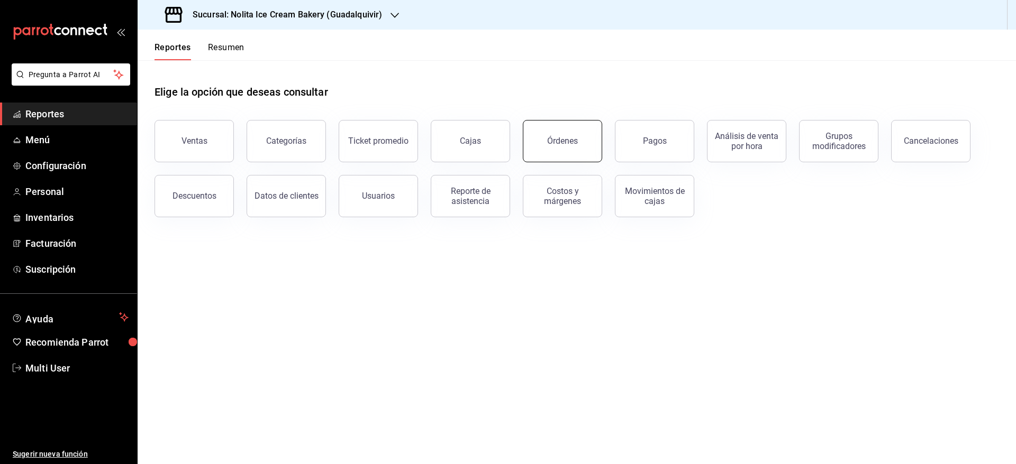
click at [563, 154] on button "Órdenes" at bounding box center [562, 141] width 79 height 42
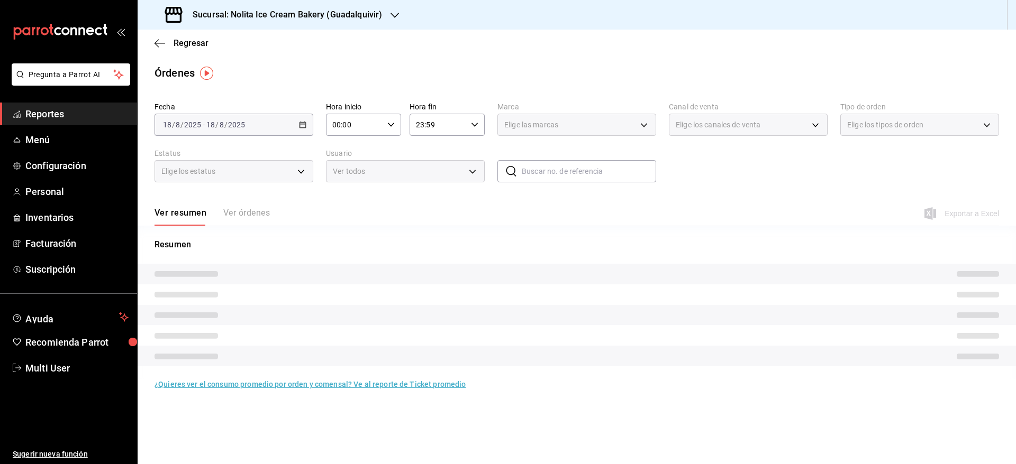
click at [233, 213] on div "Ver resumen Ver órdenes" at bounding box center [211, 217] width 115 height 18
click at [242, 126] on main "Regresar Órdenes Fecha [DATE] [DATE] - [DATE] [DATE] Hora inicio 00:00 Hora ini…" at bounding box center [577, 247] width 878 height 435
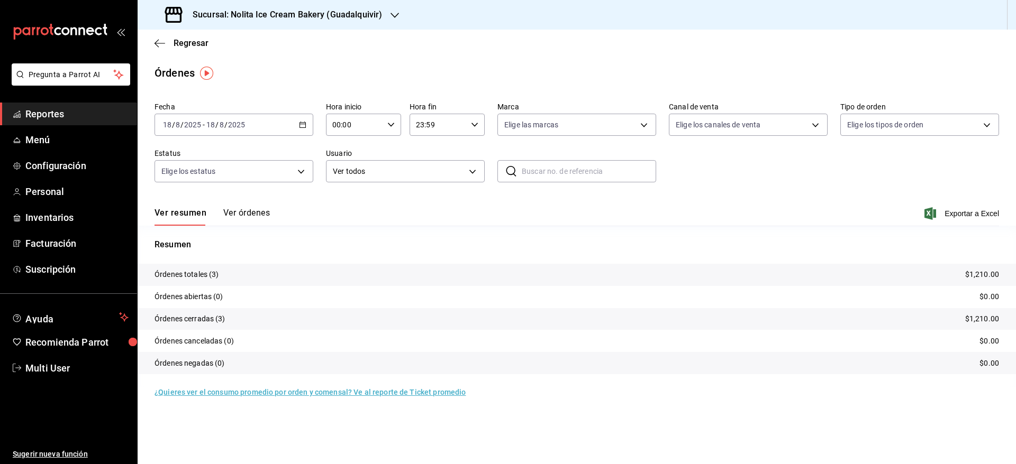
click at [242, 126] on input "2025" at bounding box center [236, 125] width 18 height 8
click at [214, 286] on li "Rango de fechas" at bounding box center [204, 276] width 99 height 24
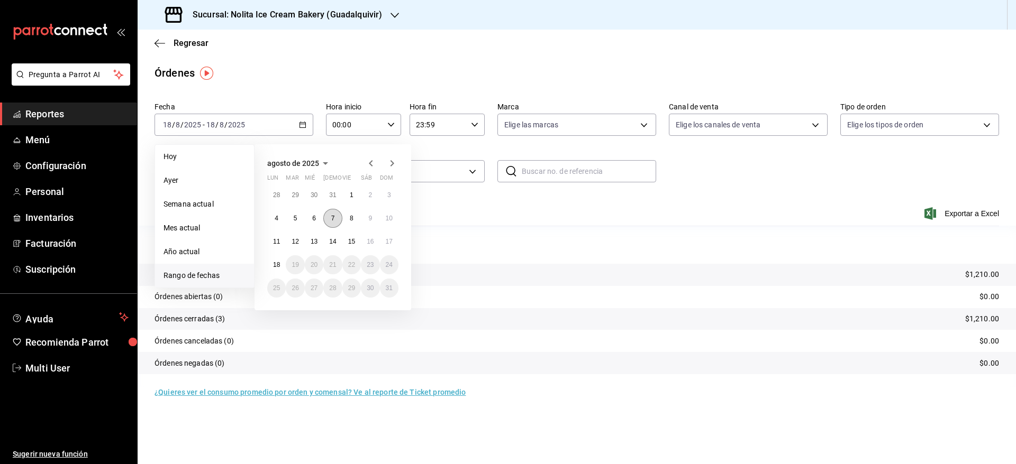
click at [334, 218] on abbr "7" at bounding box center [333, 218] width 4 height 7
click at [386, 242] on abbr "17" at bounding box center [389, 241] width 7 height 7
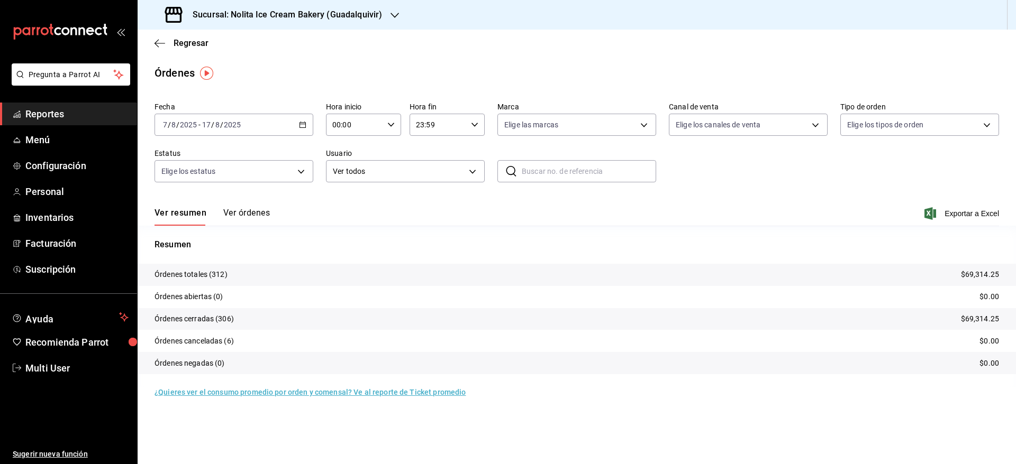
click at [978, 215] on span "Exportar a Excel" at bounding box center [962, 213] width 72 height 13
click at [258, 211] on button "Ver órdenes" at bounding box center [246, 217] width 47 height 18
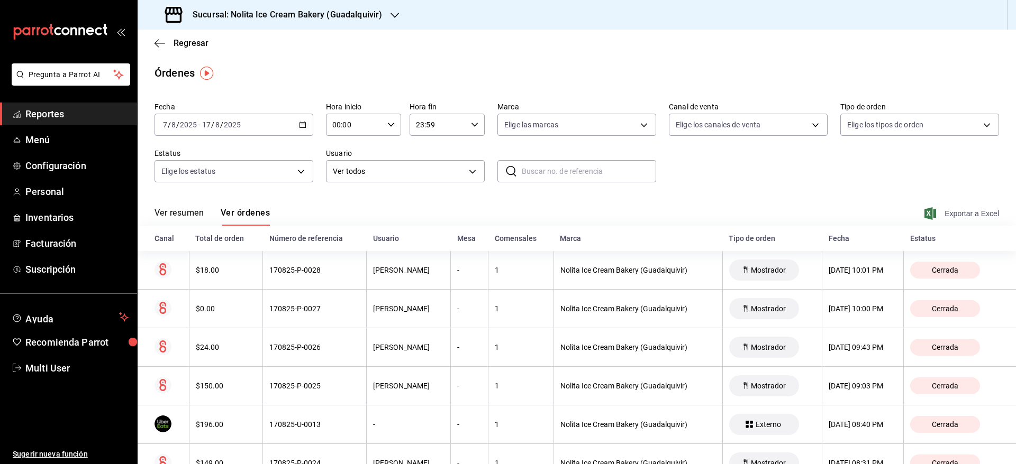
click at [963, 213] on span "Exportar a Excel" at bounding box center [962, 213] width 72 height 13
click at [282, 18] on h3 "Sucursal: Nolita Ice Cream Bakery (Guadalquivir)" at bounding box center [283, 14] width 198 height 13
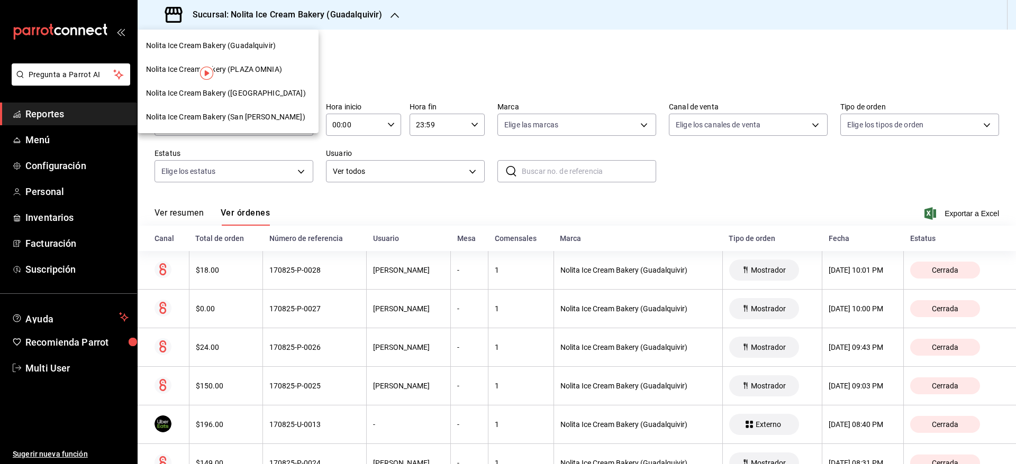
click at [278, 96] on span "Nolita Ice Cream Bakery ([GEOGRAPHIC_DATA])" at bounding box center [226, 93] width 160 height 11
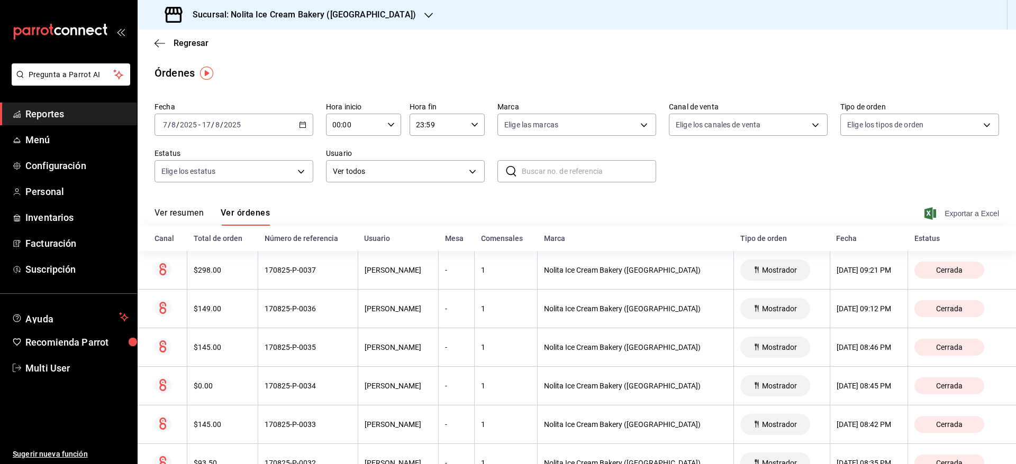
click at [956, 211] on span "Exportar a Excel" at bounding box center [962, 213] width 72 height 13
click at [367, 19] on h3 "Sucursal: Nolita Ice Cream Bakery ([GEOGRAPHIC_DATA])" at bounding box center [300, 14] width 232 height 13
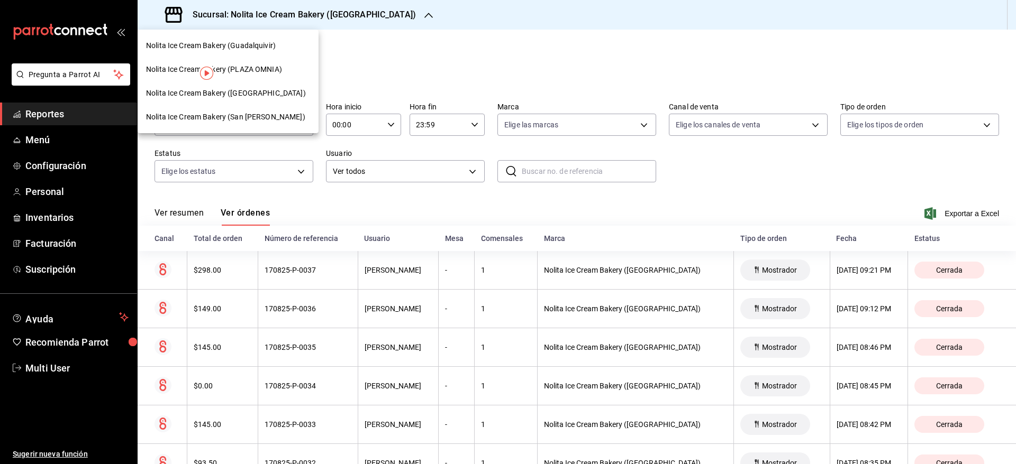
click at [266, 44] on span "Nolita Ice Cream Bakery (Guadalquivir)" at bounding box center [211, 45] width 130 height 11
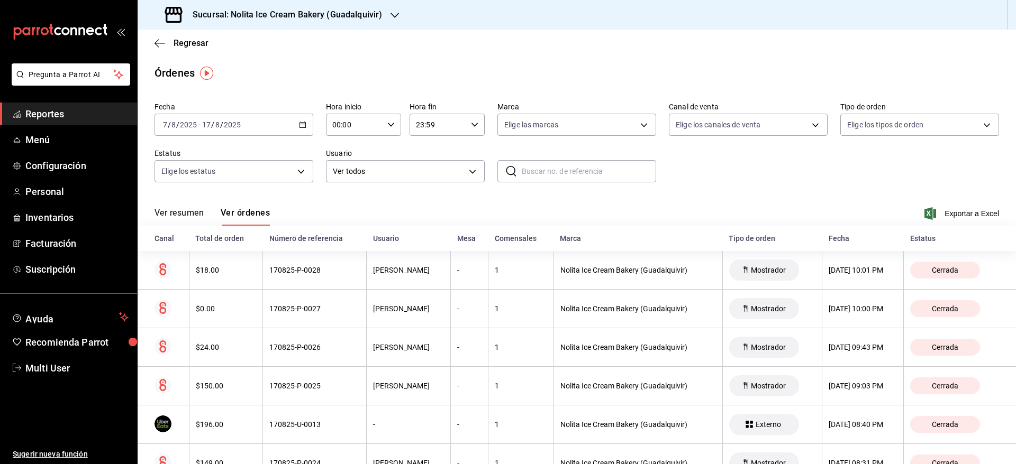
click at [363, 13] on h3 "Sucursal: Nolita Ice Cream Bakery (Guadalquivir)" at bounding box center [283, 14] width 198 height 13
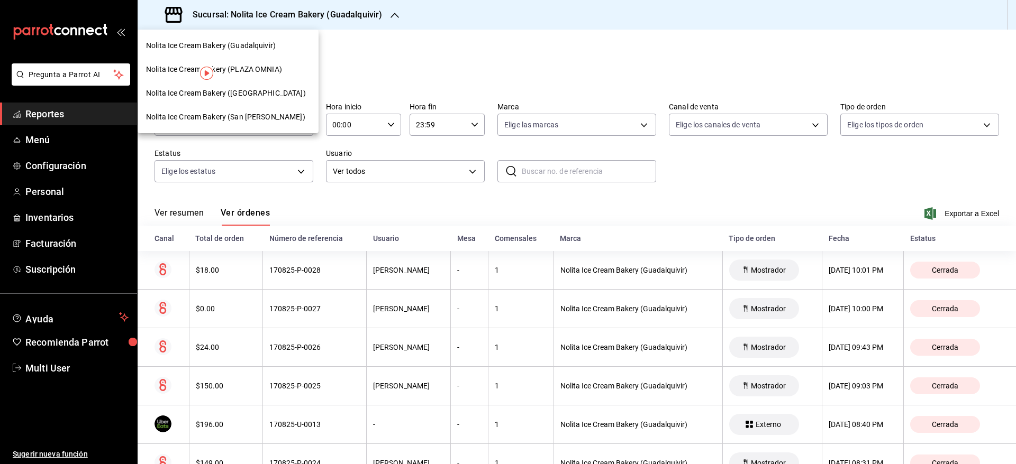
click at [282, 94] on span "Nolita Ice Cream Bakery ([GEOGRAPHIC_DATA])" at bounding box center [226, 93] width 160 height 11
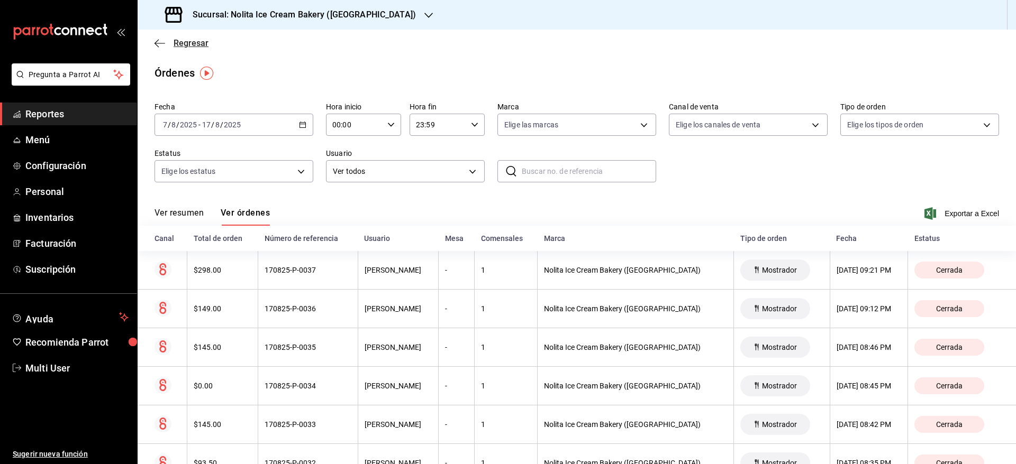
click at [194, 47] on span "Regresar" at bounding box center [191, 43] width 35 height 10
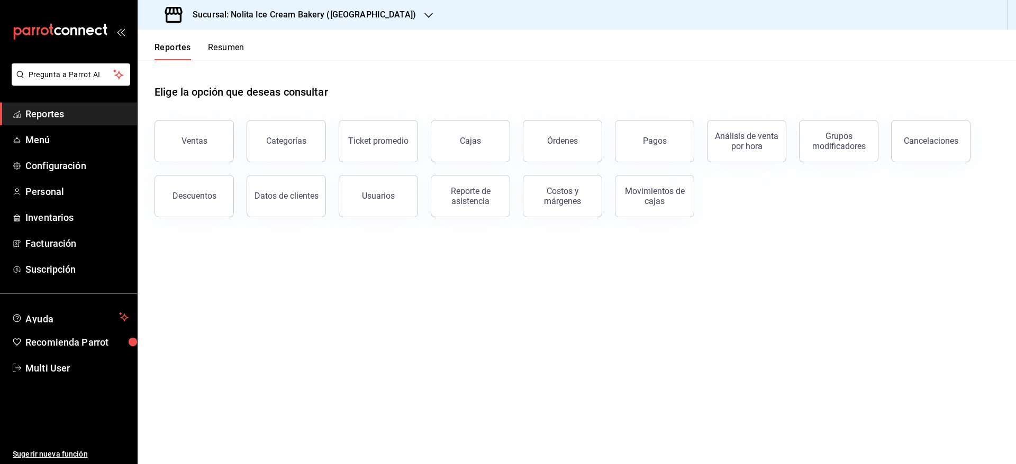
click at [229, 44] on button "Resumen" at bounding box center [226, 51] width 37 height 18
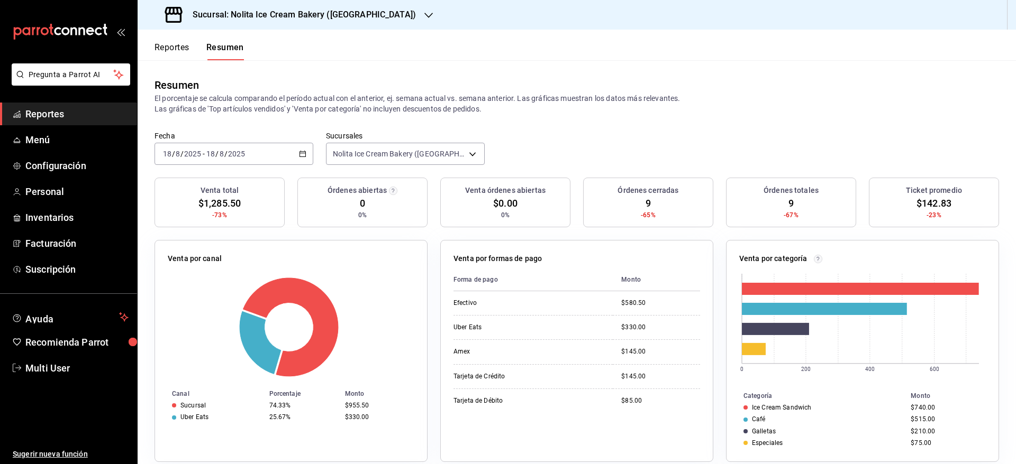
click at [235, 150] on input "2025" at bounding box center [236, 154] width 18 height 8
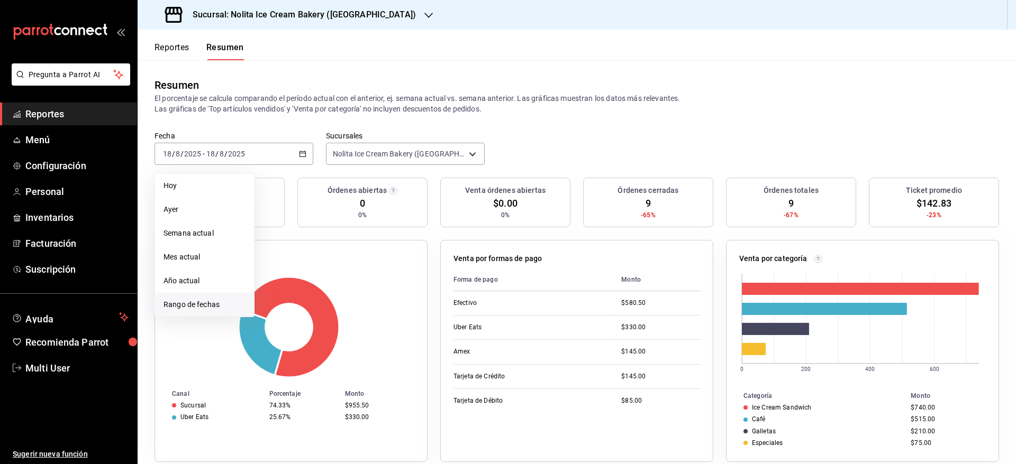
click at [200, 298] on li "Rango de fechas" at bounding box center [204, 305] width 99 height 24
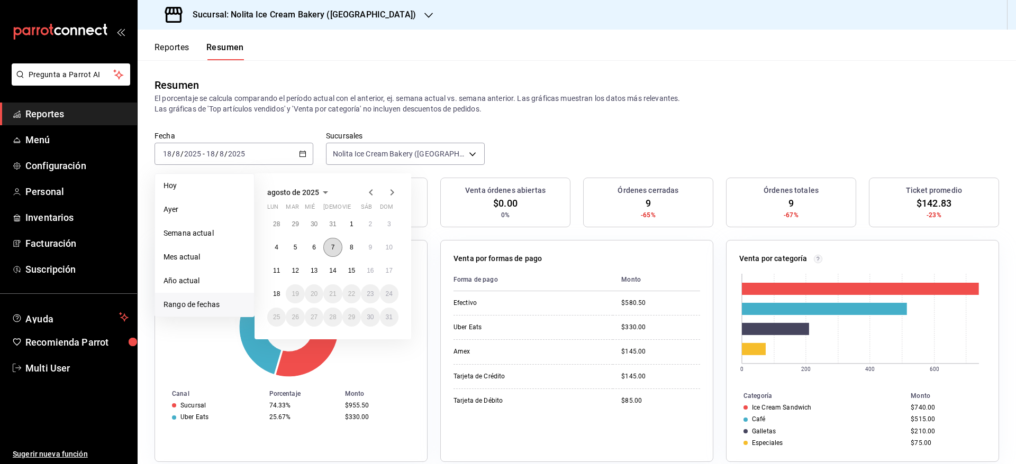
click at [332, 247] on abbr "7" at bounding box center [333, 247] width 4 height 7
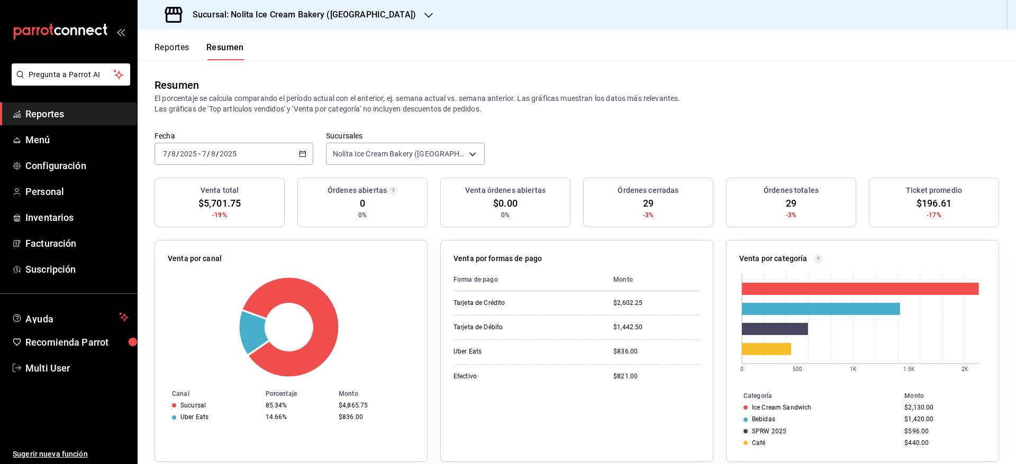
scroll to position [250, 0]
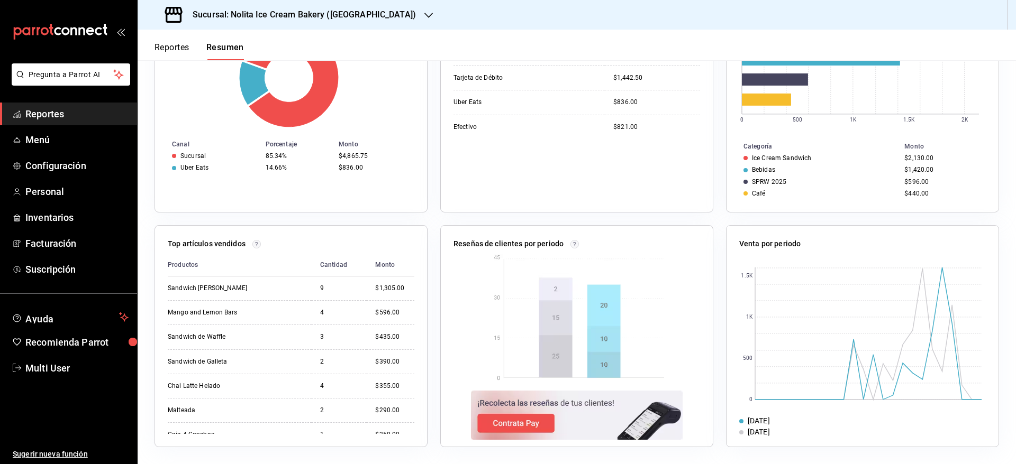
click at [362, 8] on h3 "Sucursal: Nolita Ice Cream Bakery ([GEOGRAPHIC_DATA])" at bounding box center [300, 14] width 232 height 13
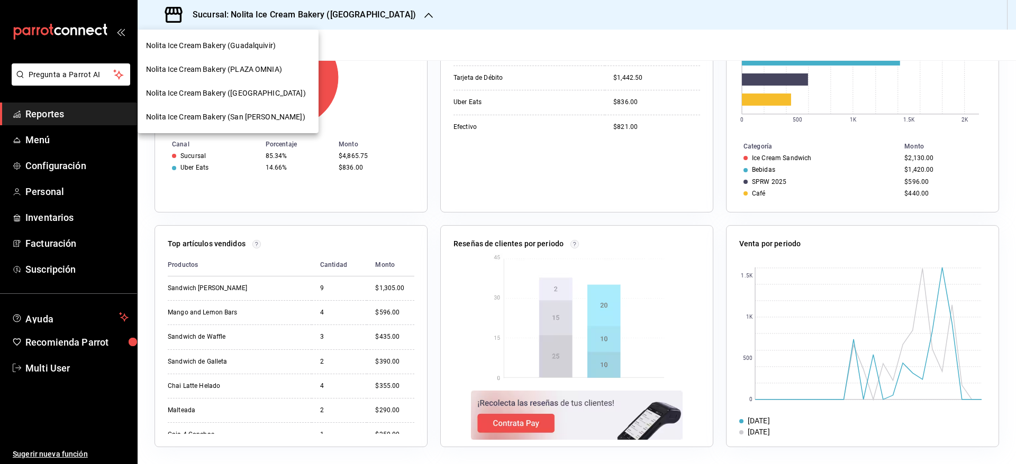
click at [265, 115] on span "Nolita Ice Cream Bakery (San [PERSON_NAME])" at bounding box center [225, 117] width 159 height 11
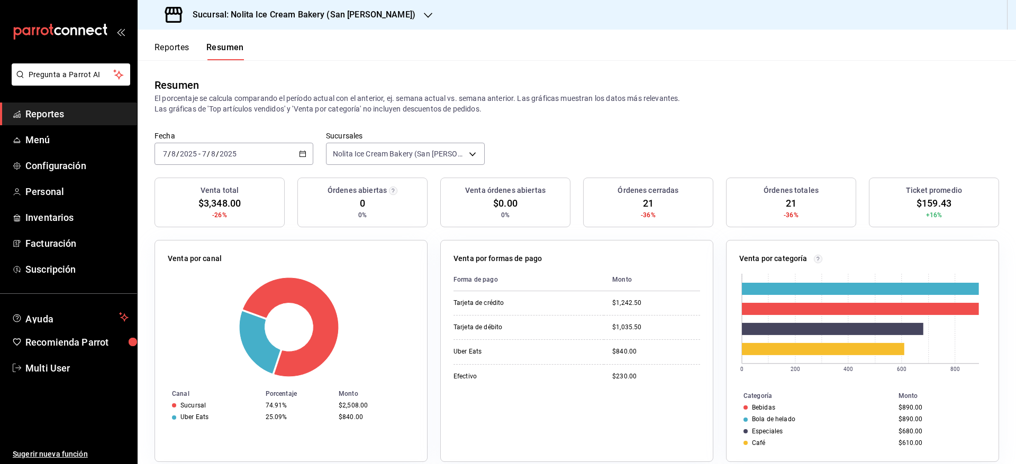
click at [247, 156] on div "[DATE] [DATE] - [DATE] [DATE]" at bounding box center [233, 154] width 159 height 22
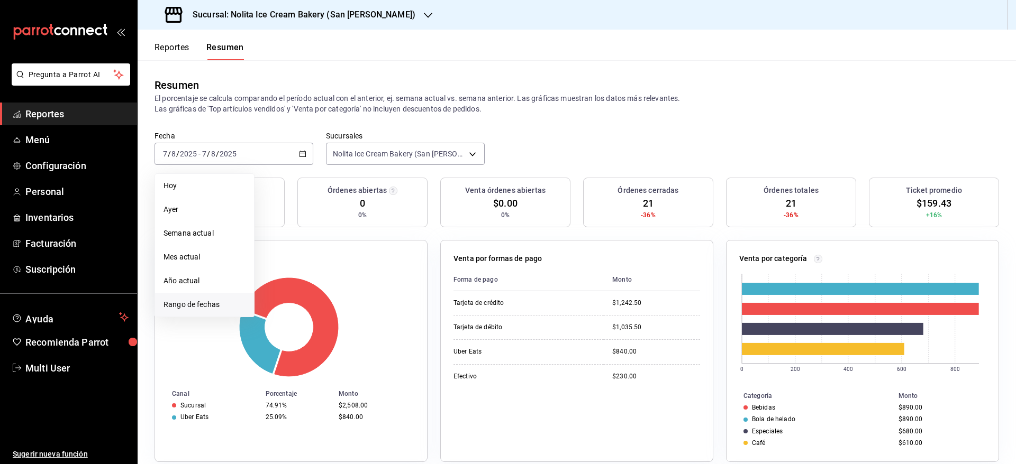
click at [199, 303] on span "Rango de fechas" at bounding box center [204, 304] width 82 height 11
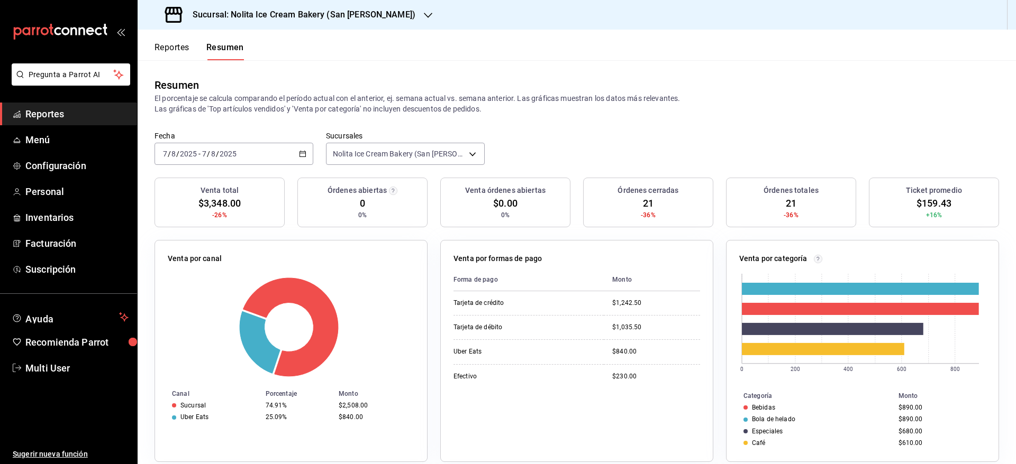
click at [511, 90] on div "Resumen" at bounding box center [576, 85] width 844 height 16
click at [180, 49] on button "Reportes" at bounding box center [171, 51] width 35 height 18
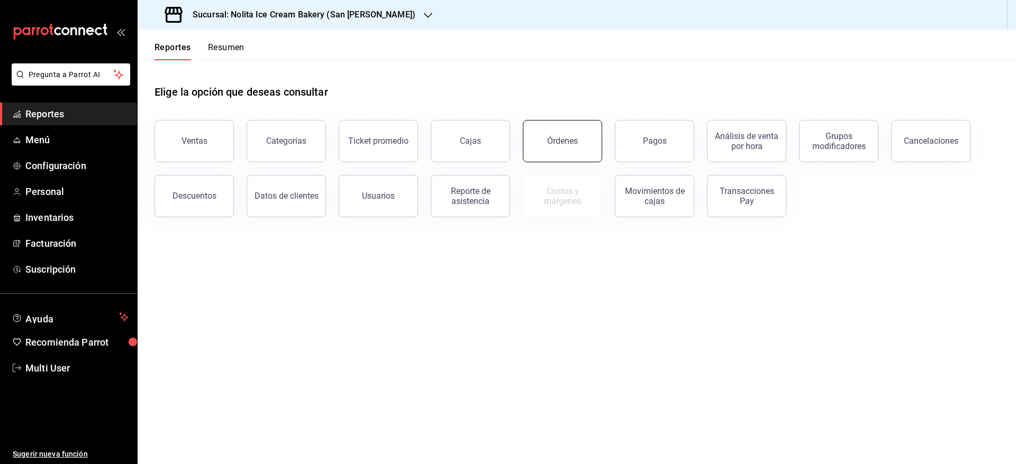
click at [572, 135] on button "Órdenes" at bounding box center [562, 141] width 79 height 42
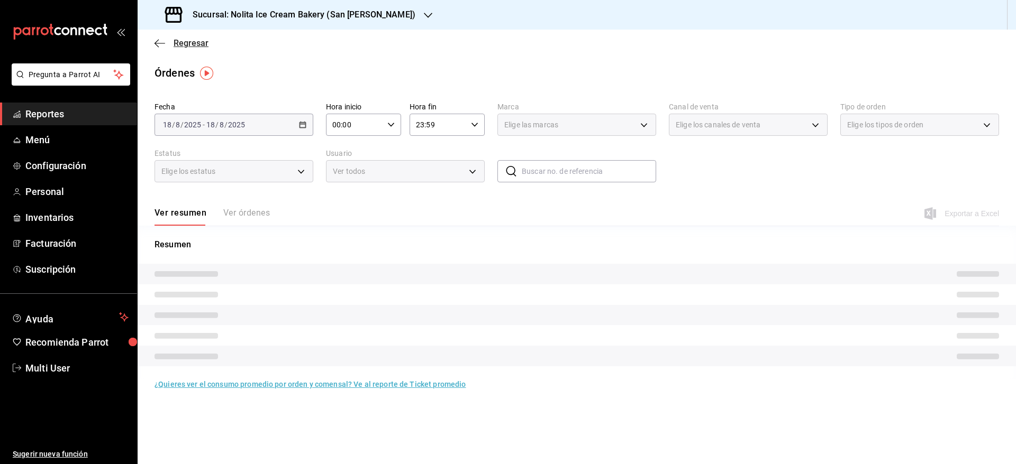
click at [197, 45] on span "Regresar" at bounding box center [191, 43] width 35 height 10
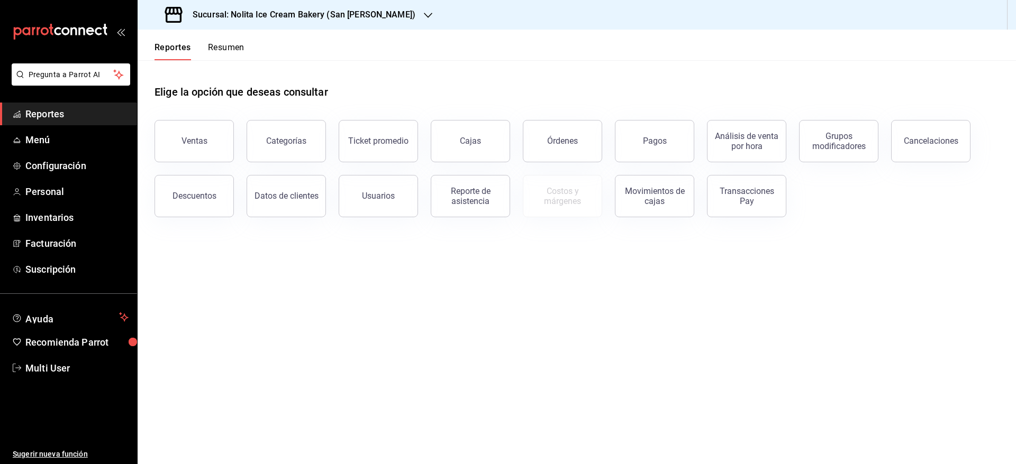
click at [235, 52] on button "Resumen" at bounding box center [226, 51] width 37 height 18
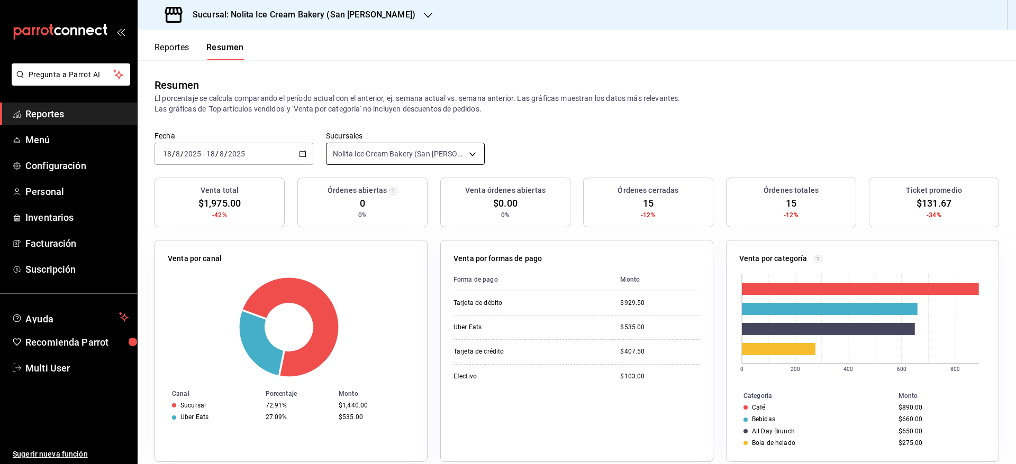
click at [355, 149] on body "Pregunta a Parrot AI Reportes Menú Configuración Personal Inventarios Facturaci…" at bounding box center [508, 232] width 1016 height 464
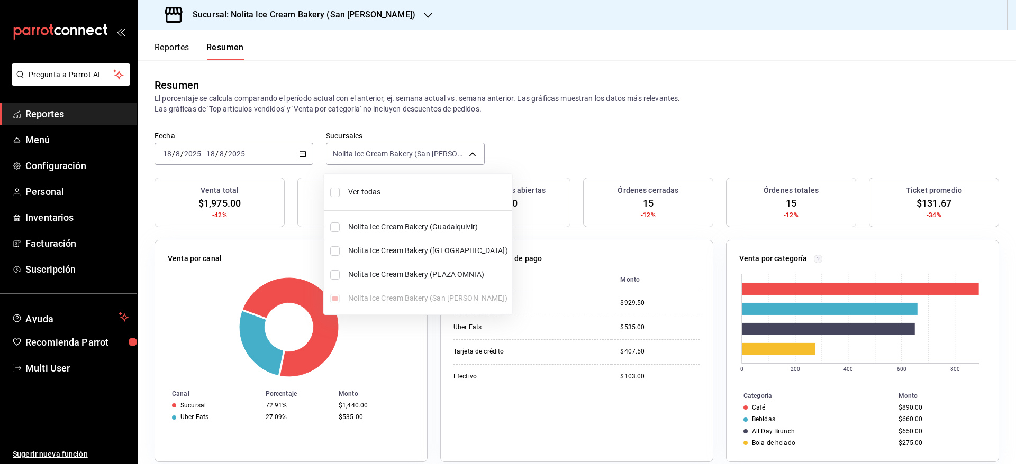
click at [354, 194] on span "Ver todas" at bounding box center [428, 192] width 160 height 11
type input "[object Object],[object Object],[object Object],[object Object]"
checkbox input "true"
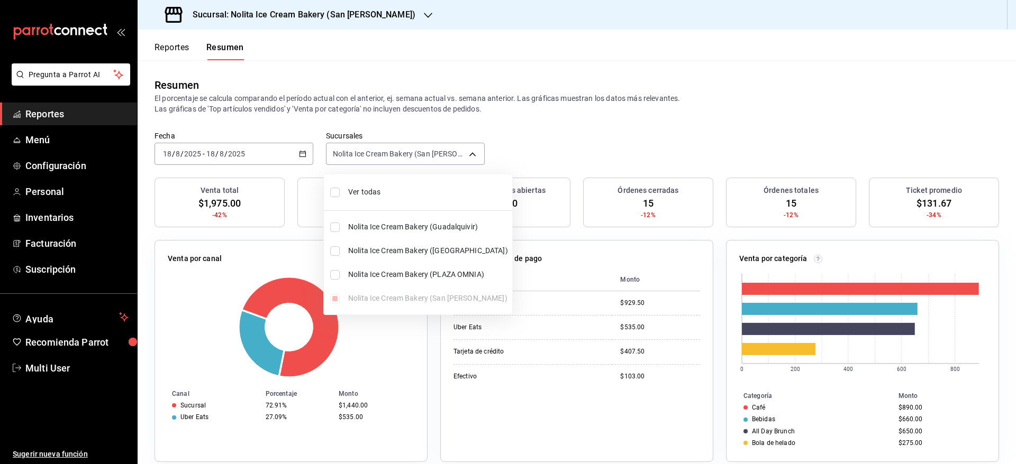
checkbox input "true"
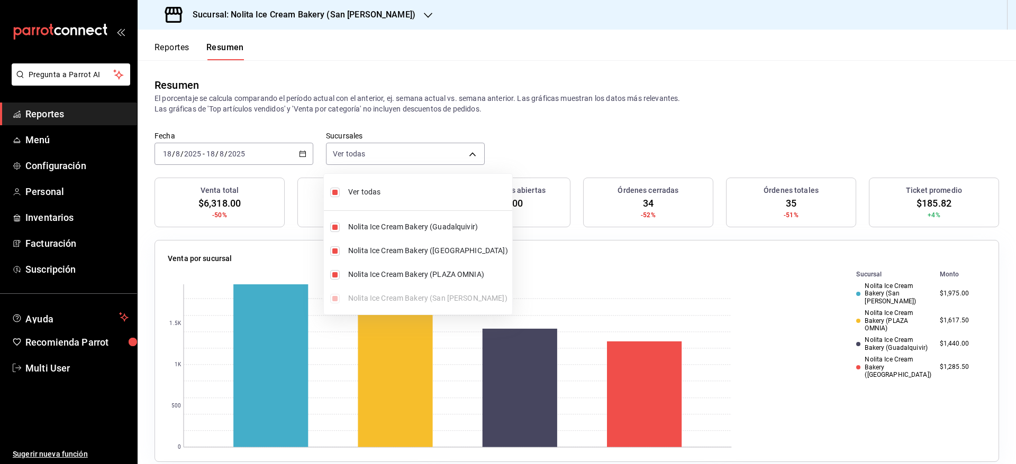
click at [669, 120] on div at bounding box center [508, 232] width 1016 height 464
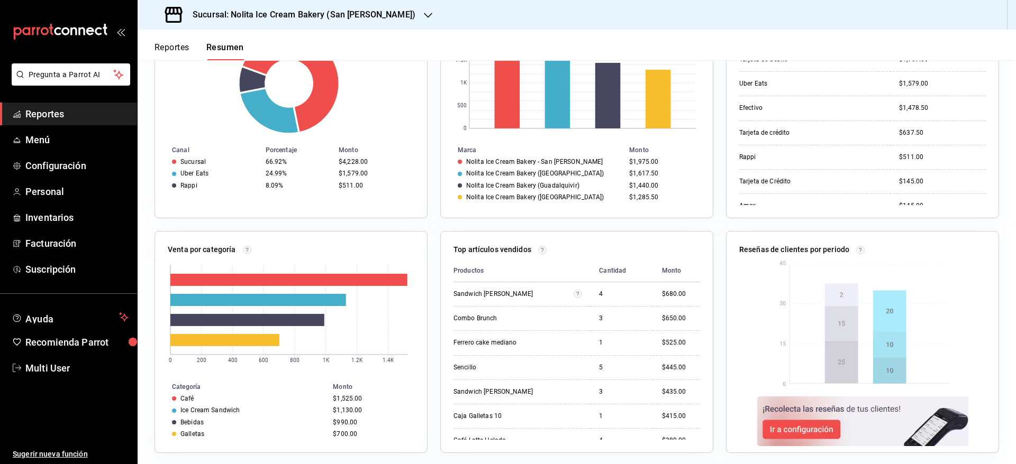
scroll to position [513, 0]
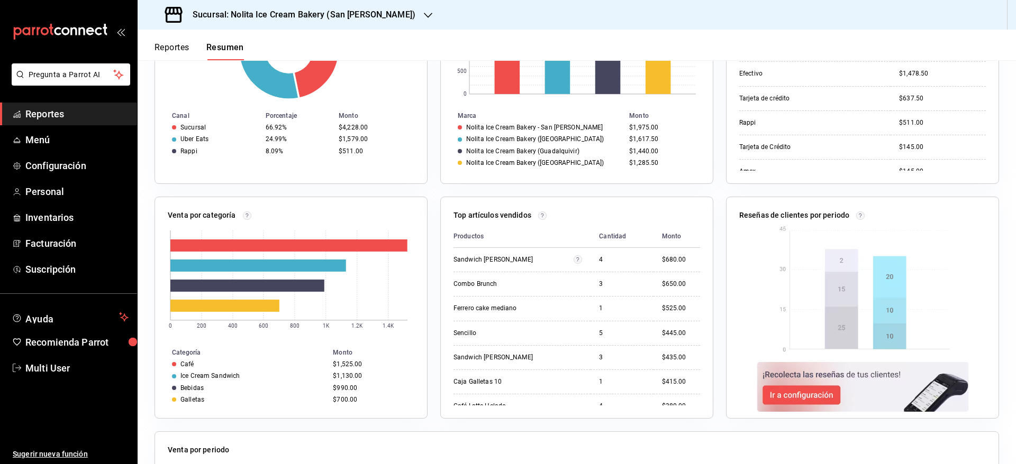
click at [175, 43] on button "Reportes" at bounding box center [171, 51] width 35 height 18
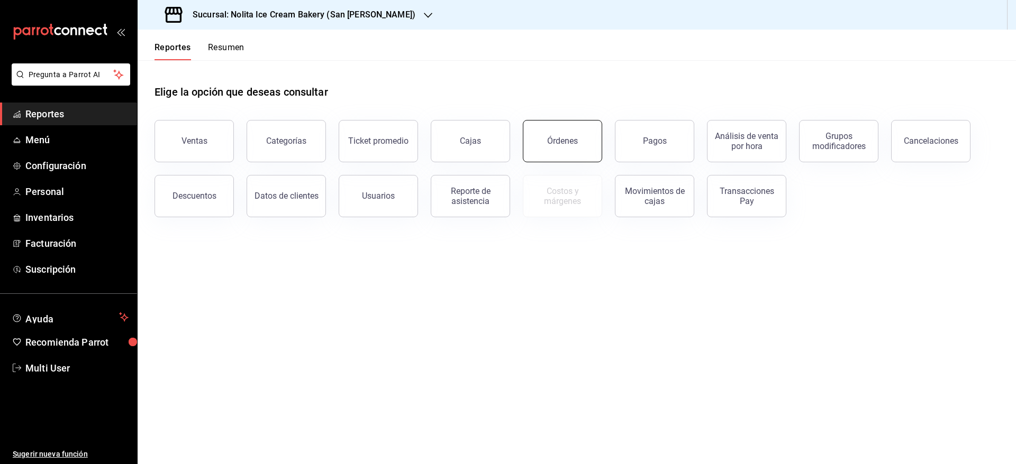
click at [579, 134] on button "Órdenes" at bounding box center [562, 141] width 79 height 42
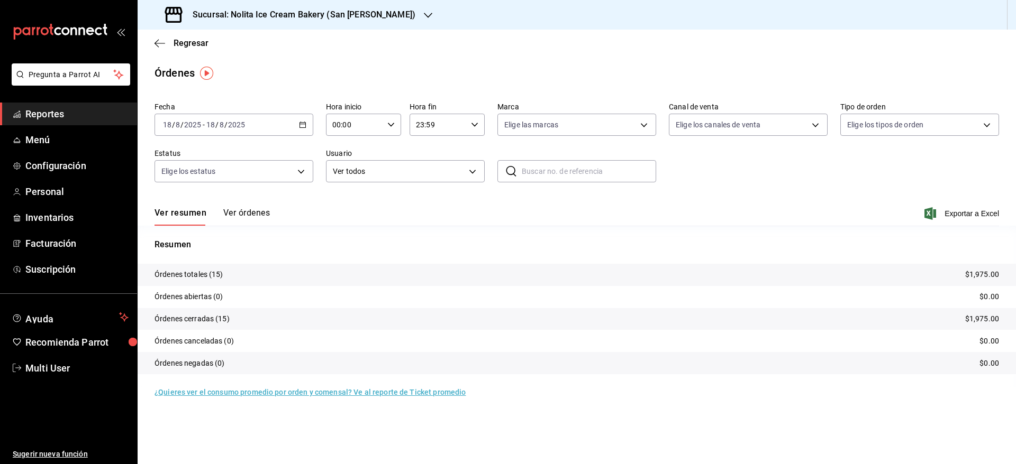
click at [238, 214] on button "Ver órdenes" at bounding box center [246, 217] width 47 height 18
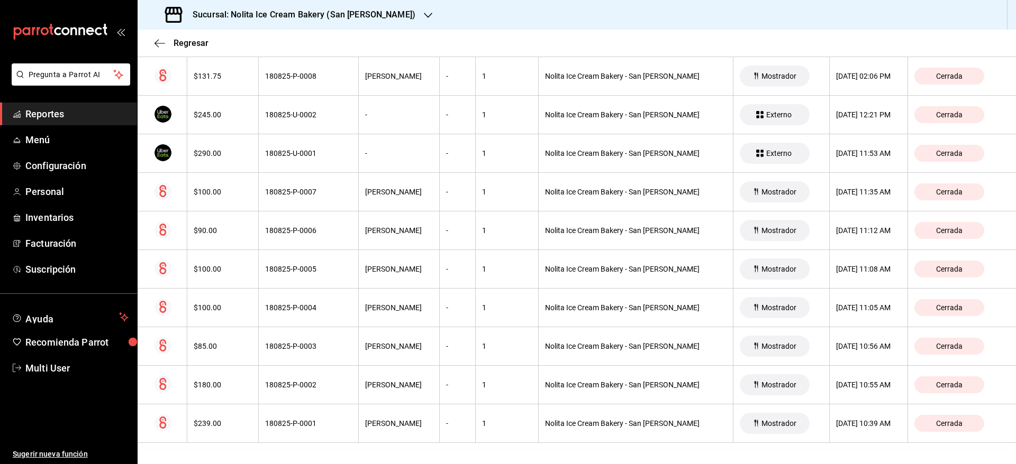
scroll to position [20, 0]
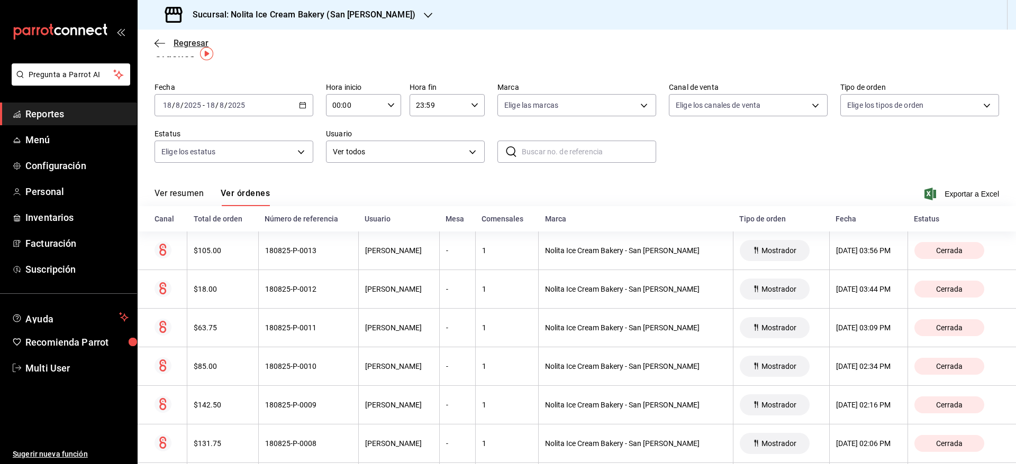
click at [188, 41] on span "Regresar" at bounding box center [191, 43] width 35 height 10
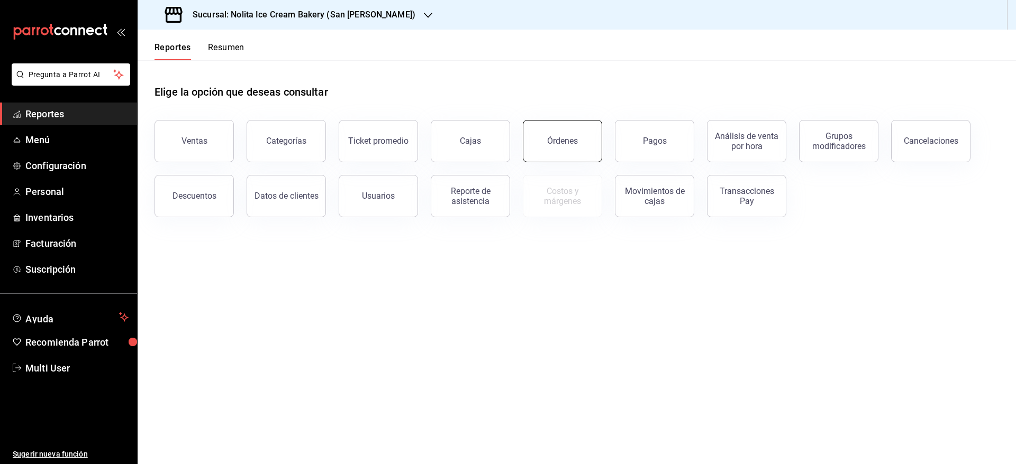
click at [553, 141] on div "Órdenes" at bounding box center [562, 141] width 31 height 10
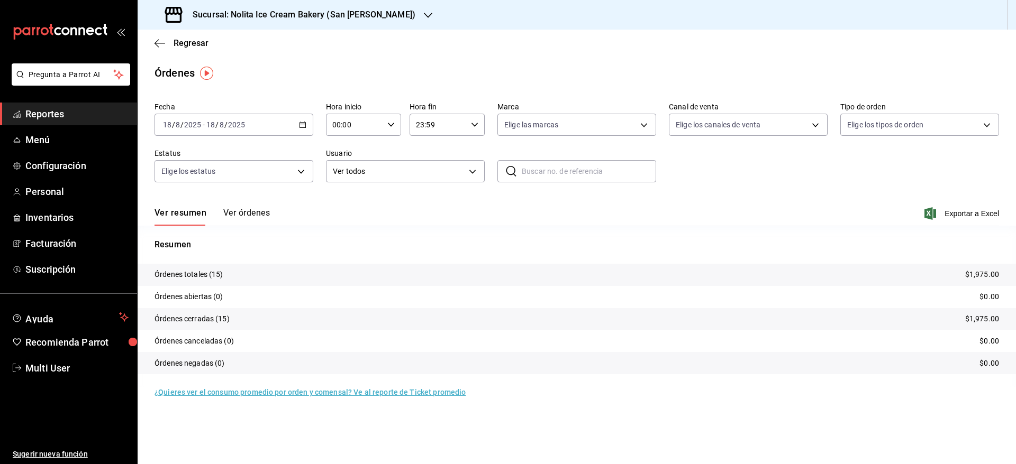
click at [363, 9] on h3 "Sucursal: Nolita Ice Cream Bakery (San [PERSON_NAME])" at bounding box center [299, 14] width 231 height 13
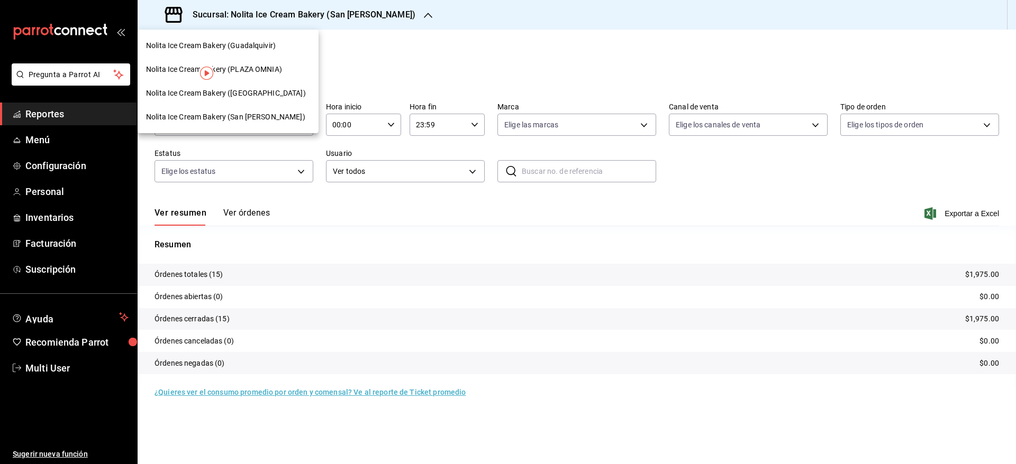
click at [257, 41] on span "Nolita Ice Cream Bakery (Guadalquivir)" at bounding box center [211, 45] width 130 height 11
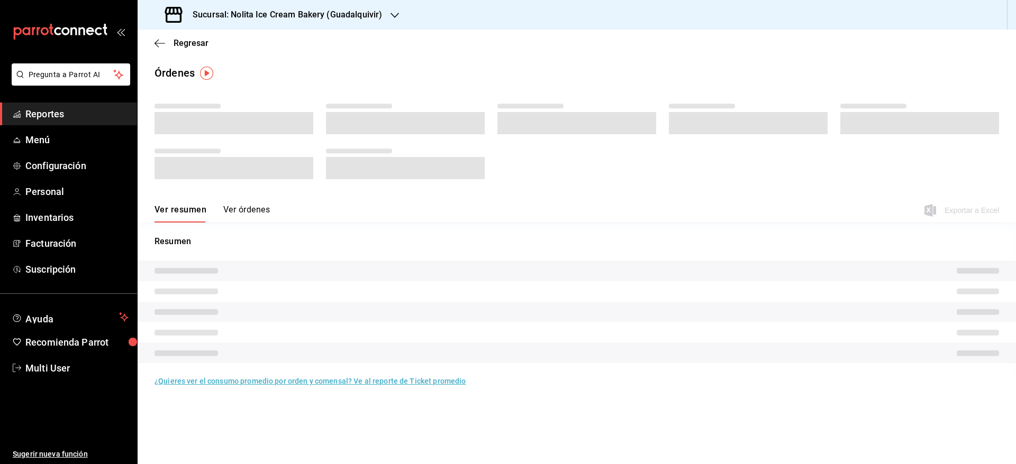
click at [249, 210] on button "Ver órdenes" at bounding box center [246, 214] width 47 height 18
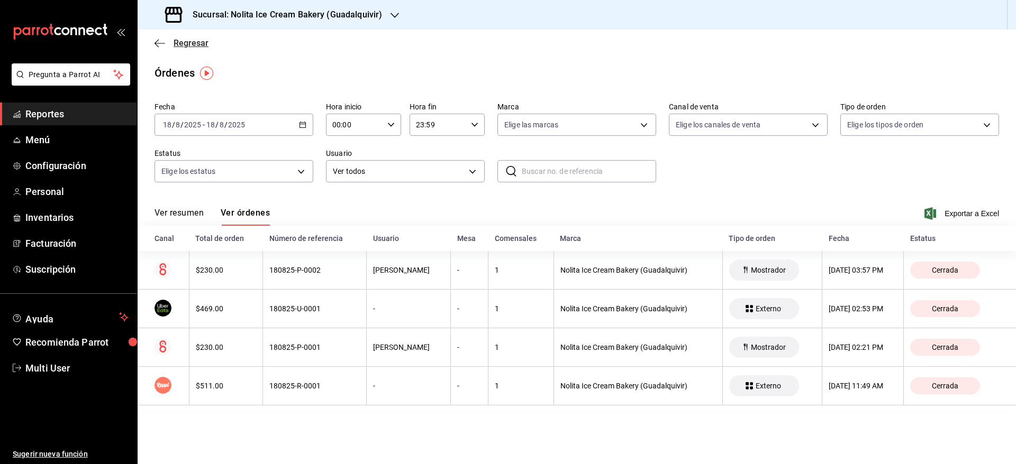
click at [196, 38] on span "Regresar" at bounding box center [191, 43] width 35 height 10
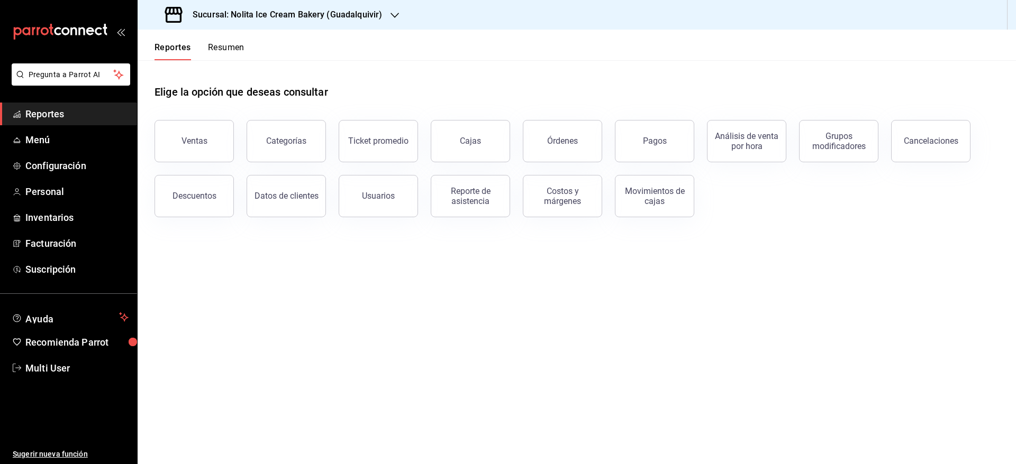
click at [228, 49] on button "Resumen" at bounding box center [226, 51] width 37 height 18
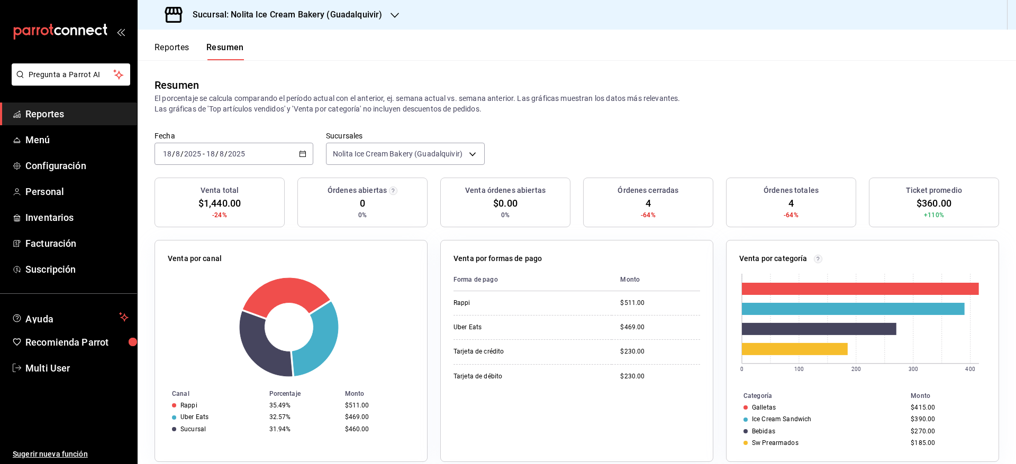
click at [61, 116] on span "Reportes" at bounding box center [76, 114] width 103 height 14
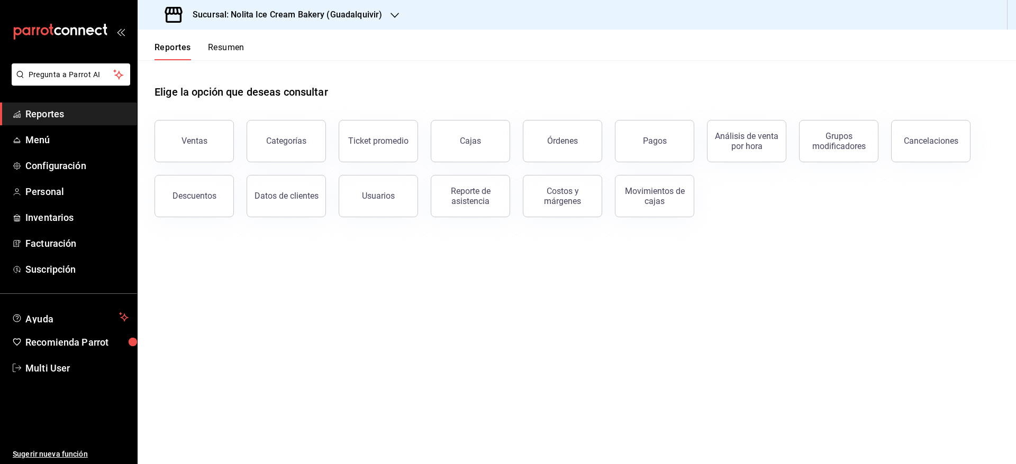
click at [225, 50] on button "Resumen" at bounding box center [226, 51] width 37 height 18
